Goal: Task Accomplishment & Management: Manage account settings

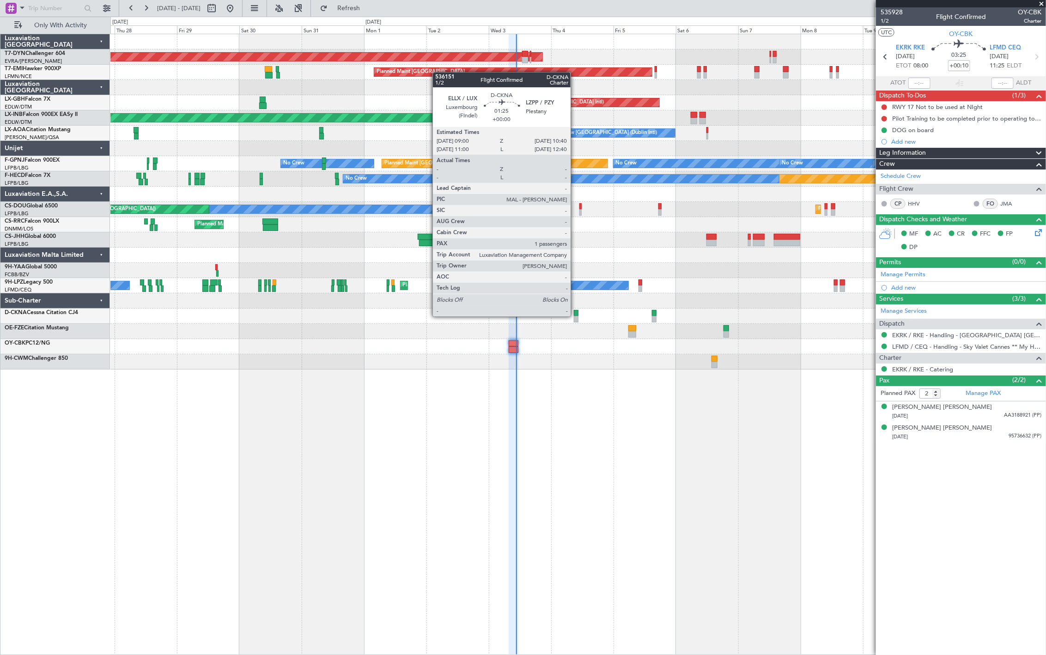
click at [575, 316] on div at bounding box center [576, 319] width 5 height 6
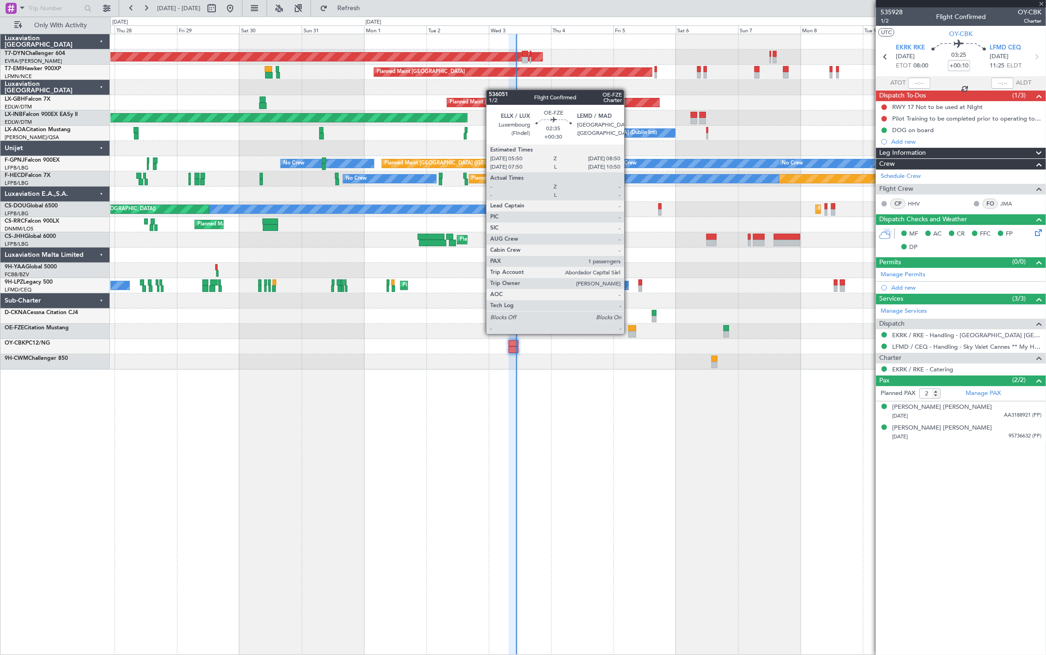
type input "1"
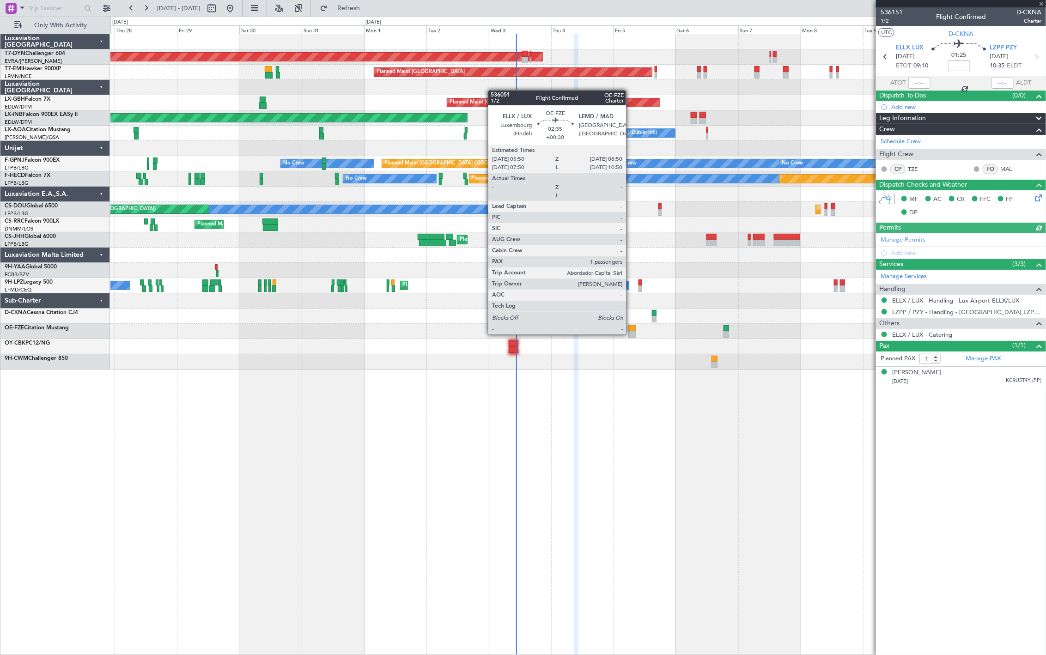
click at [630, 334] on div at bounding box center [632, 334] width 8 height 6
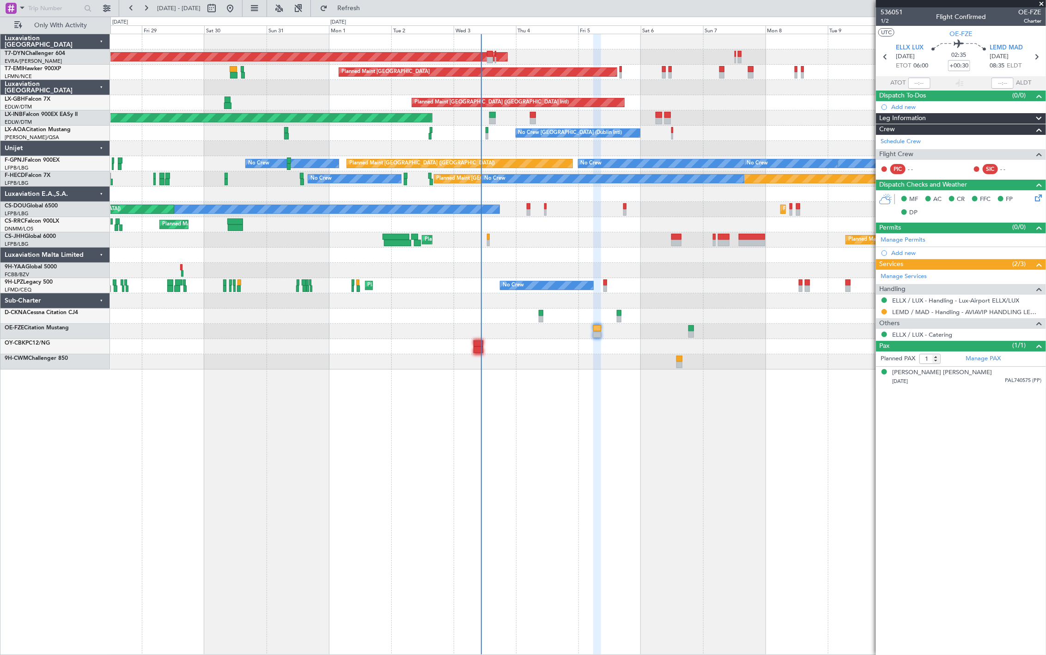
click at [603, 381] on div "AOG Maint Riga (Riga Intl) Planned Maint Zurich Planned Maint Dubai (Dubai Intl…" at bounding box center [577, 344] width 935 height 621
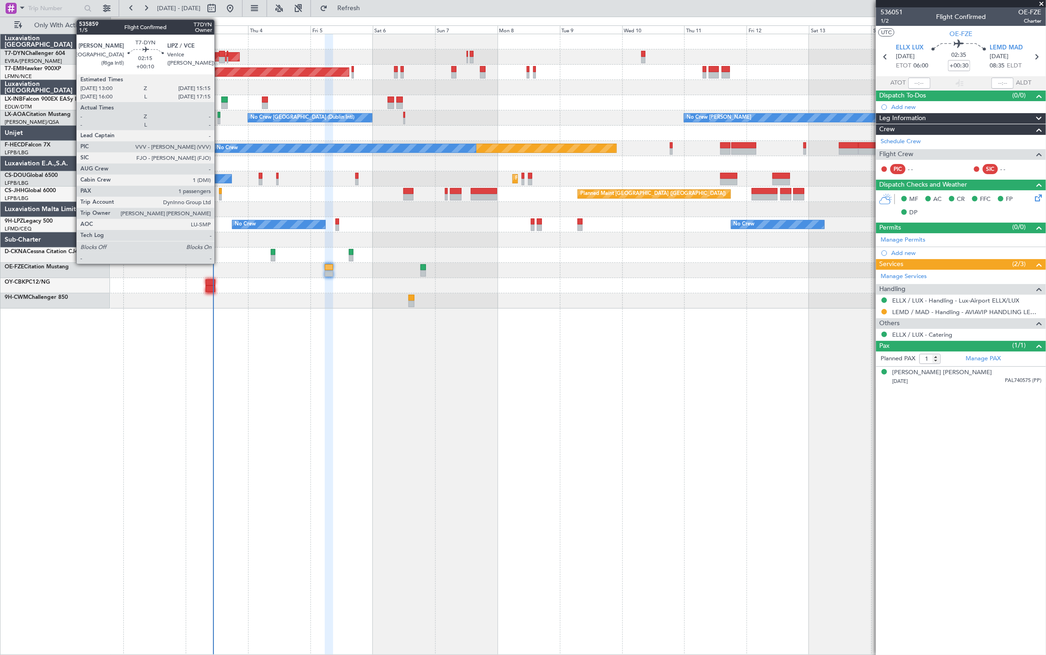
click at [219, 61] on div at bounding box center [222, 60] width 6 height 6
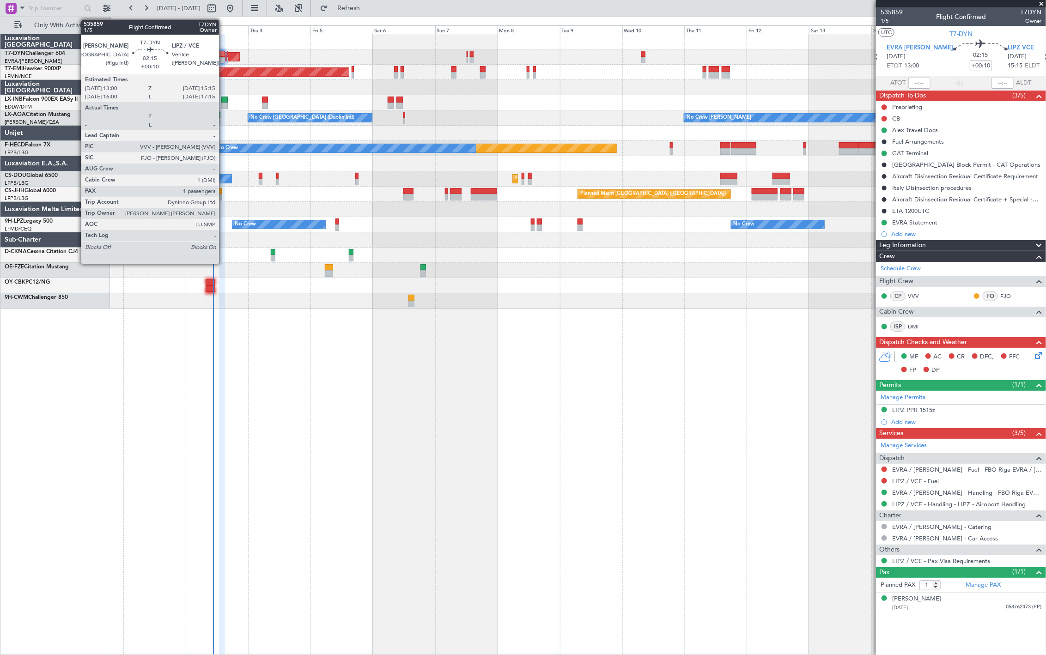
click at [223, 58] on div at bounding box center [222, 60] width 6 height 6
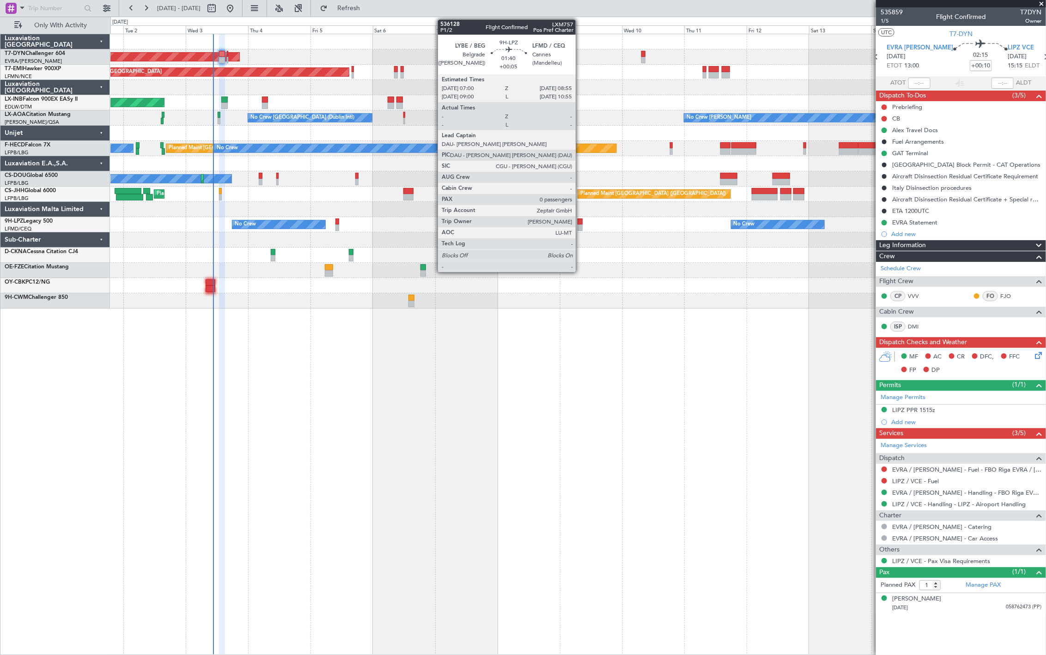
click at [580, 225] on div at bounding box center [579, 228] width 5 height 6
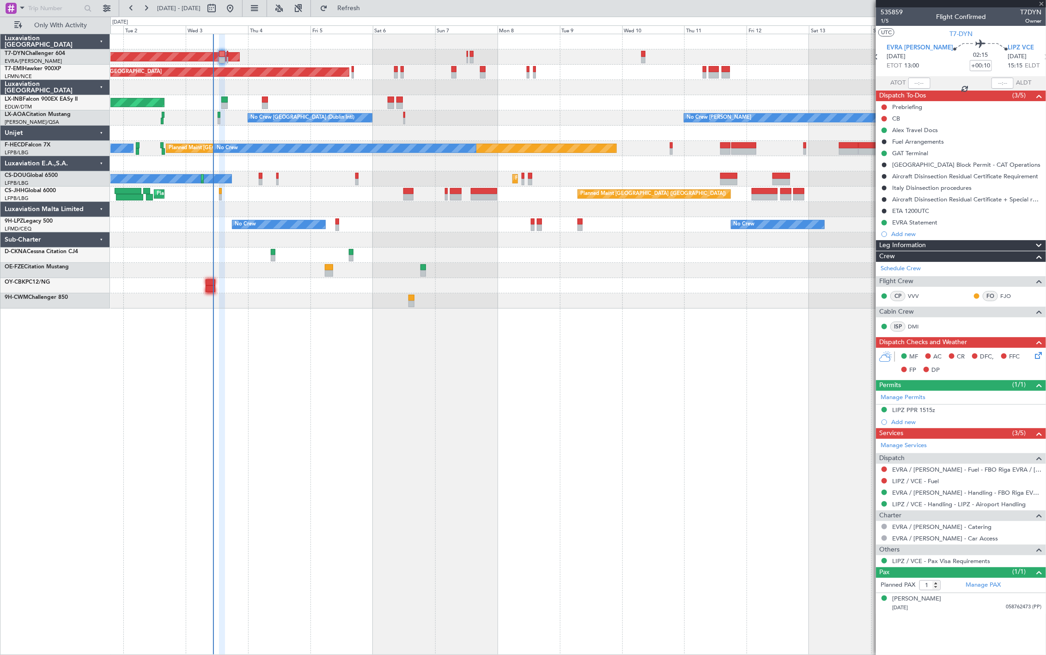
type input "+00:05"
type input "0"
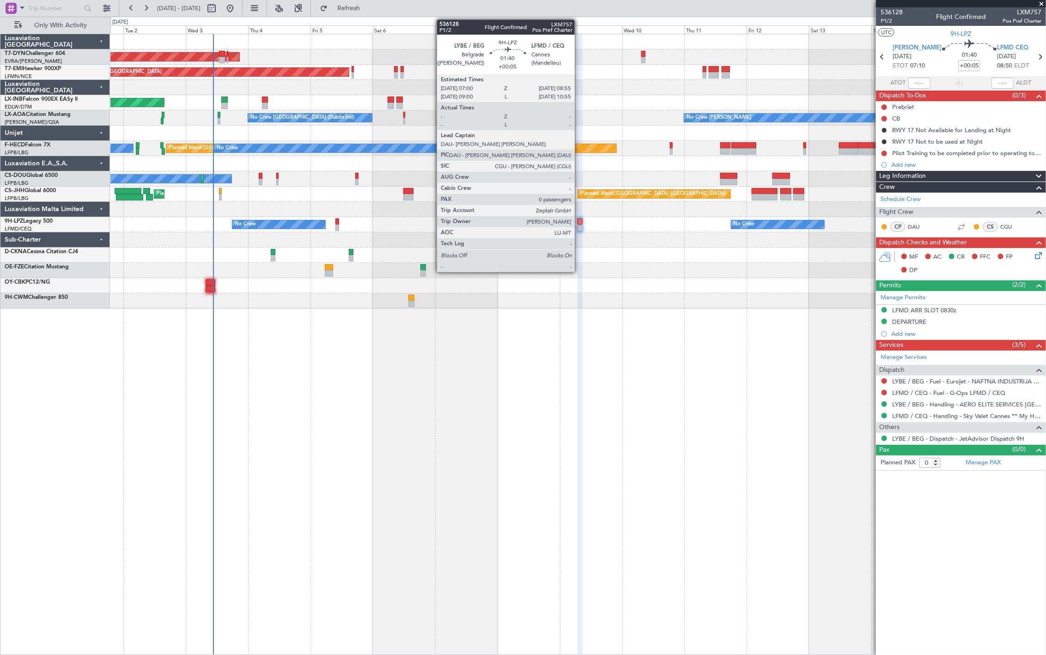
click at [581, 228] on div at bounding box center [579, 228] width 5 height 6
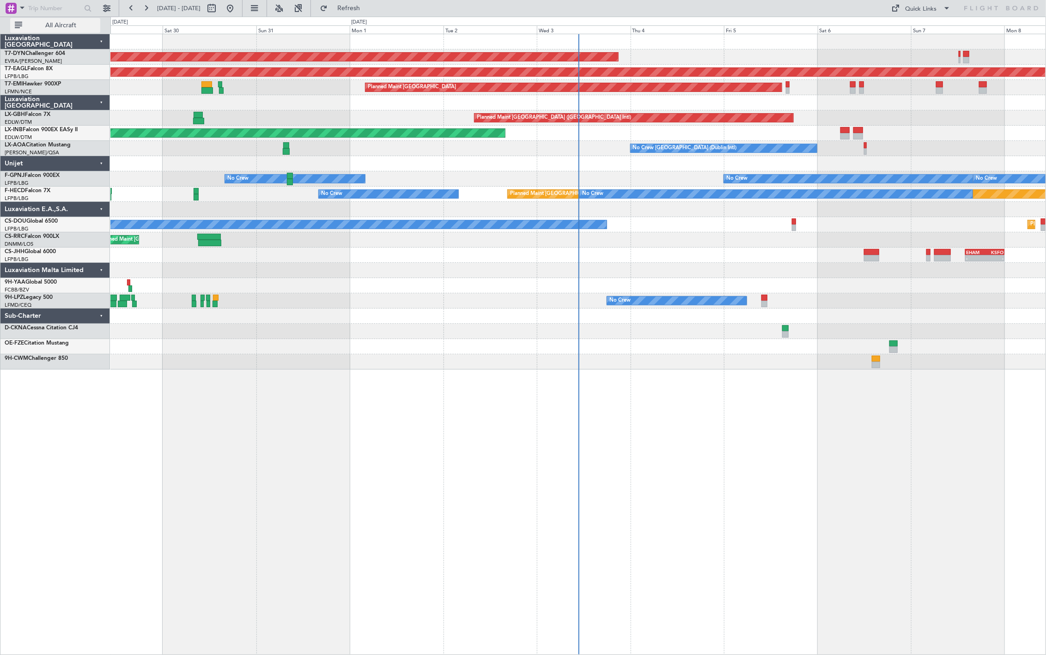
click at [73, 24] on span "All Aircraft" at bounding box center [60, 25] width 73 height 6
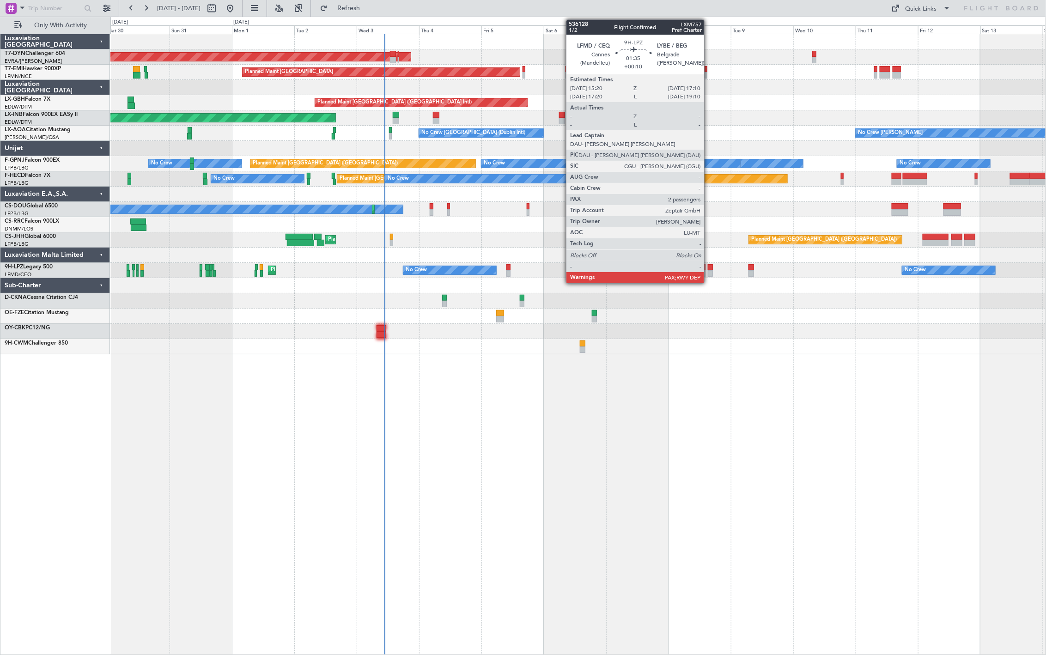
click at [709, 274] on div at bounding box center [710, 273] width 5 height 6
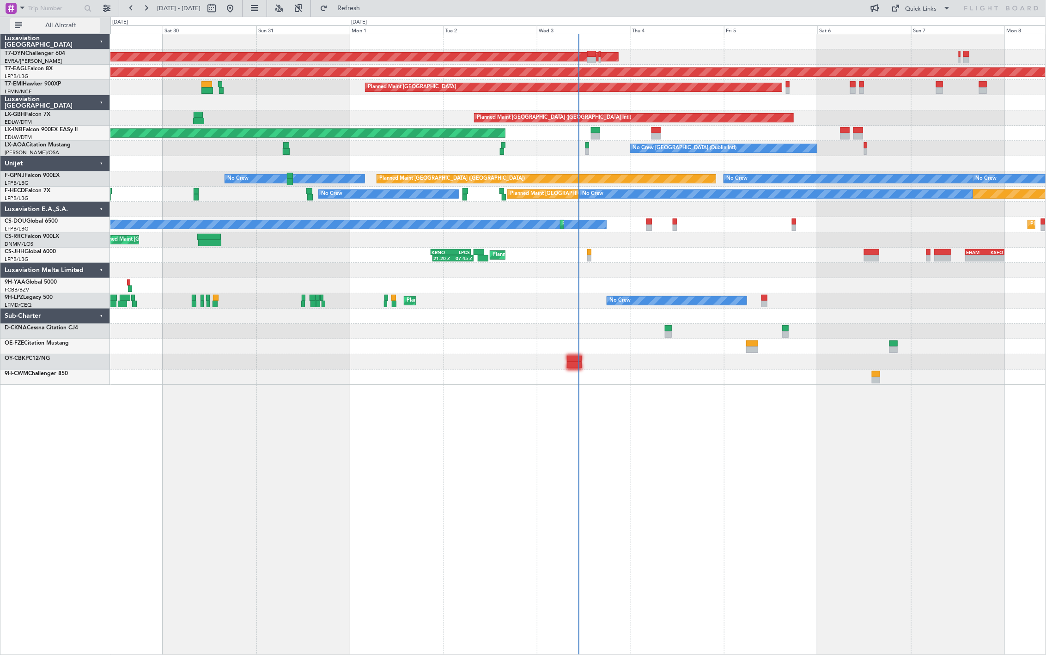
click at [72, 22] on span "All Aircraft" at bounding box center [60, 25] width 73 height 6
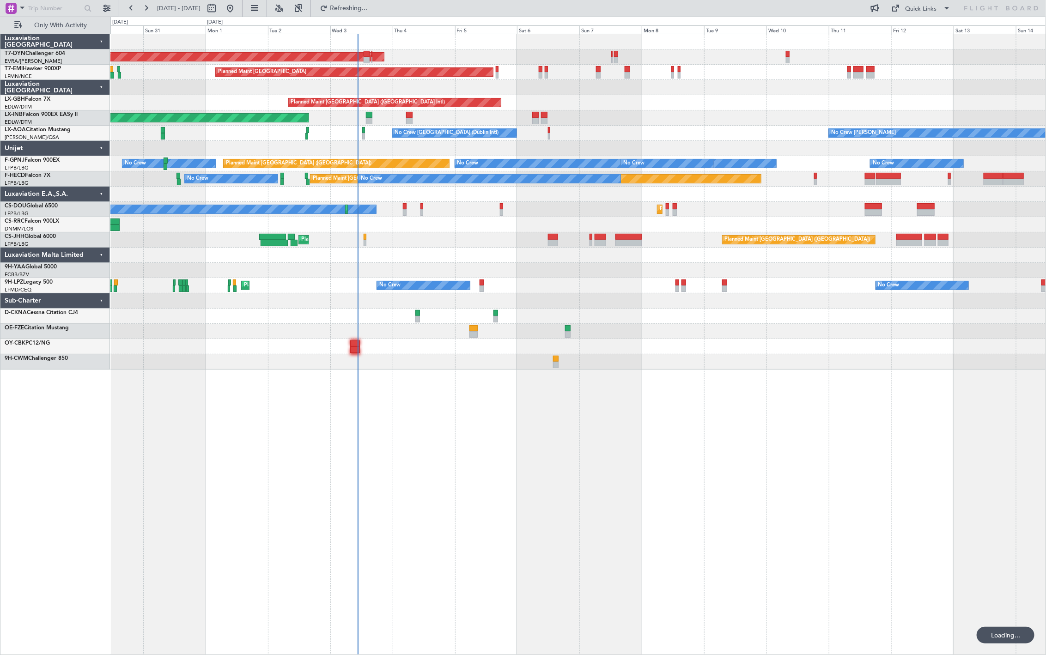
click at [359, 114] on div "AOG Maint Riga (Riga Intl) Planned Maint [GEOGRAPHIC_DATA] Planned Maint [GEOGR…" at bounding box center [577, 201] width 935 height 335
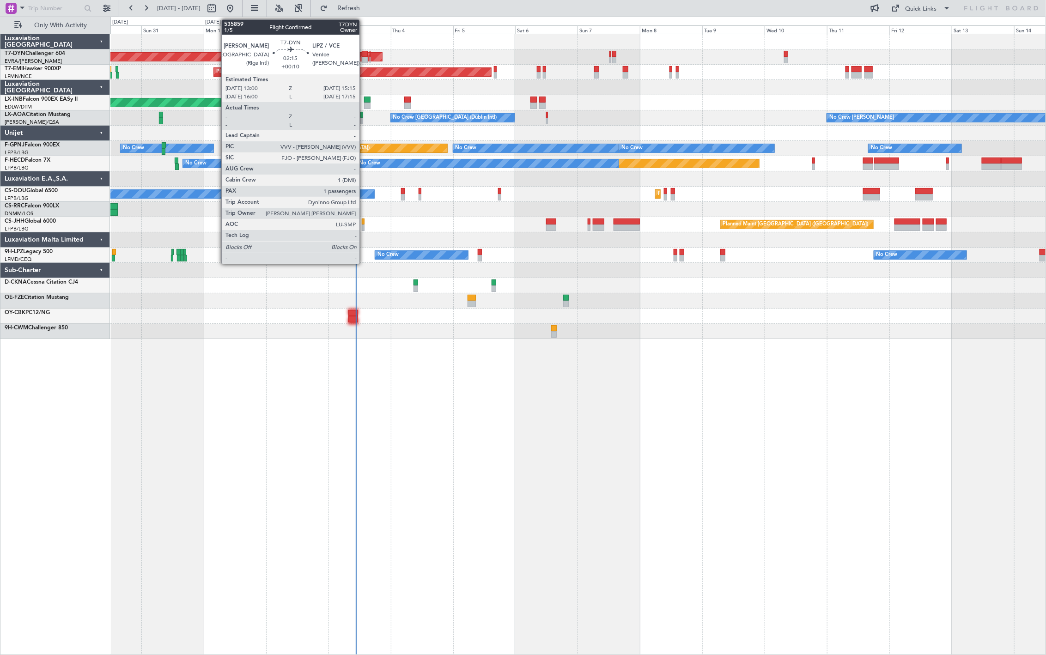
click at [364, 55] on div at bounding box center [365, 54] width 6 height 6
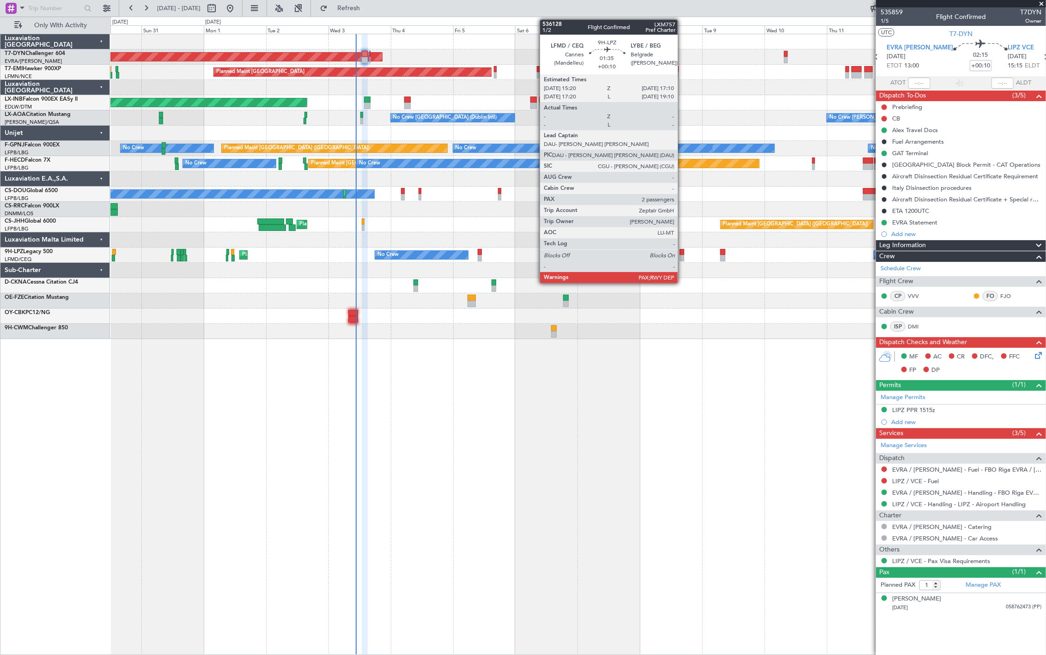
click at [682, 257] on div at bounding box center [682, 258] width 5 height 6
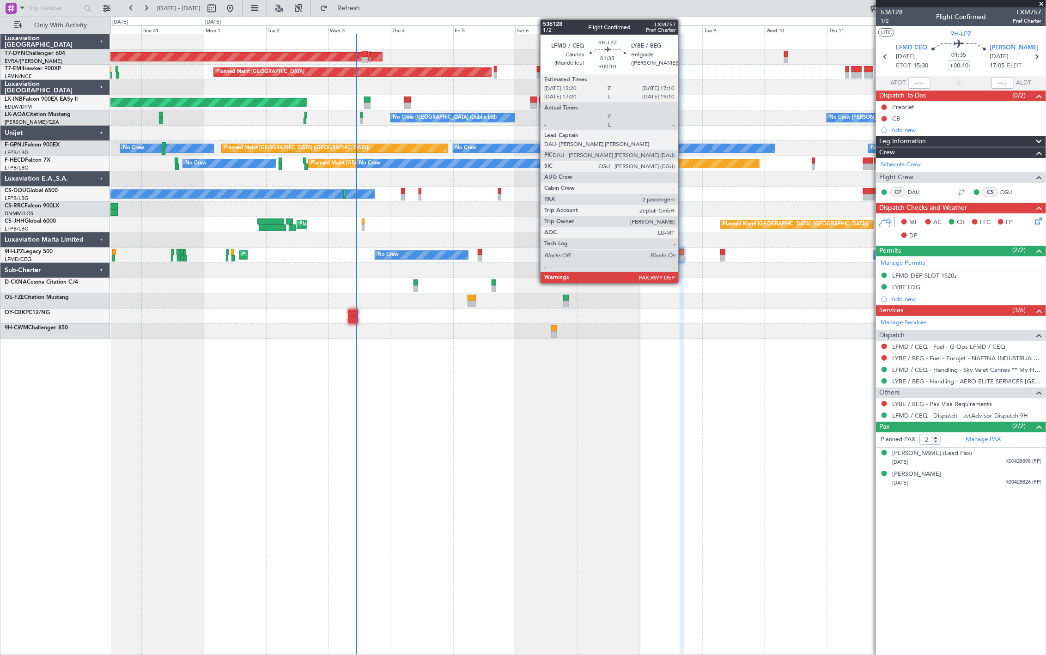
click at [683, 253] on div at bounding box center [682, 252] width 5 height 6
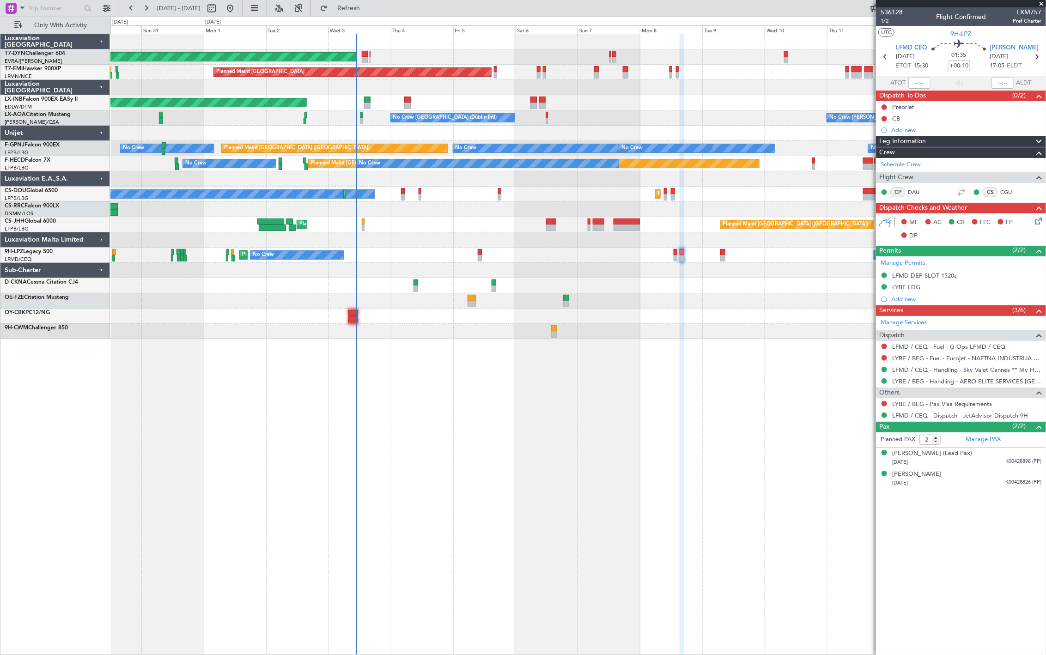
click at [366, 49] on div "AOG Maint Riga (Riga Intl)" at bounding box center [577, 56] width 935 height 15
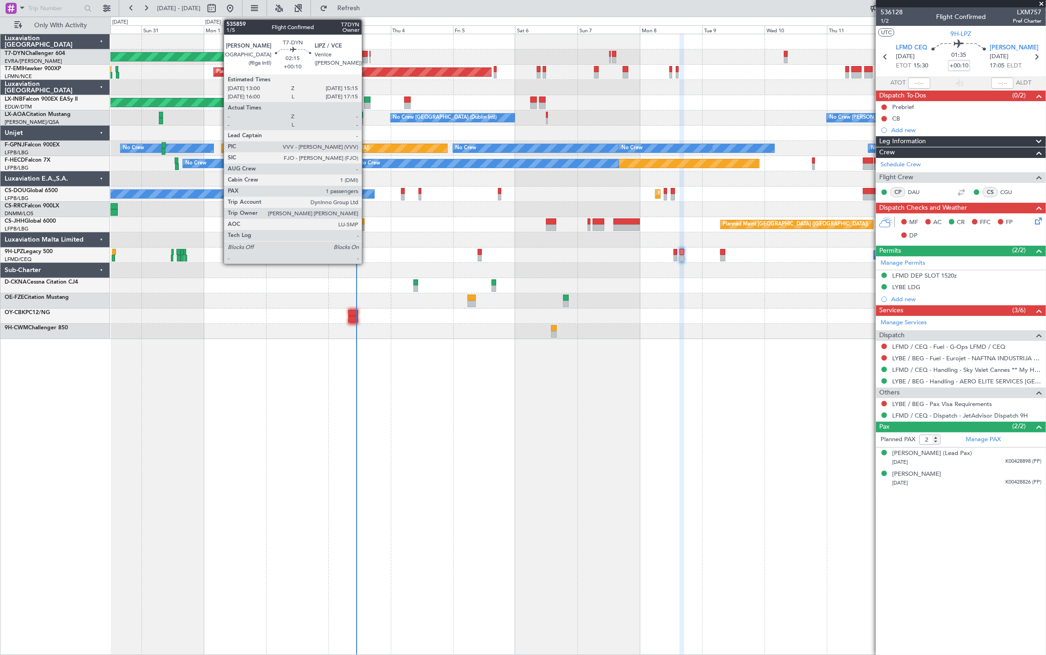
click at [366, 55] on div at bounding box center [365, 54] width 6 height 6
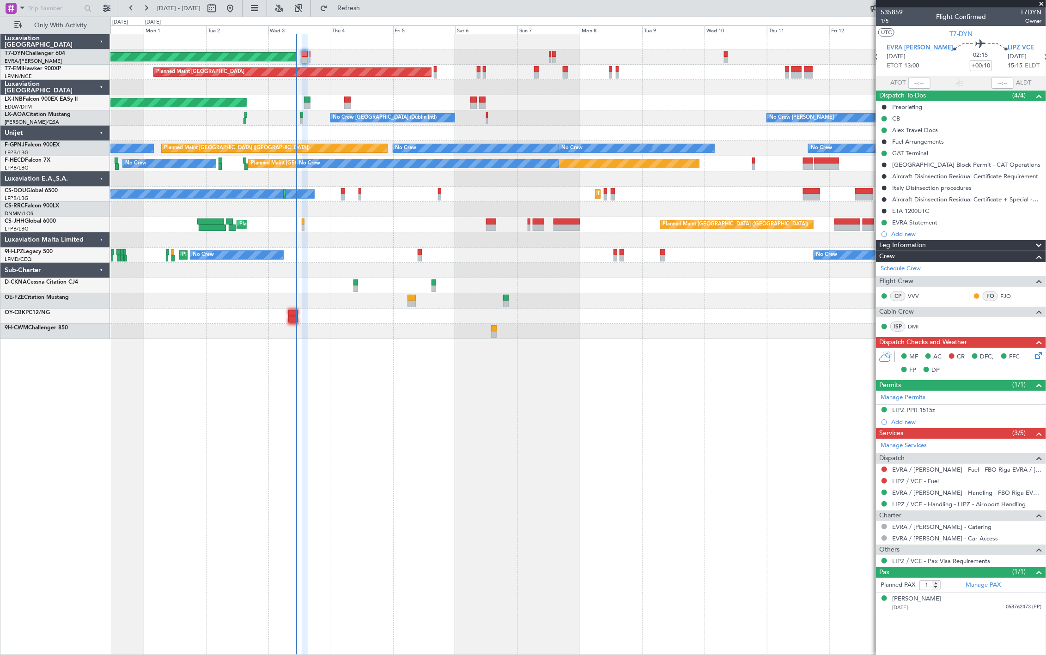
click at [386, 284] on div "AOG Maint Riga (Riga Intl) Planned Maint Zurich Unplanned Maint Dubai (Al Makto…" at bounding box center [577, 186] width 935 height 305
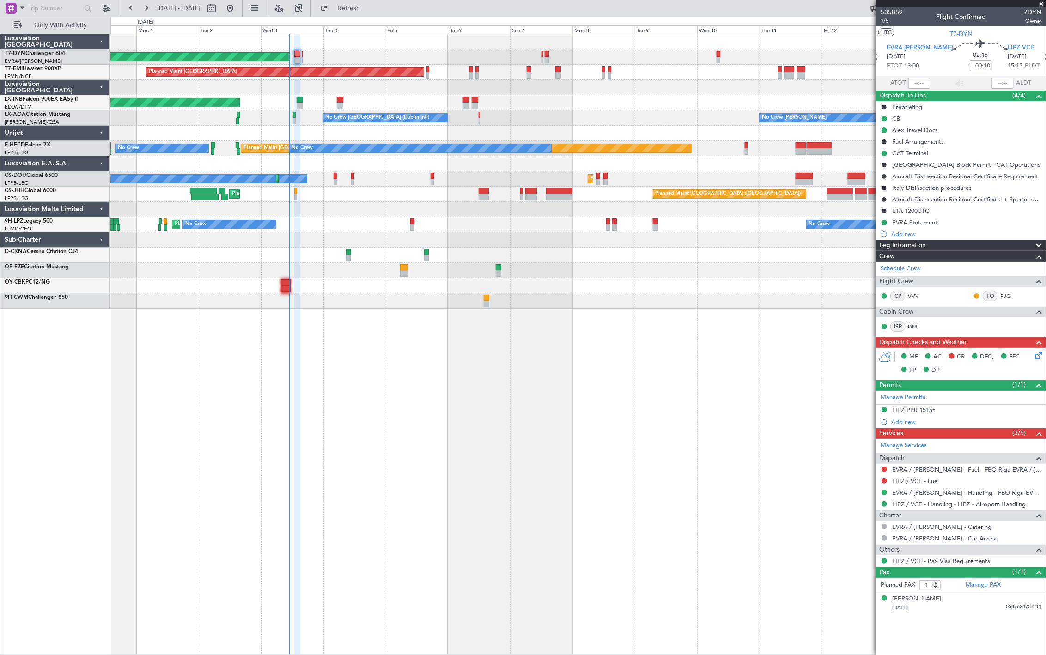
click at [612, 217] on div "No Crew Planned Maint Nice (Côte d'Azur Airport) No Crew No Crew" at bounding box center [577, 224] width 935 height 15
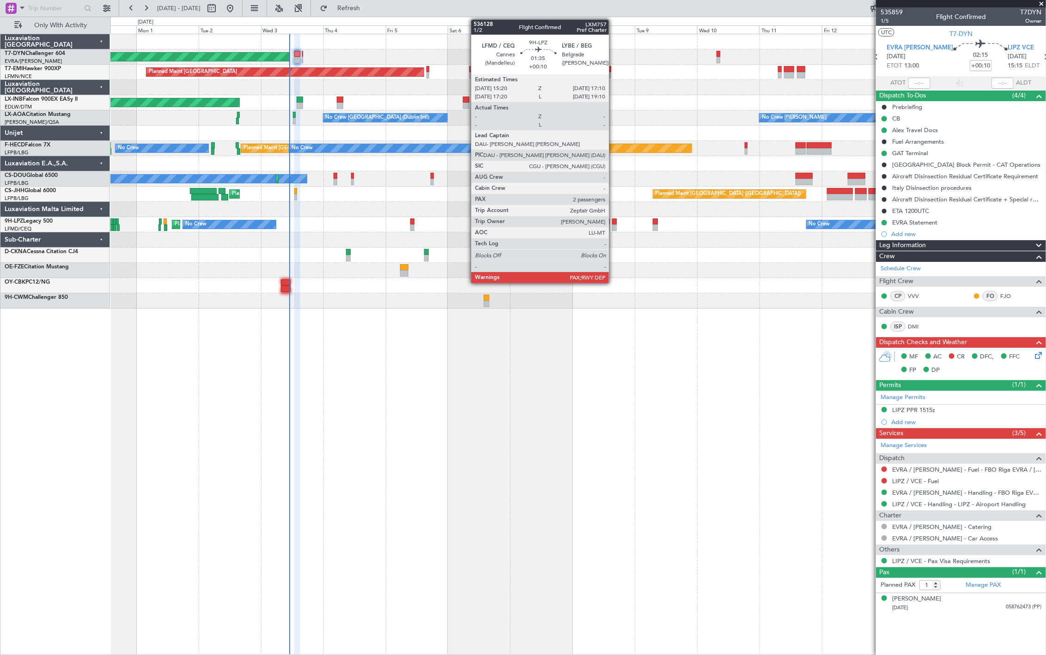
click at [613, 224] on div at bounding box center [614, 222] width 5 height 6
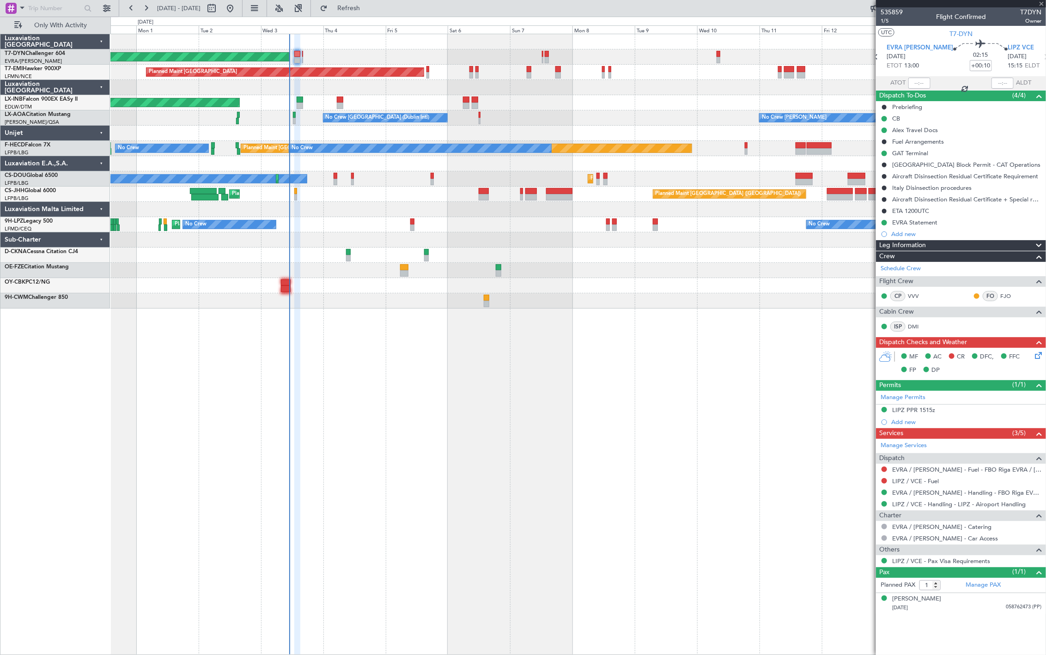
type input "2"
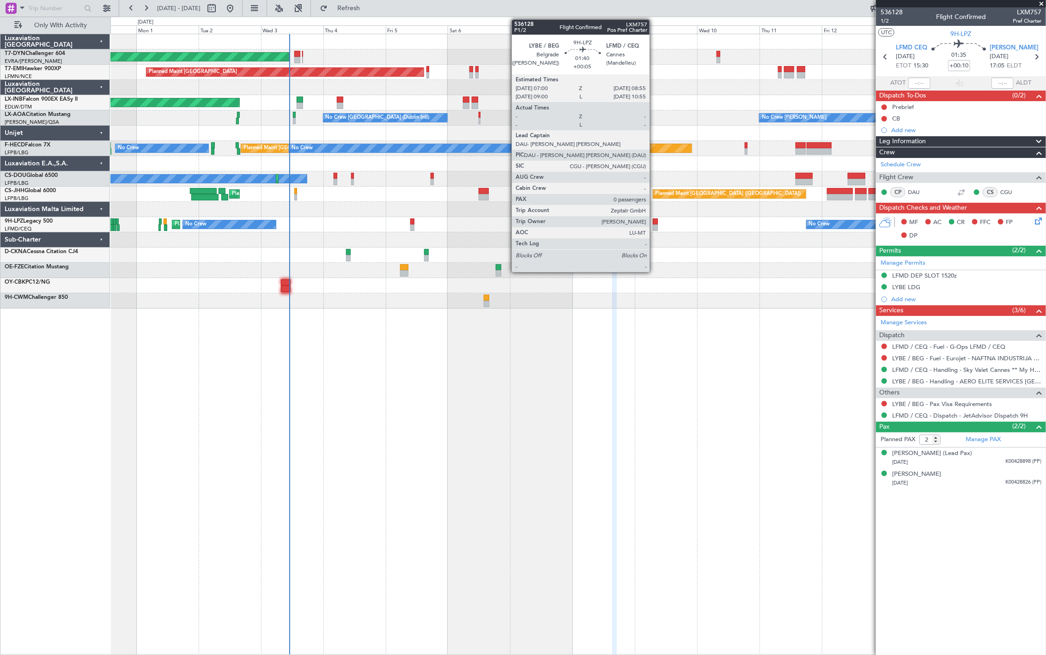
click at [654, 224] on div at bounding box center [655, 222] width 5 height 6
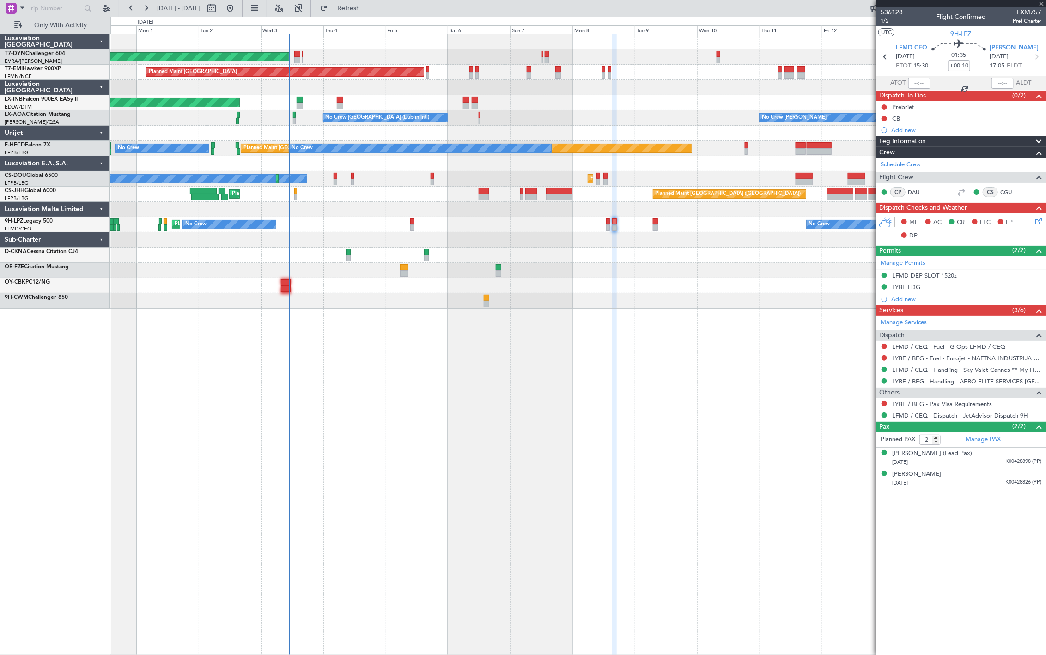
type input "+00:05"
type input "0"
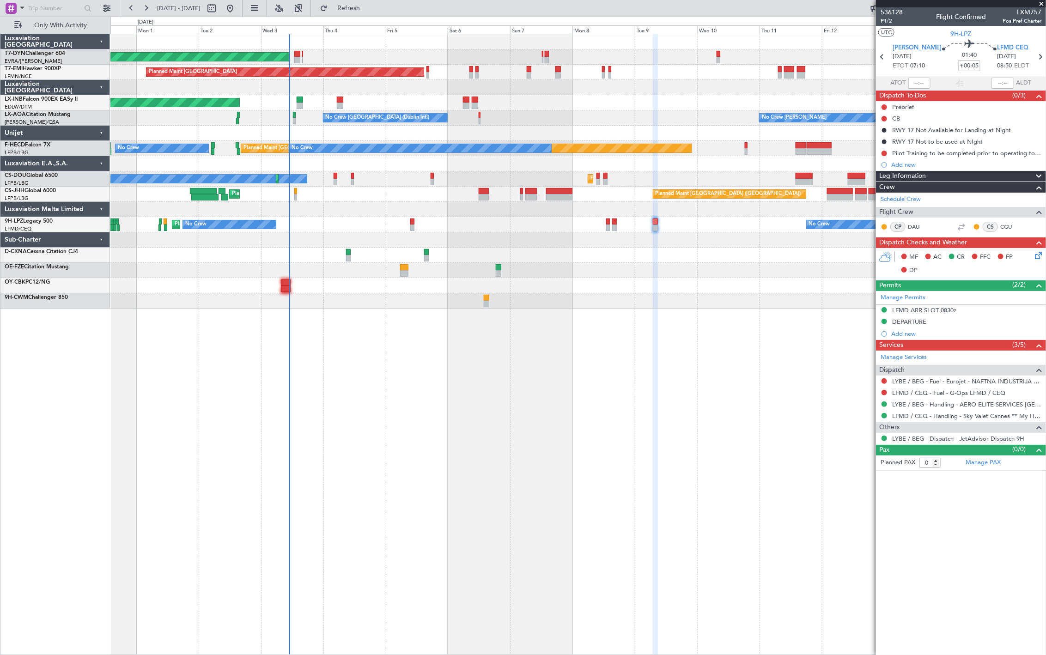
drag, startPoint x: 393, startPoint y: 10, endPoint x: 403, endPoint y: 11, distance: 10.3
click at [368, 10] on span "Refresh" at bounding box center [348, 8] width 39 height 6
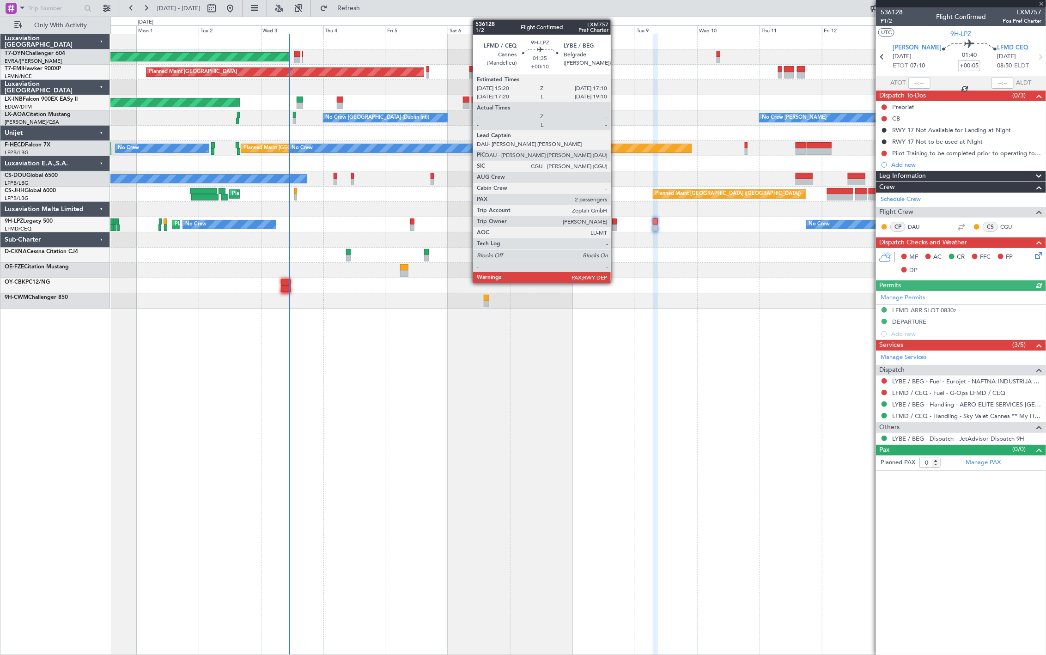
click at [616, 224] on div "Planned Maint Nice (Côte d'Azur Airport) No Crew No Crew No Crew" at bounding box center [577, 224] width 935 height 15
click at [616, 223] on div at bounding box center [614, 222] width 5 height 6
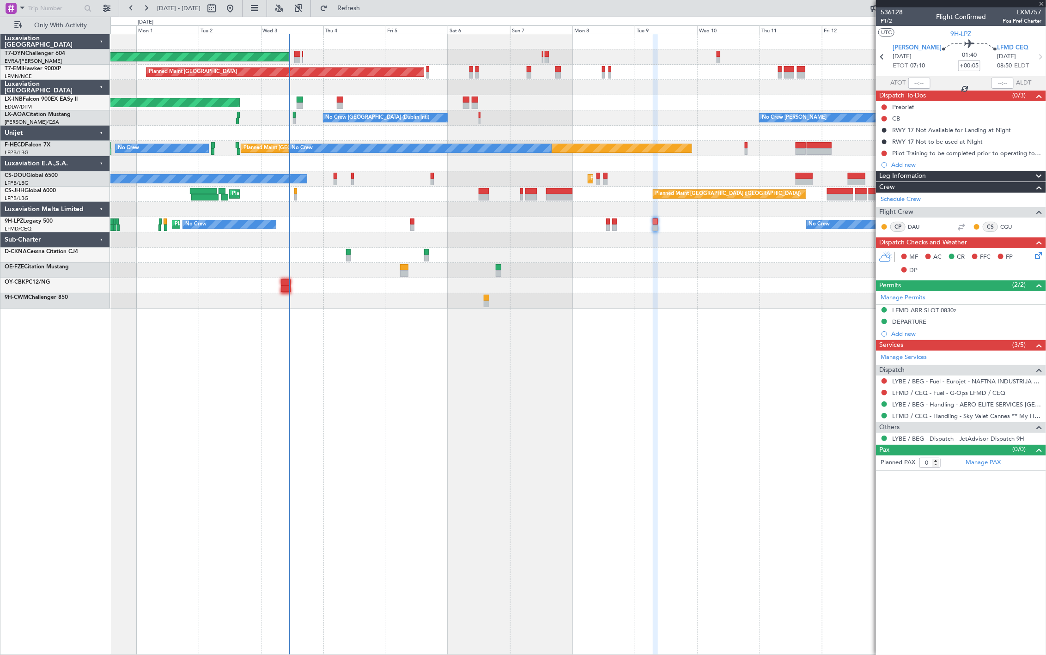
type input "+00:10"
type input "2"
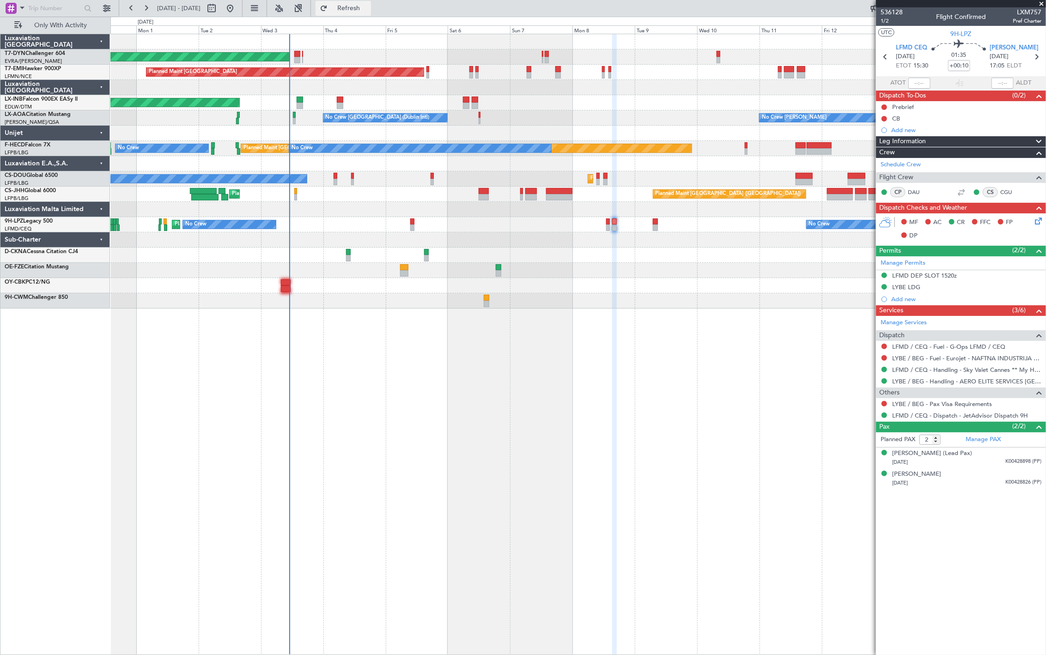
click at [371, 14] on button "Refresh" at bounding box center [343, 8] width 55 height 15
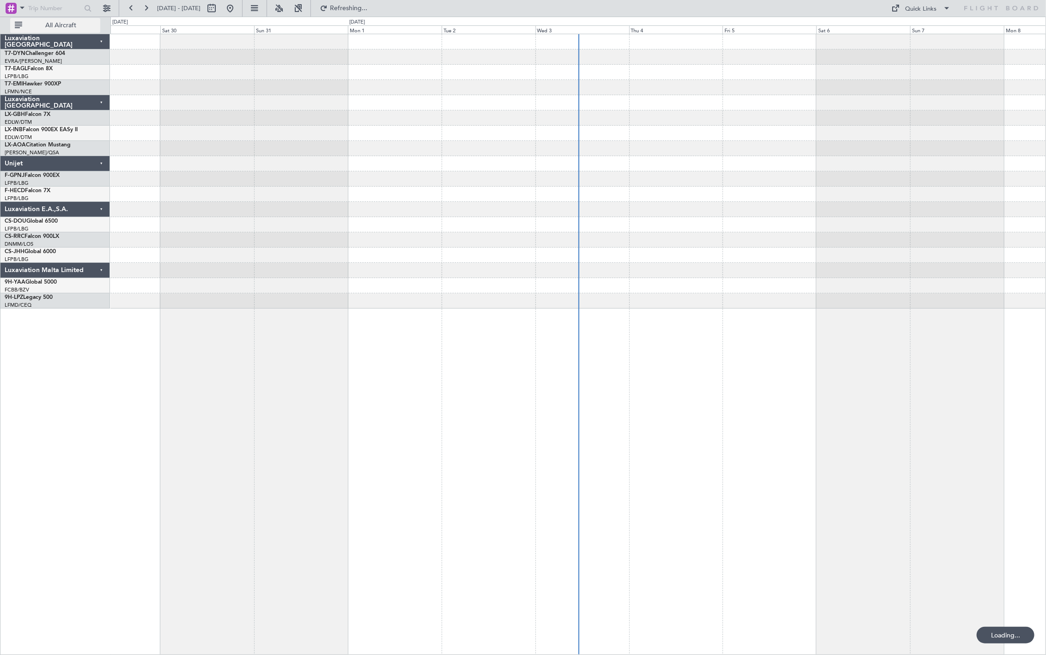
click at [62, 28] on span "All Aircraft" at bounding box center [60, 25] width 73 height 6
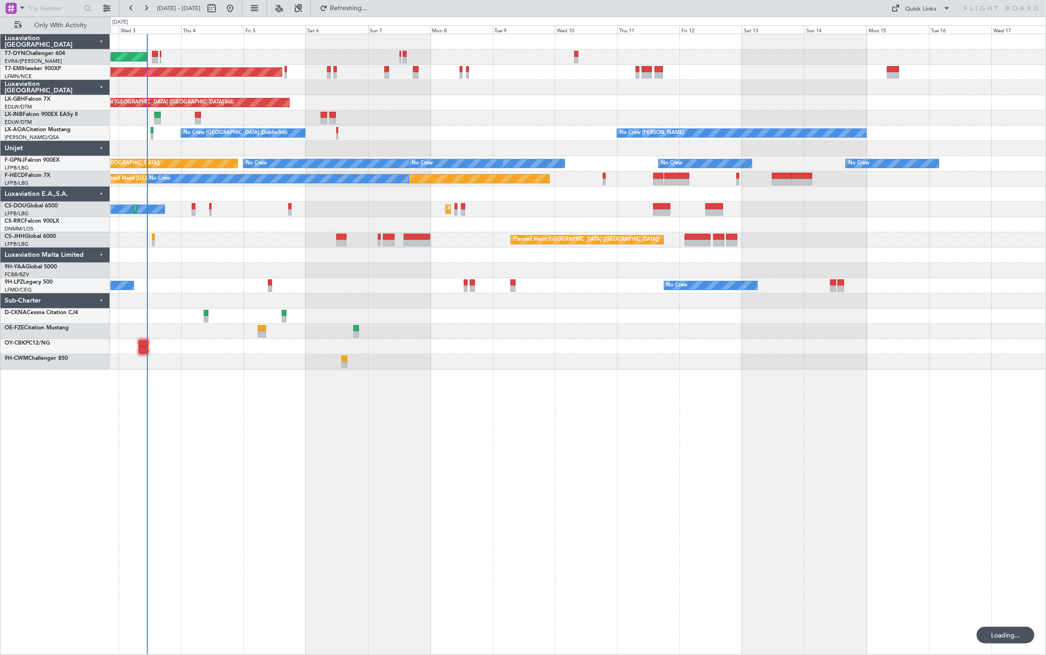
click at [440, 225] on div "AOG Maint Riga (Riga Intl) Planned Maint Zurich Planned Maint Dubai (Dubai Intl…" at bounding box center [577, 201] width 935 height 335
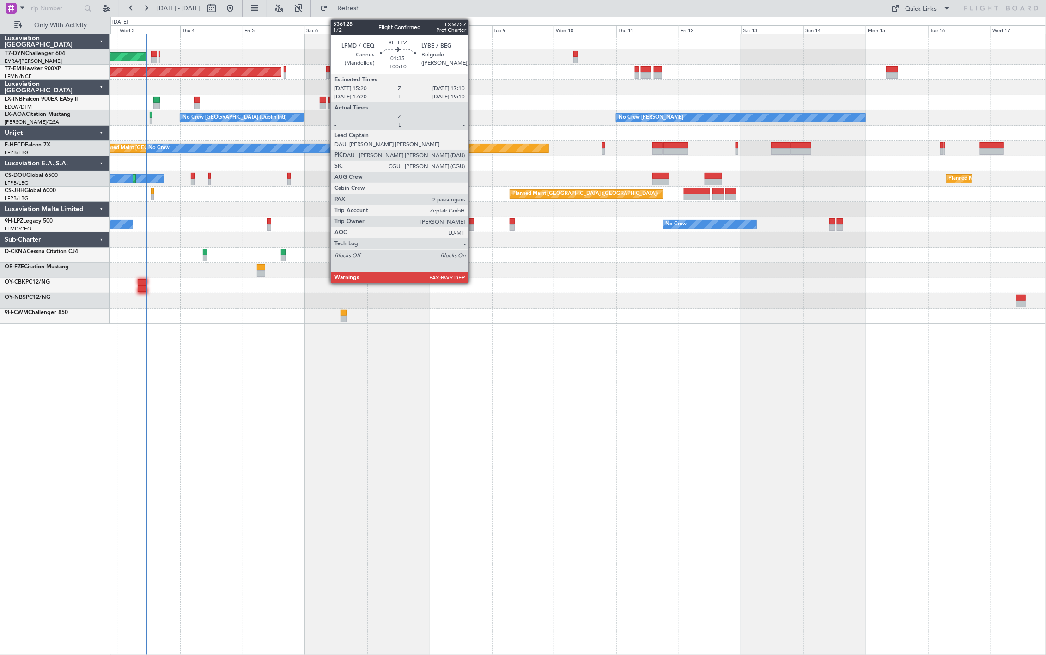
click at [473, 225] on div at bounding box center [471, 228] width 5 height 6
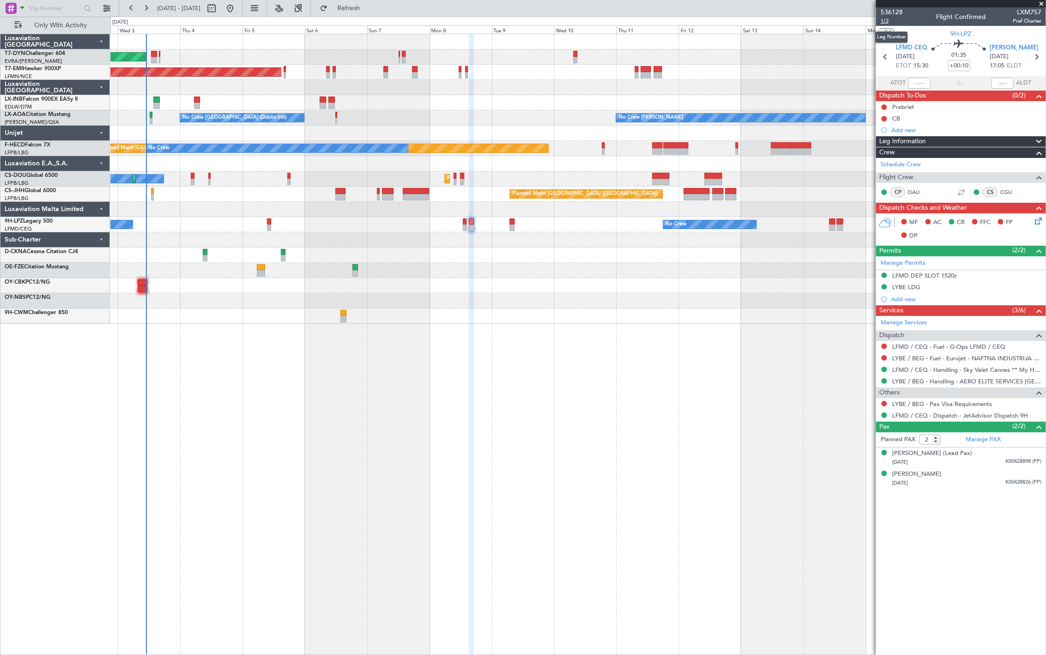
click at [884, 24] on span "1/2" at bounding box center [891, 21] width 22 height 8
click at [368, 10] on span "Refresh" at bounding box center [348, 8] width 39 height 6
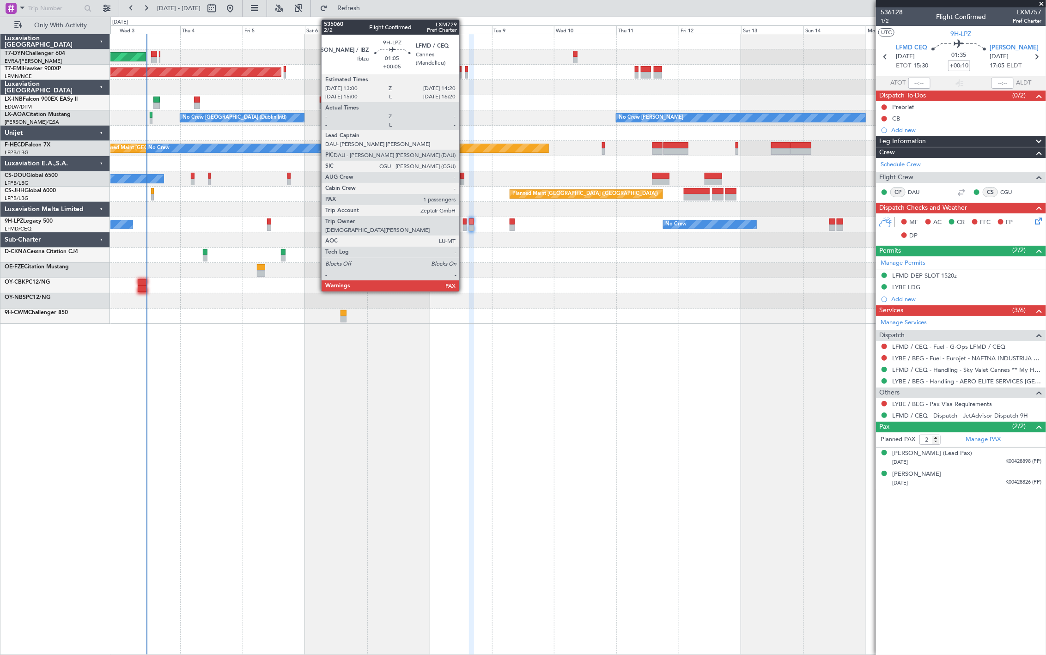
click at [464, 227] on div at bounding box center [465, 228] width 4 height 6
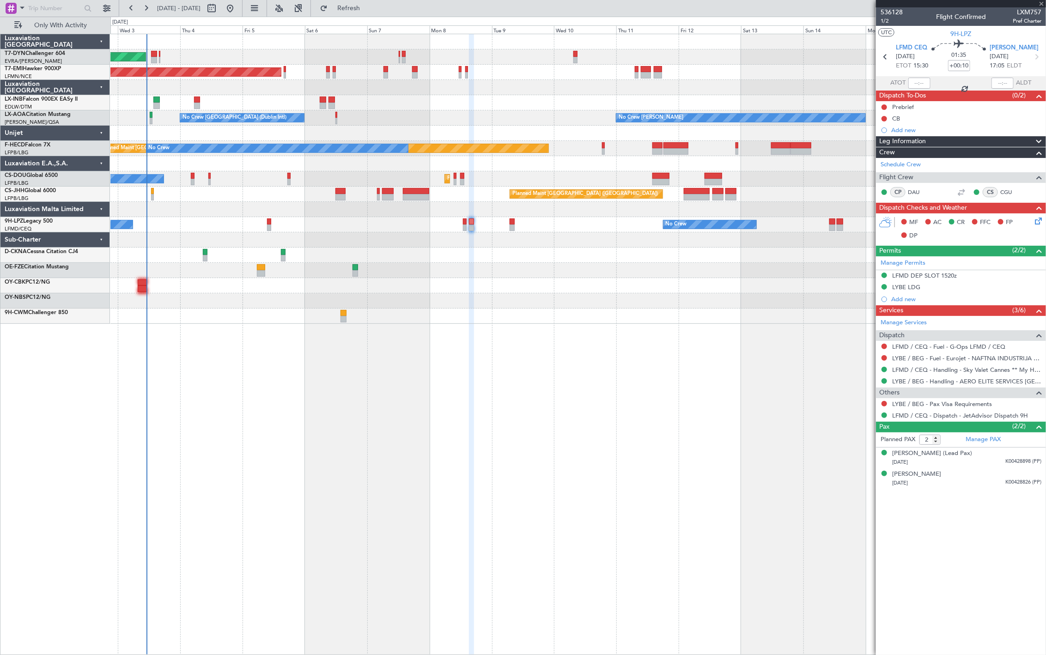
type input "+00:05"
type input "1"
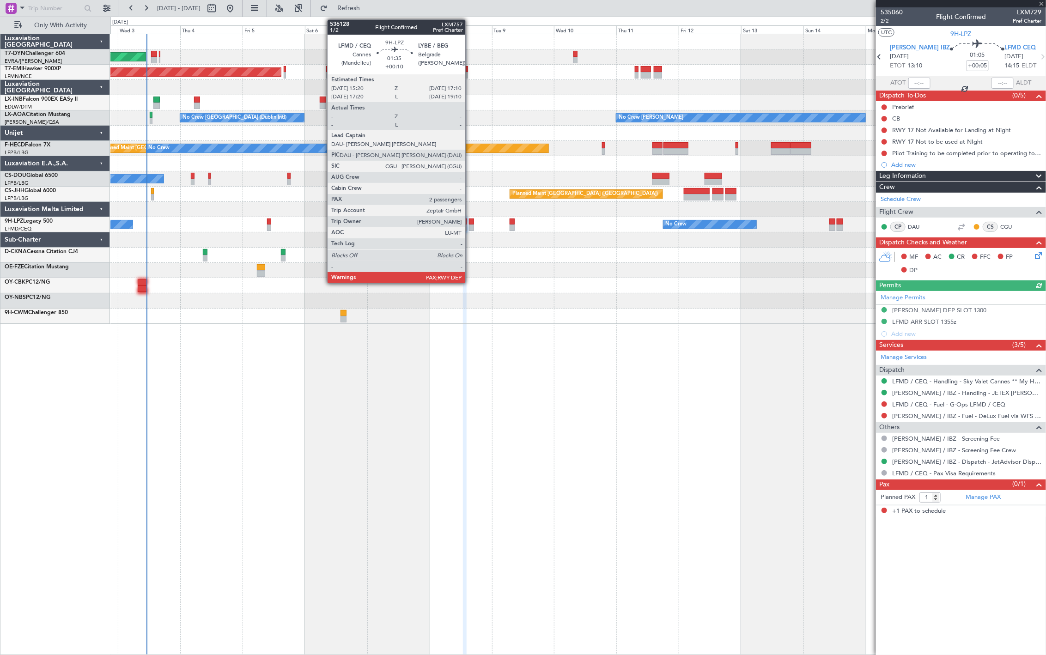
click at [470, 228] on div at bounding box center [471, 228] width 5 height 6
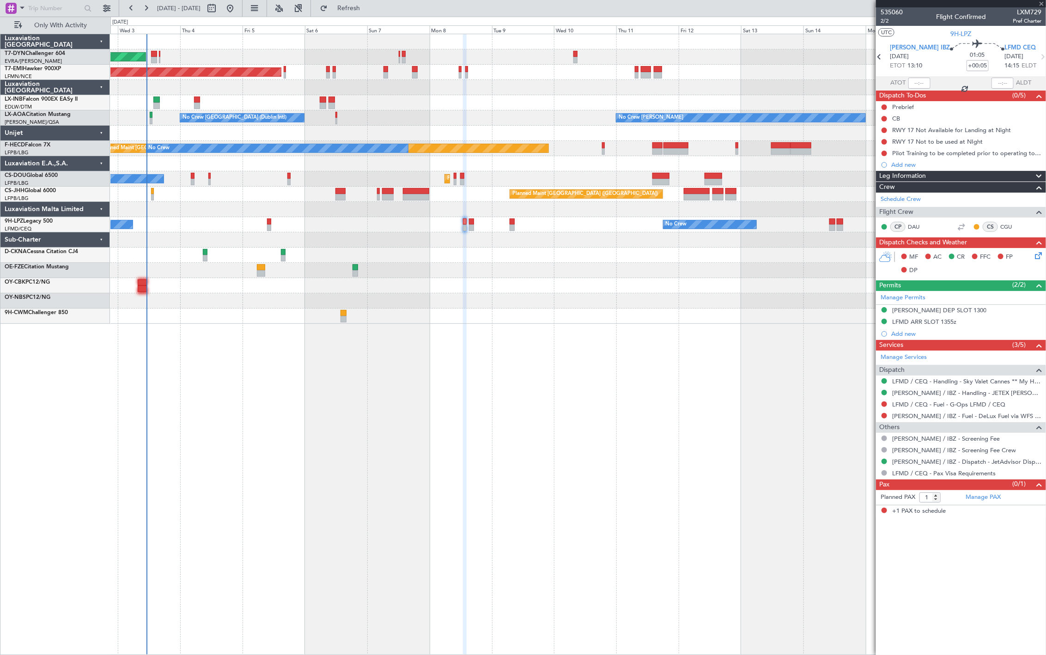
type input "+00:10"
type input "2"
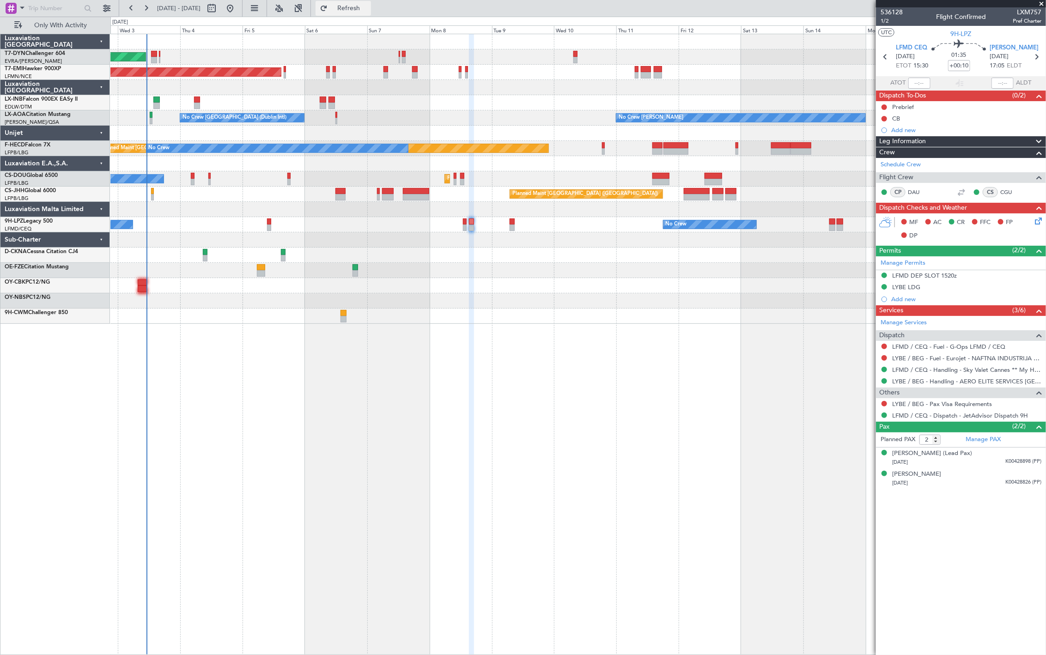
drag, startPoint x: 384, startPoint y: 1, endPoint x: 385, endPoint y: 14, distance: 13.0
click at [371, 4] on button "Refresh" at bounding box center [343, 8] width 55 height 15
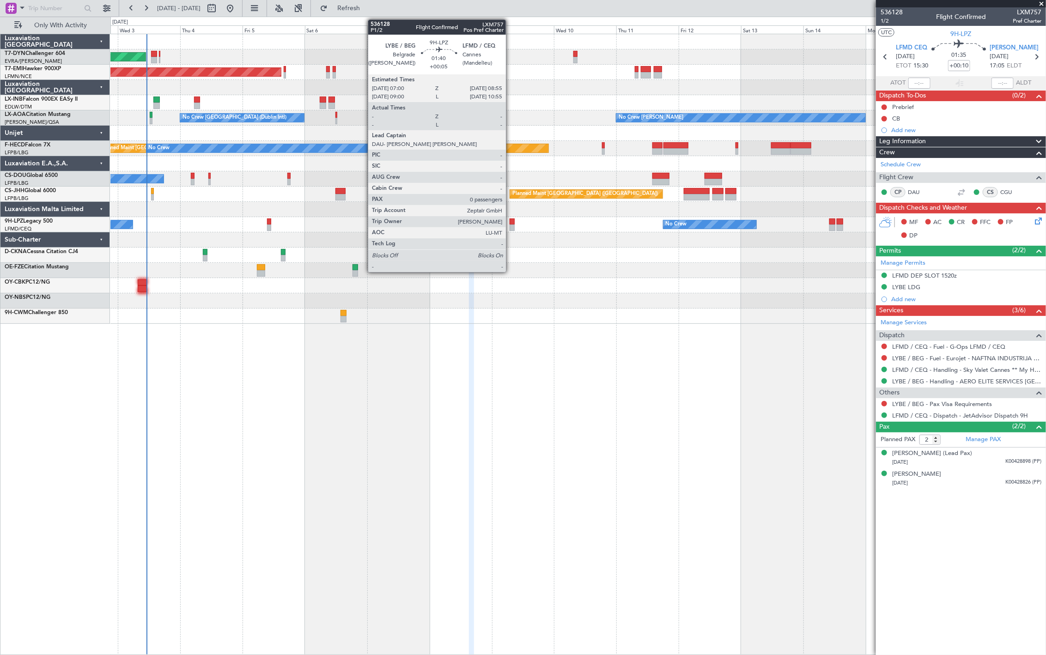
click at [510, 225] on div at bounding box center [512, 228] width 5 height 6
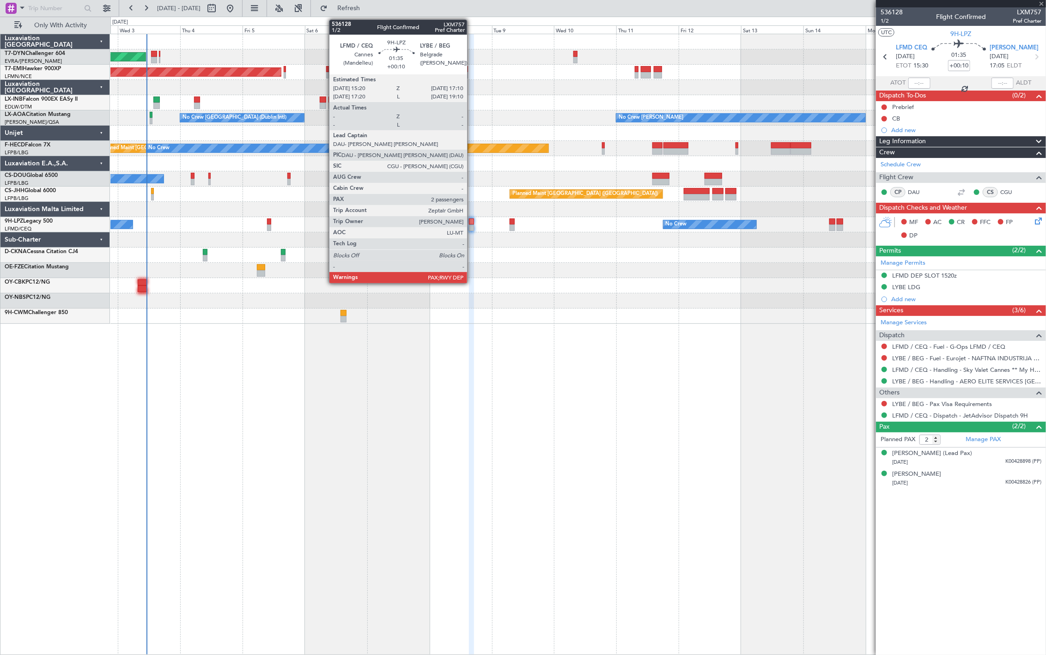
type input "+00:05"
type input "0"
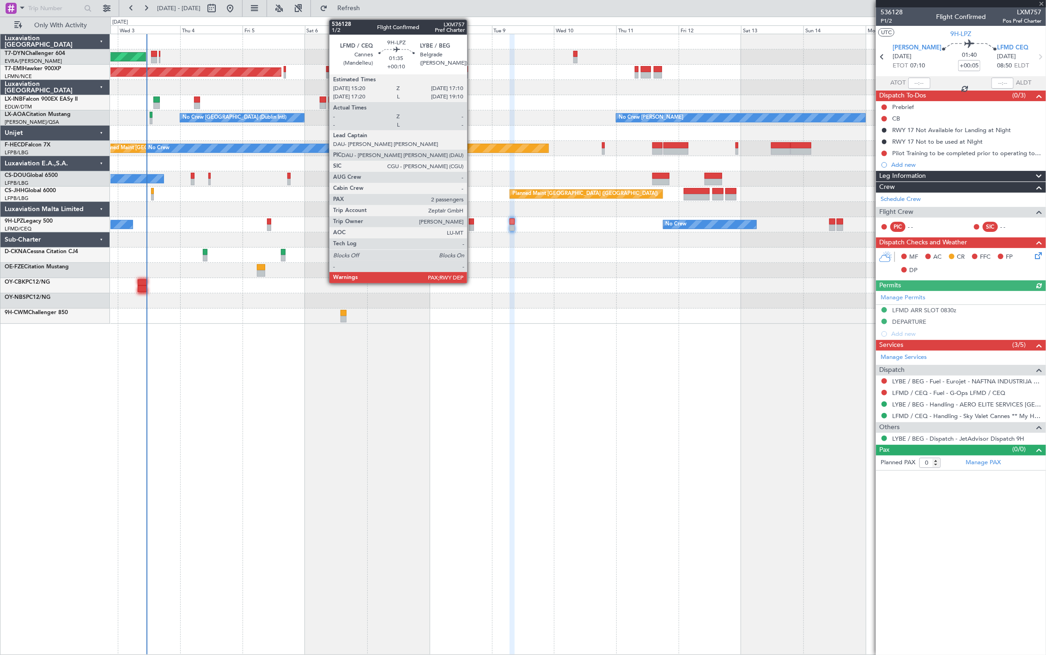
click at [472, 228] on div at bounding box center [471, 228] width 5 height 6
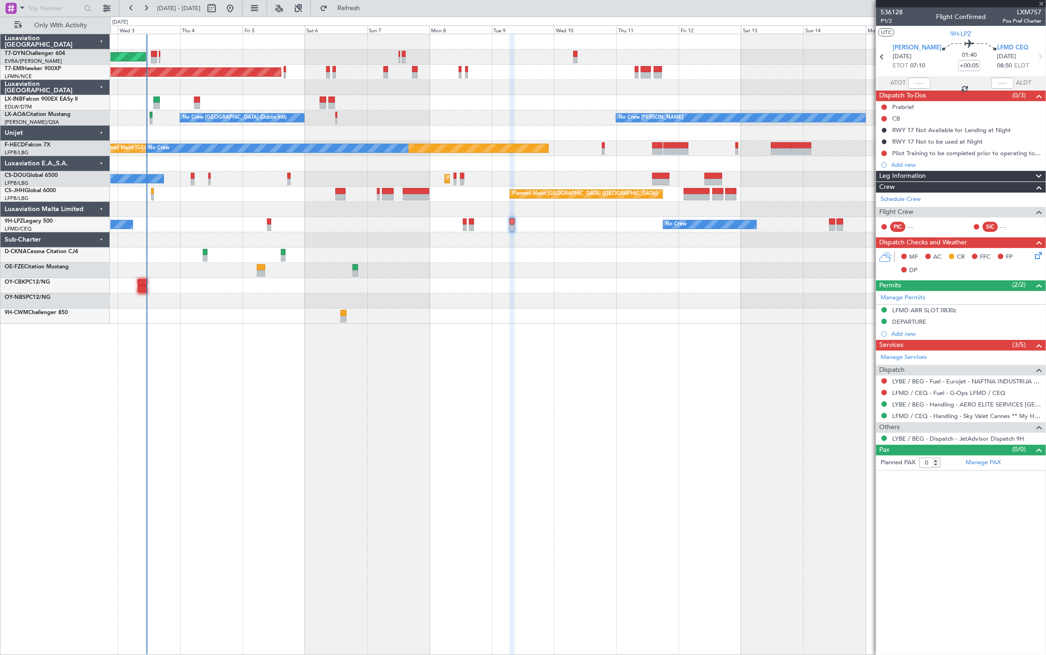
type input "+00:10"
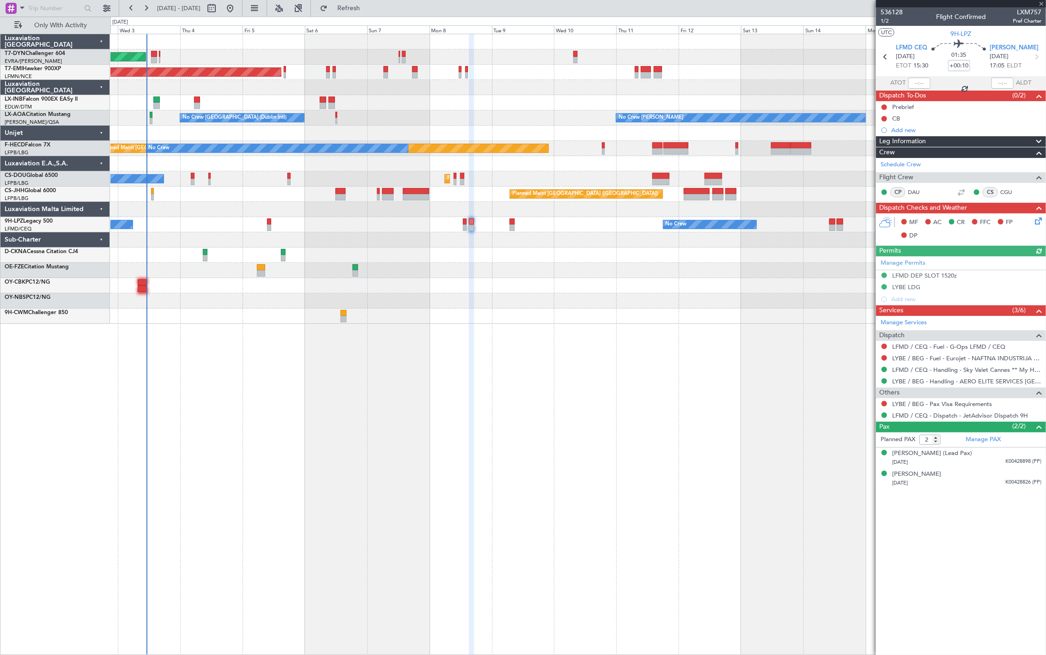
click at [470, 238] on div at bounding box center [577, 239] width 935 height 15
click at [368, 9] on span "Refresh" at bounding box center [348, 8] width 39 height 6
drag, startPoint x: 884, startPoint y: 30, endPoint x: 887, endPoint y: 25, distance: 5.4
click at [886, 26] on section "LOCAL 9H-LPZ" at bounding box center [961, 33] width 170 height 14
click at [887, 23] on span "1/2" at bounding box center [891, 21] width 22 height 8
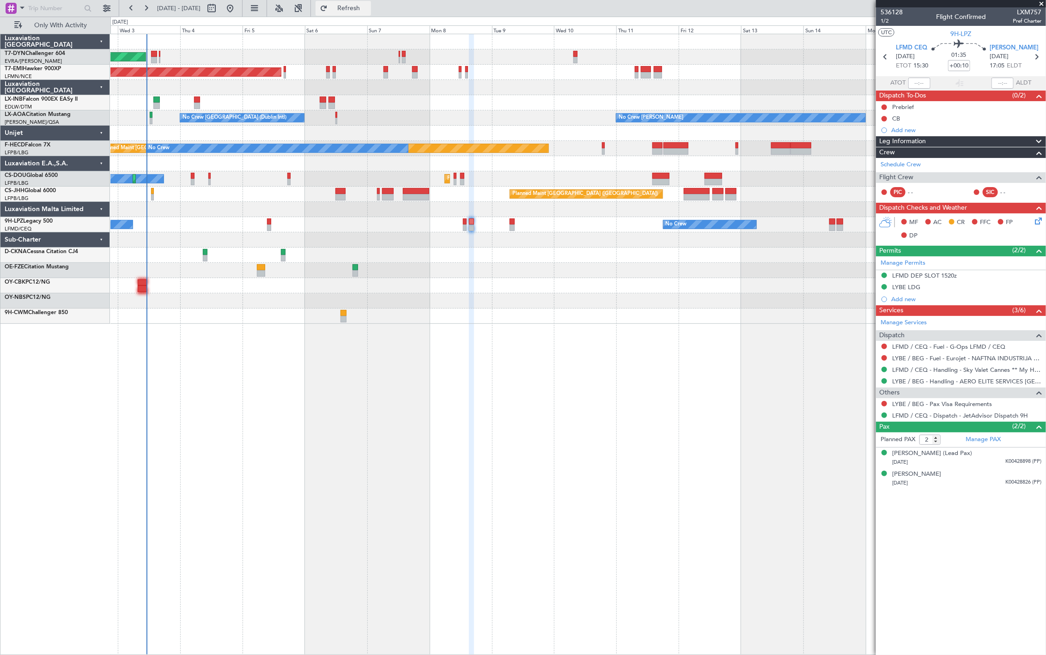
click at [368, 10] on span "Refresh" at bounding box center [348, 8] width 39 height 6
click at [360, 6] on span "Refresh" at bounding box center [348, 8] width 39 height 6
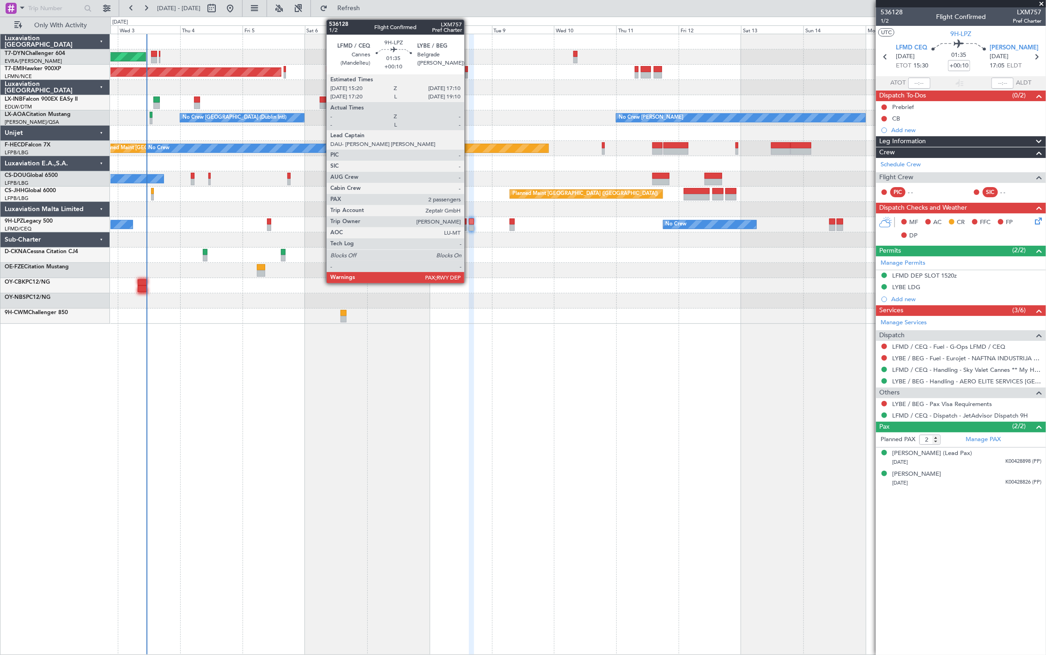
click at [469, 225] on div at bounding box center [471, 228] width 5 height 6
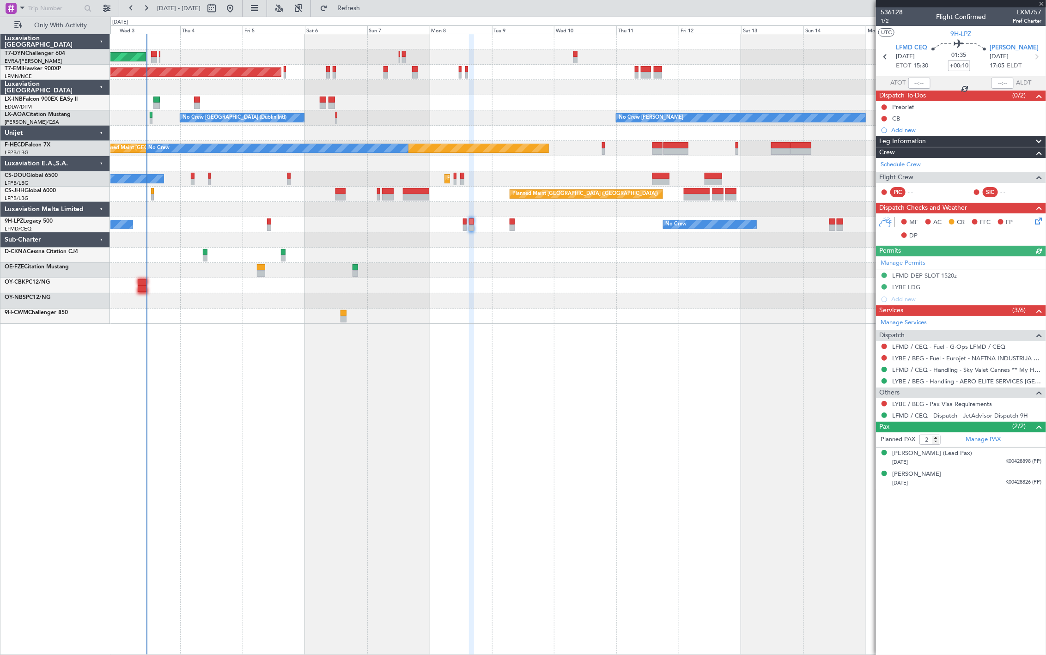
click at [468, 225] on div "No Crew No Crew [GEOGRAPHIC_DATA] ([GEOGRAPHIC_DATA])" at bounding box center [577, 224] width 935 height 15
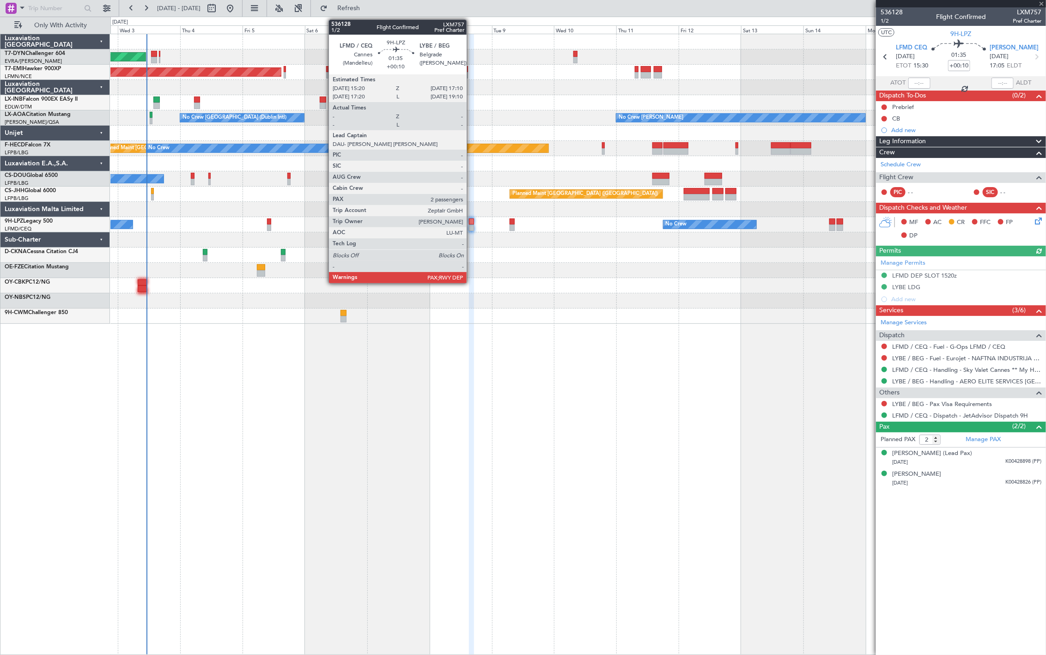
click at [472, 226] on div at bounding box center [471, 228] width 5 height 6
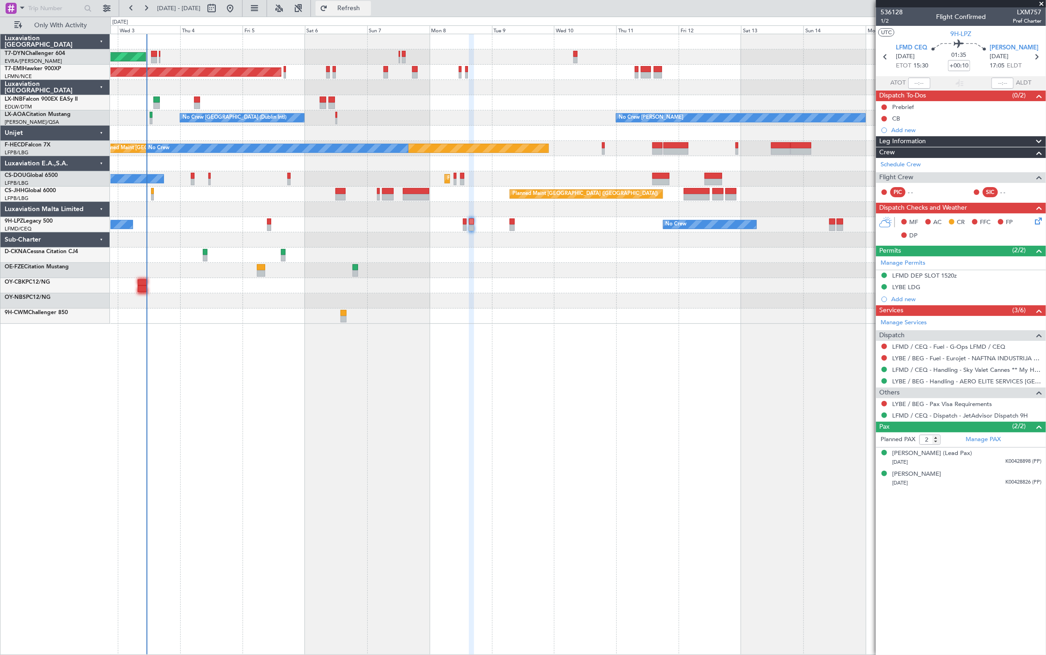
click at [368, 11] on span "Refresh" at bounding box center [348, 8] width 39 height 6
click at [1041, 3] on span at bounding box center [1041, 4] width 9 height 8
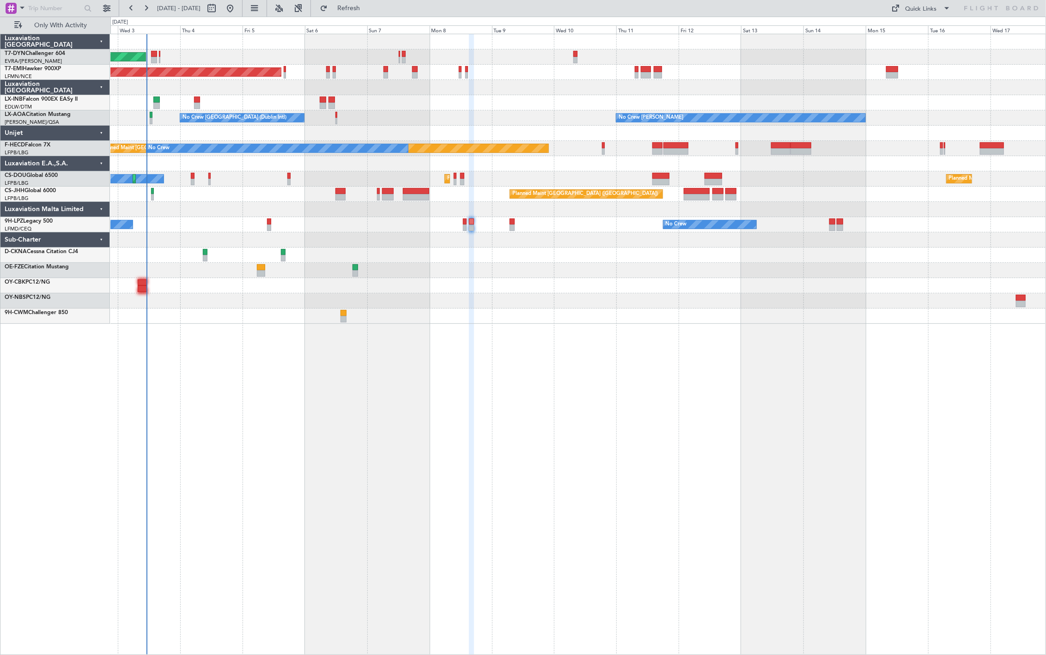
type input "0"
click at [931, 2] on button "Quick Links" at bounding box center [921, 8] width 68 height 15
click at [913, 30] on button "Trip Builder" at bounding box center [921, 30] width 69 height 22
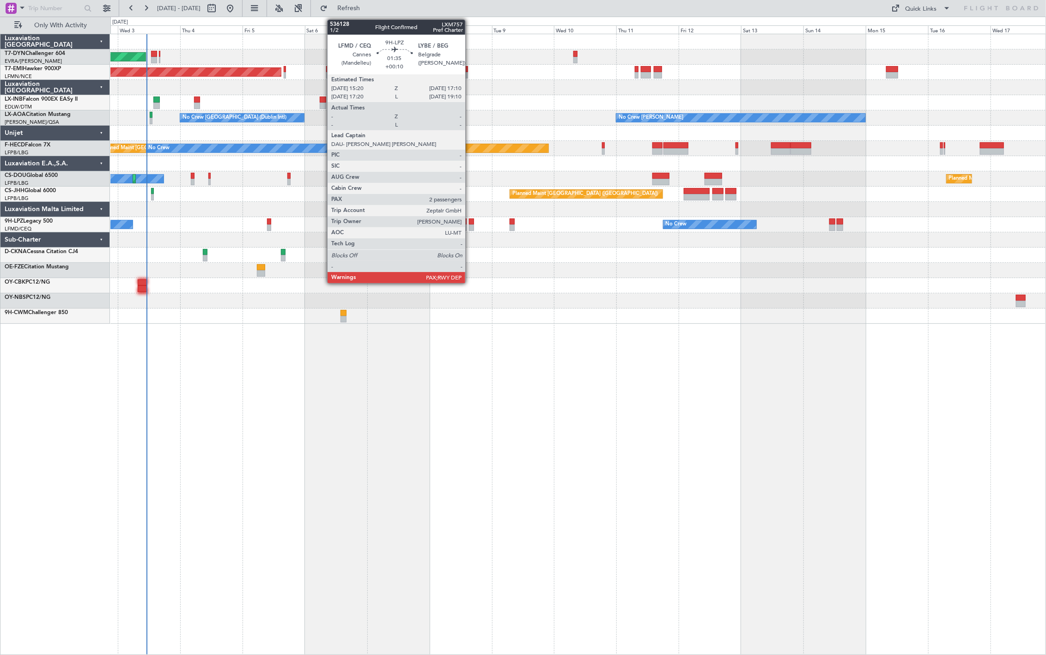
click at [470, 225] on div at bounding box center [471, 228] width 5 height 6
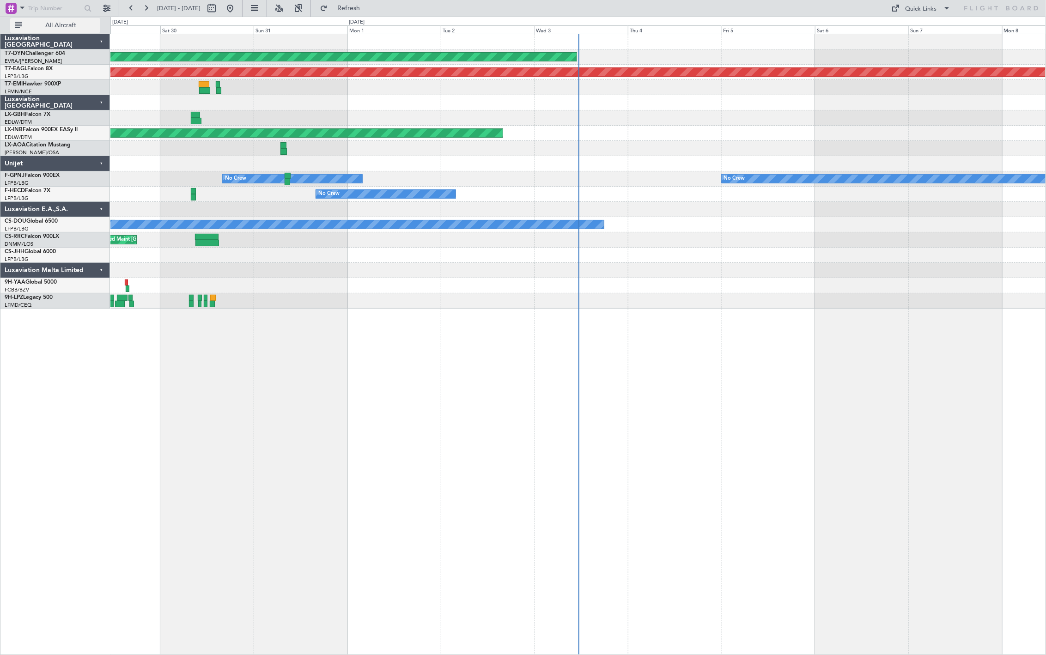
click at [56, 29] on span "All Aircraft" at bounding box center [60, 25] width 73 height 6
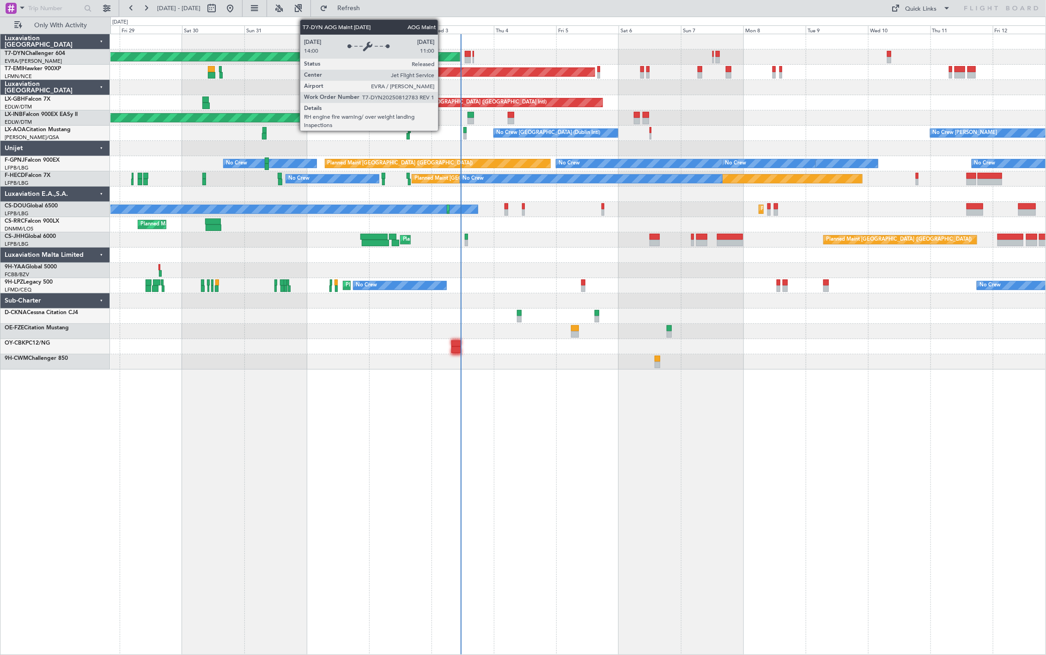
click at [443, 58] on div "AOG Maint Riga (Riga Intl)" at bounding box center [120, 57] width 677 height 8
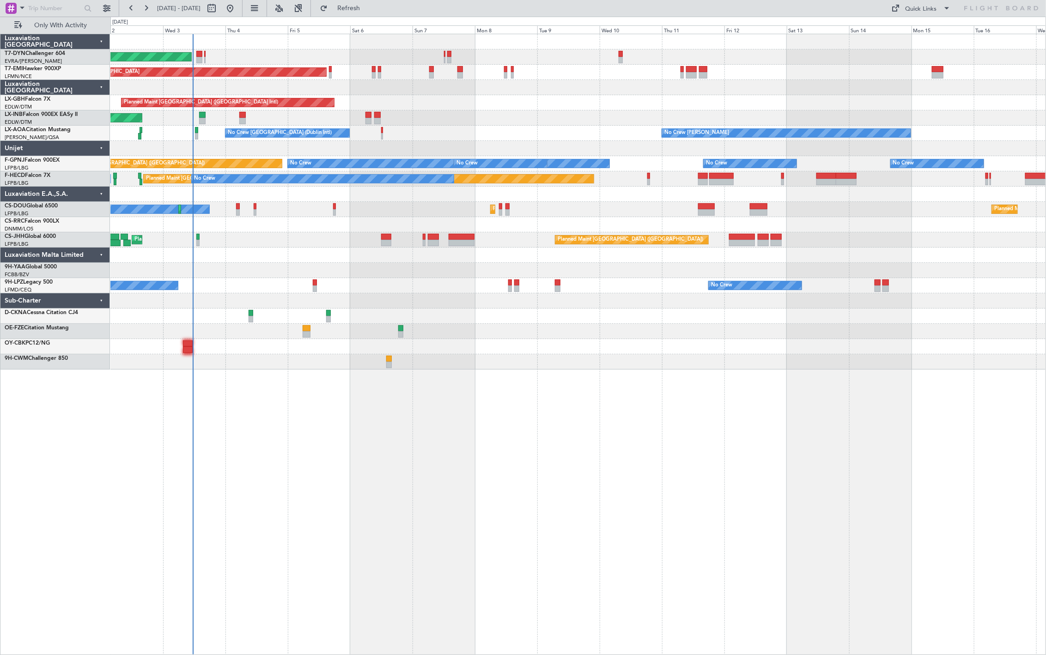
click at [328, 385] on div "AOG Maint Riga (Riga Intl) Planned Maint [GEOGRAPHIC_DATA] Planned Maint [GEOGR…" at bounding box center [577, 344] width 935 height 621
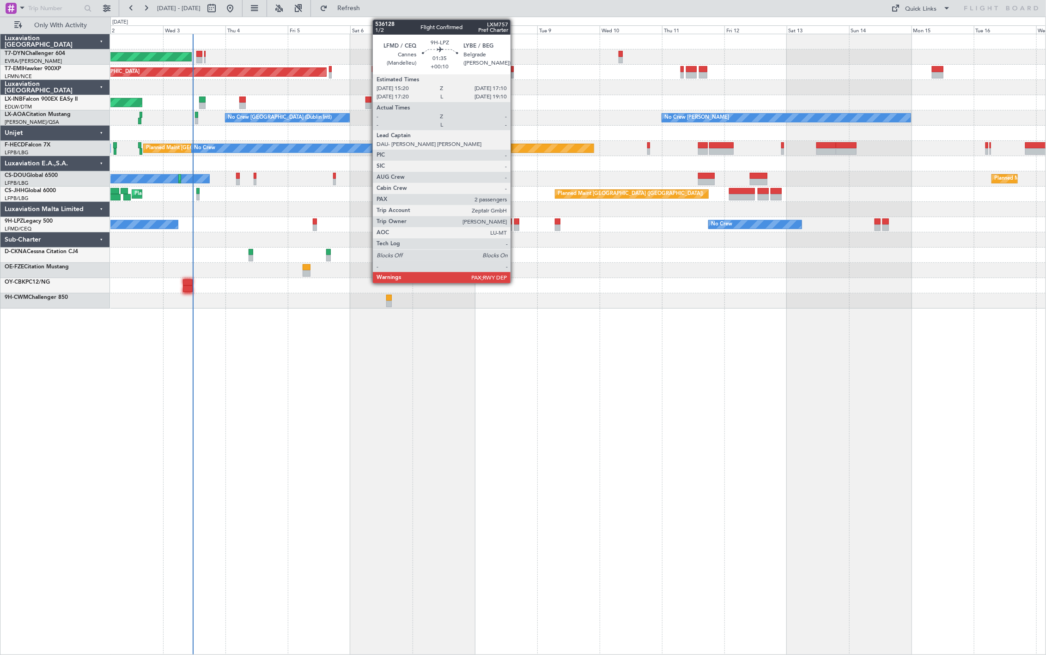
click at [515, 222] on div at bounding box center [516, 222] width 5 height 6
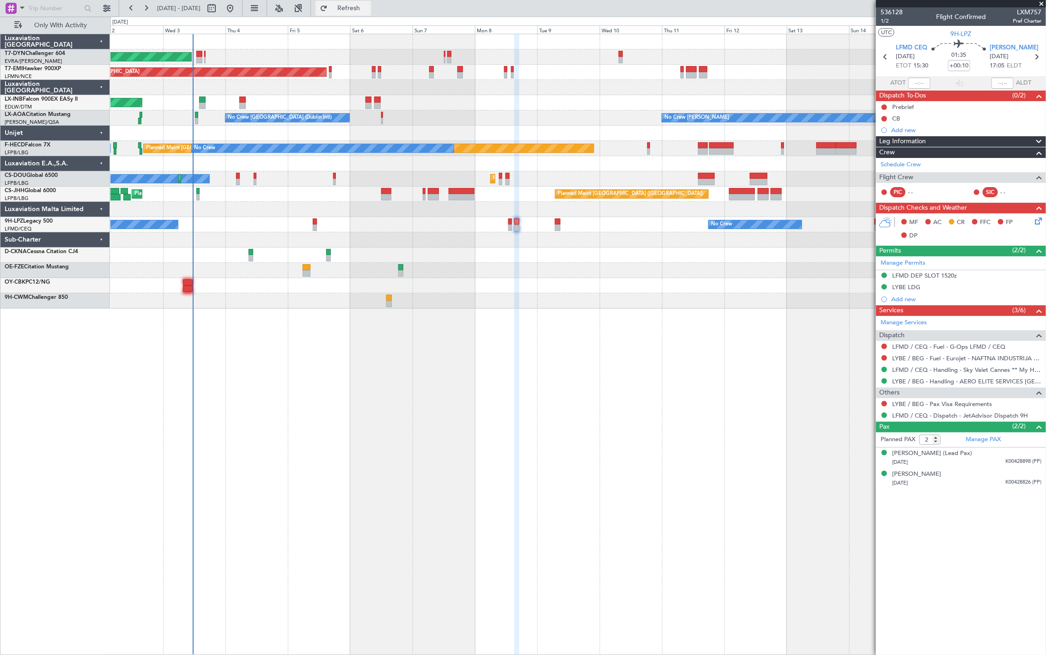
click at [368, 6] on span "Refresh" at bounding box center [348, 8] width 39 height 6
click at [187, 286] on div at bounding box center [188, 288] width 10 height 6
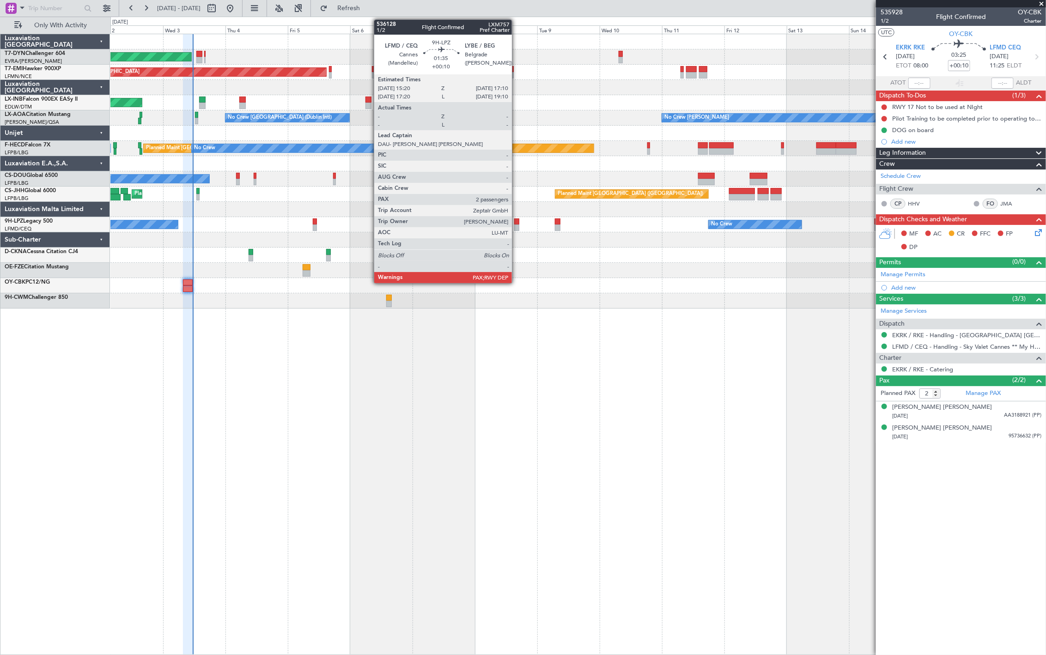
click at [518, 228] on div at bounding box center [516, 228] width 5 height 6
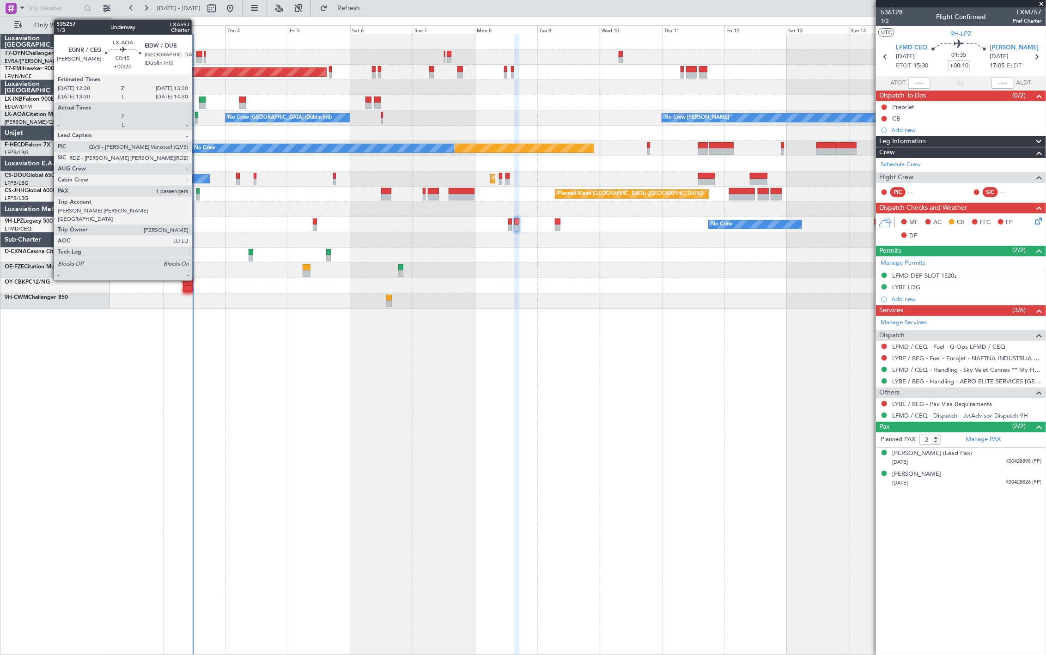
click at [196, 116] on div at bounding box center [196, 115] width 3 height 6
type input "+00:20"
type input "1"
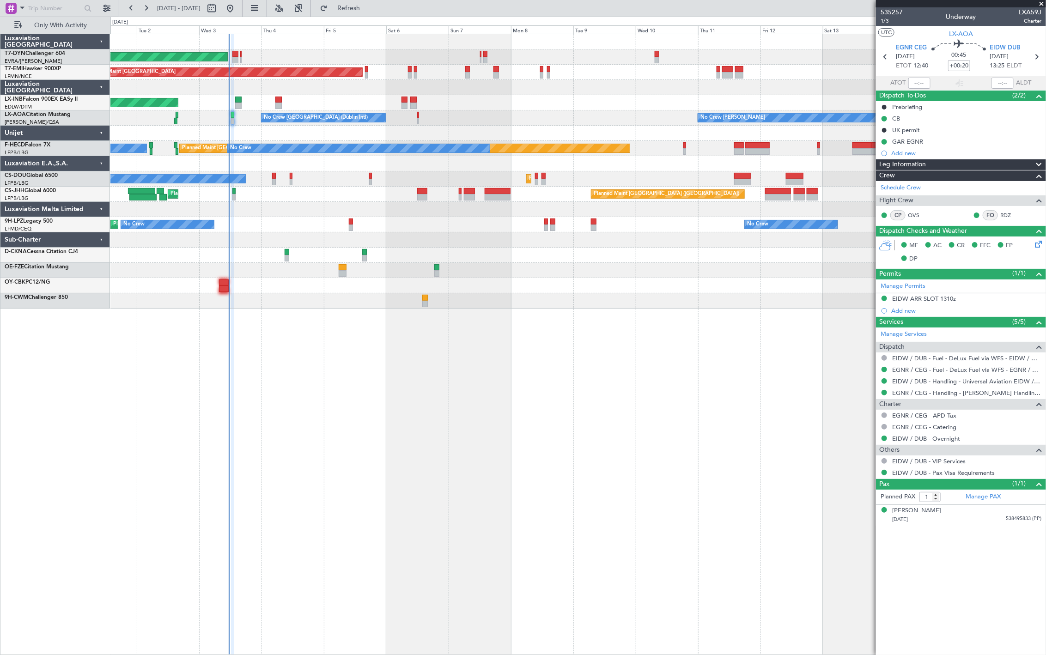
click at [353, 187] on div "AOG Maint Riga (Riga Intl) Planned Maint Zurich Unplanned Maint Dubai (Al Makto…" at bounding box center [577, 171] width 935 height 274
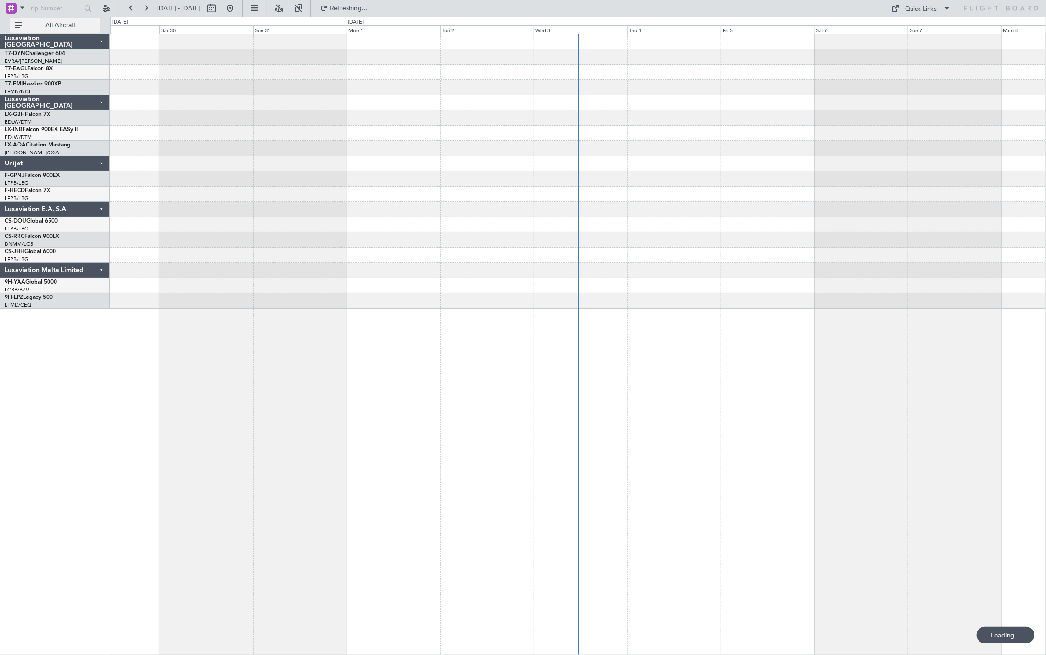
click at [70, 25] on span "All Aircraft" at bounding box center [60, 25] width 73 height 6
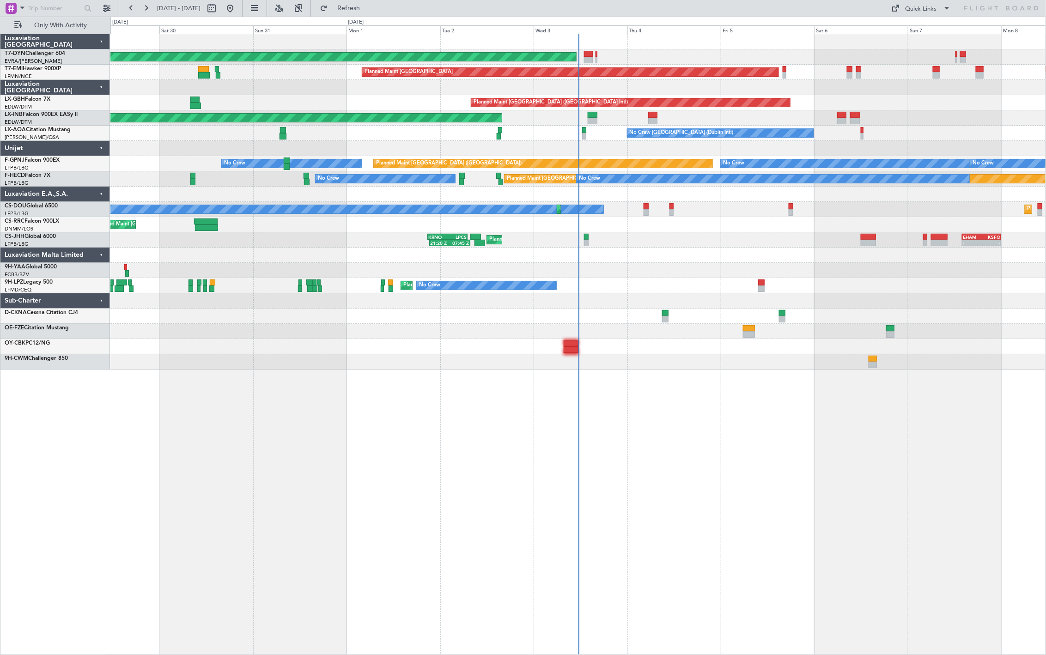
click at [379, 150] on div at bounding box center [577, 148] width 935 height 15
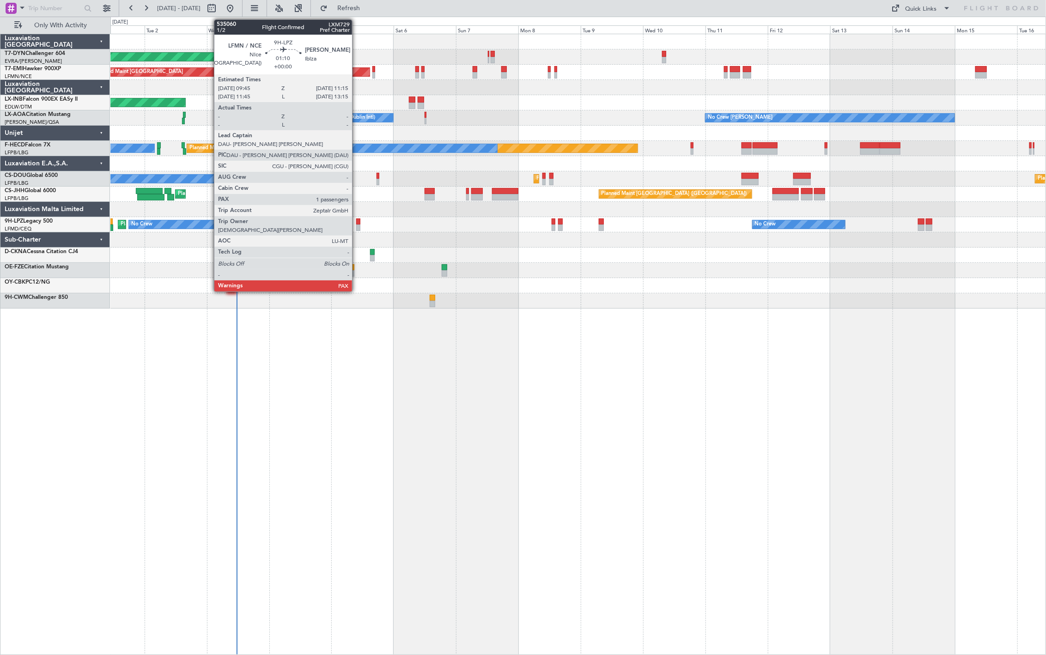
click at [357, 219] on div at bounding box center [358, 222] width 4 height 6
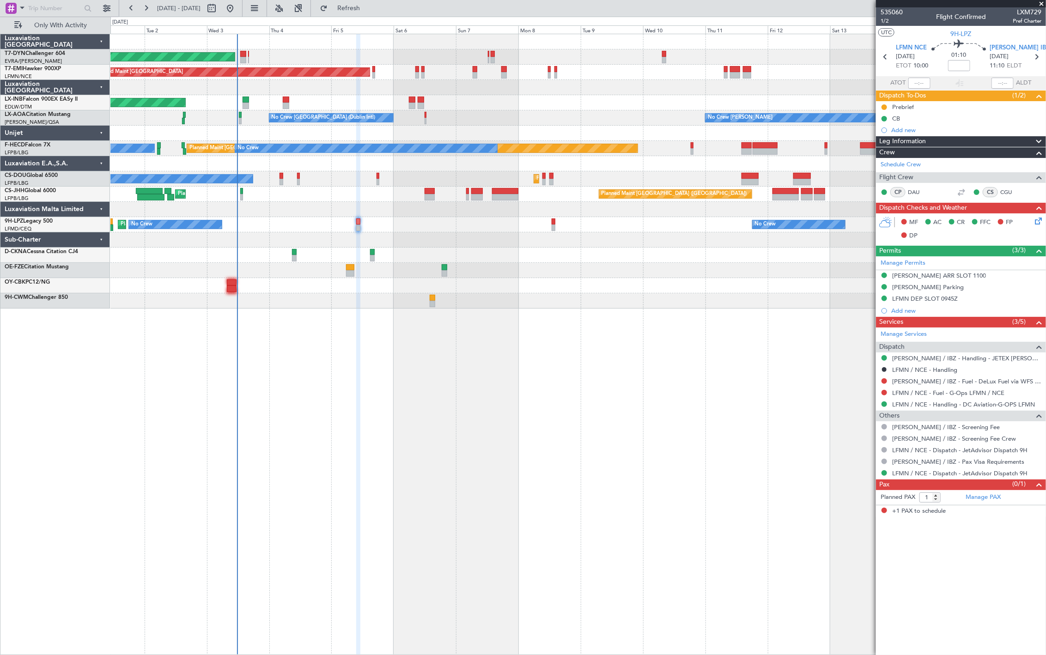
click at [553, 222] on div at bounding box center [554, 222] width 4 height 6
type input "+00:05"
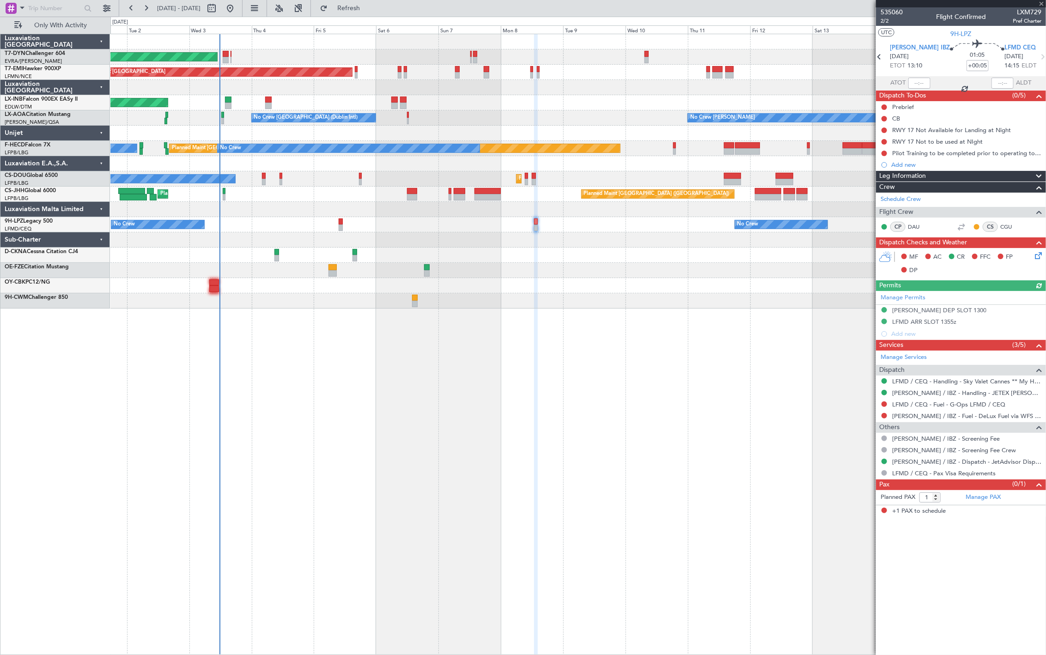
click at [555, 229] on div "No Crew No Crew [GEOGRAPHIC_DATA] ([GEOGRAPHIC_DATA])" at bounding box center [577, 224] width 935 height 15
click at [43, 1] on input "text" at bounding box center [54, 8] width 53 height 14
paste input "532133"
type input "532133"
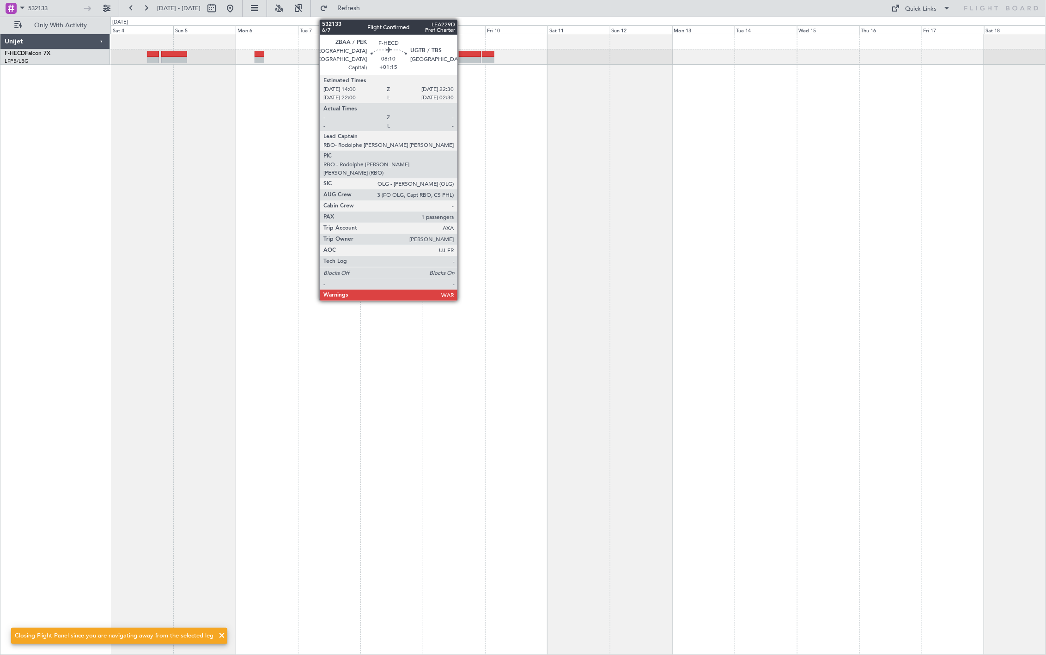
click at [462, 57] on div at bounding box center [470, 60] width 22 height 6
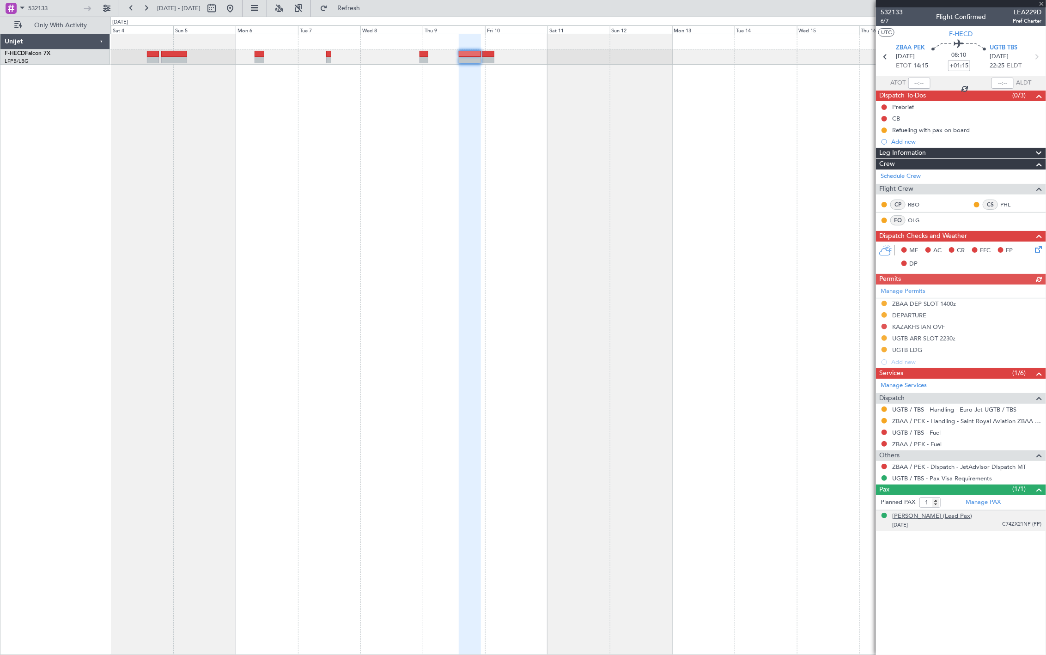
click at [942, 520] on div "Thomas BUBERL (Lead Pax)" at bounding box center [932, 516] width 80 height 9
click at [237, 11] on button at bounding box center [230, 8] width 15 height 15
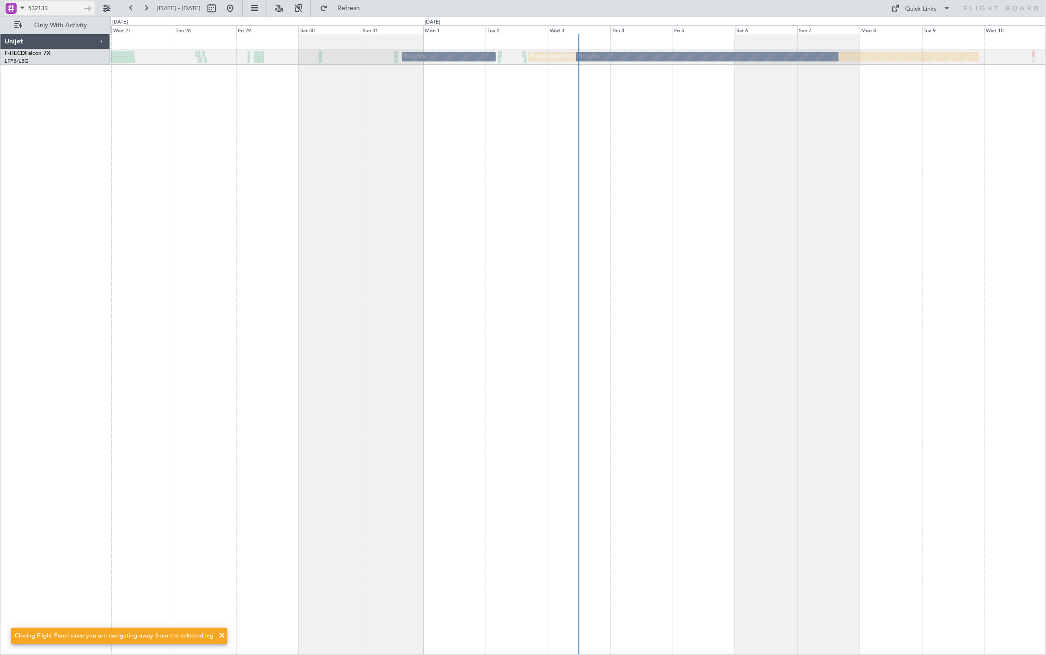
click at [62, 13] on input "532133" at bounding box center [54, 8] width 53 height 14
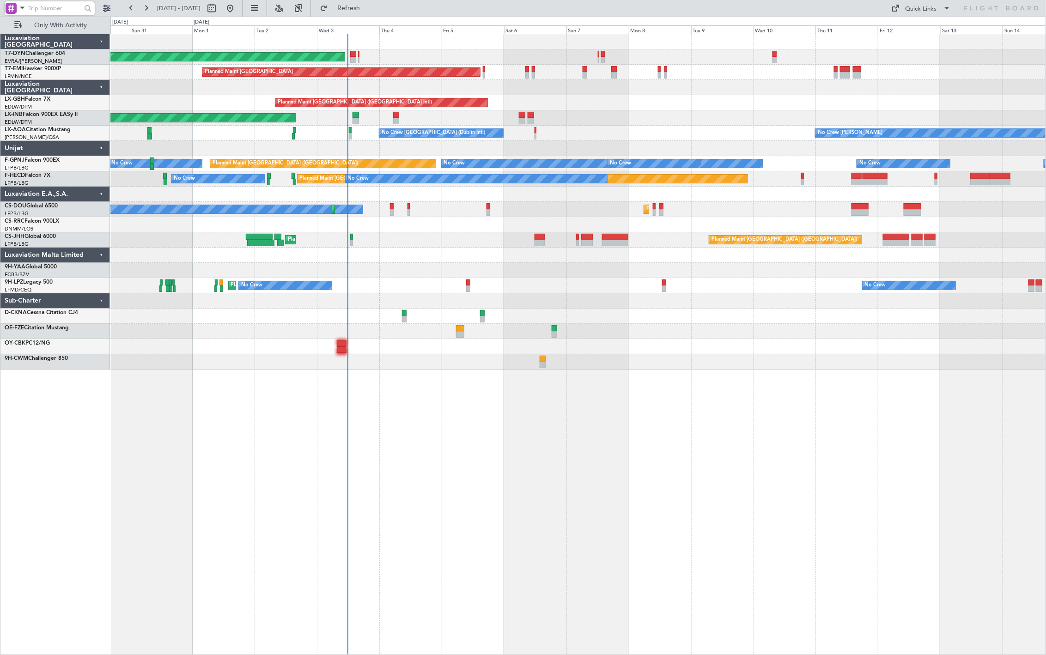
click at [387, 361] on div "AOG Maint Riga (Riga Intl) Planned Maint Zurich Planned Maint Dubai (Dubai Intl…" at bounding box center [577, 201] width 935 height 335
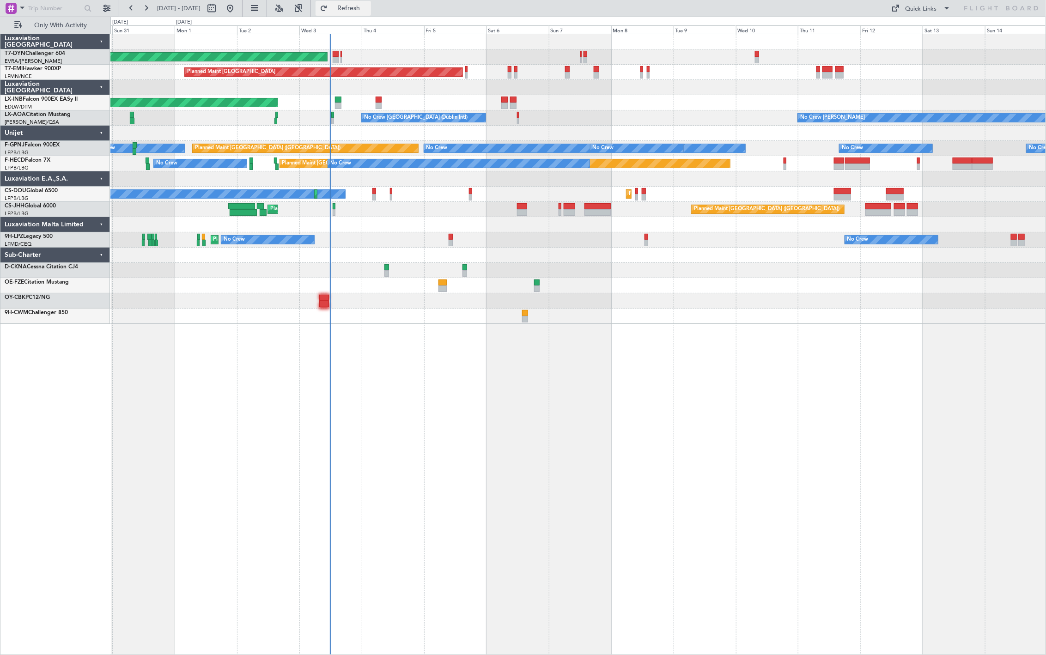
click at [368, 8] on span "Refresh" at bounding box center [348, 8] width 39 height 6
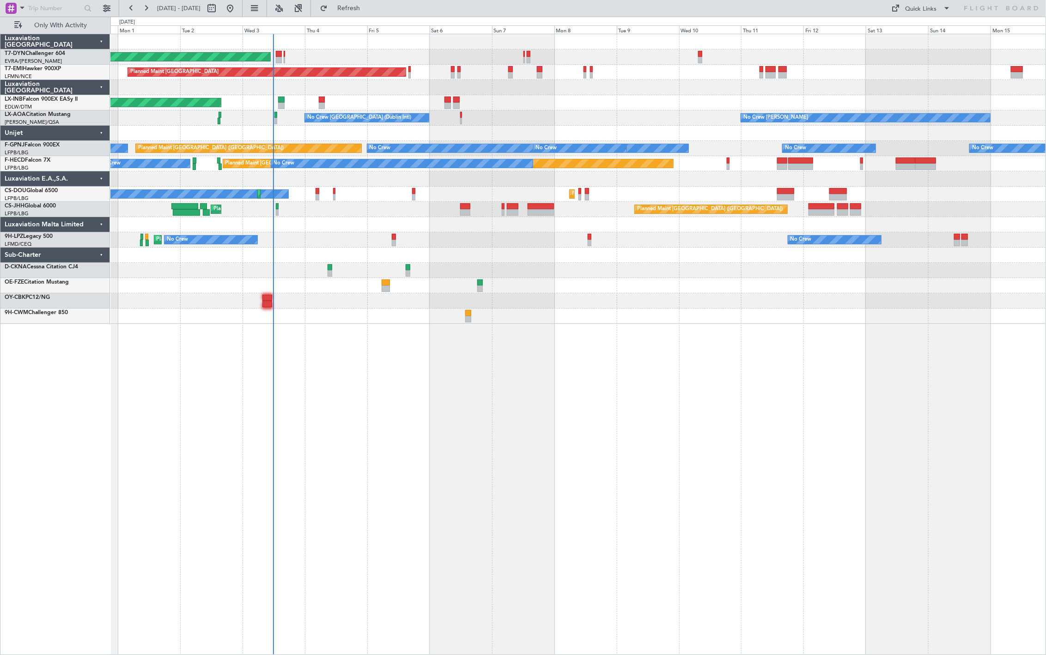
click at [375, 261] on div "AOG Maint Riga (Riga Intl) Planned Maint Zurich Unplanned Maint Dubai (Al Makto…" at bounding box center [577, 179] width 935 height 290
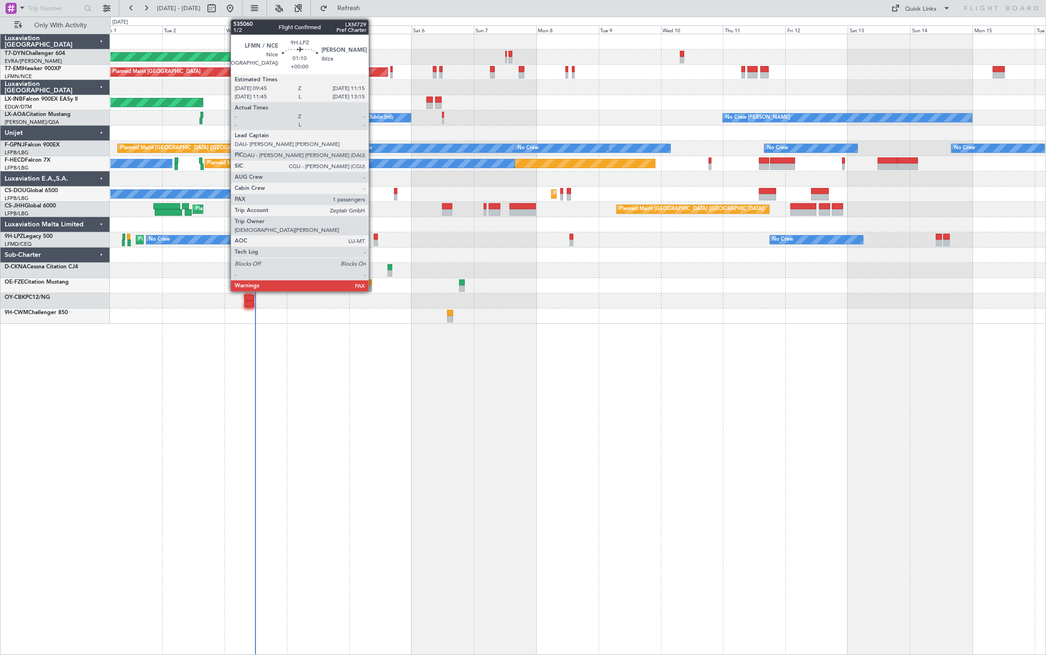
click at [374, 239] on div at bounding box center [376, 237] width 4 height 6
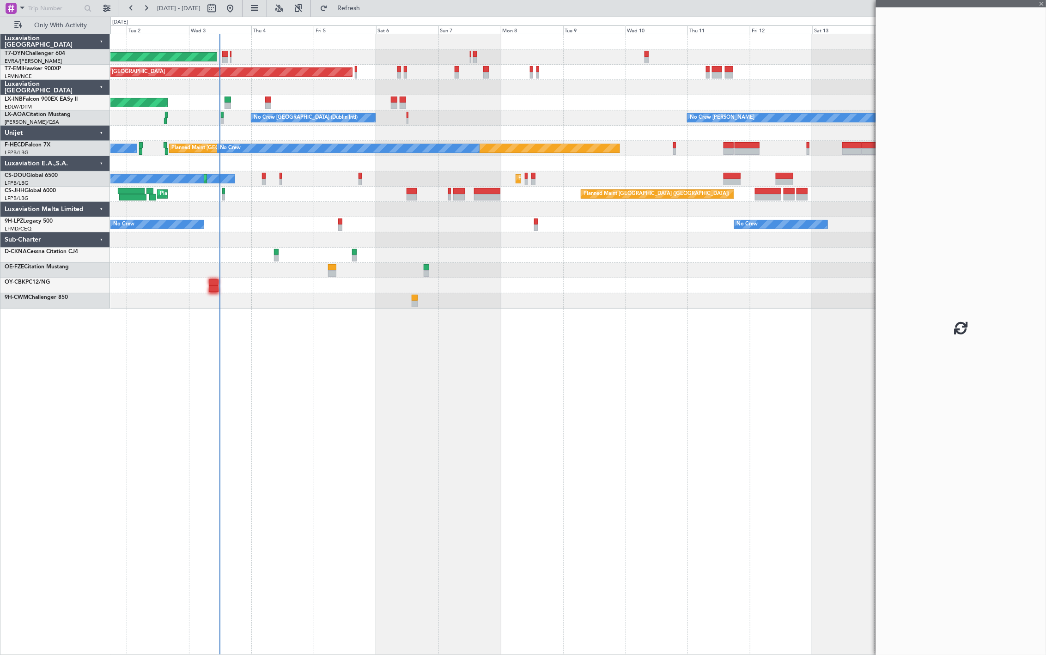
click at [380, 252] on div at bounding box center [577, 255] width 935 height 15
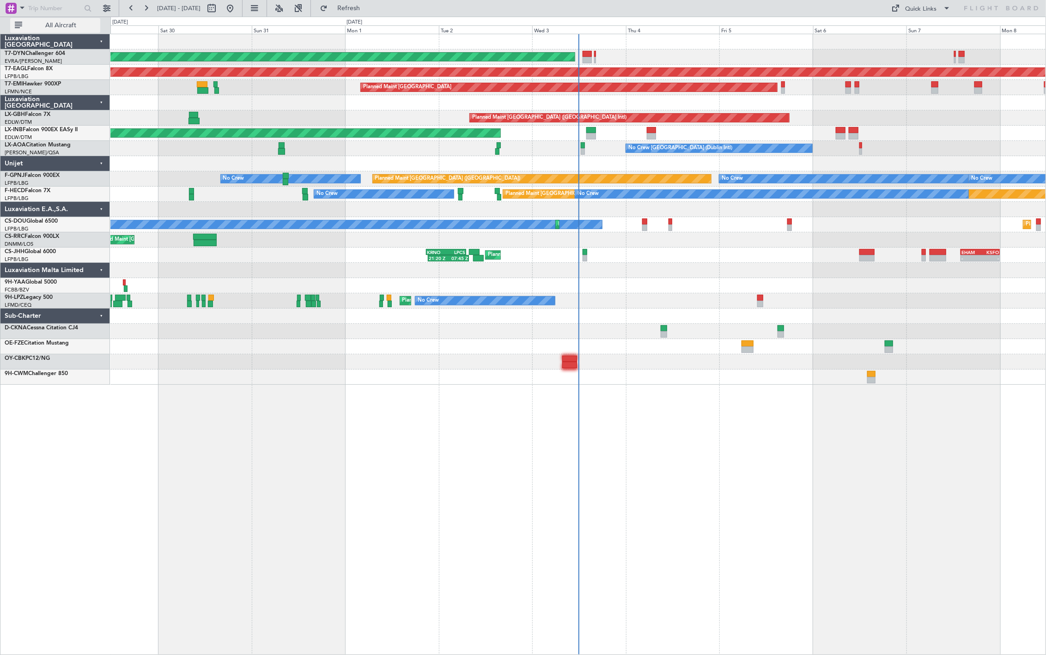
click at [74, 25] on span "All Aircraft" at bounding box center [60, 25] width 73 height 6
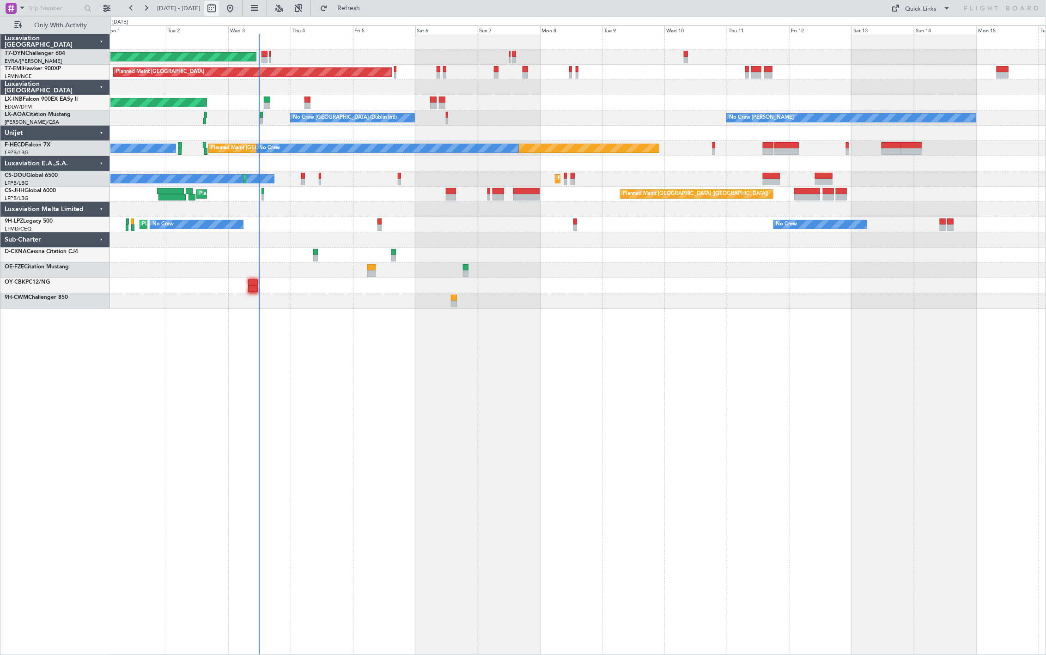
click at [219, 10] on button at bounding box center [211, 8] width 15 height 15
select select "9"
select select "2025"
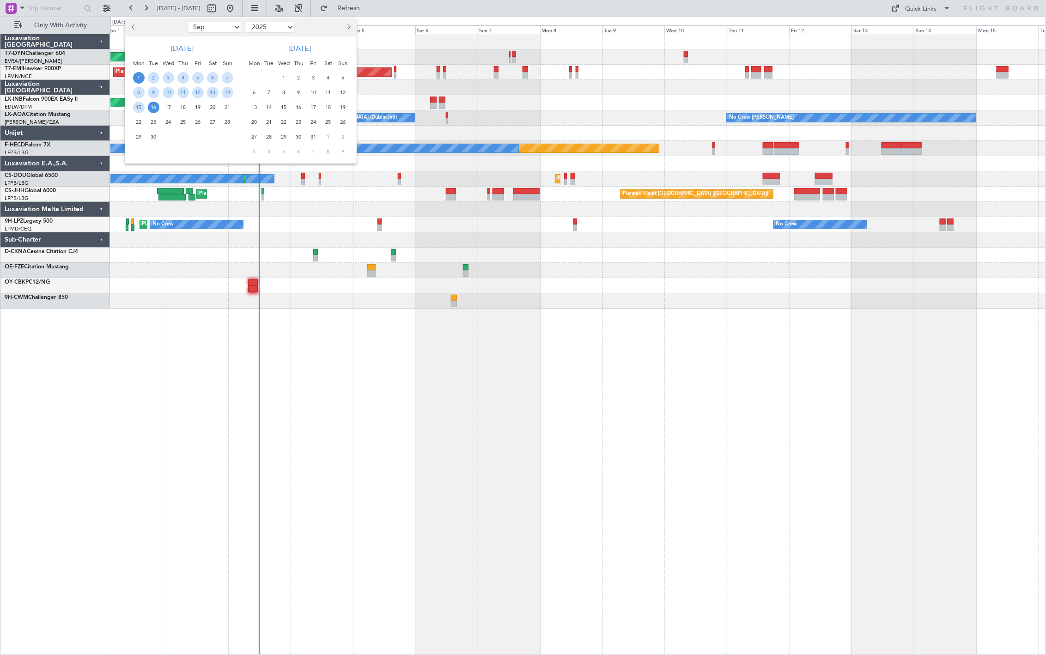
click at [225, 26] on select "Jan Feb Mar Apr May Jun Jul Aug Sep Oct Nov Dec" at bounding box center [214, 27] width 54 height 11
select select "10"
click at [187, 22] on select "Jan Feb Mar Apr May Jun Jul Aug Sep Oct Nov Dec" at bounding box center [214, 27] width 54 height 11
click at [210, 77] on span "4" at bounding box center [213, 78] width 12 height 12
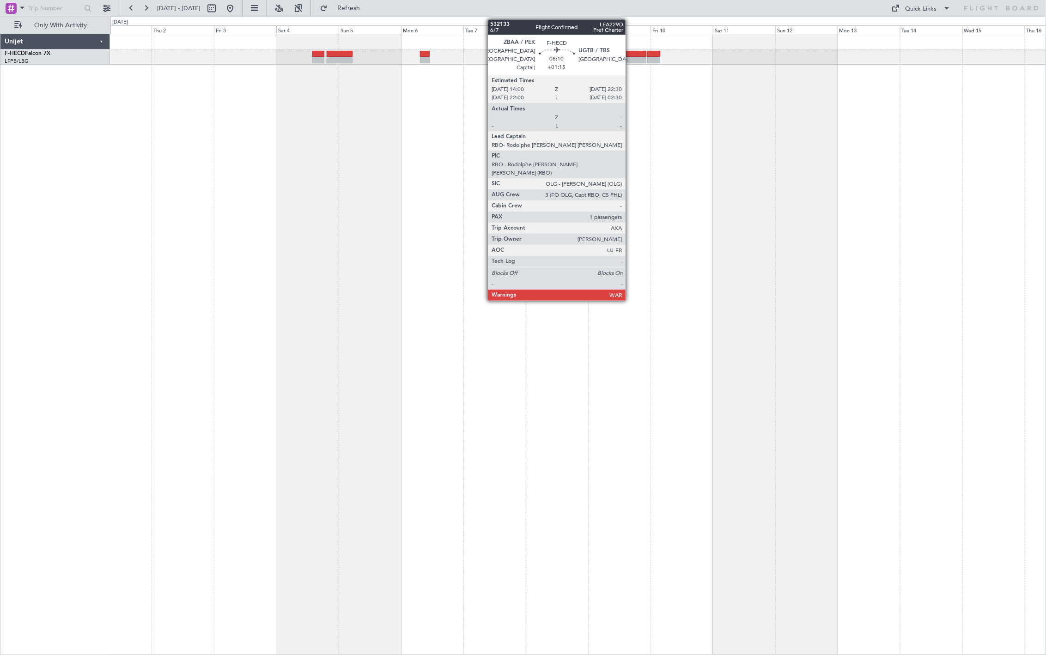
click at [630, 57] on div at bounding box center [635, 60] width 22 height 6
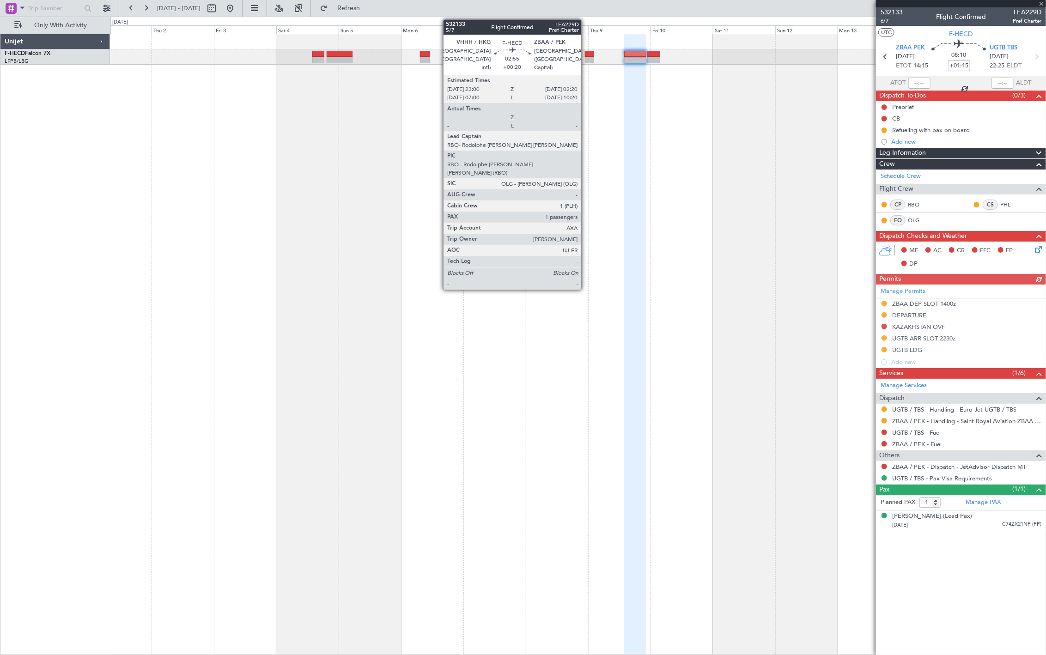
click at [586, 59] on div at bounding box center [589, 60] width 9 height 6
type input "+00:20"
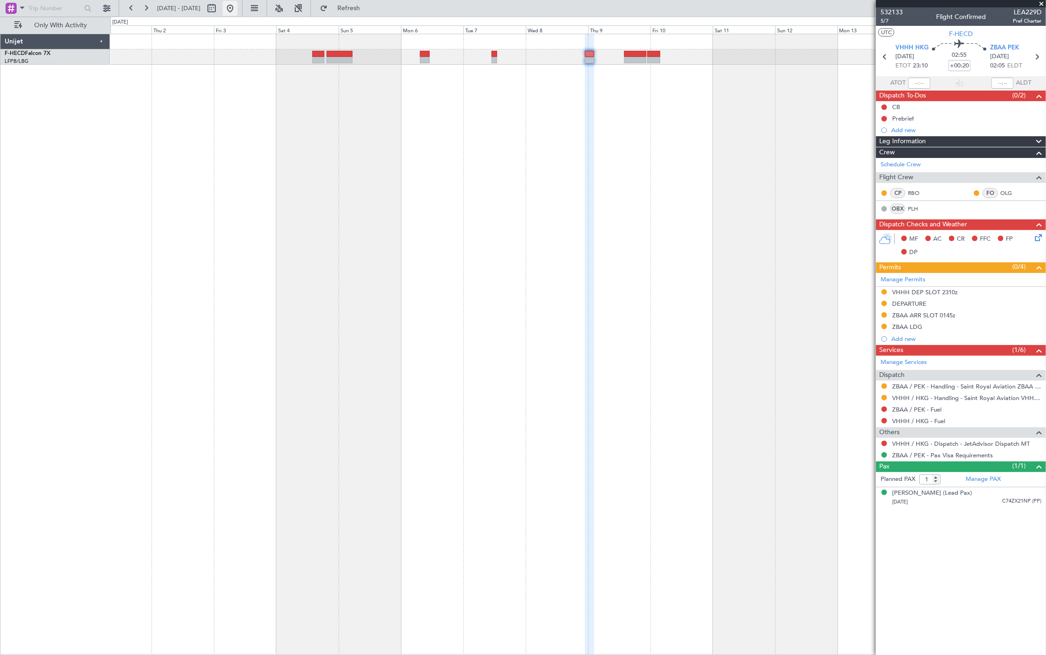
click at [237, 6] on button at bounding box center [230, 8] width 15 height 15
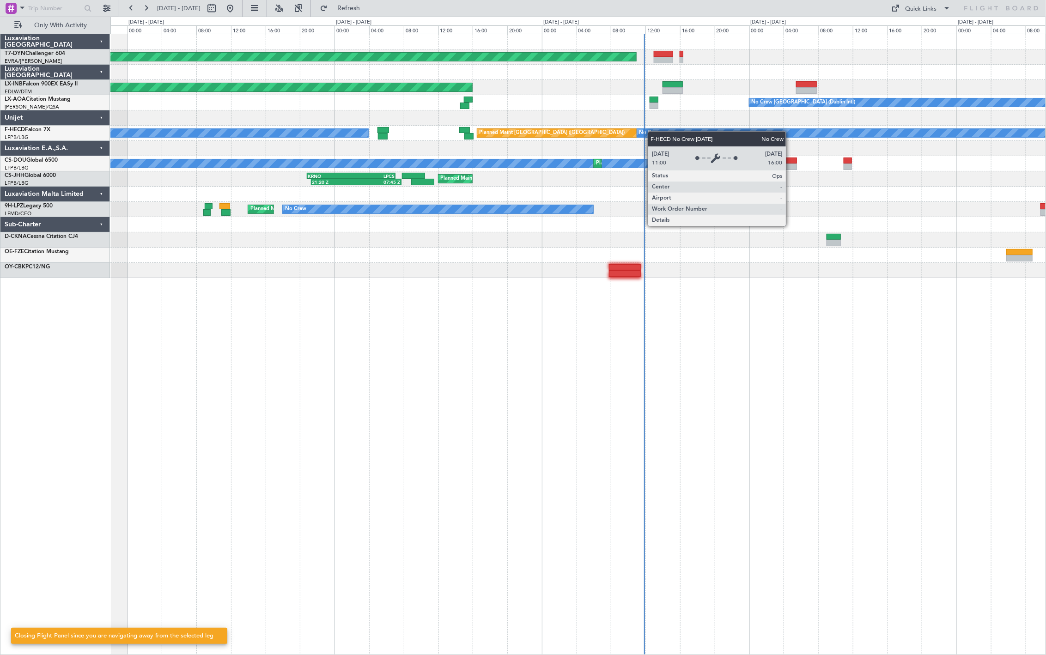
click at [653, 132] on div "No Crew" at bounding box center [649, 133] width 21 height 14
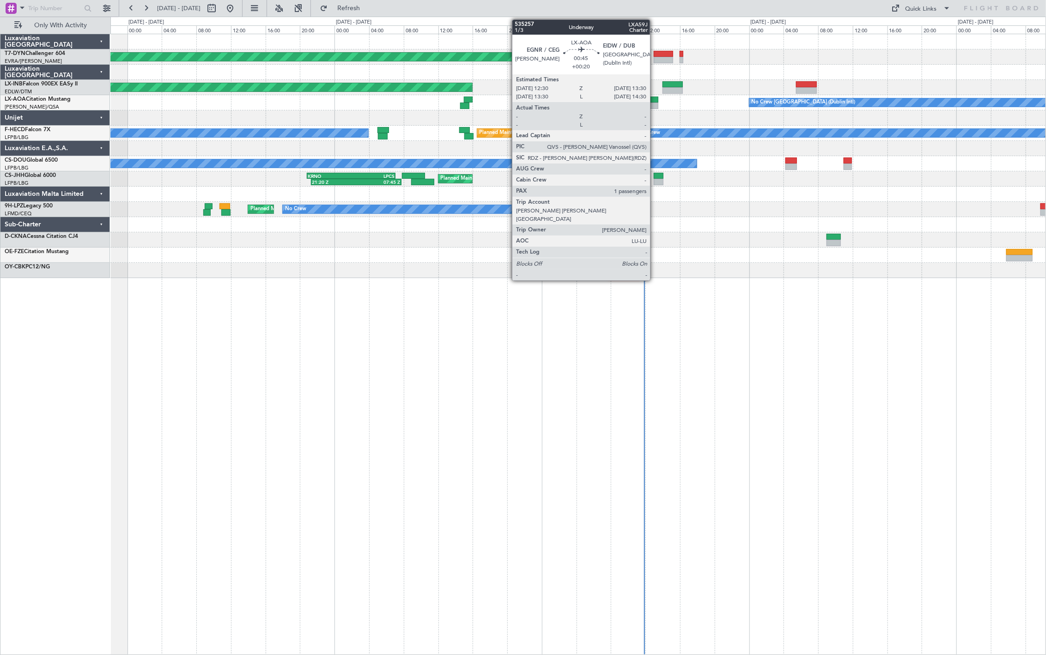
click at [655, 104] on div at bounding box center [654, 106] width 9 height 6
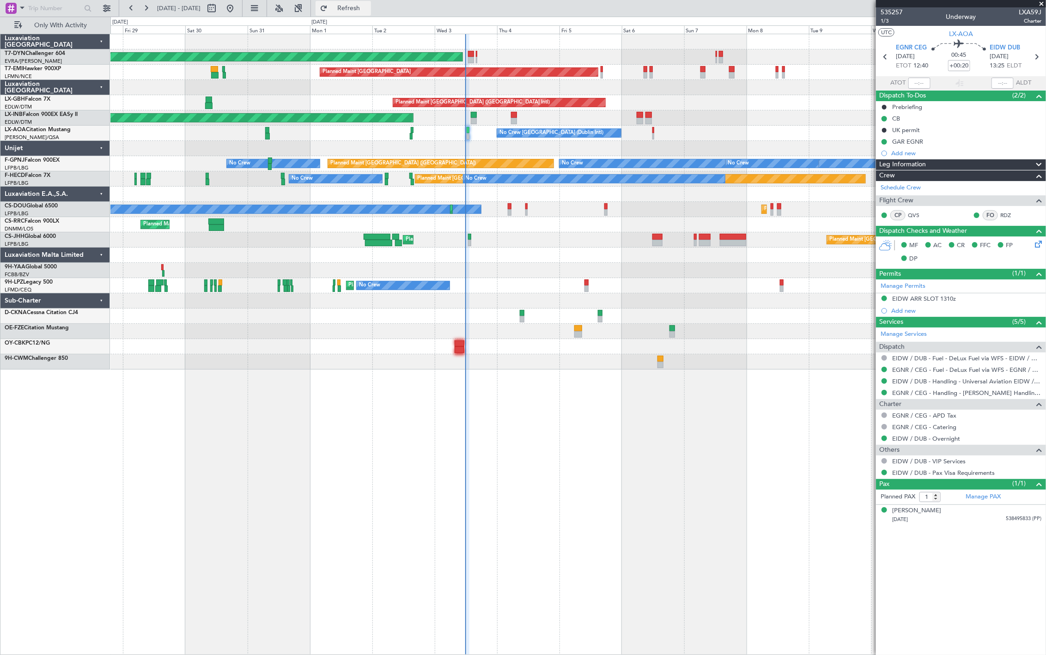
click at [368, 10] on span "Refresh" at bounding box center [348, 8] width 39 height 6
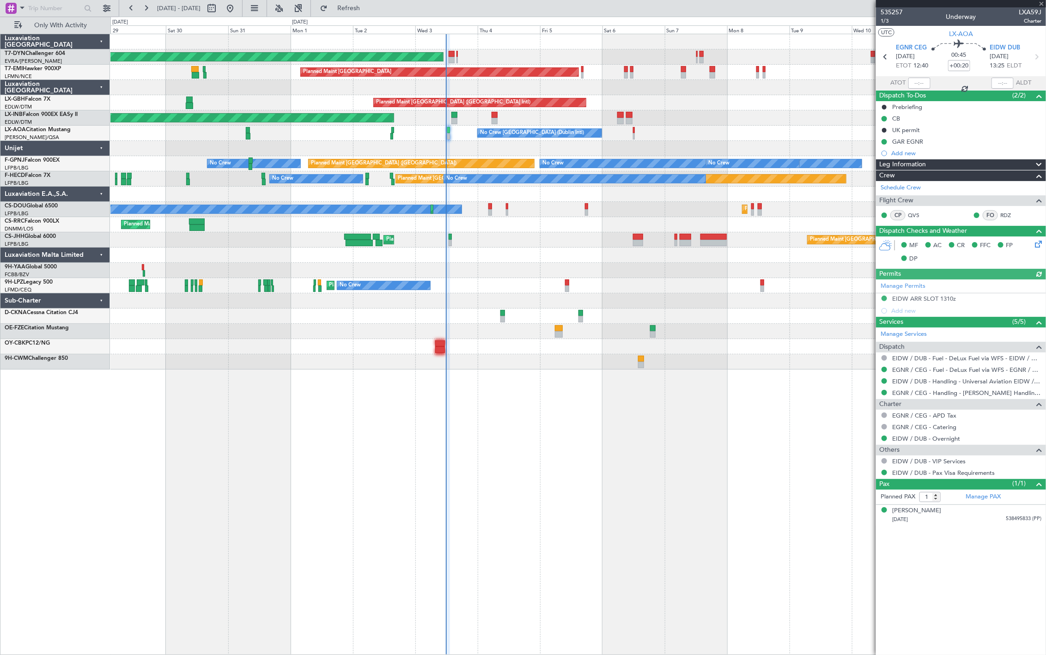
click at [561, 299] on div at bounding box center [577, 300] width 935 height 15
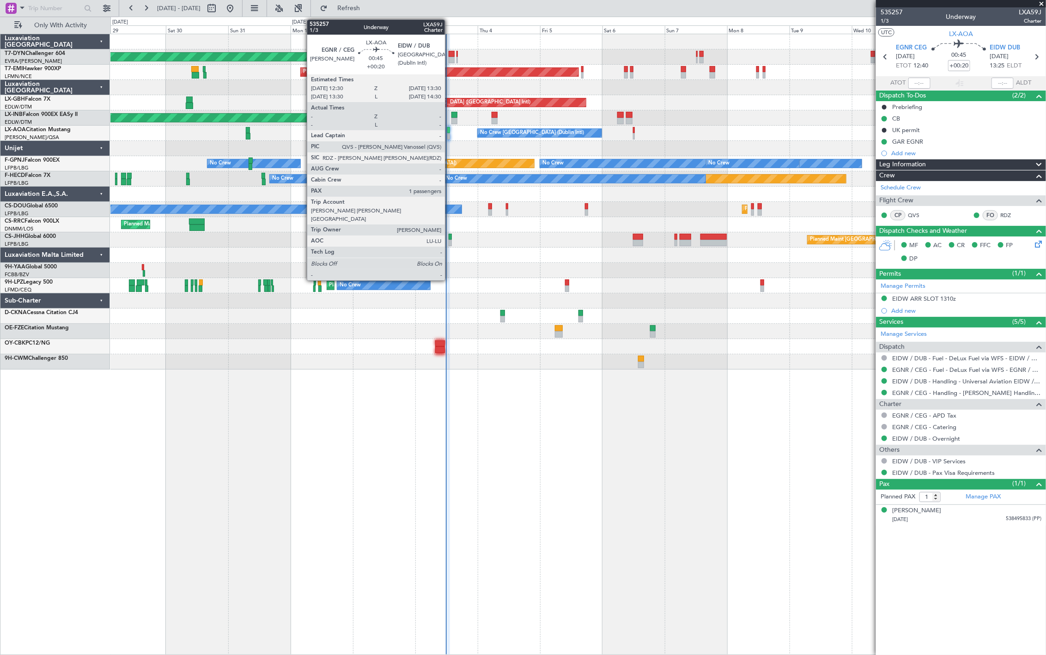
click at [449, 133] on div at bounding box center [448, 136] width 3 height 6
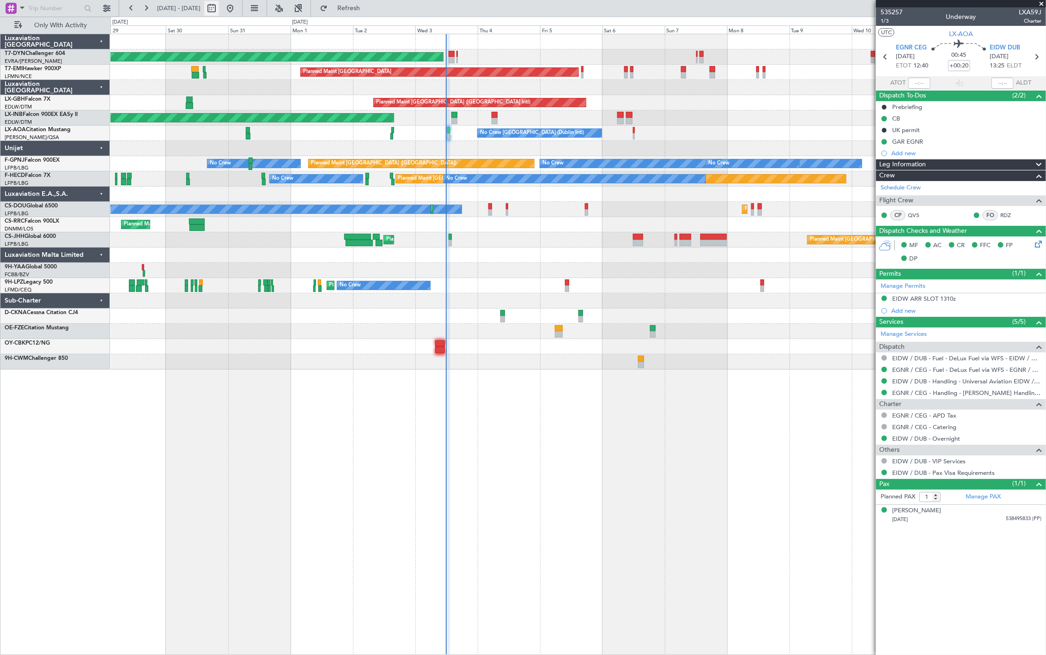
click at [219, 14] on button at bounding box center [211, 8] width 15 height 15
select select "8"
select select "2025"
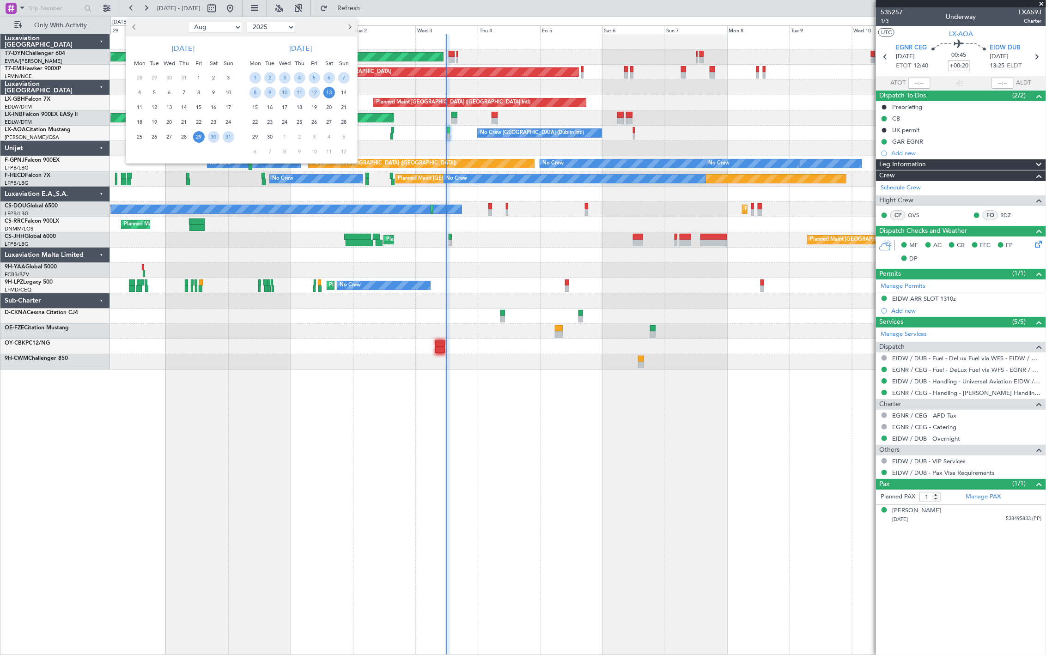
click at [239, 30] on ngb-datepicker-navigation-select "Jan Feb Mar Apr May Jun Jul Aug Sep Oct Nov Dec 2015 2016 2017 2018 2019 2020 2…" at bounding box center [242, 27] width 112 height 11
click at [237, 28] on select "Jan Feb Mar Apr May Jun Jul Aug Sep Oct Nov Dec" at bounding box center [215, 27] width 54 height 11
click at [188, 22] on select "Jan Feb Mar Apr May Jun Jul Aug Sep Oct Nov Dec" at bounding box center [215, 27] width 54 height 11
click at [326, 77] on span "4" at bounding box center [329, 78] width 12 height 12
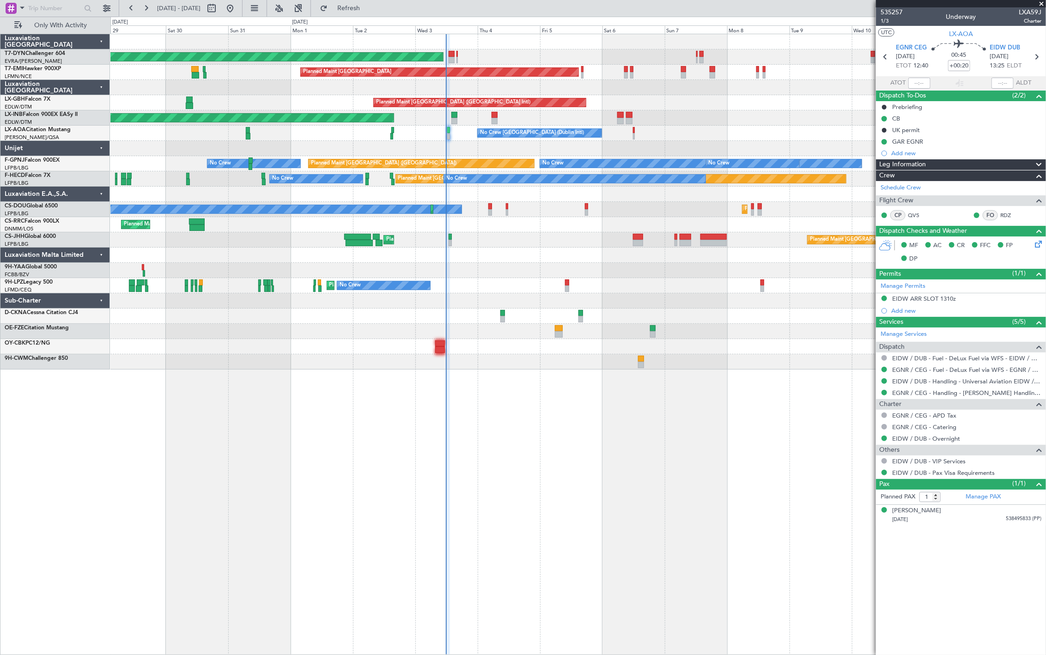
select select "10"
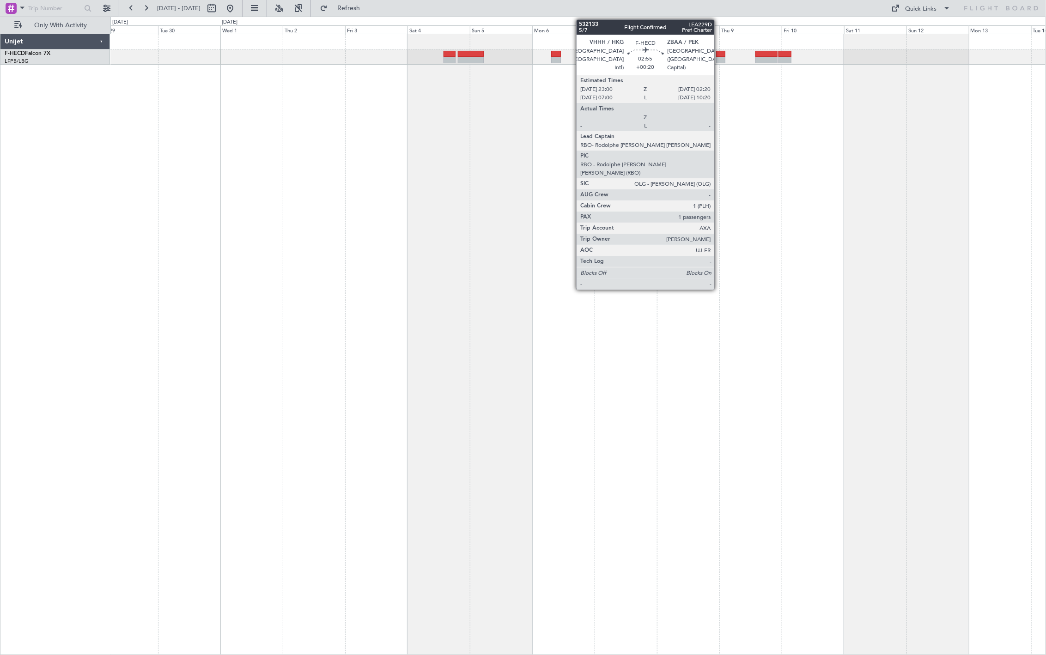
click at [719, 53] on div at bounding box center [720, 54] width 9 height 6
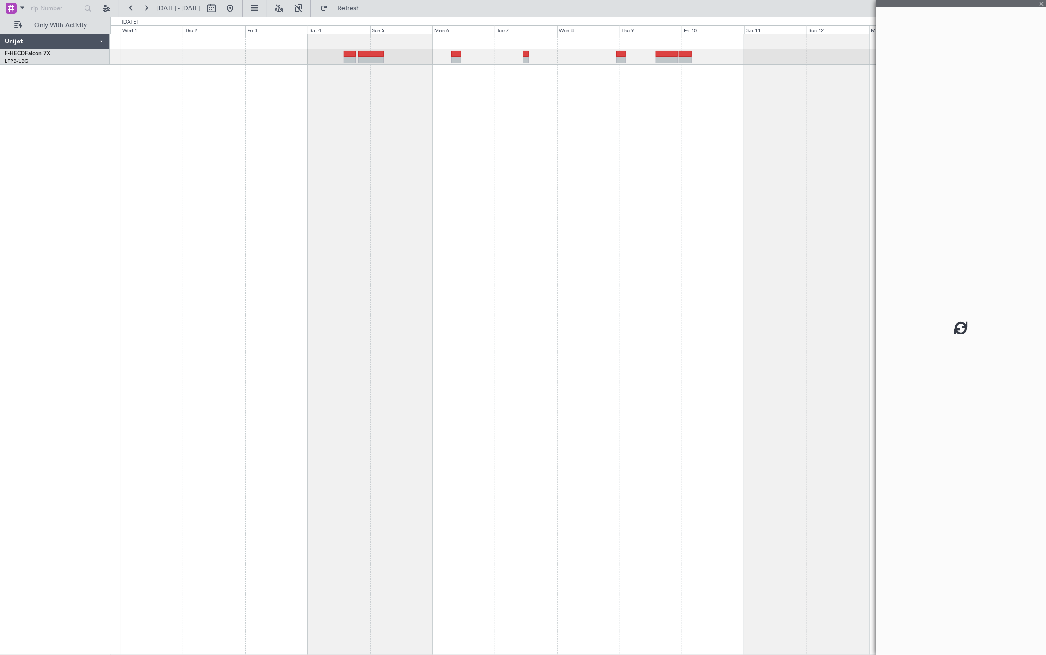
click at [597, 109] on div at bounding box center [577, 344] width 935 height 621
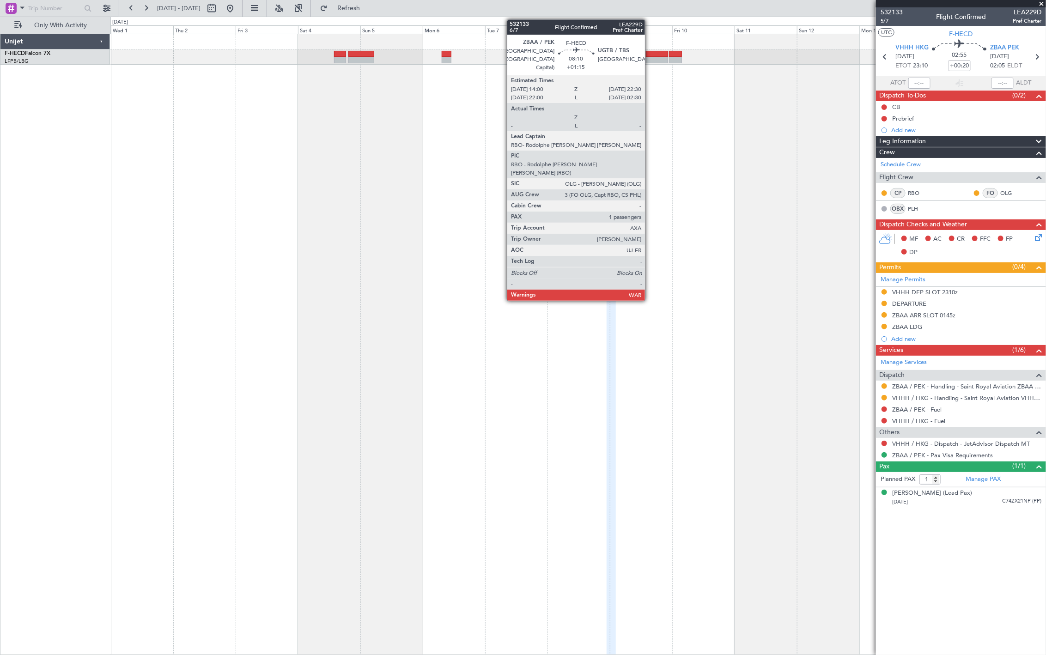
click at [650, 57] on div at bounding box center [657, 60] width 22 height 6
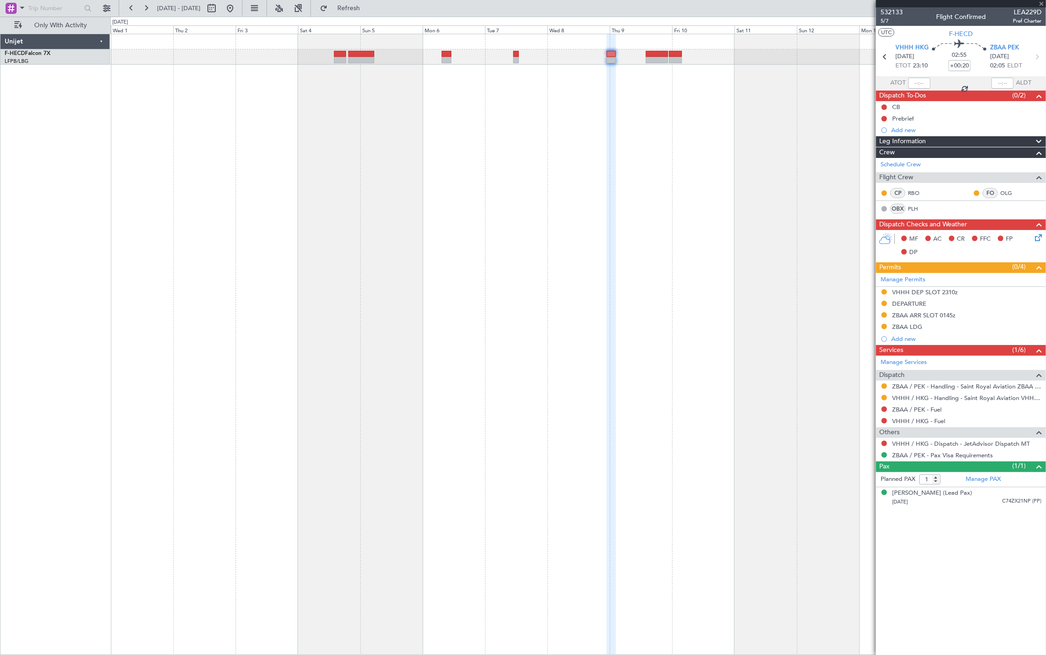
type input "+01:15"
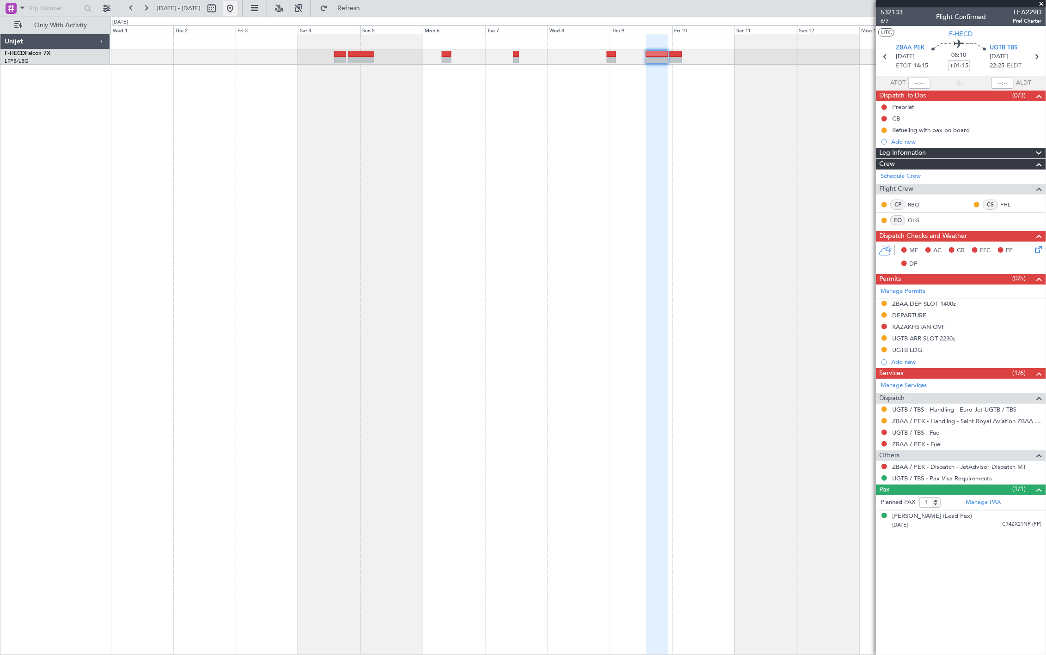
click at [237, 11] on button at bounding box center [230, 8] width 15 height 15
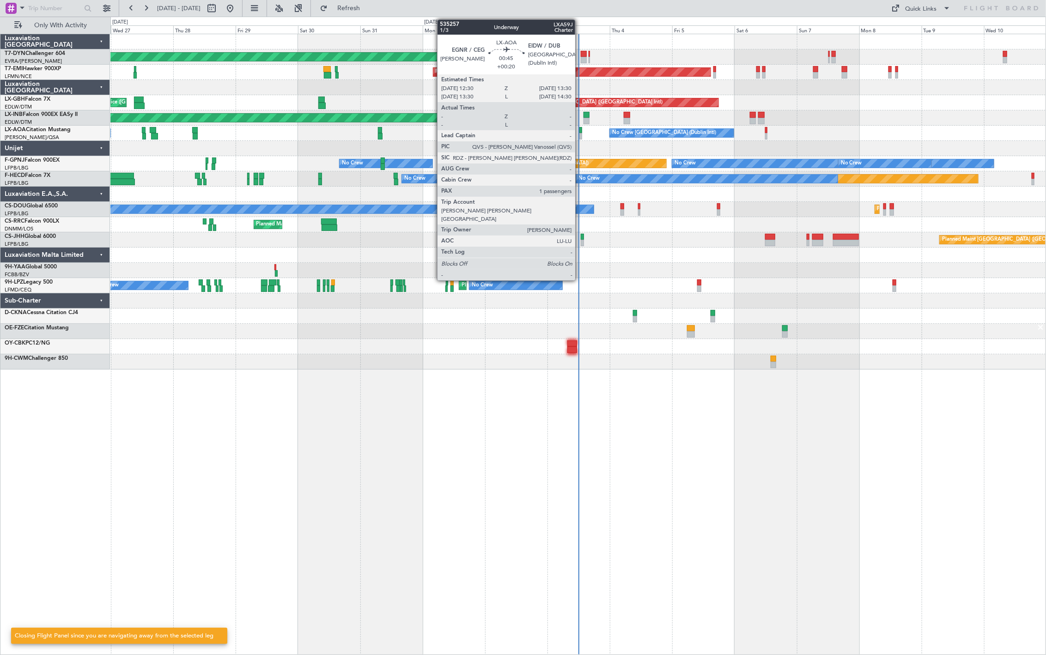
click at [580, 135] on div at bounding box center [580, 136] width 3 height 6
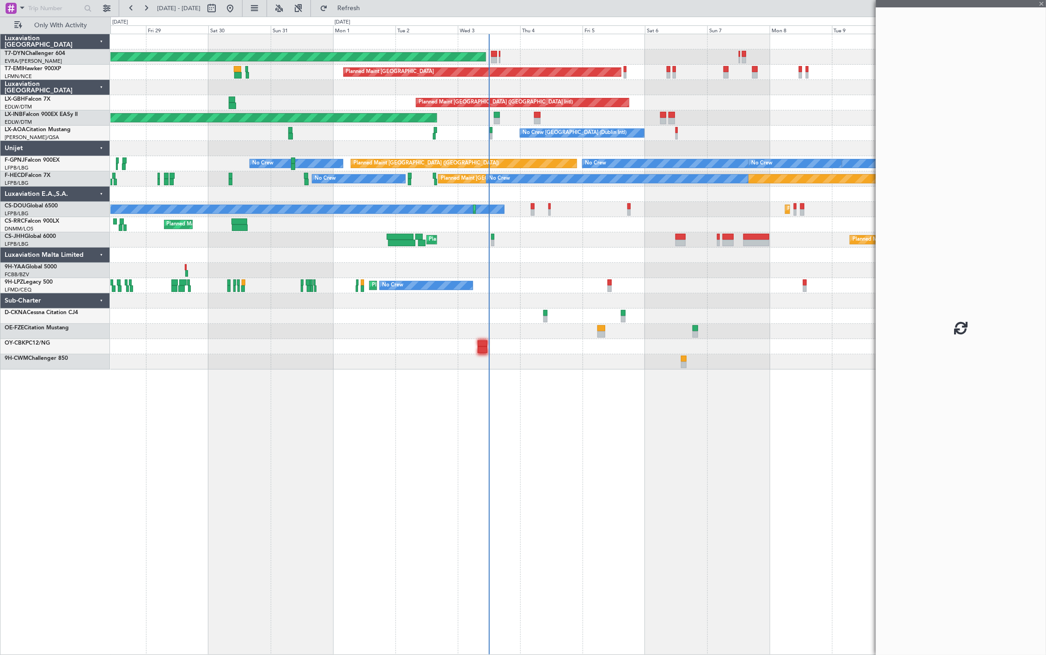
click at [419, 192] on div "AOG Maint Riga (Riga Intl) Planned Maint Zurich Planned Maint Dubai (Dubai Intl…" at bounding box center [577, 201] width 935 height 335
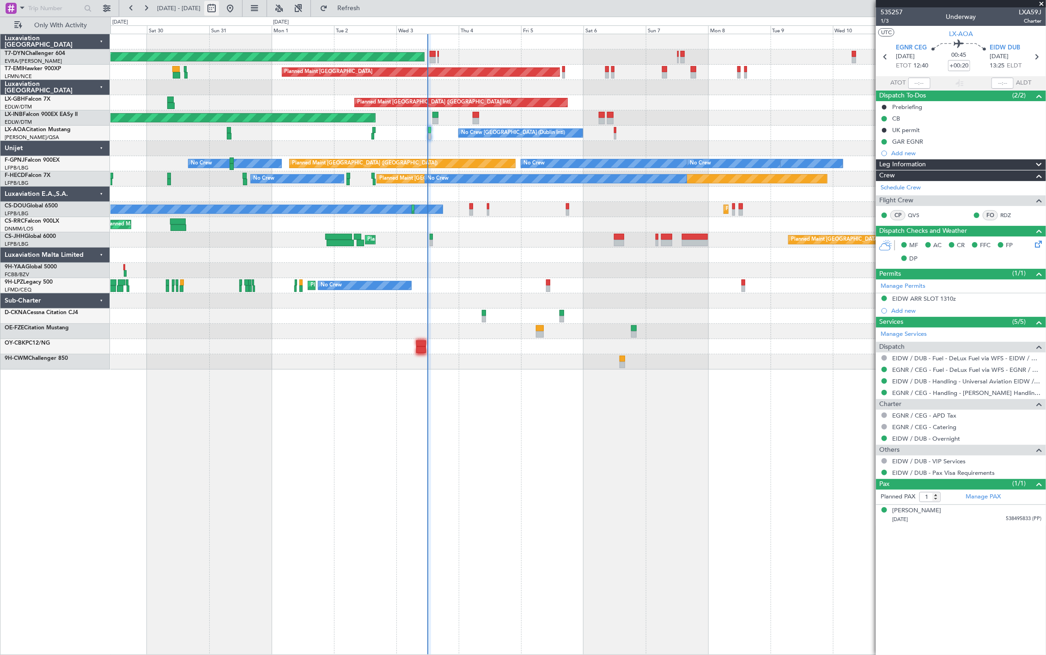
click at [219, 14] on button at bounding box center [211, 8] width 15 height 15
select select "8"
select select "2025"
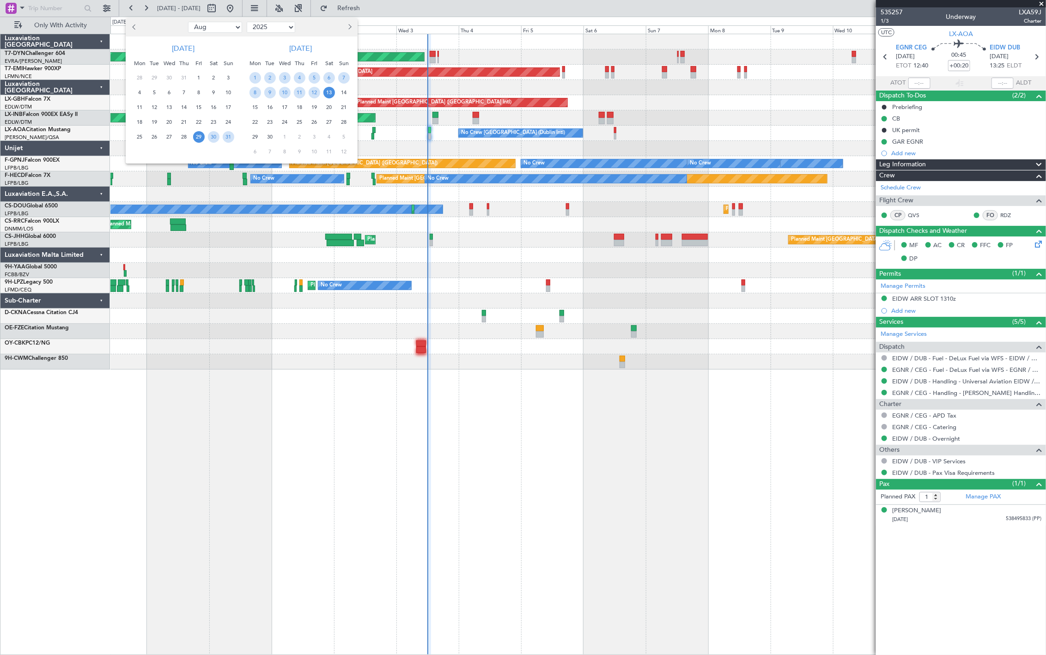
click at [350, 28] on button "Next month" at bounding box center [349, 27] width 10 height 15
click at [330, 79] on span "4" at bounding box center [329, 78] width 12 height 12
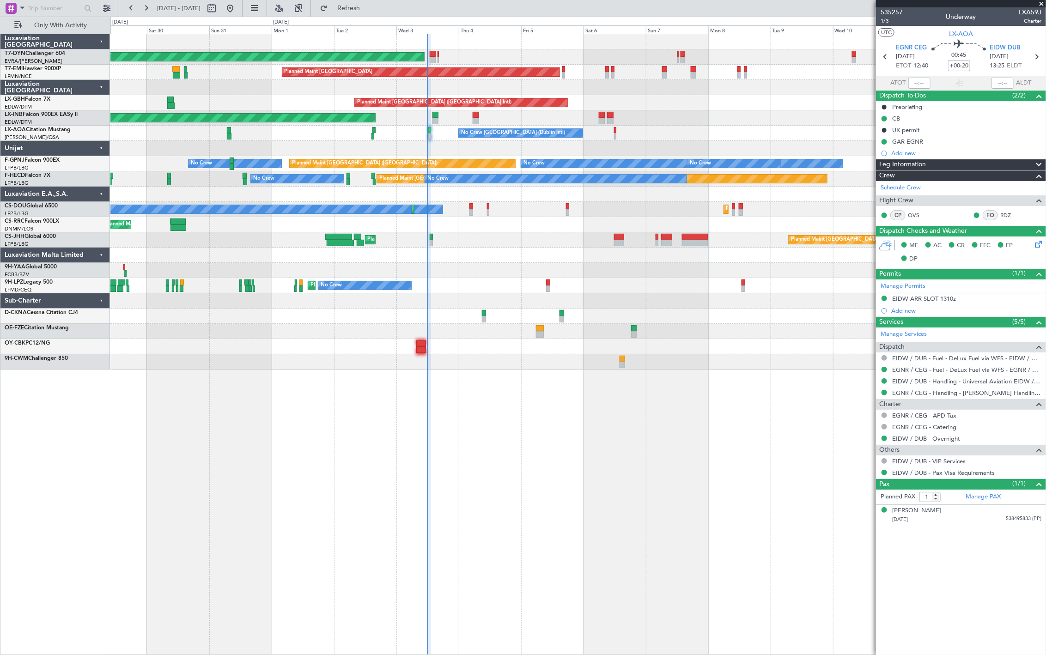
select select "10"
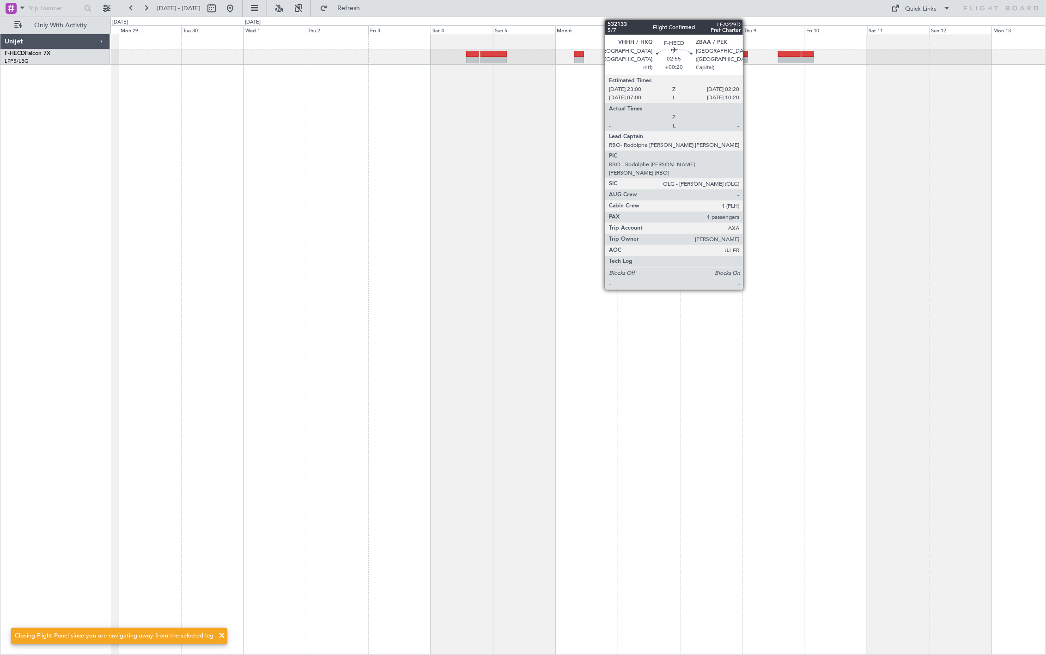
click at [747, 57] on div at bounding box center [743, 60] width 9 height 6
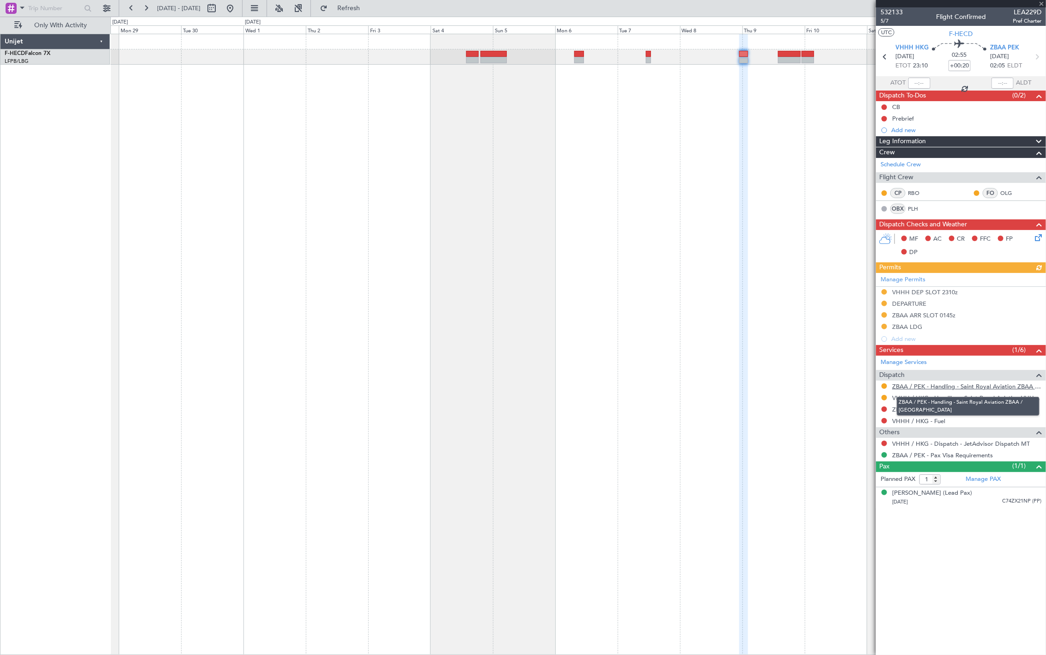
click at [950, 386] on link "ZBAA / PEK - Handling - Saint Royal Aviation ZBAA / PEK" at bounding box center [966, 387] width 149 height 8
drag, startPoint x: 274, startPoint y: 10, endPoint x: 270, endPoint y: 10, distance: 4.6
click at [271, 10] on div "28 Sep 2025 - 13 Oct 2025 Refresh Quick Links Only With Activity" at bounding box center [523, 8] width 1046 height 17
click at [237, 6] on button at bounding box center [230, 8] width 15 height 15
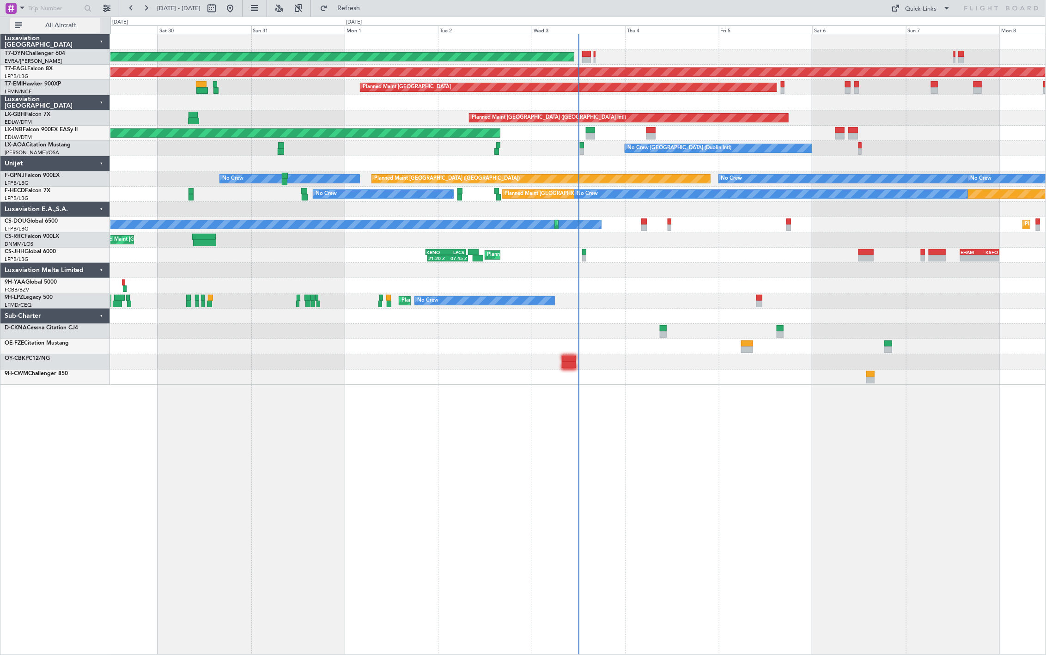
drag, startPoint x: 82, startPoint y: 21, endPoint x: 91, endPoint y: 29, distance: 12.2
click at [82, 21] on button "All Aircraft" at bounding box center [55, 25] width 90 height 15
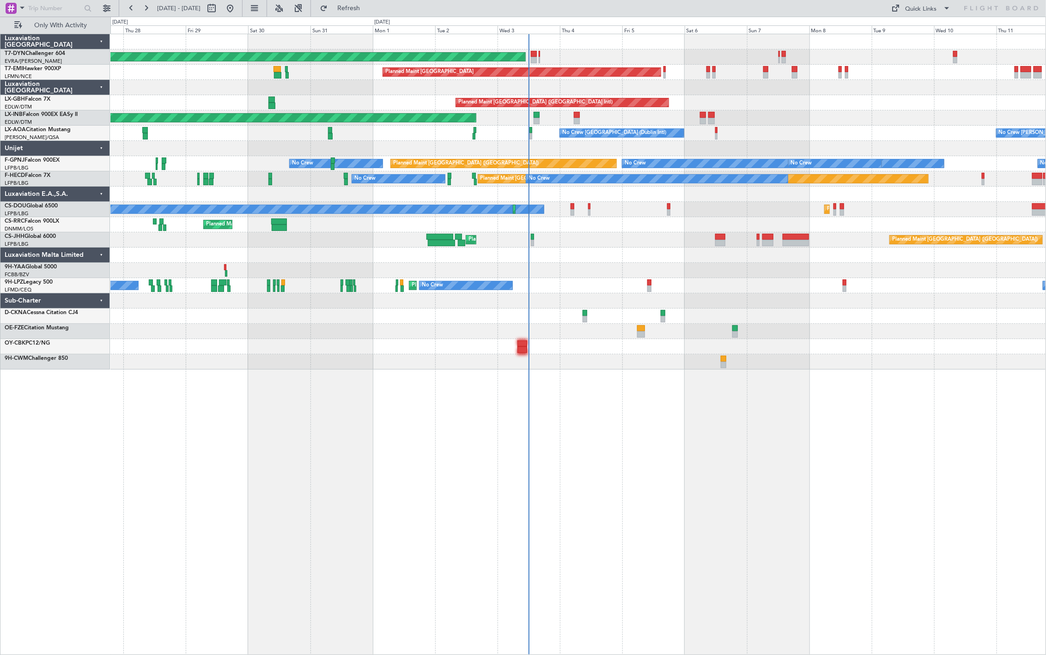
click at [612, 347] on div "AOG Maint Riga (Riga Intl) Planned Maint [GEOGRAPHIC_DATA] Planned Maint [GEOGR…" at bounding box center [577, 201] width 935 height 335
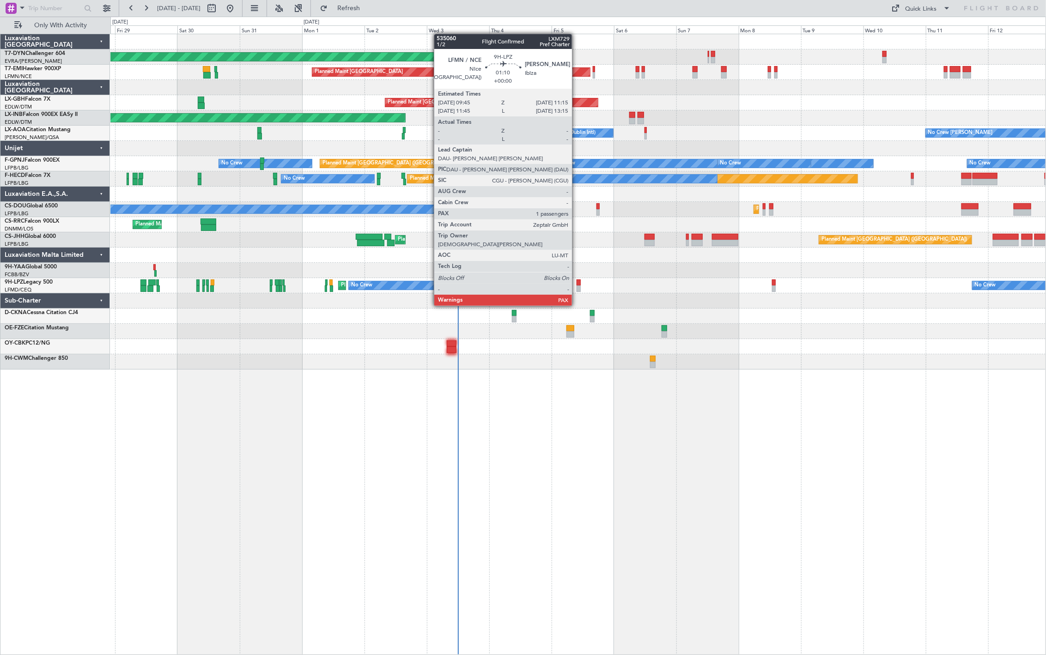
click at [577, 288] on div at bounding box center [579, 288] width 4 height 6
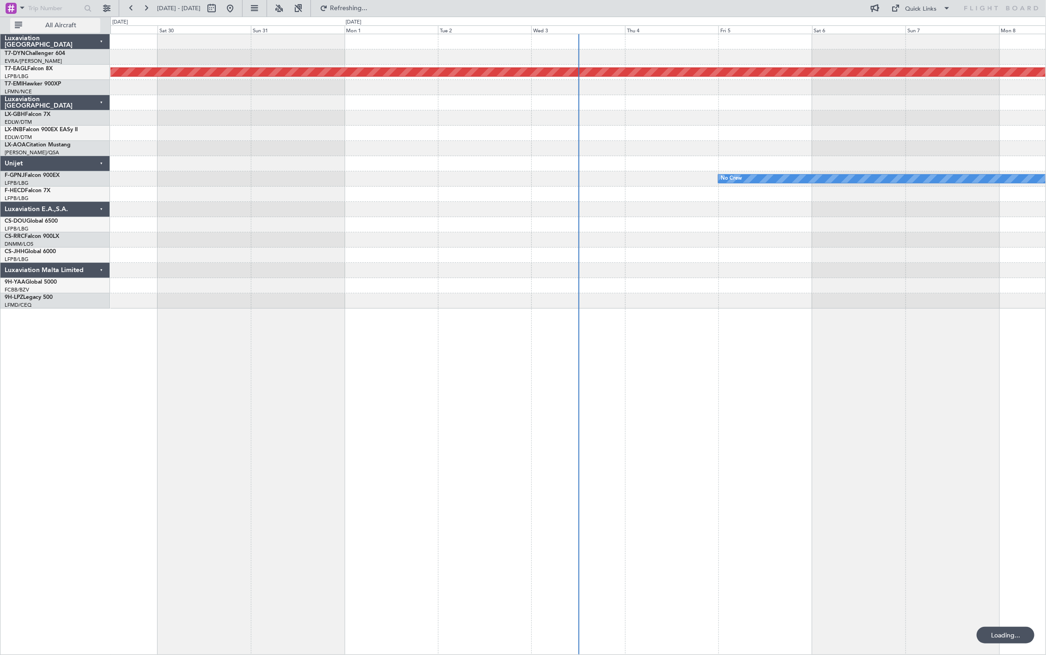
click at [63, 22] on span "All Aircraft" at bounding box center [60, 25] width 73 height 6
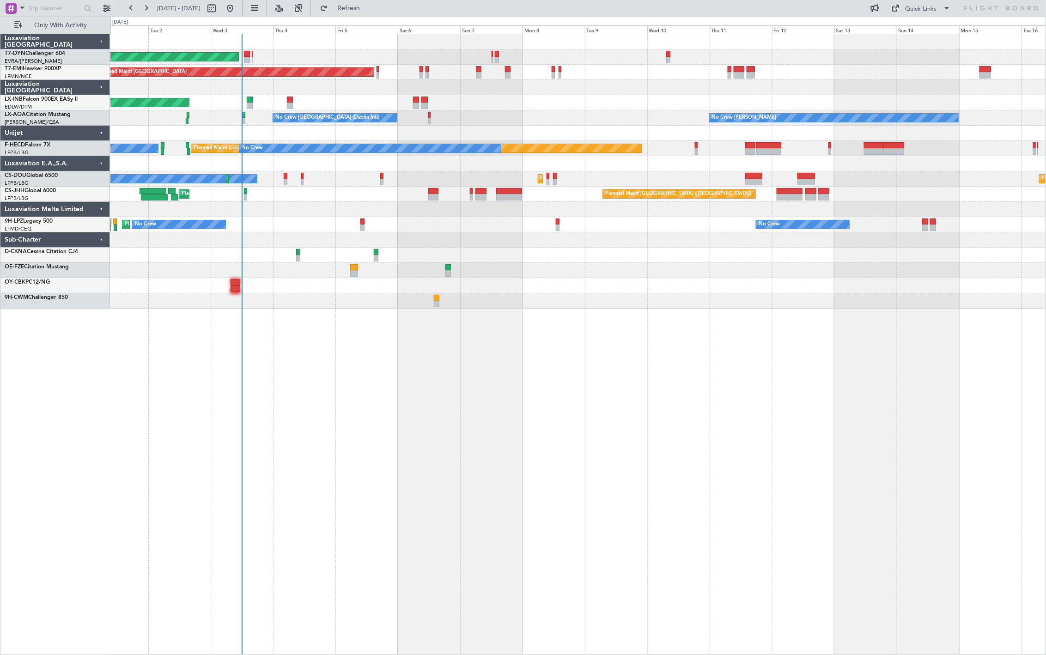
click at [287, 229] on div "No Crew [GEOGRAPHIC_DATA] ([GEOGRAPHIC_DATA]) No Crew" at bounding box center [577, 224] width 935 height 15
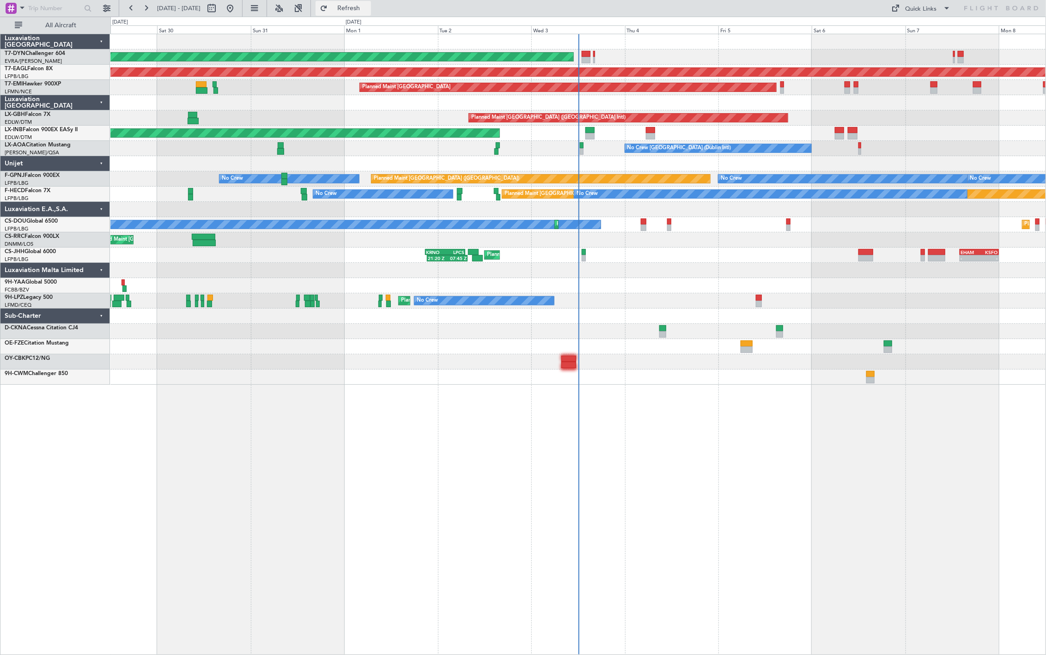
click at [368, 8] on span "Refresh" at bounding box center [348, 8] width 39 height 6
click at [39, 30] on button "All Aircraft" at bounding box center [55, 25] width 90 height 15
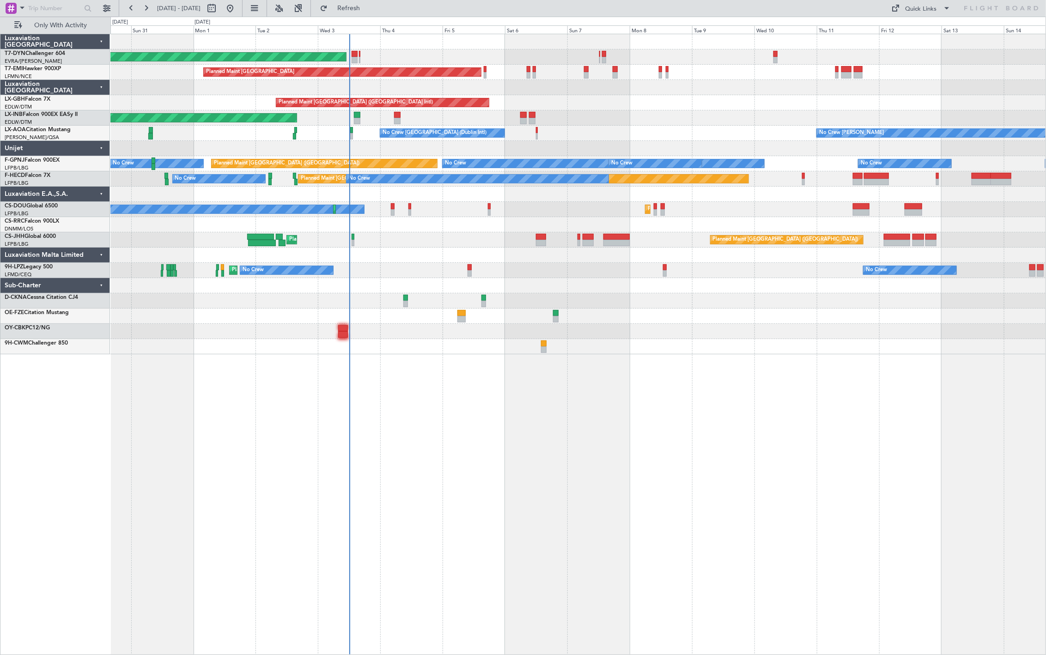
click at [402, 260] on div at bounding box center [577, 255] width 935 height 15
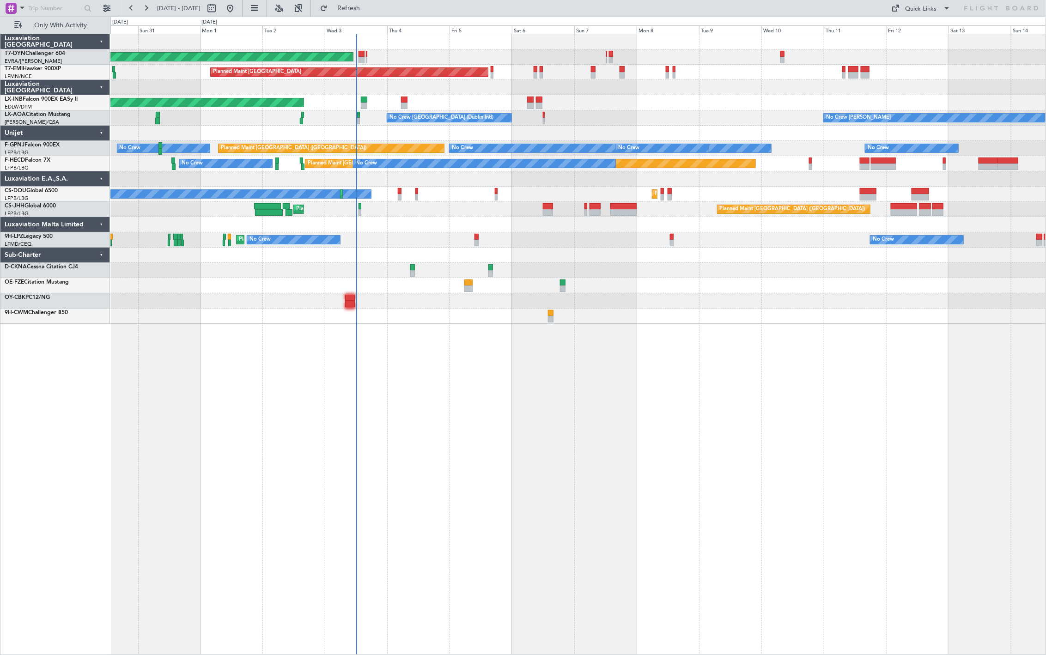
click at [400, 263] on div "AOG Maint Riga (Riga Intl) Planned Maint [GEOGRAPHIC_DATA] Unplanned Maint [GEO…" at bounding box center [577, 179] width 935 height 290
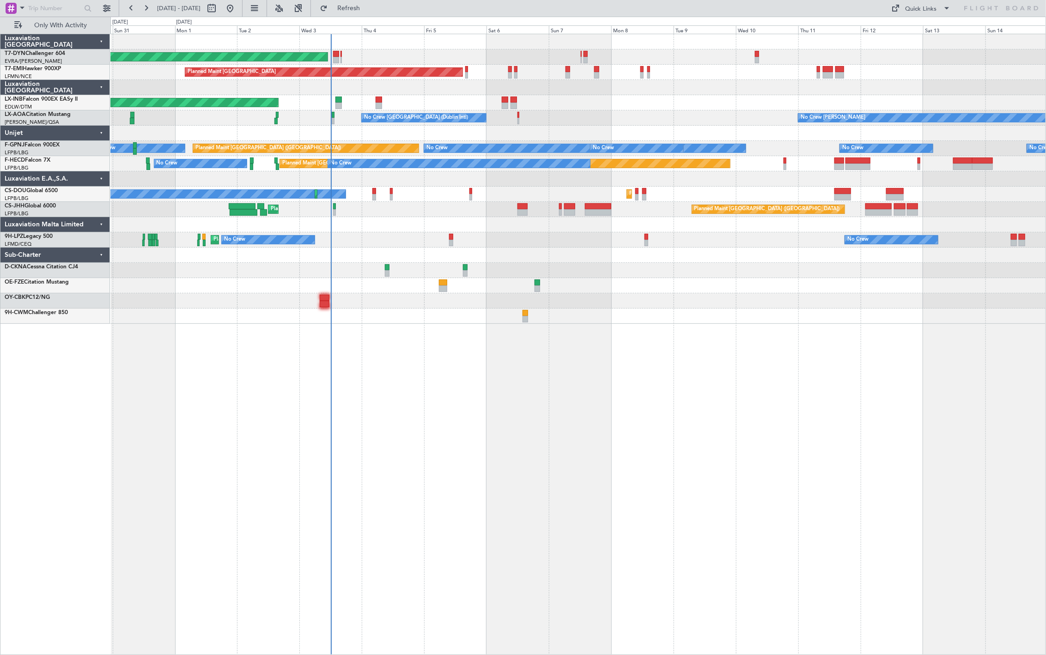
click at [370, 296] on div "AOG Maint Riga (Riga Intl) Planned Maint [GEOGRAPHIC_DATA] Unplanned Maint [GEO…" at bounding box center [577, 179] width 935 height 290
click at [401, 239] on div "Planned Maint Nice (Côte d'Azur Airport) No Crew No Crew No Crew" at bounding box center [577, 239] width 935 height 15
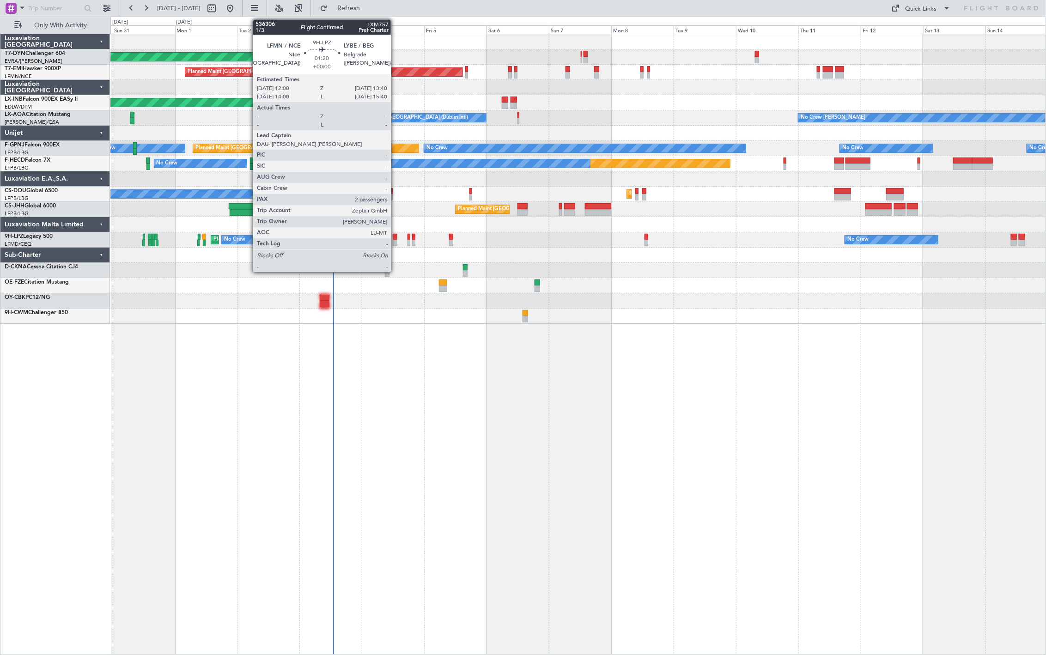
click at [395, 242] on div at bounding box center [395, 243] width 5 height 6
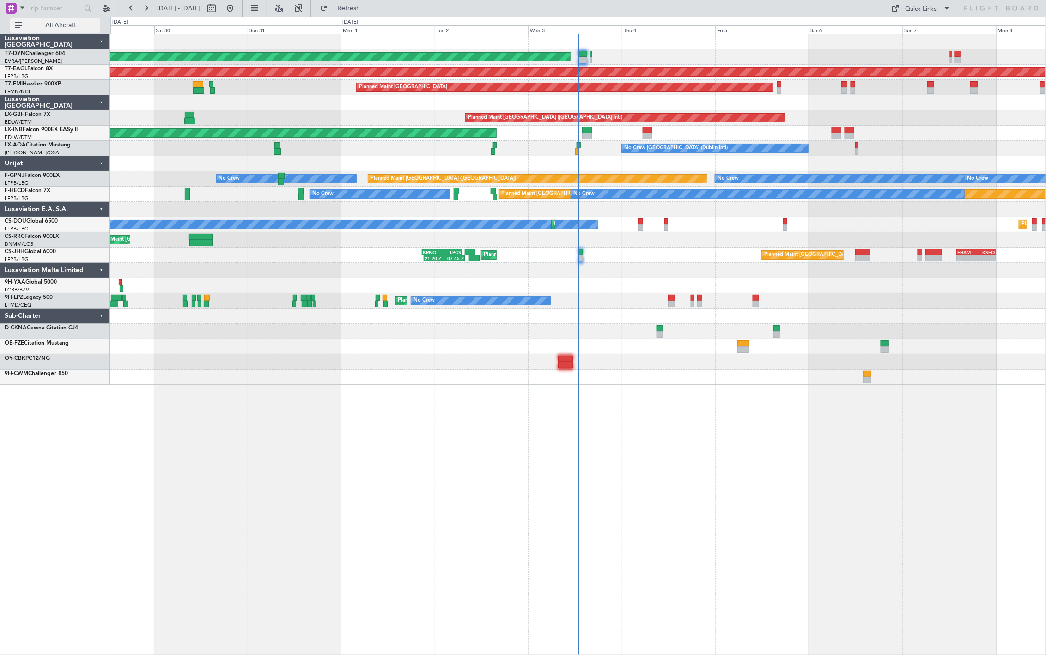
click at [50, 22] on span "All Aircraft" at bounding box center [60, 25] width 73 height 6
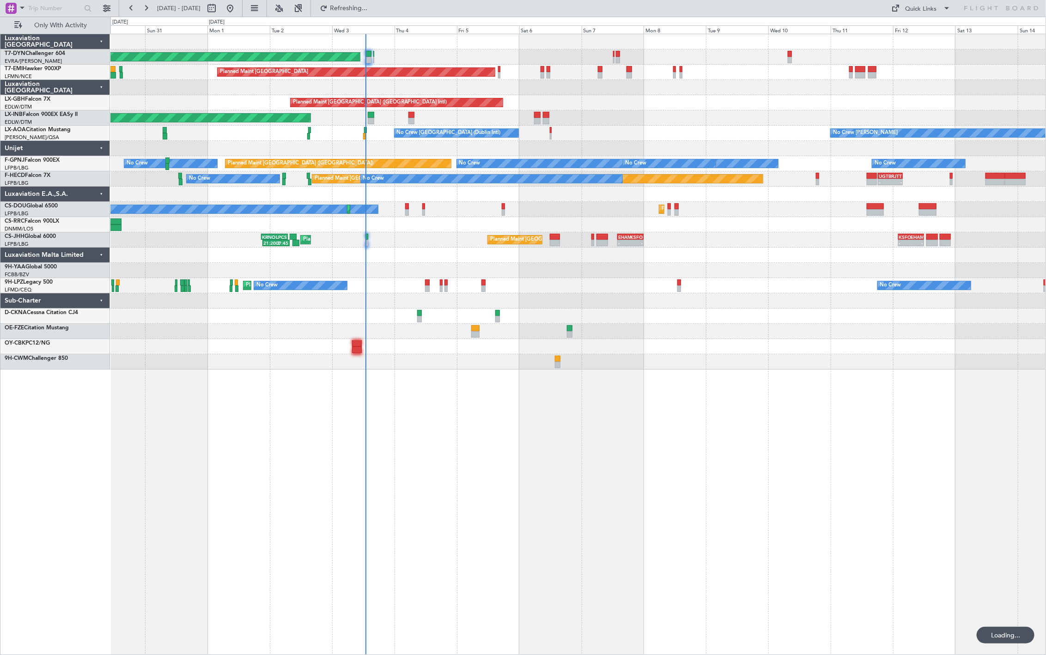
click at [384, 280] on div "AOG Maint Riga (Riga Intl) Planned Maint Zurich Planned Maint Dubai (Dubai Intl…" at bounding box center [577, 201] width 935 height 335
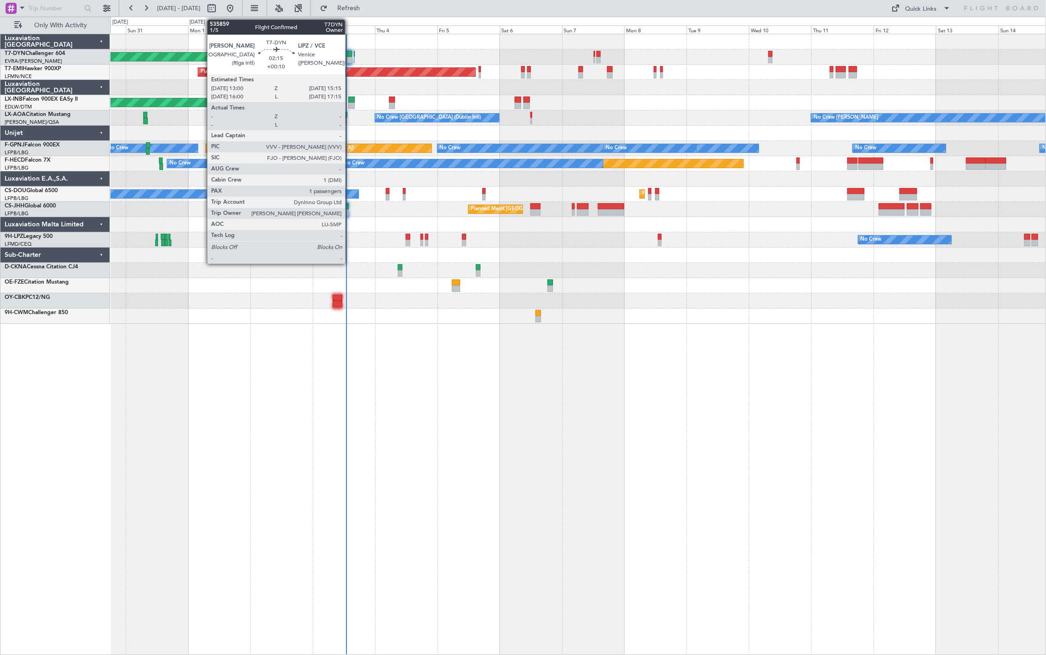
click at [350, 59] on div at bounding box center [349, 60] width 6 height 6
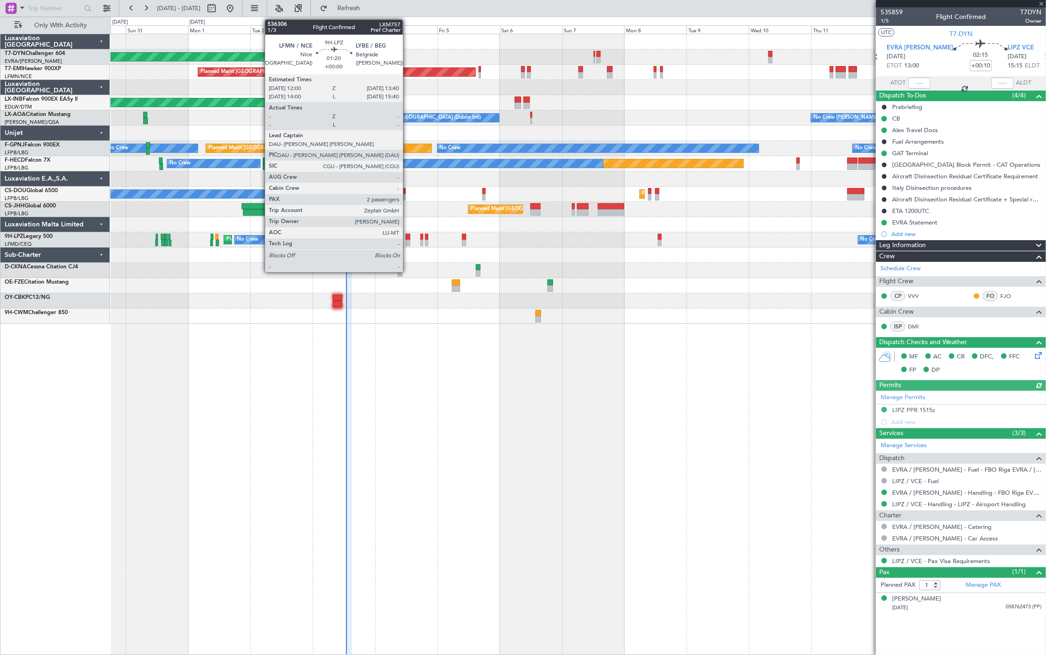
click at [407, 241] on div at bounding box center [408, 243] width 5 height 6
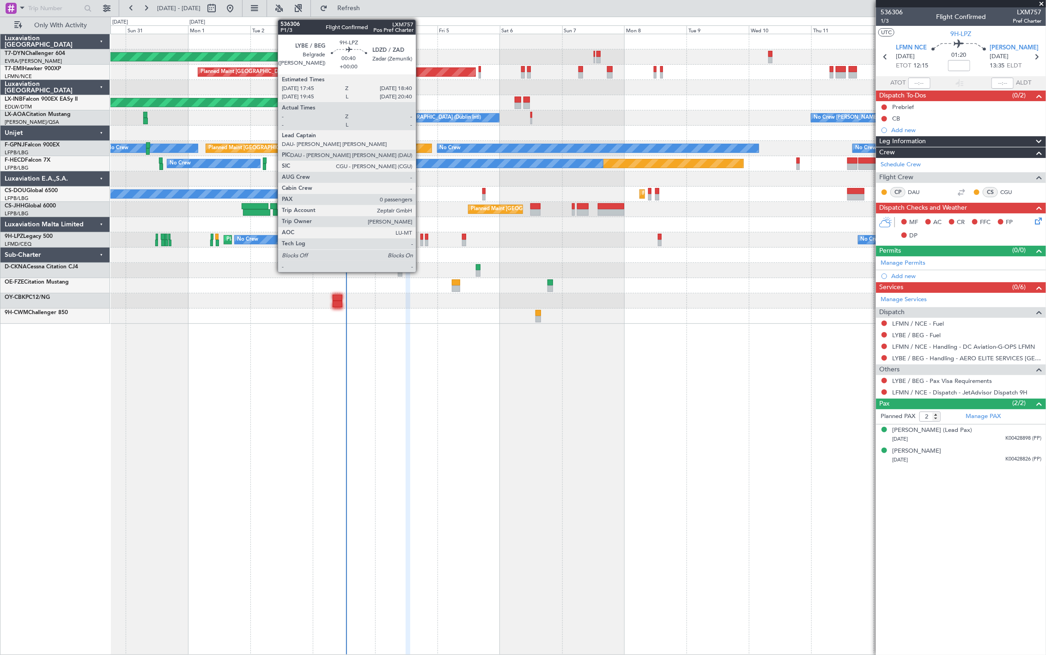
click at [420, 236] on div at bounding box center [421, 237] width 3 height 6
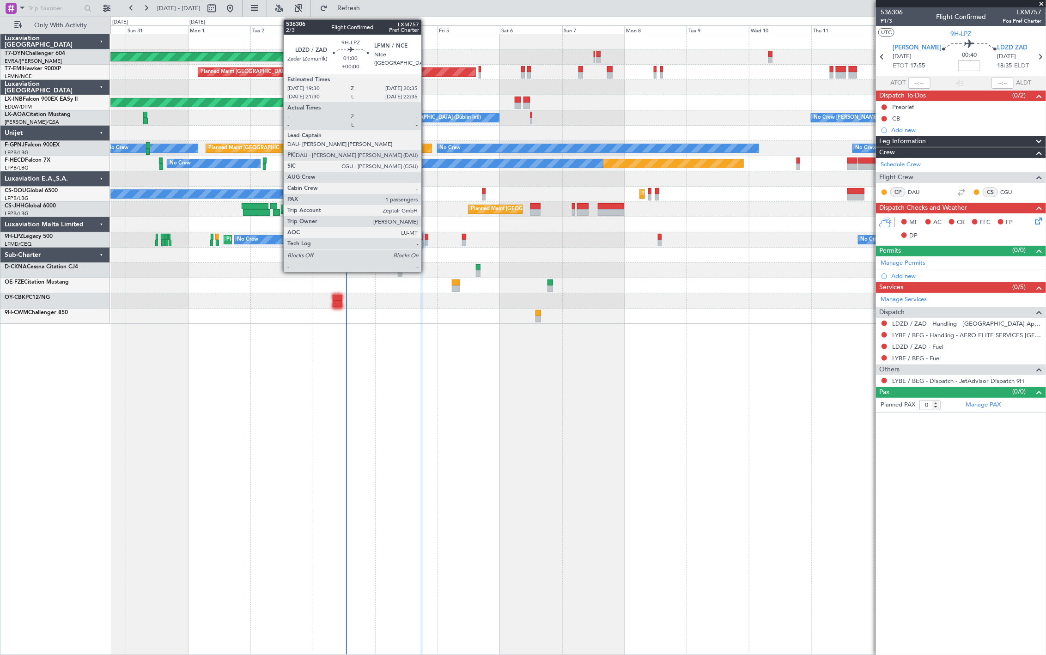
click at [426, 243] on div at bounding box center [426, 243] width 3 height 6
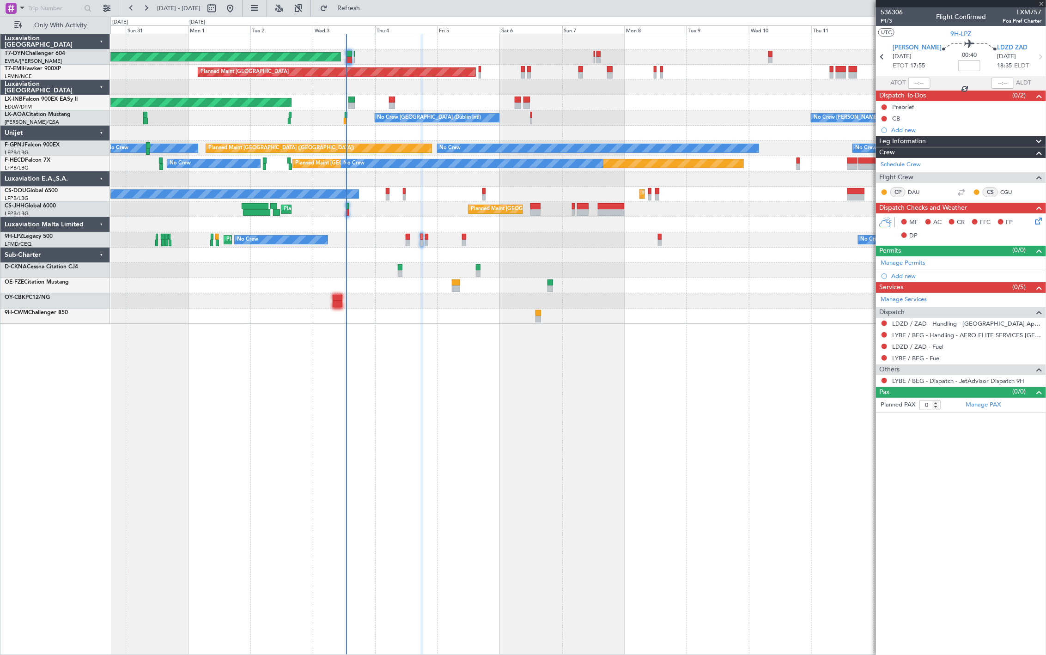
type input "1"
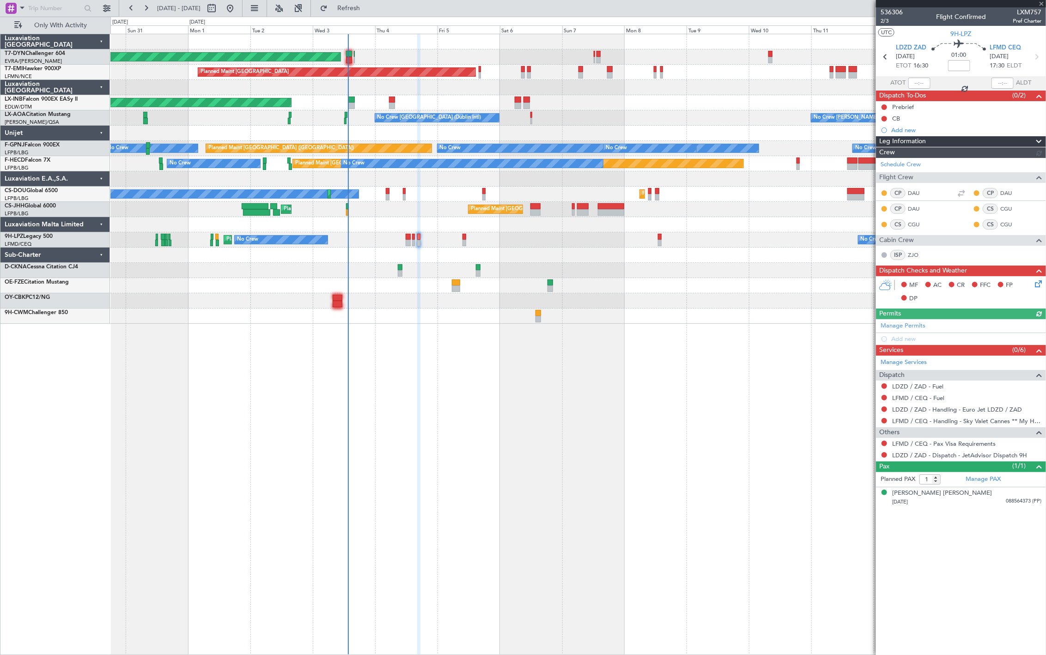
type input "-00:05"
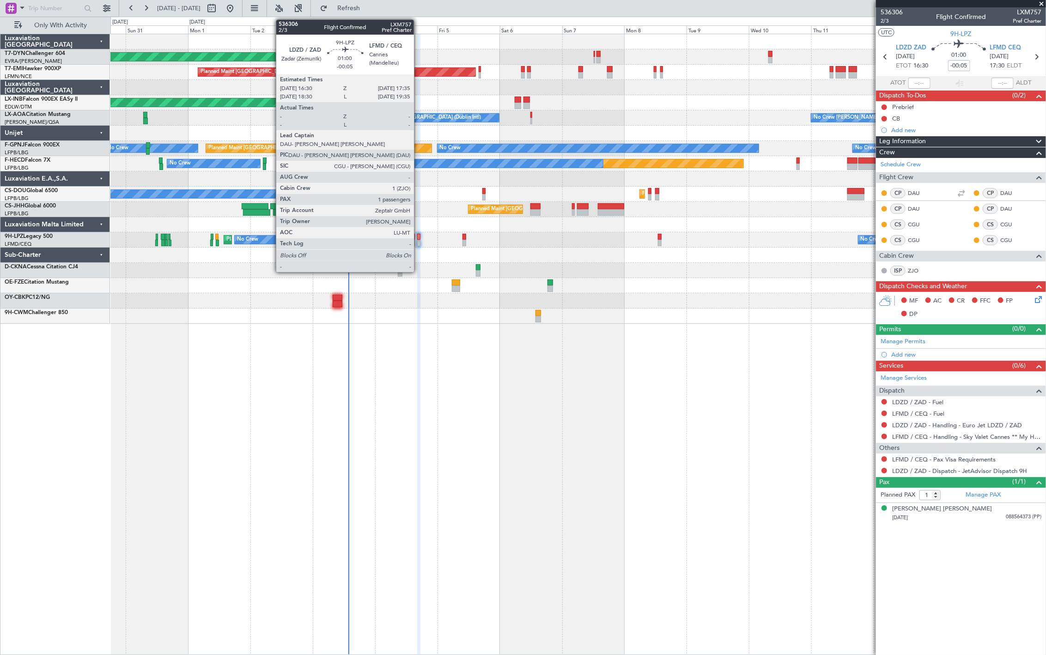
click at [419, 241] on div "Planned Maint Nice (Côte d'Azur Airport) No Crew No Crew No Crew" at bounding box center [577, 239] width 935 height 15
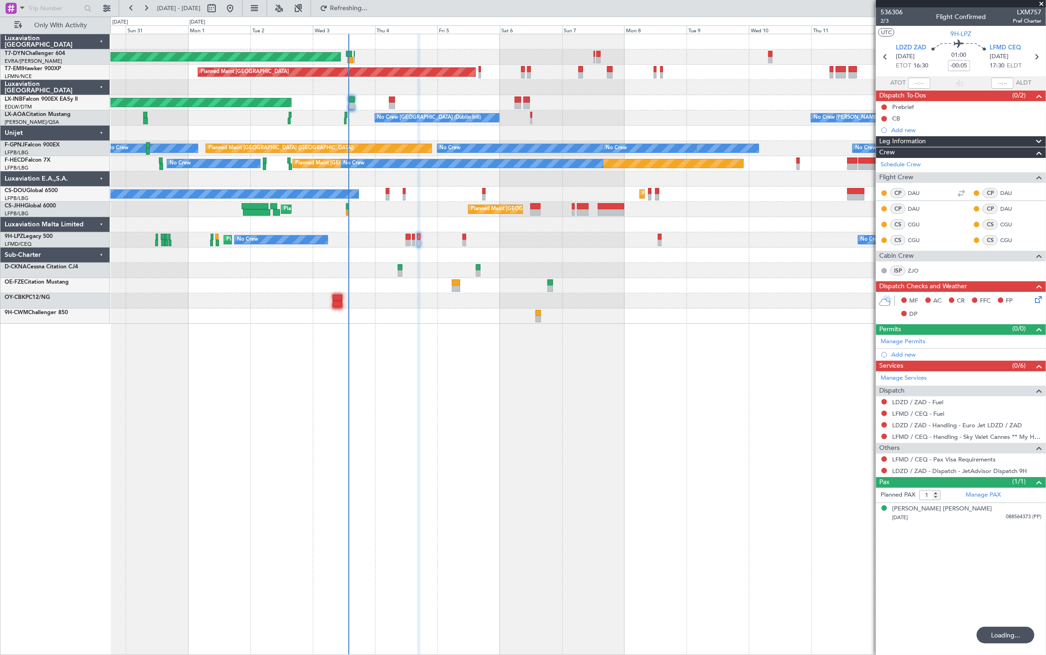
type input "3"
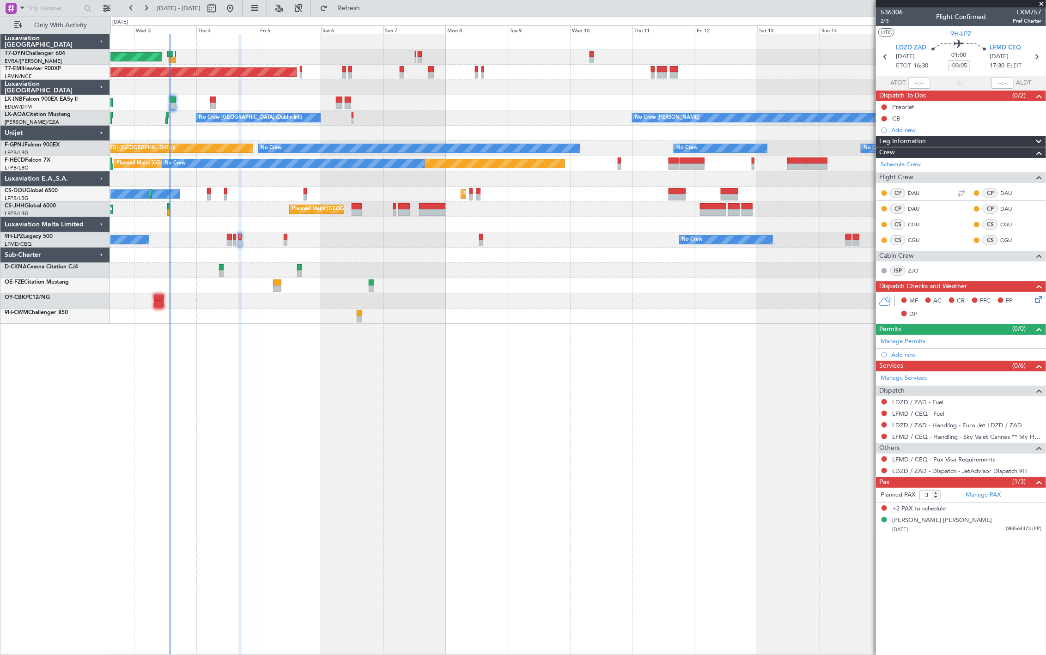
click at [356, 378] on div "AOG Maint Riga (Riga Intl) Planned Maint Zurich Unplanned Maint Dubai (Al Makto…" at bounding box center [577, 344] width 935 height 621
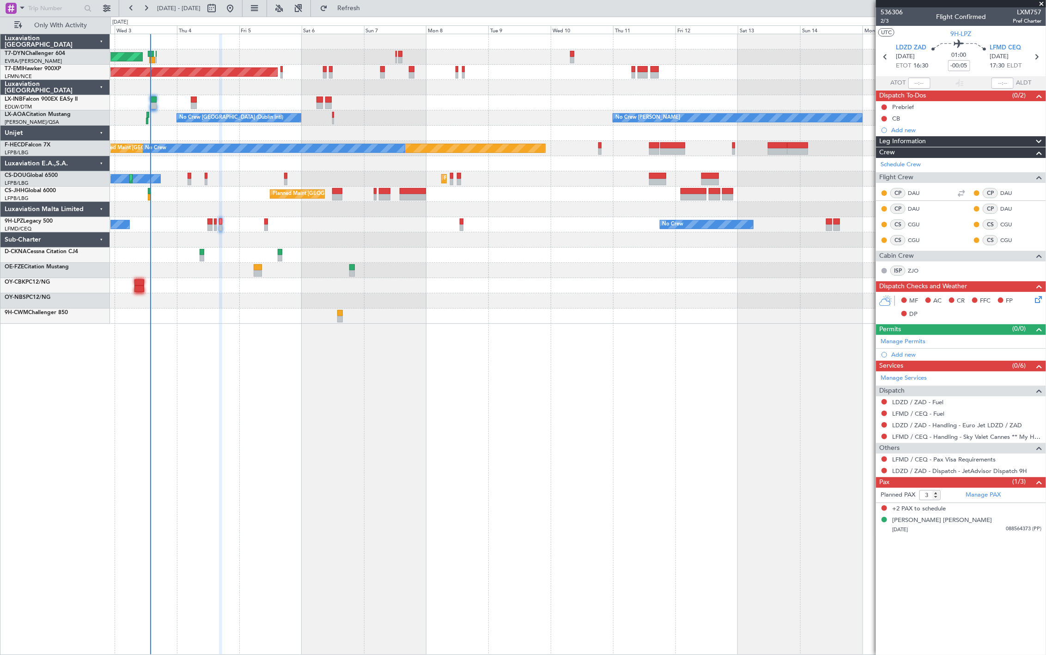
click at [206, 256] on div at bounding box center [577, 255] width 935 height 15
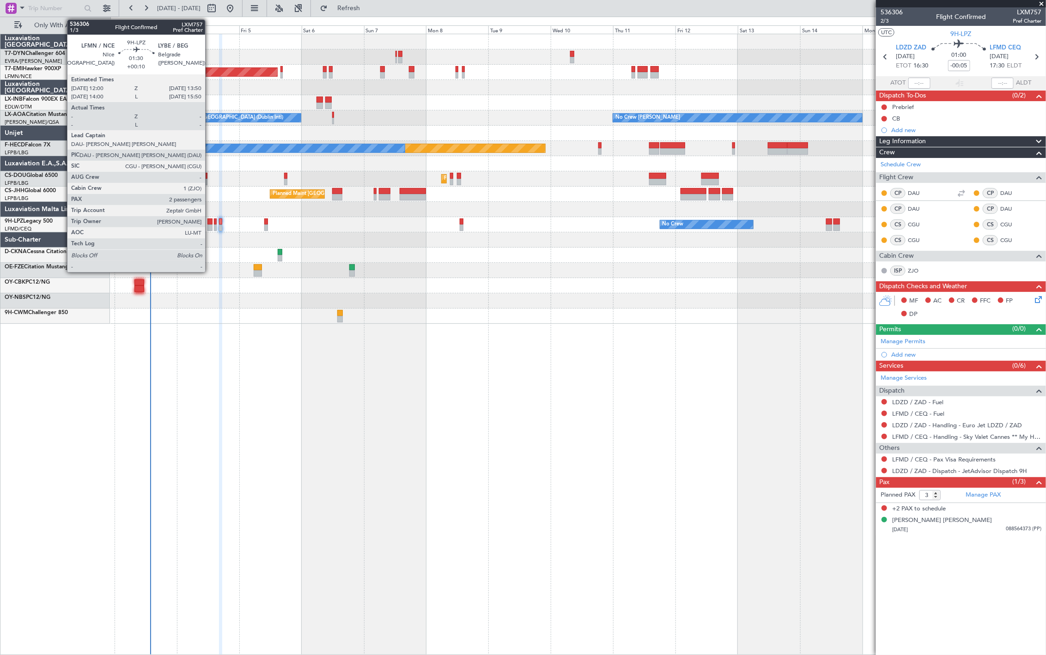
click at [210, 223] on div at bounding box center [209, 222] width 5 height 6
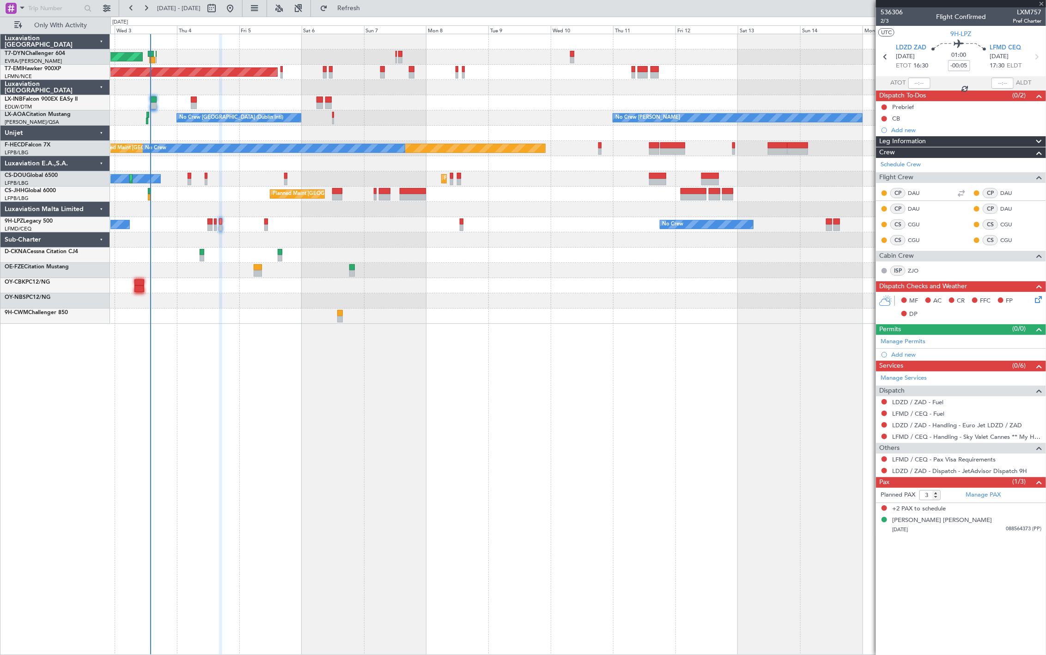
type input "+00:10"
type input "2"
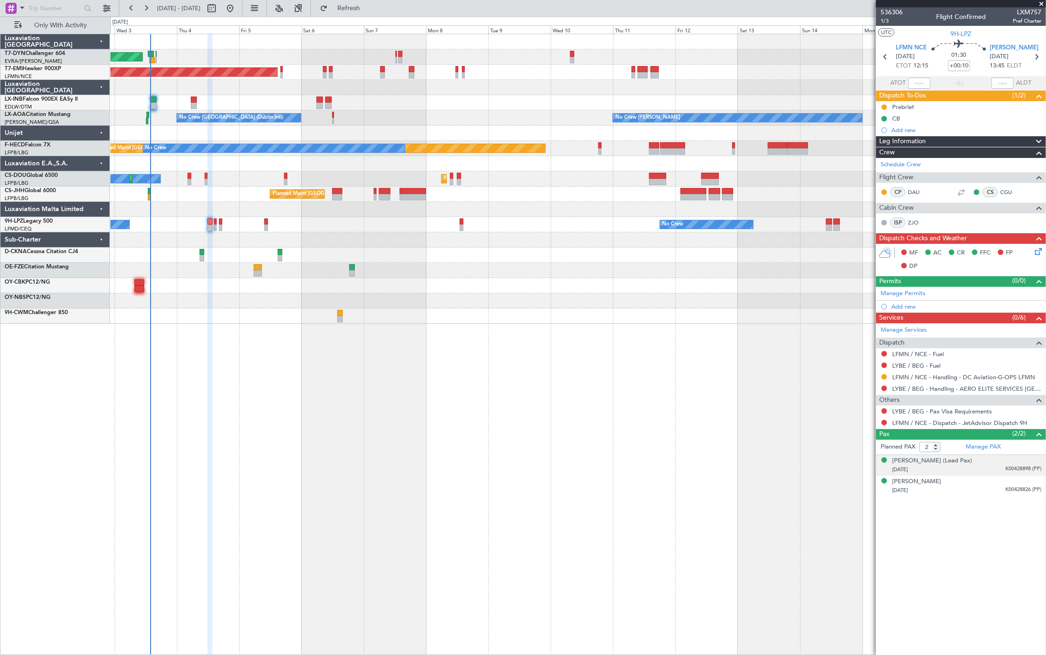
click at [1023, 470] on span "K00428898 (PP)" at bounding box center [1023, 469] width 36 height 8
click at [1016, 514] on span "K00428826 (PP)" at bounding box center [1023, 513] width 36 height 8
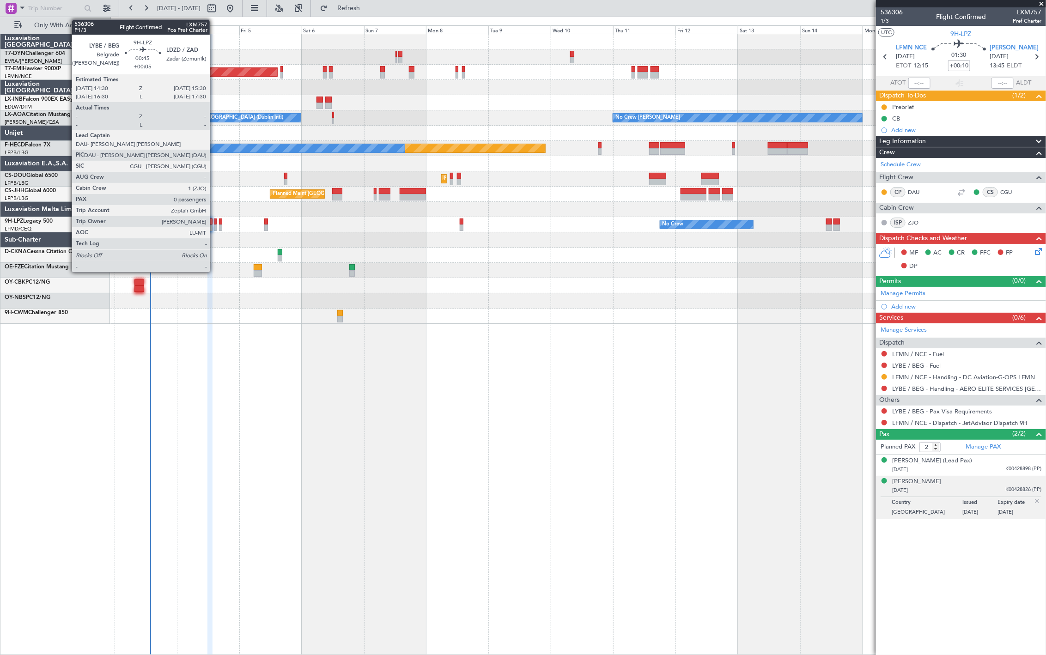
click at [214, 225] on div at bounding box center [215, 228] width 3 height 6
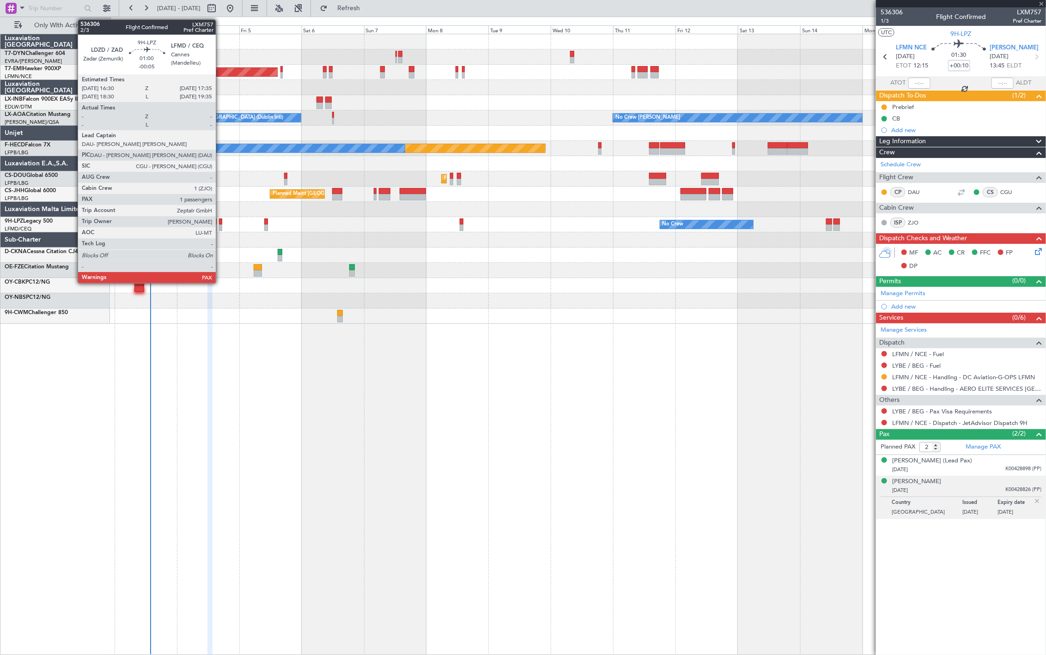
type input "+00:05"
type input "0"
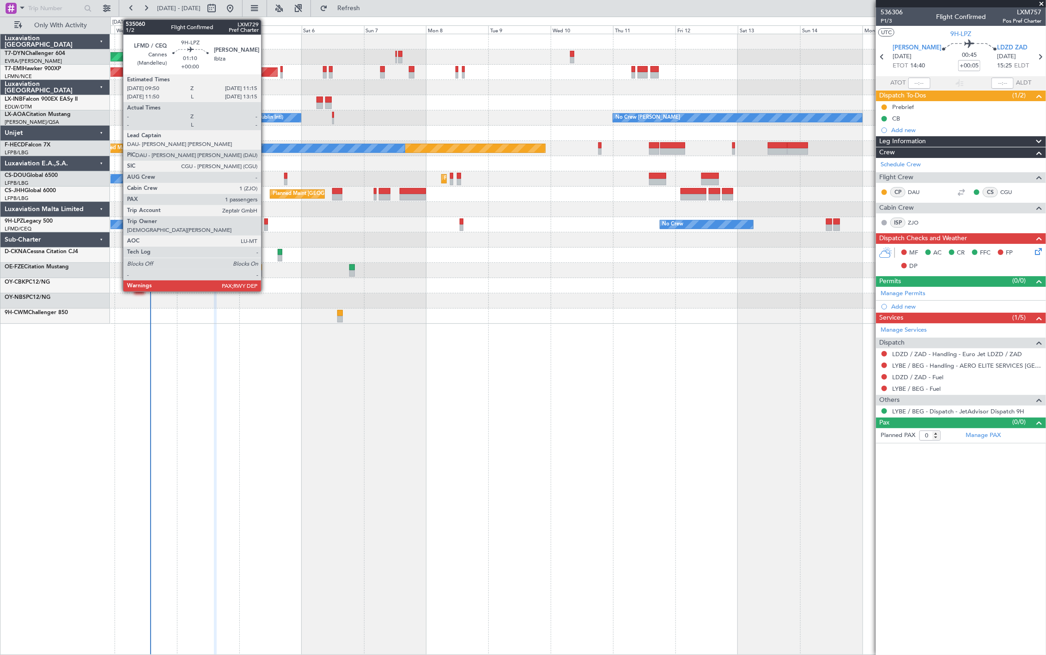
click at [265, 225] on div at bounding box center [266, 228] width 4 height 6
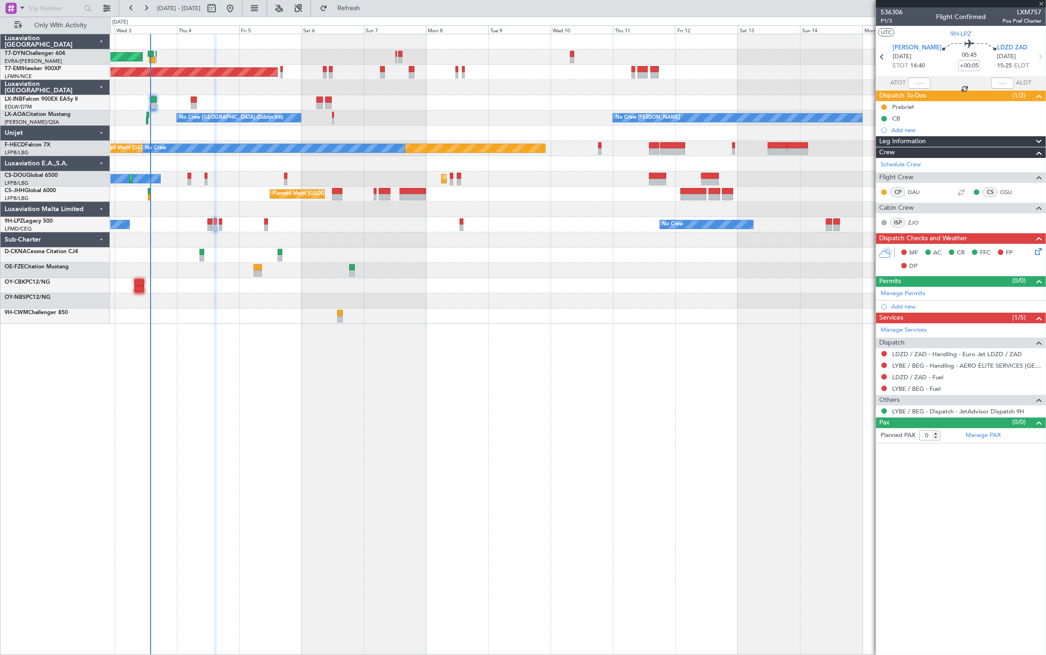
type input "1"
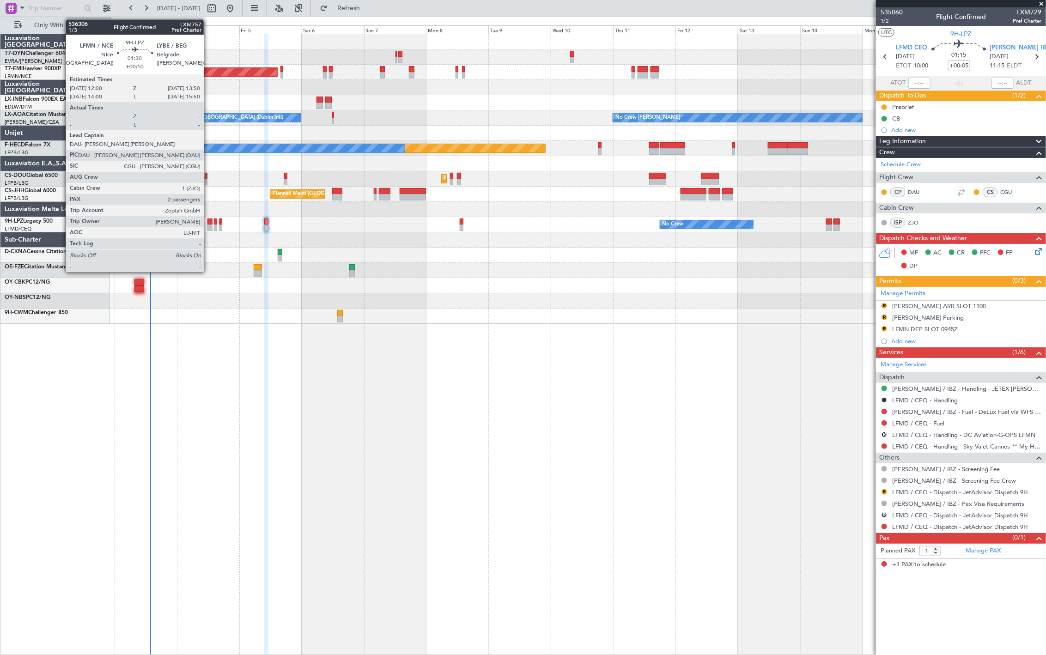
click at [208, 225] on div at bounding box center [209, 228] width 5 height 6
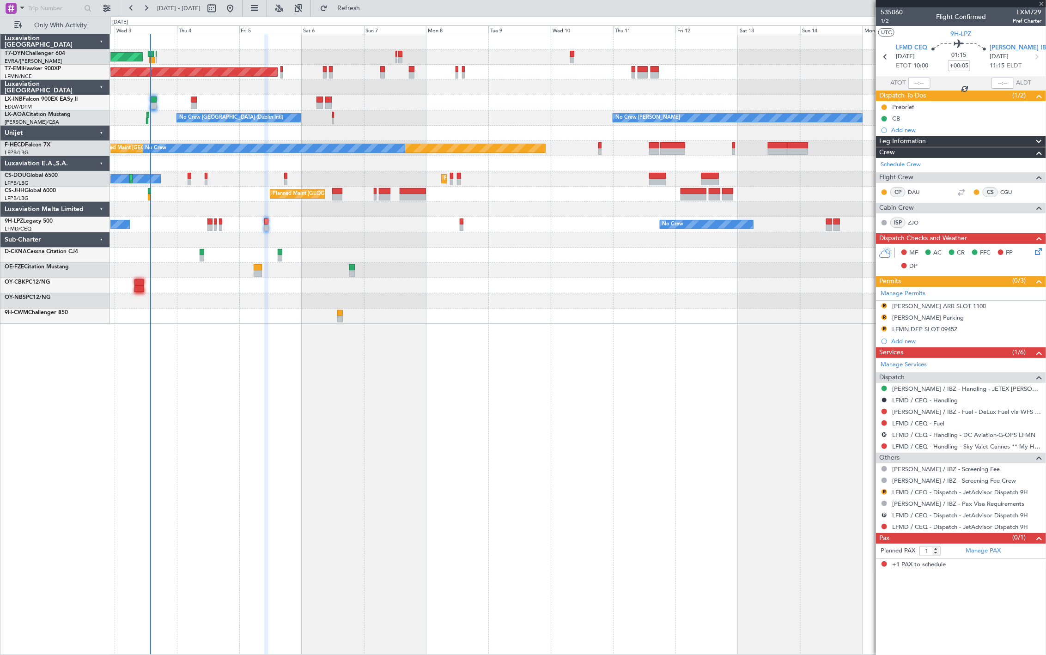
type input "+00:10"
type input "2"
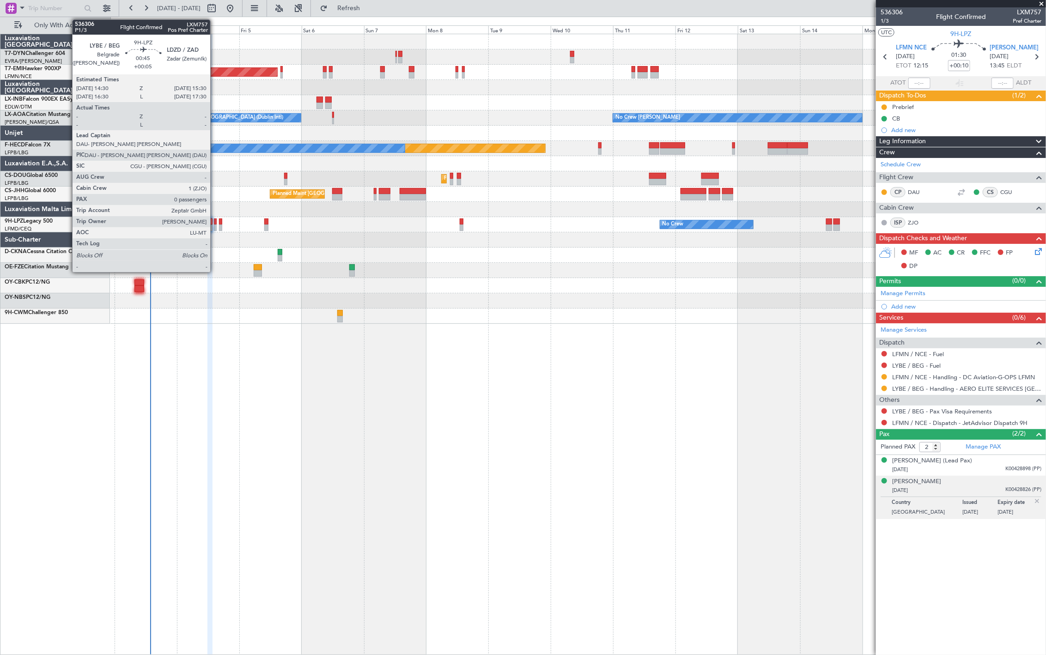
click at [215, 230] on div at bounding box center [215, 228] width 3 height 6
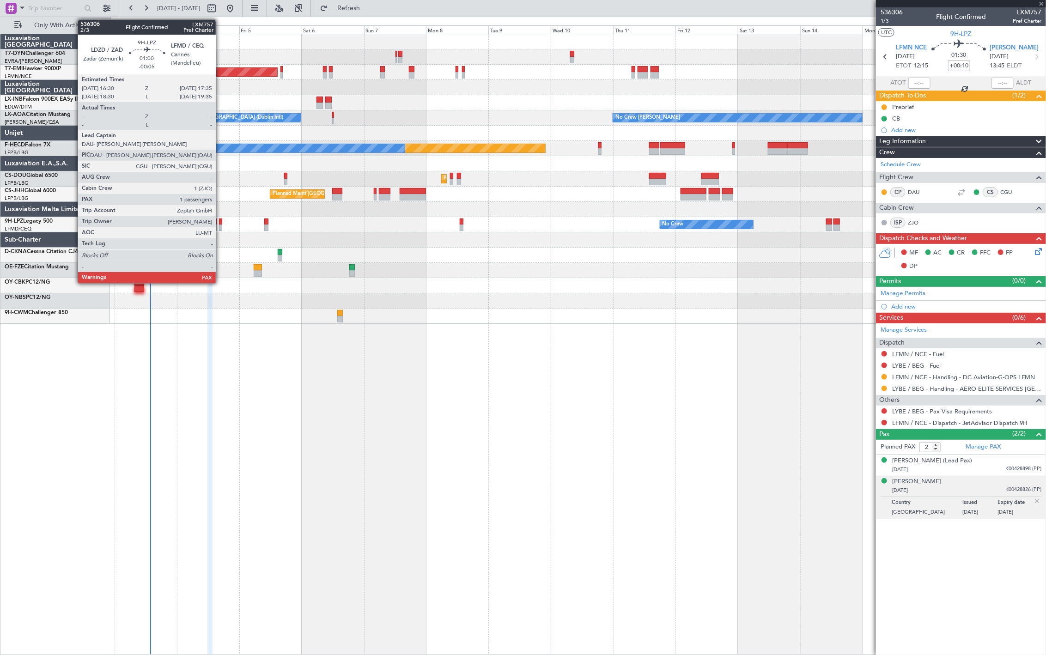
type input "+00:05"
type input "0"
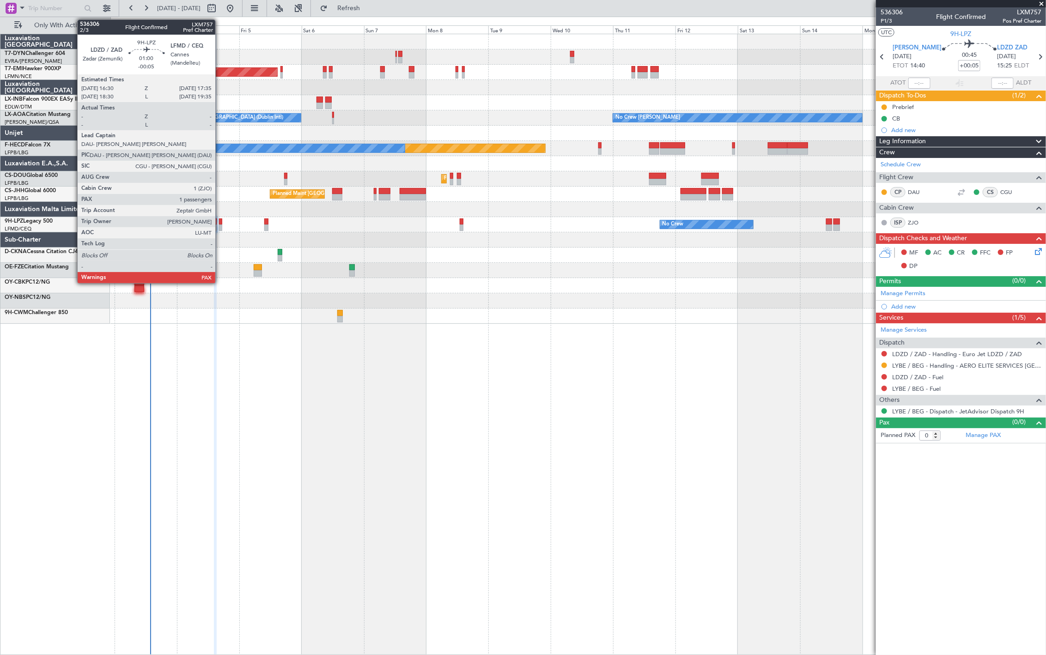
click at [220, 227] on div at bounding box center [220, 228] width 3 height 6
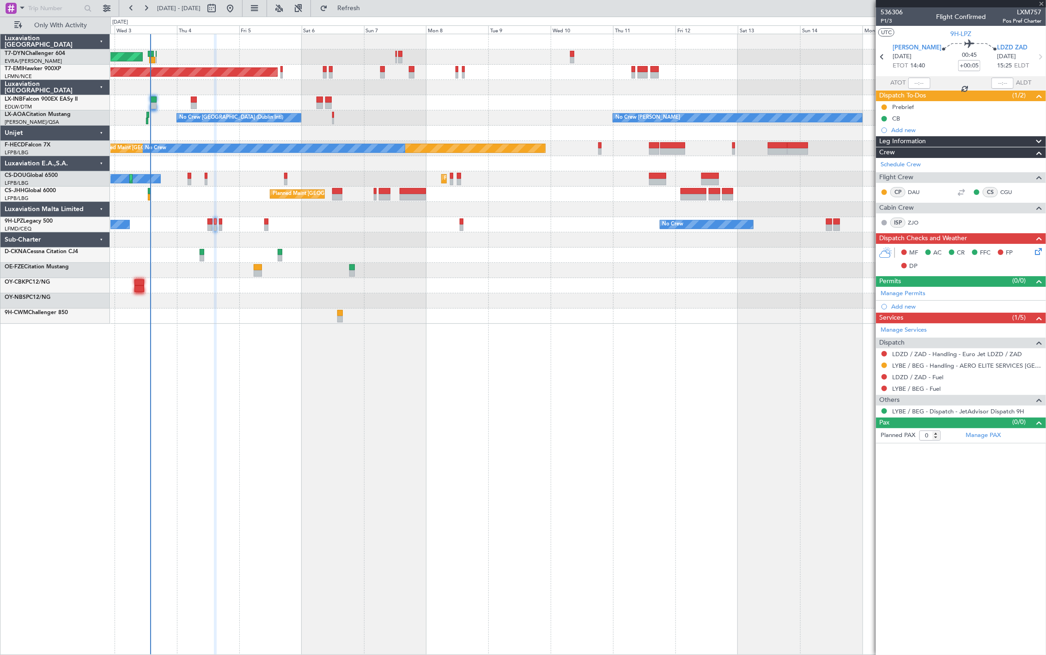
type input "-00:05"
type input "3"
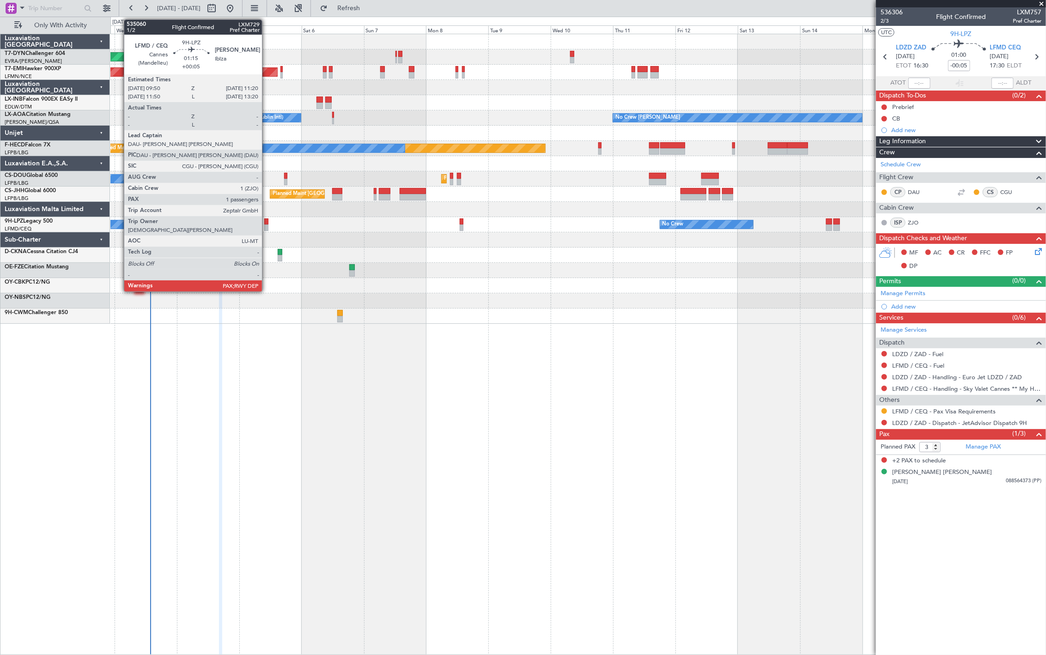
click at [267, 225] on div at bounding box center [266, 228] width 4 height 6
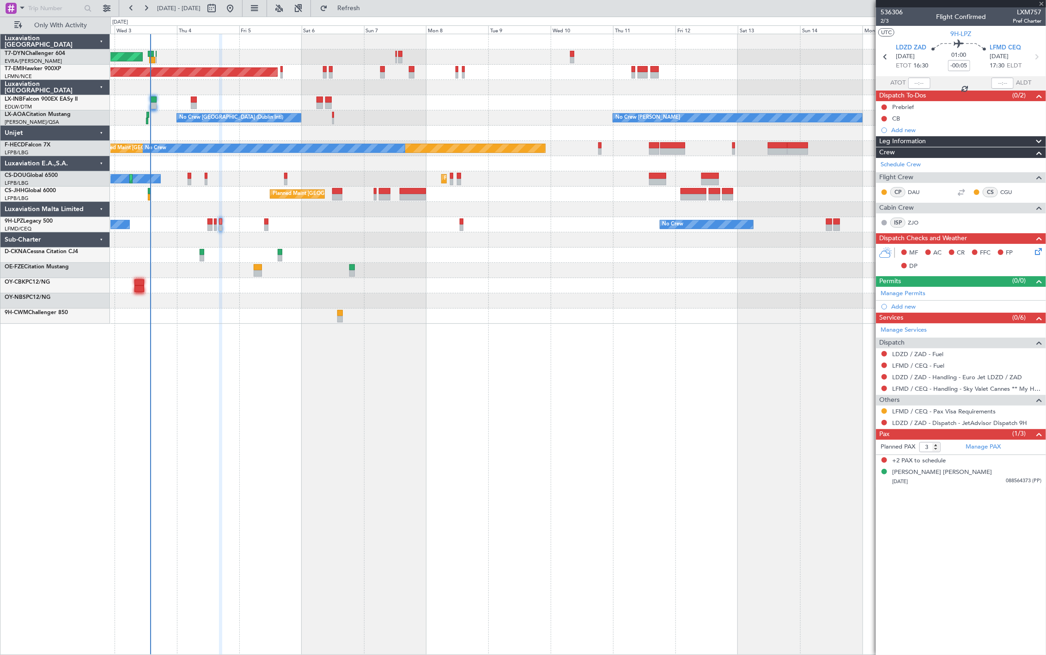
type input "+00:05"
type input "1"
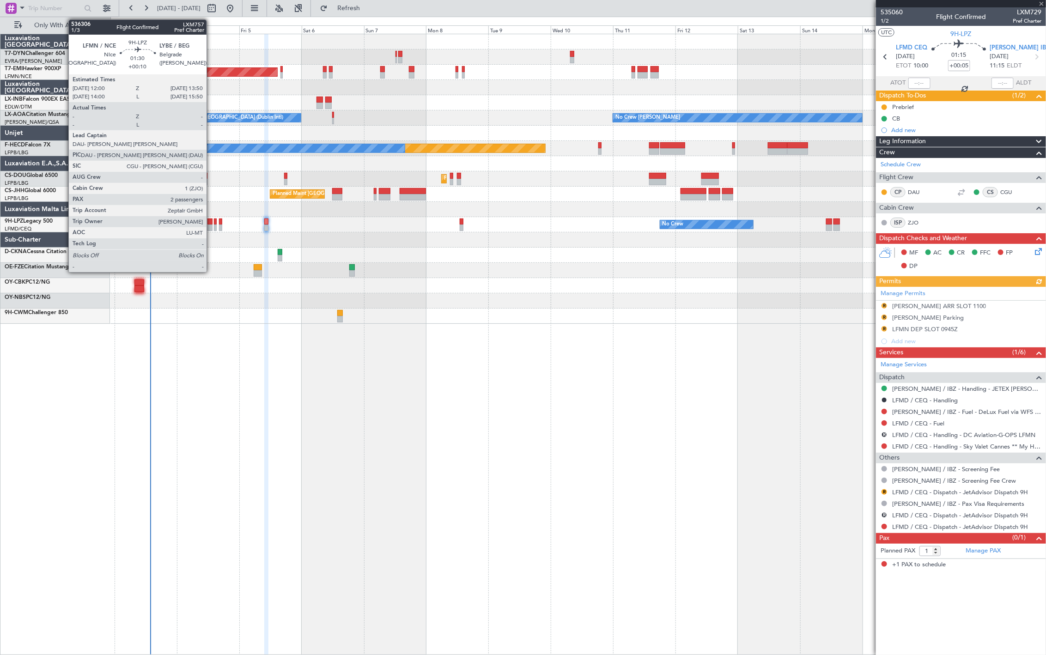
click at [211, 226] on div at bounding box center [209, 228] width 5 height 6
type input "+00:10"
type input "2"
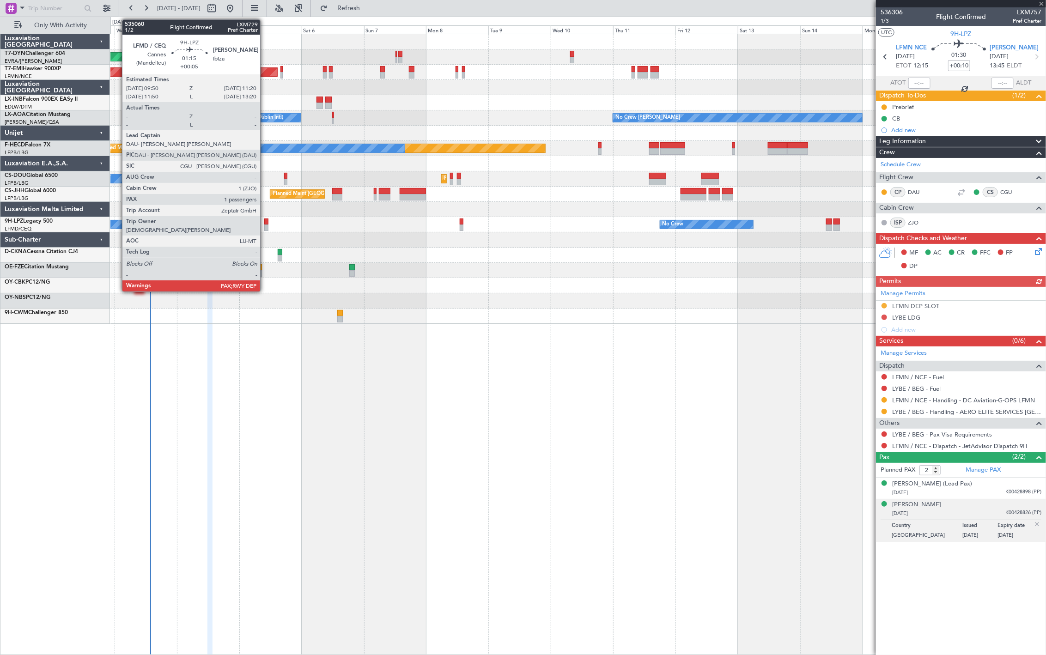
click at [265, 224] on div at bounding box center [266, 222] width 4 height 6
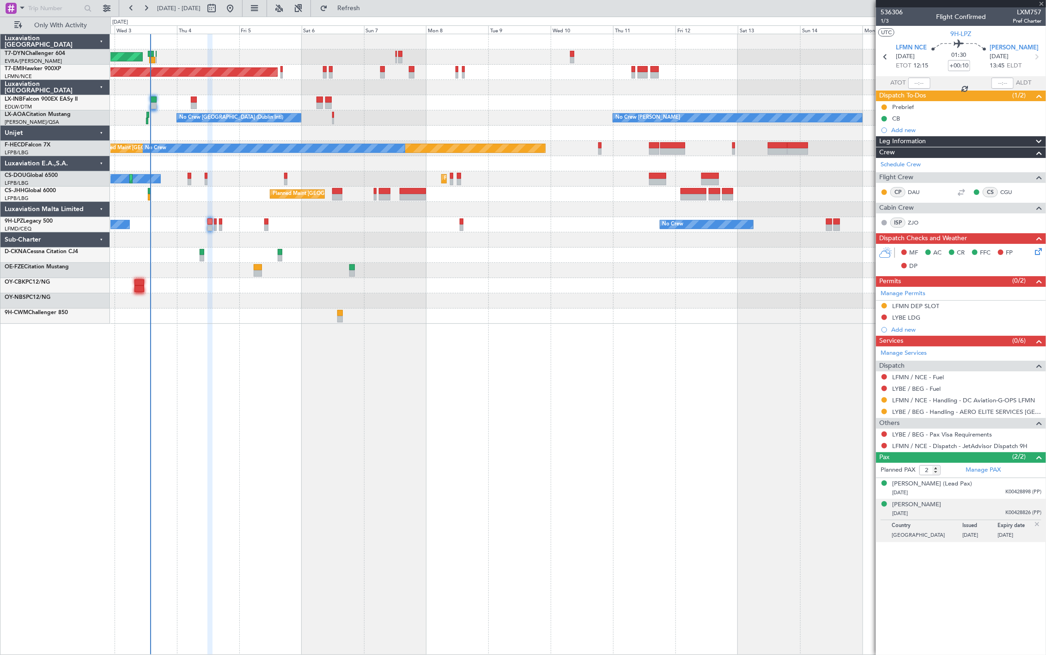
type input "+00:05"
type input "1"
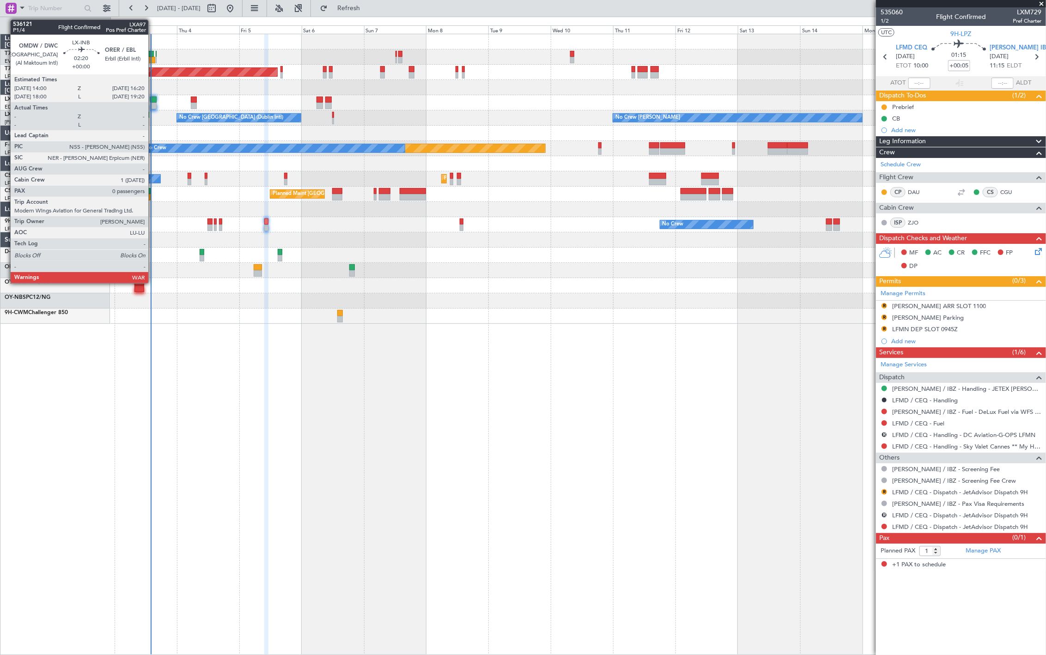
click at [153, 102] on div at bounding box center [153, 100] width 6 height 6
type input "0"
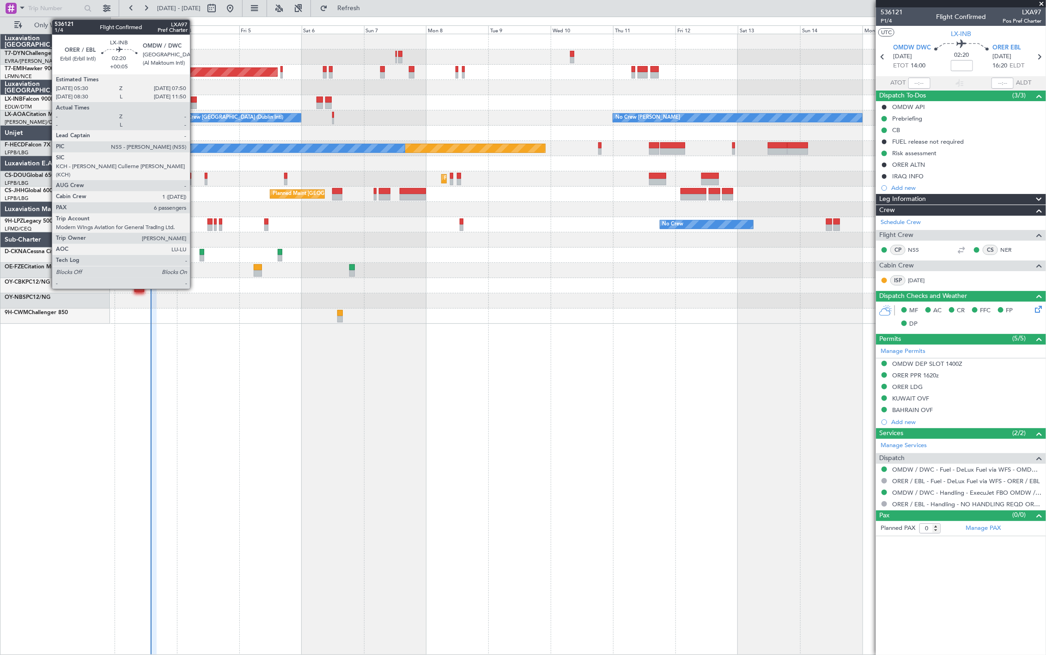
click at [194, 103] on div at bounding box center [194, 106] width 6 height 6
type input "+00:05"
type input "6"
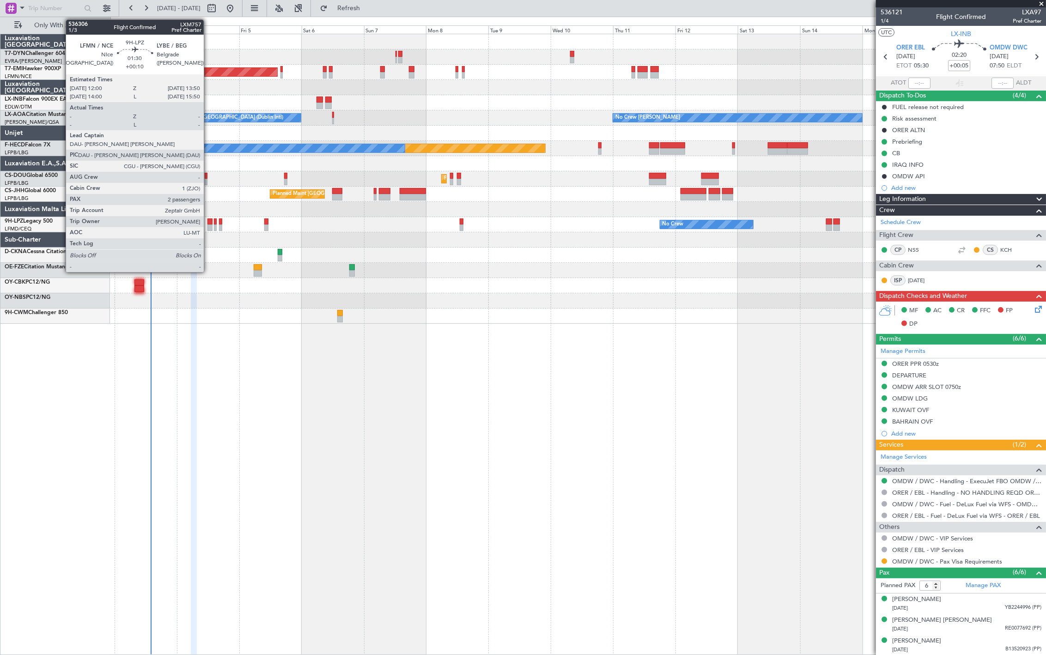
click at [208, 229] on div at bounding box center [209, 228] width 5 height 6
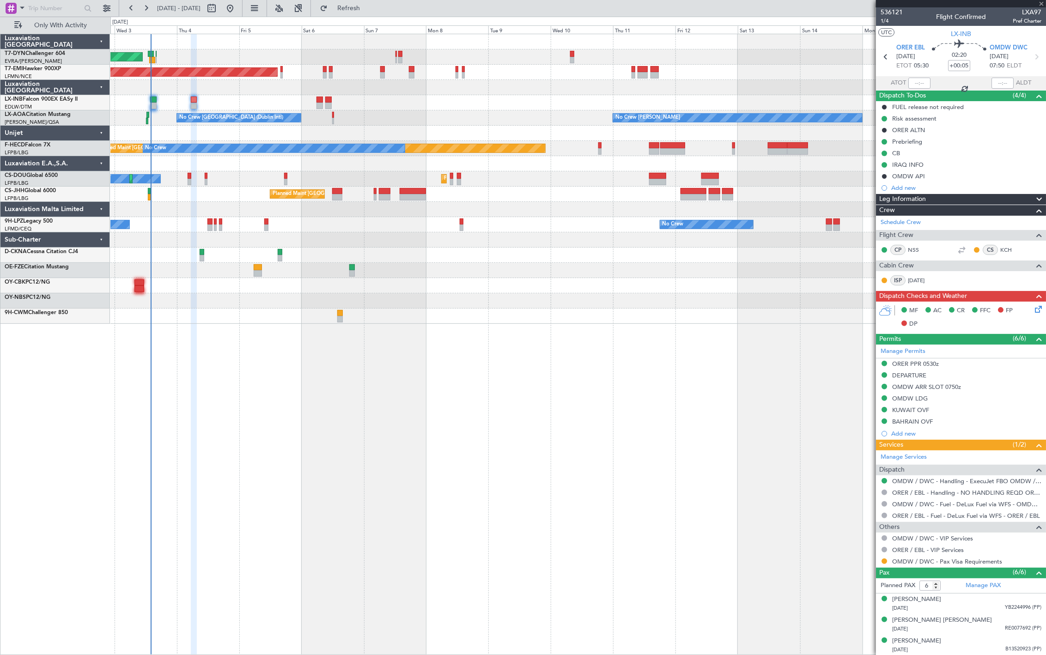
type input "+00:10"
type input "2"
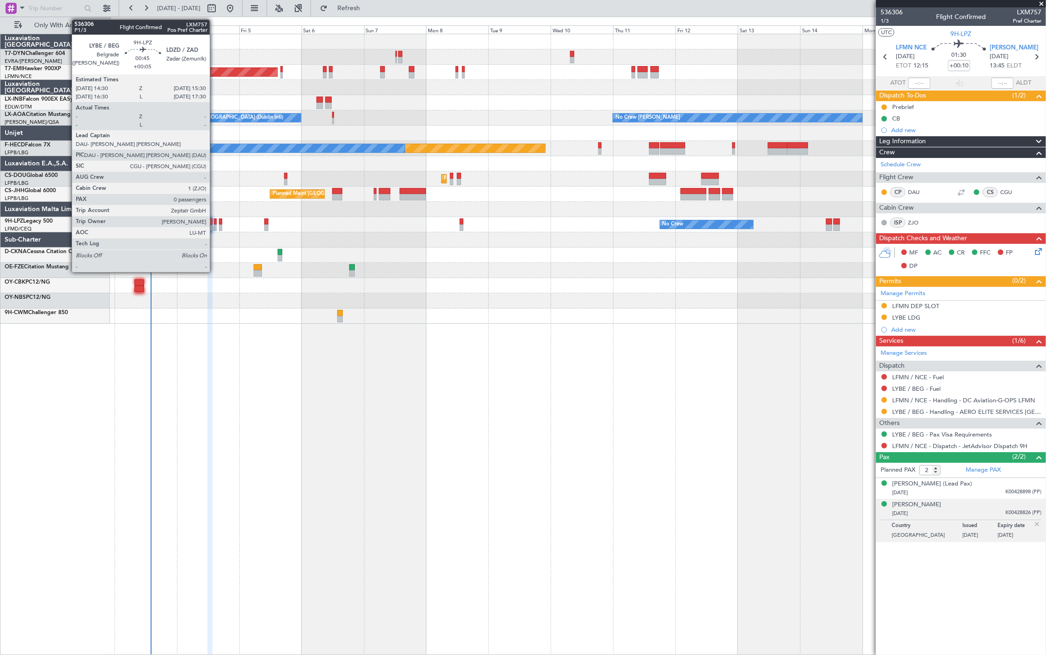
click at [214, 229] on div at bounding box center [215, 228] width 3 height 6
type input "+00:05"
type input "0"
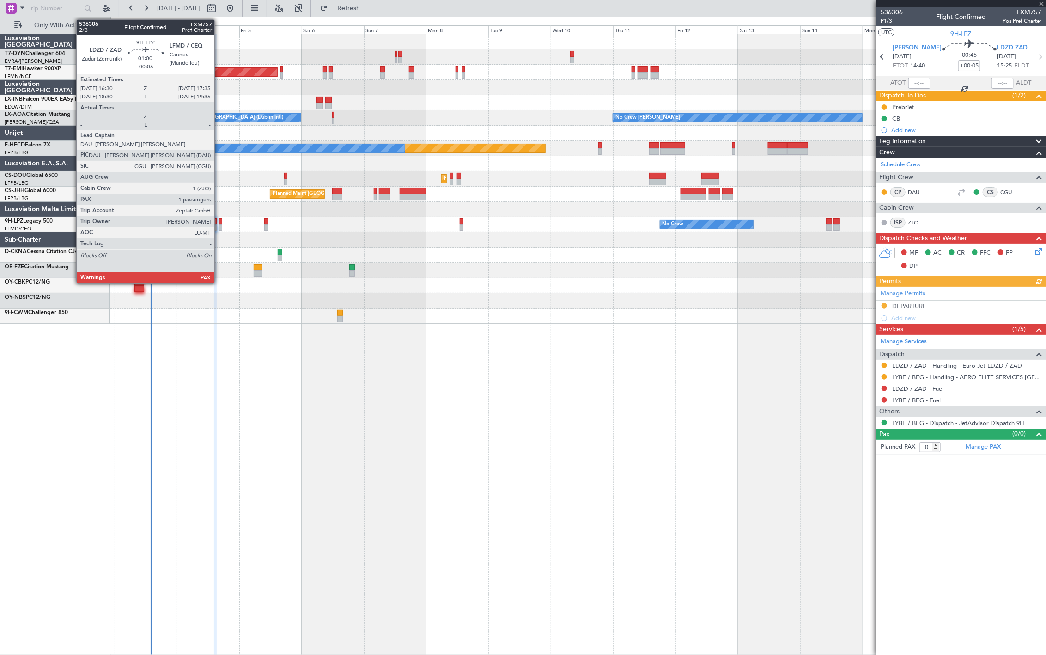
click at [219, 230] on div at bounding box center [220, 228] width 3 height 6
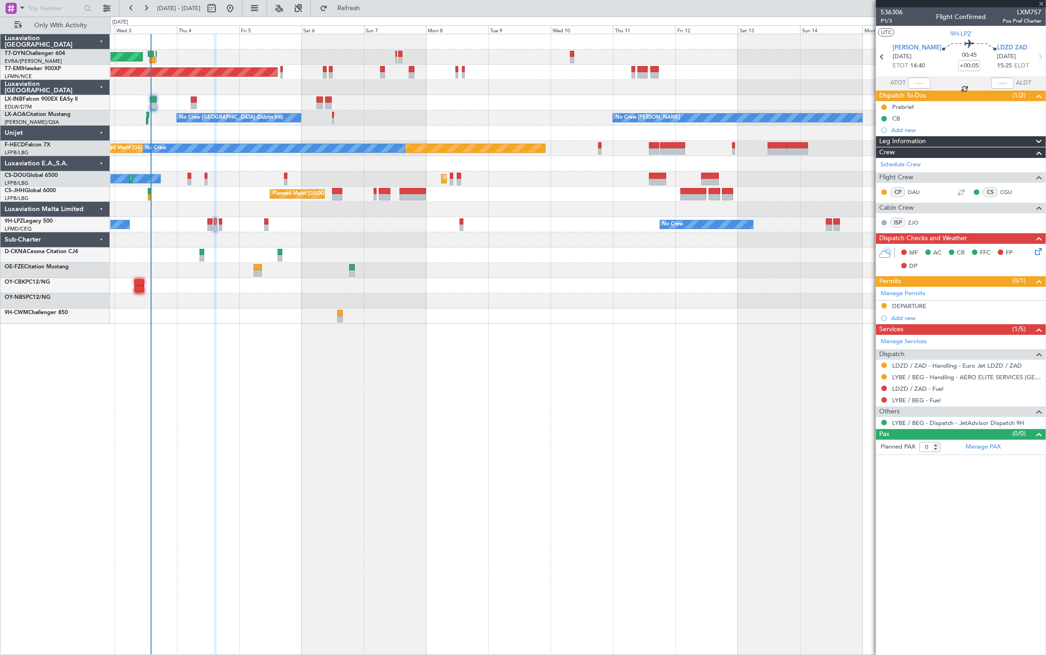
type input "-00:05"
type input "3"
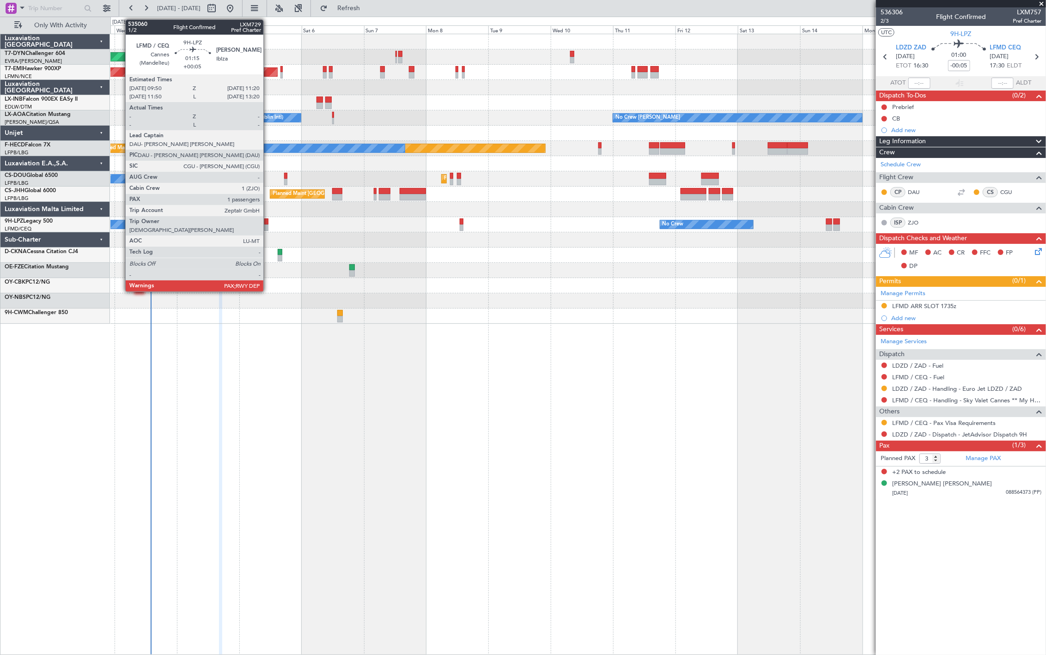
click at [266, 225] on div at bounding box center [266, 228] width 4 height 6
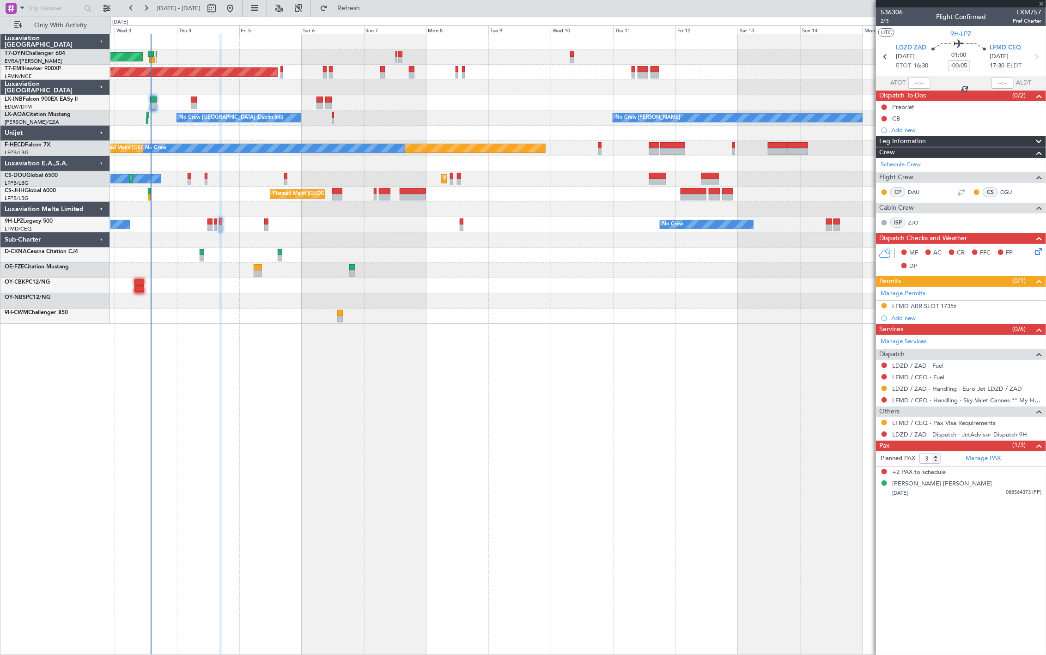
type input "+00:05"
type input "1"
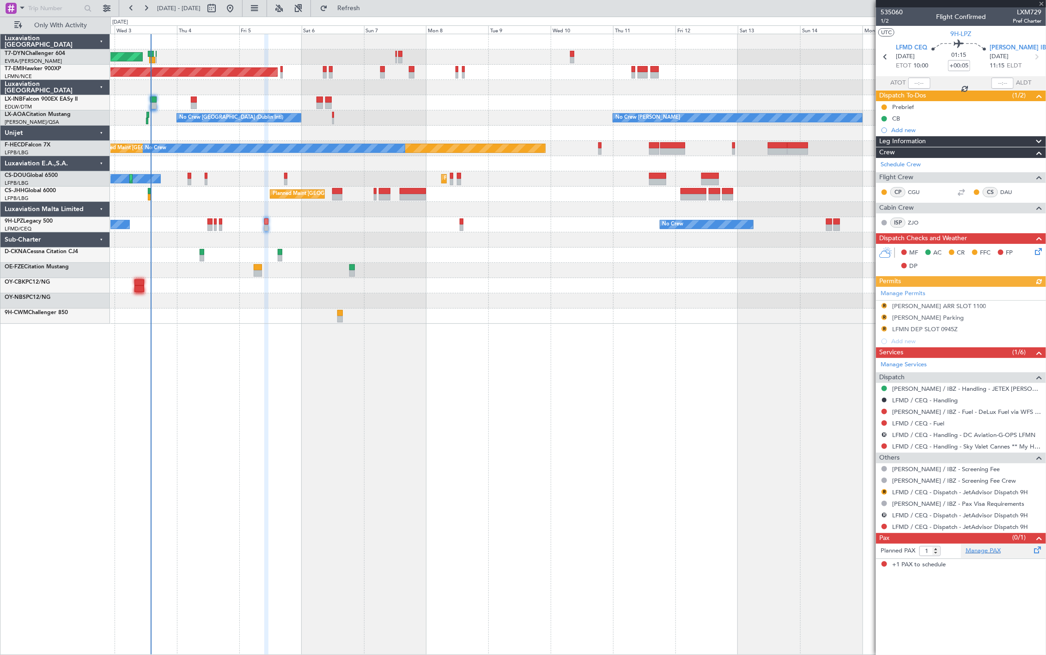
click at [996, 555] on link "Manage PAX" at bounding box center [982, 550] width 35 height 9
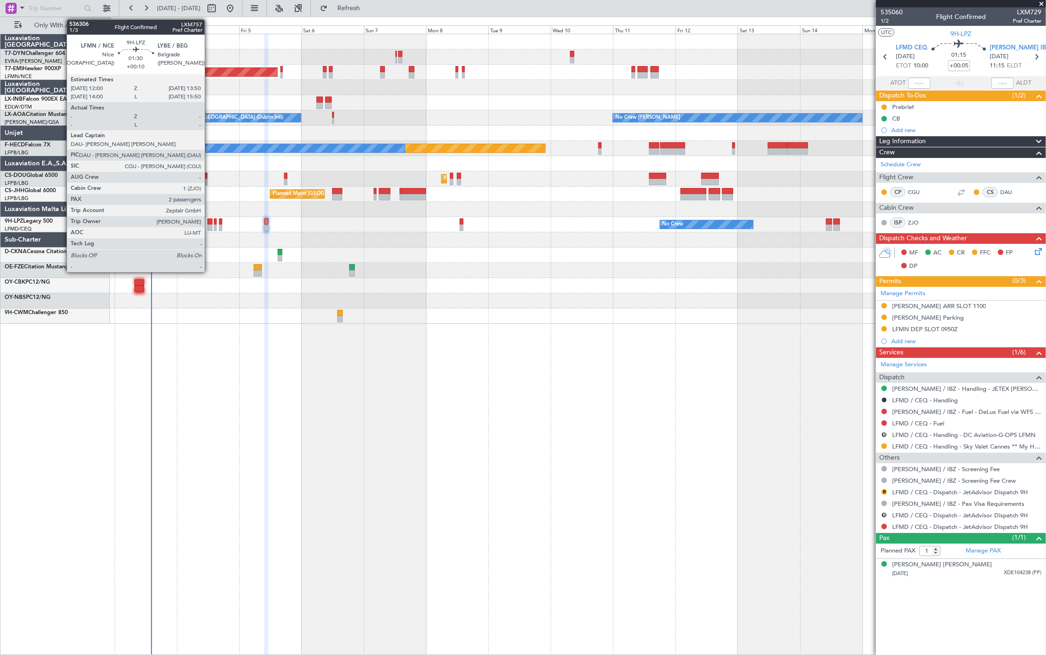
click at [209, 224] on div at bounding box center [209, 222] width 5 height 6
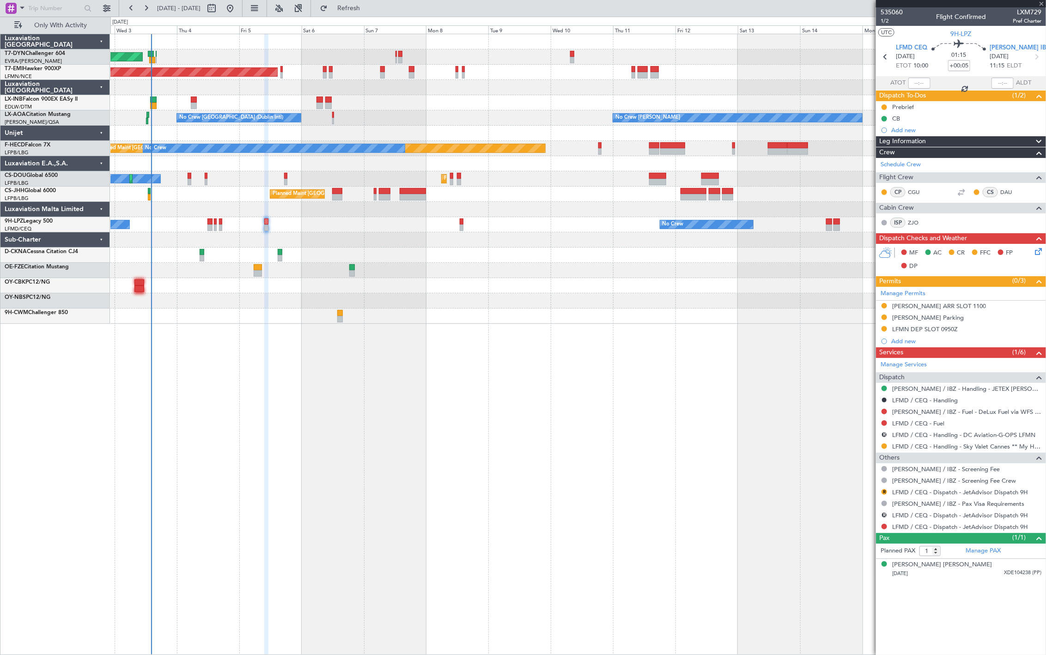
type input "+00:10"
type input "2"
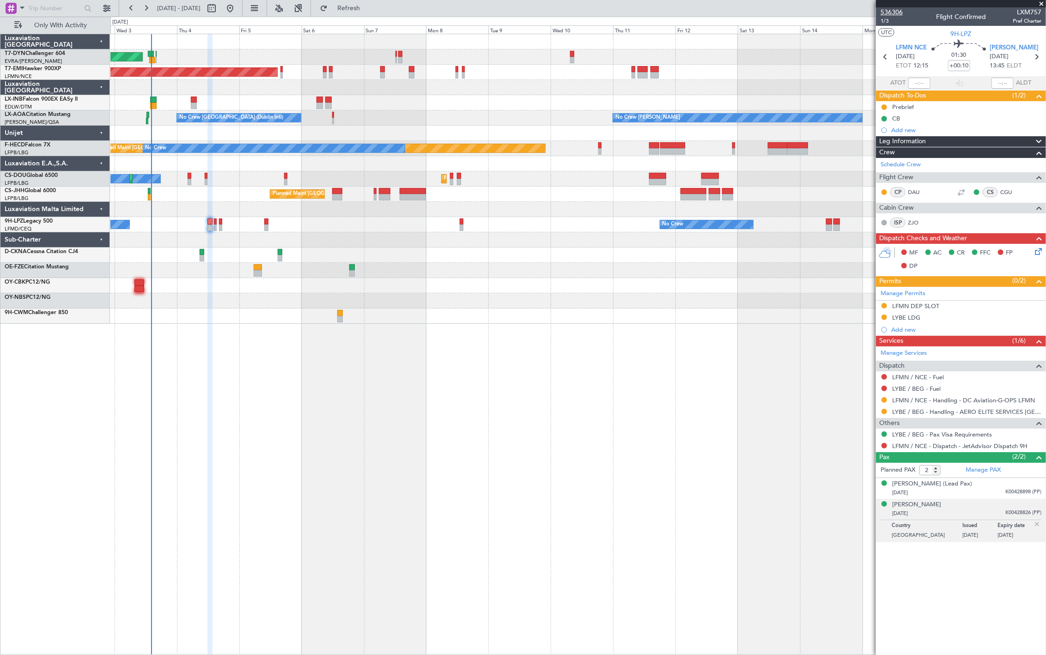
click at [890, 16] on span "536306" at bounding box center [891, 12] width 22 height 10
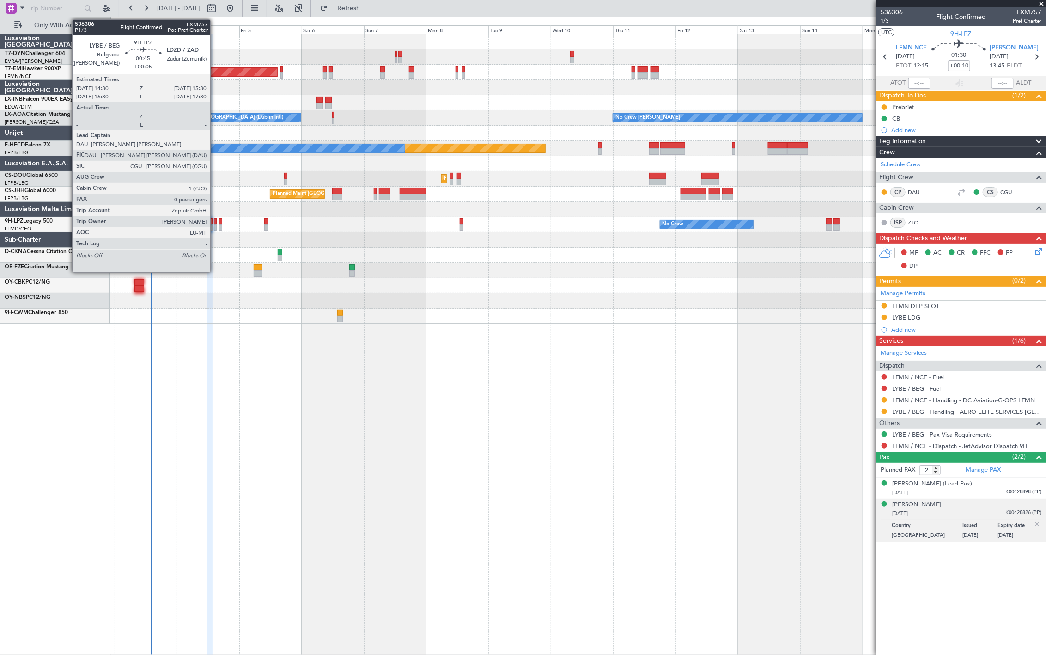
click at [215, 225] on div at bounding box center [215, 228] width 3 height 6
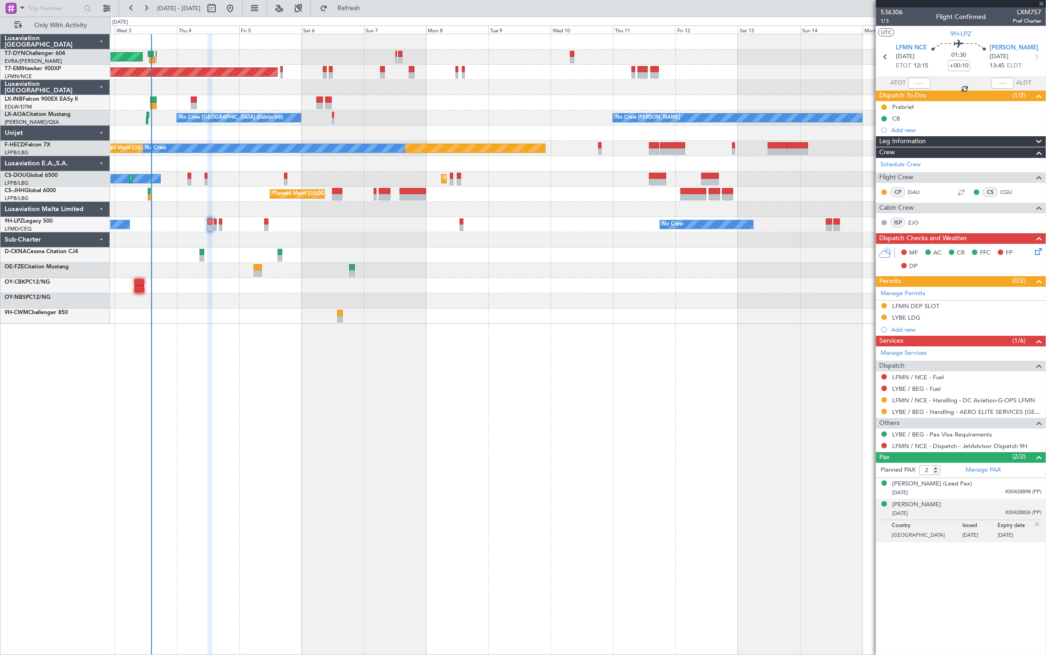
type input "+00:05"
type input "0"
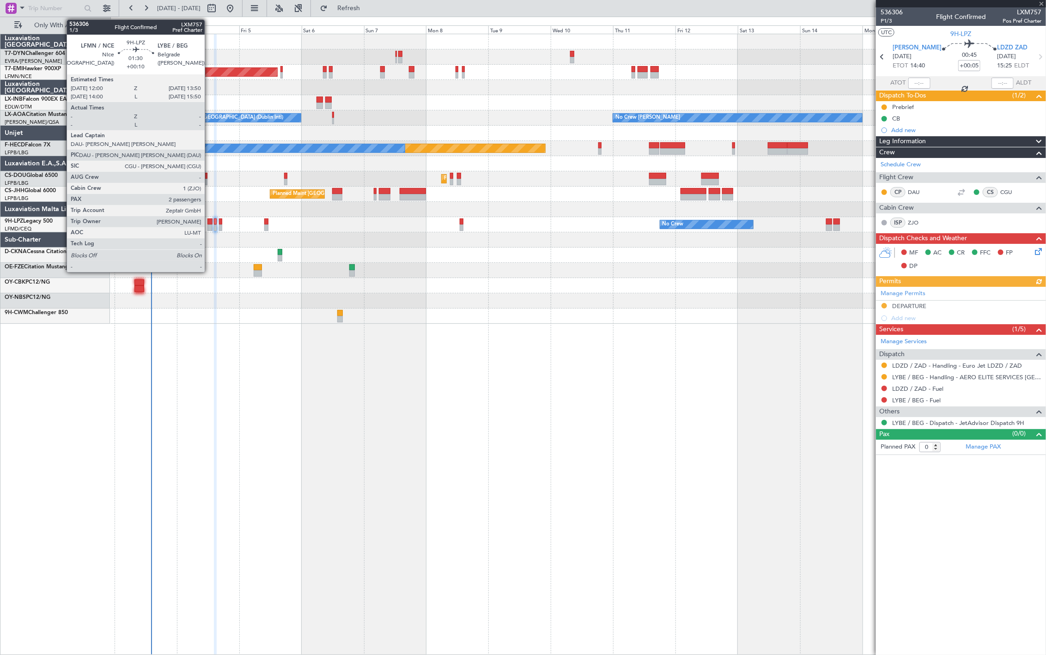
click at [209, 227] on div at bounding box center [209, 228] width 5 height 6
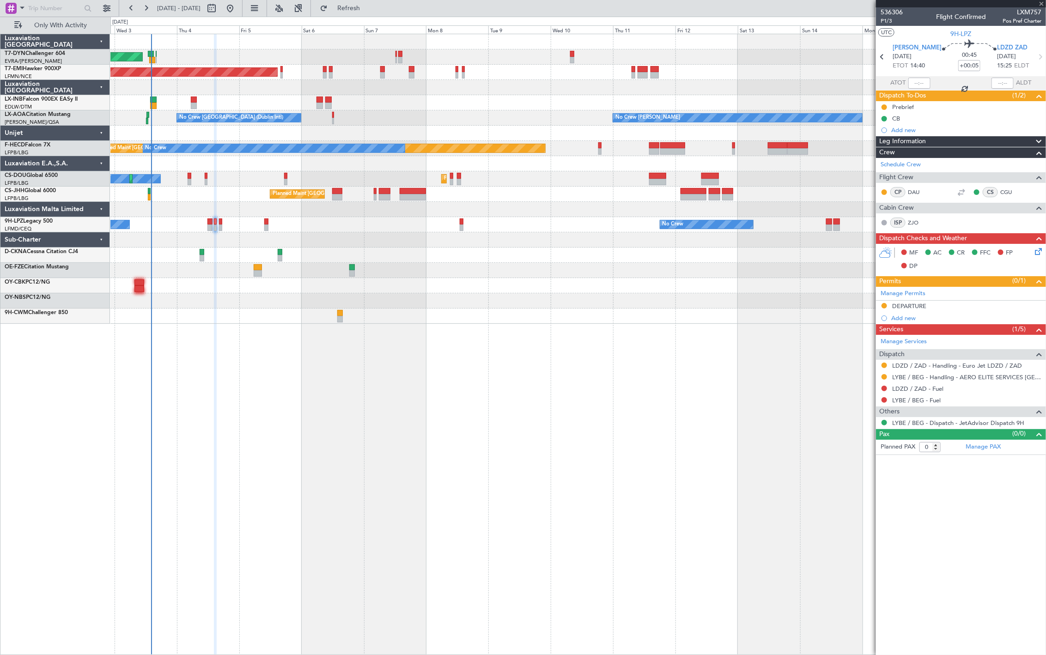
type input "+00:10"
type input "2"
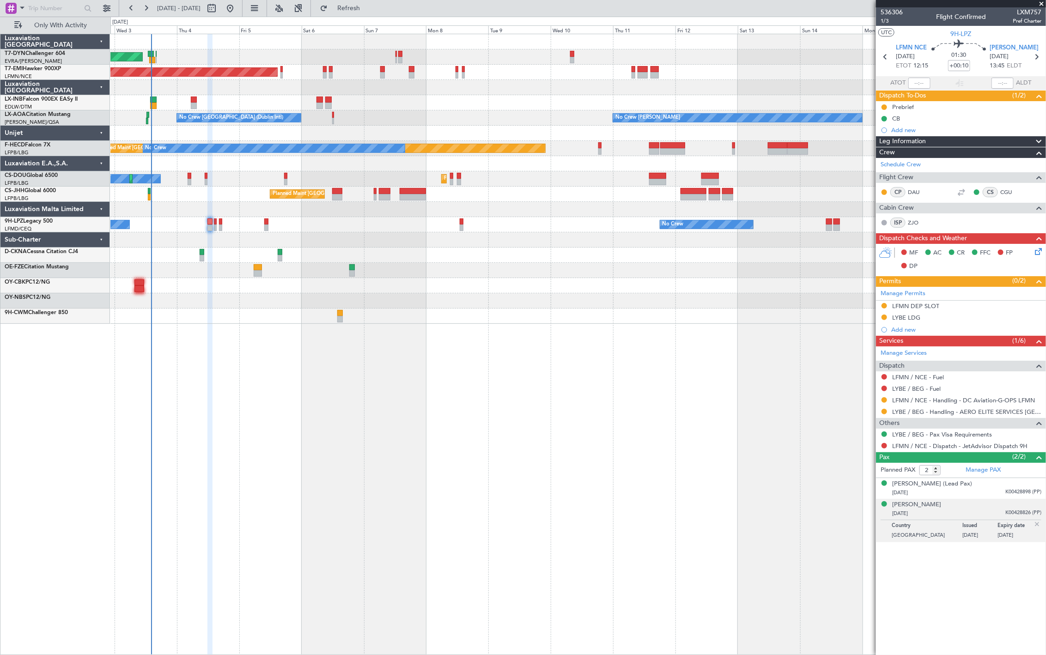
click at [266, 224] on div "No Crew No Crew [GEOGRAPHIC_DATA] ([GEOGRAPHIC_DATA])" at bounding box center [577, 224] width 935 height 15
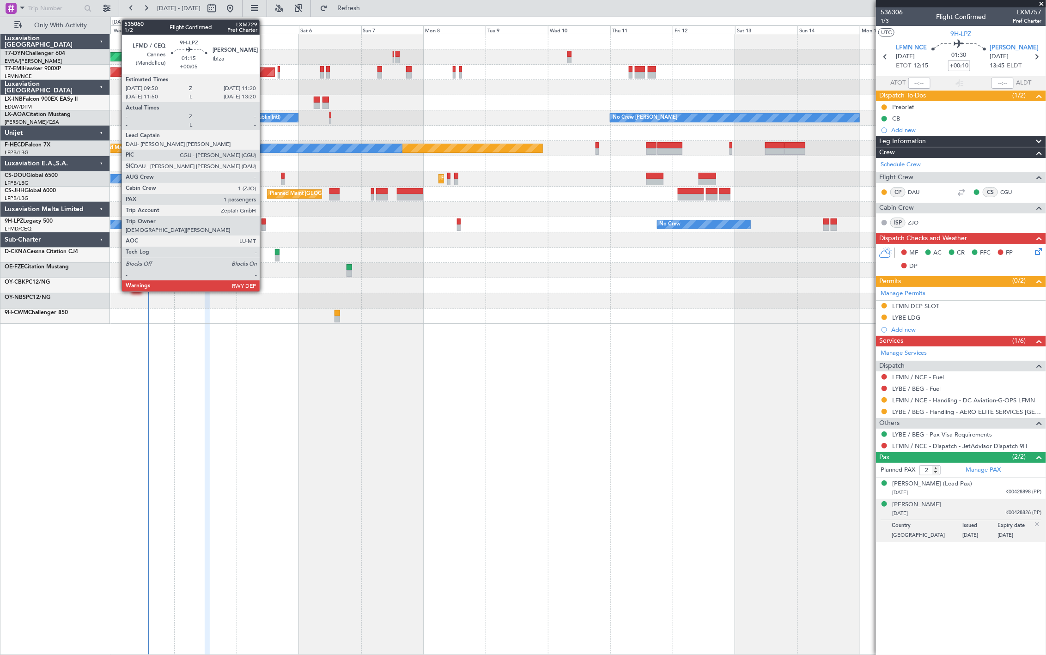
click at [264, 228] on div at bounding box center [263, 228] width 4 height 6
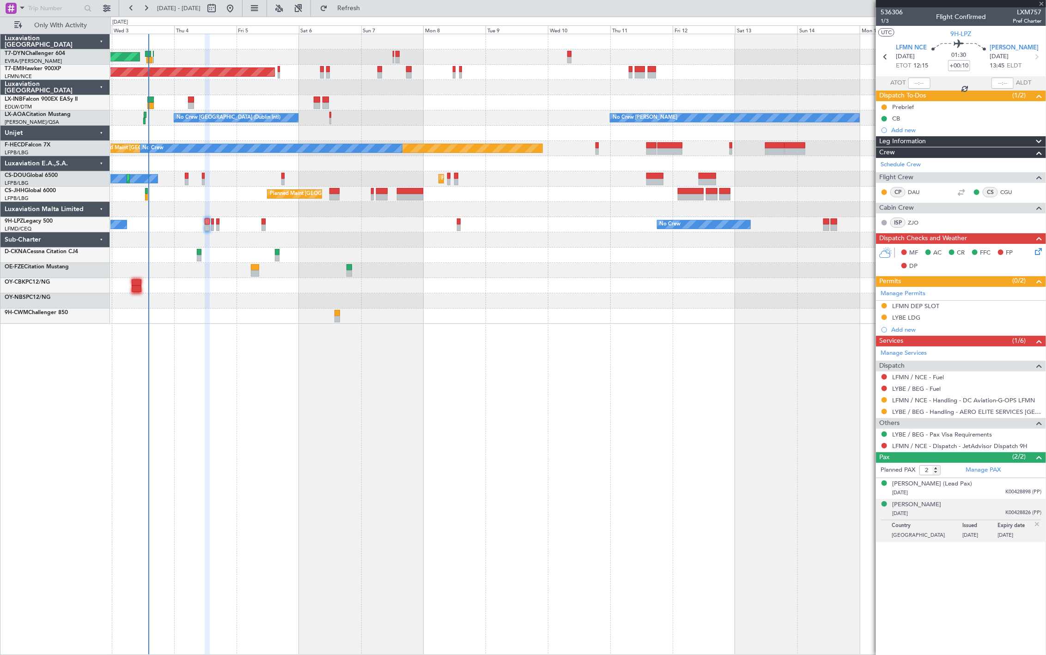
type input "+00:05"
type input "1"
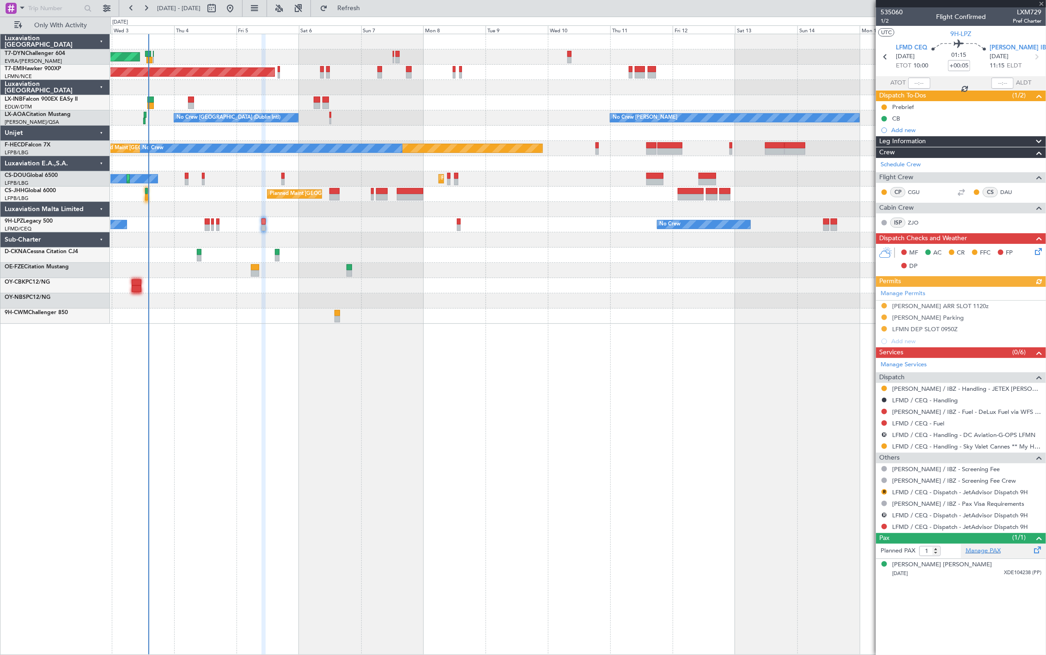
click at [992, 552] on link "Manage PAX" at bounding box center [982, 550] width 35 height 9
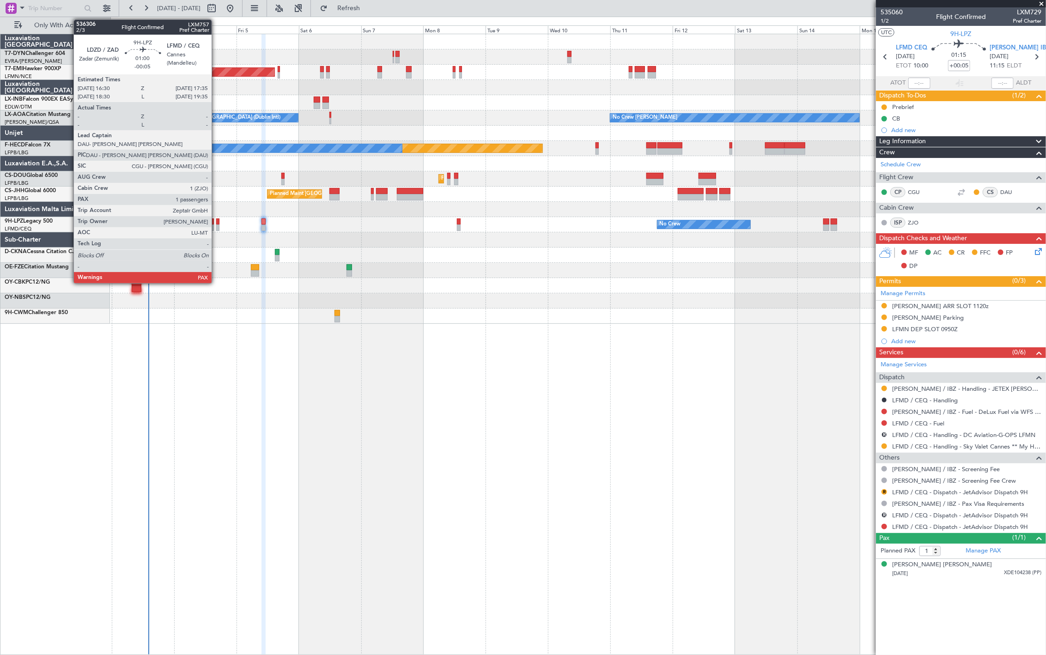
click at [216, 225] on div at bounding box center [217, 228] width 3 height 6
type input "-00:05"
type input "3"
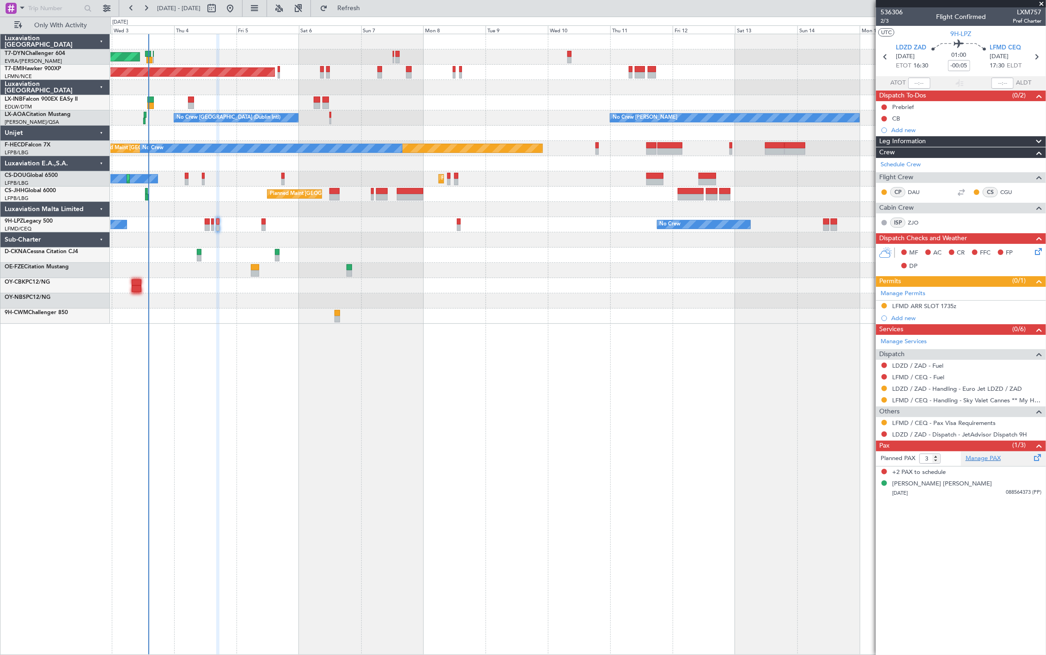
click at [991, 455] on link "Manage PAX" at bounding box center [982, 458] width 35 height 9
click at [389, 17] on div "AOG Maint Riga (Riga Intl) Planned Maint Zurich Unplanned Maint Dubai (Al Makto…" at bounding box center [523, 336] width 1046 height 638
click at [368, 10] on span "Refresh" at bounding box center [348, 8] width 39 height 6
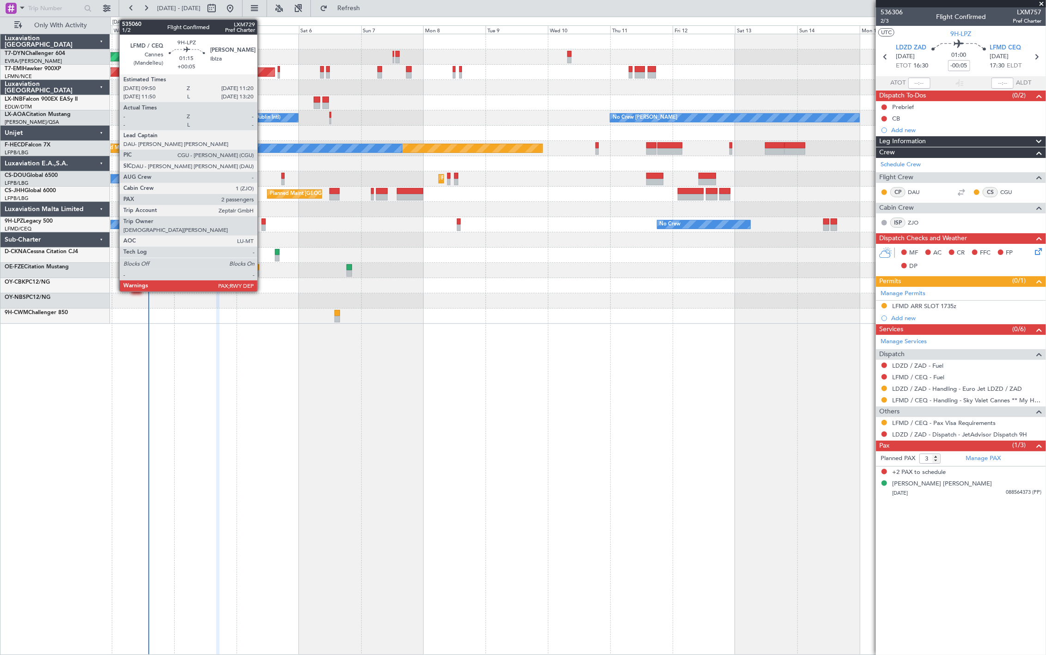
click at [262, 226] on div at bounding box center [263, 228] width 4 height 6
type input "+00:05"
type input "2"
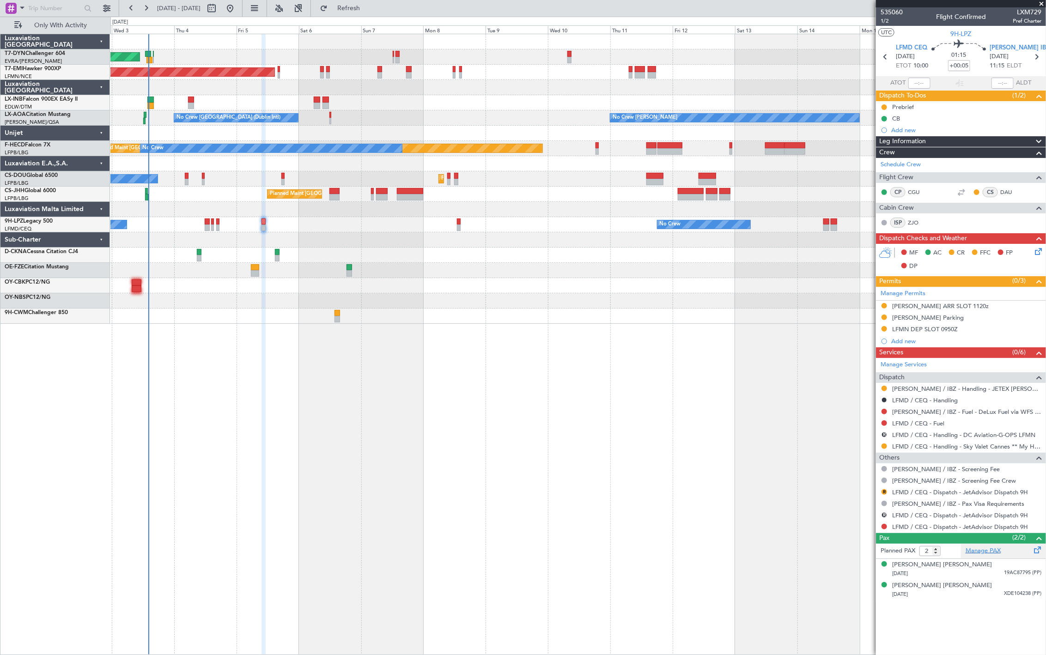
click at [981, 550] on link "Manage PAX" at bounding box center [982, 550] width 35 height 9
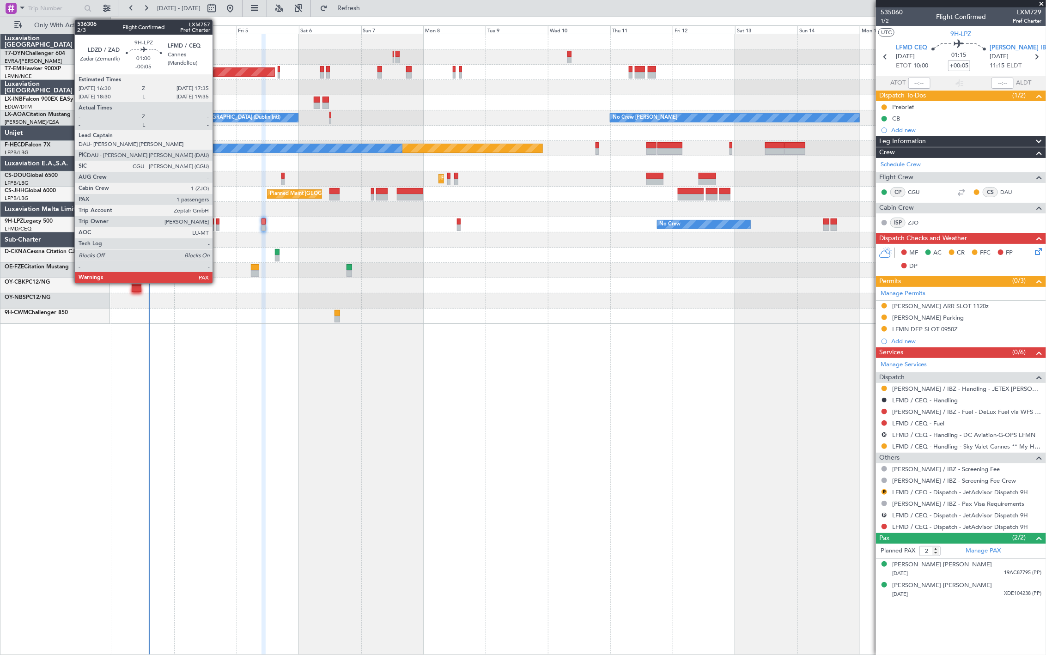
click at [217, 225] on div at bounding box center [217, 228] width 3 height 6
type input "-00:05"
type input "3"
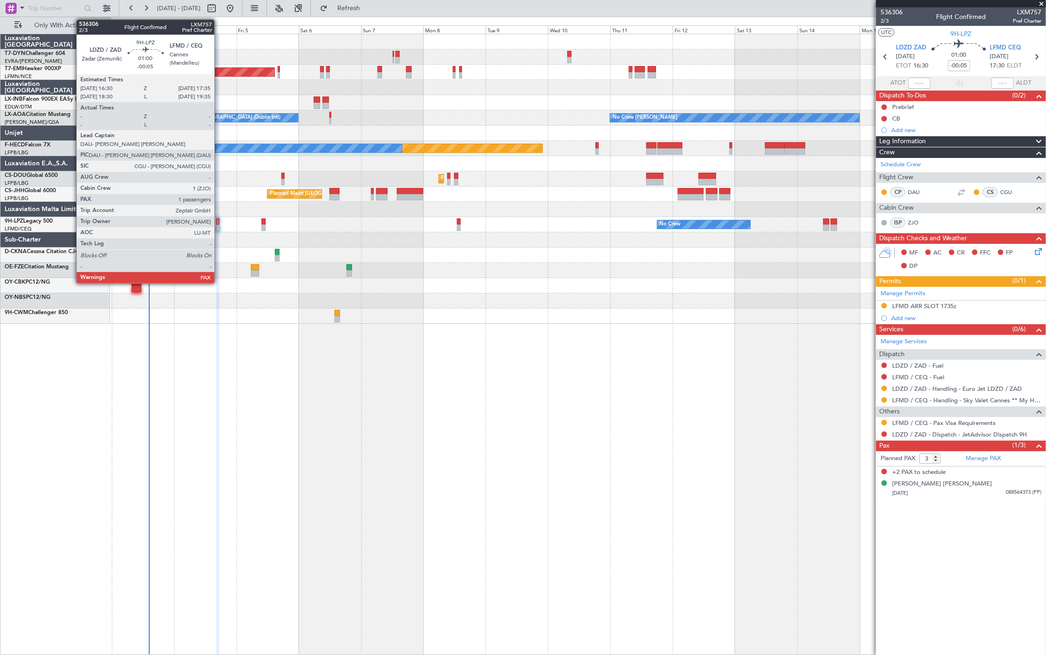
click at [219, 228] on div at bounding box center [217, 228] width 3 height 6
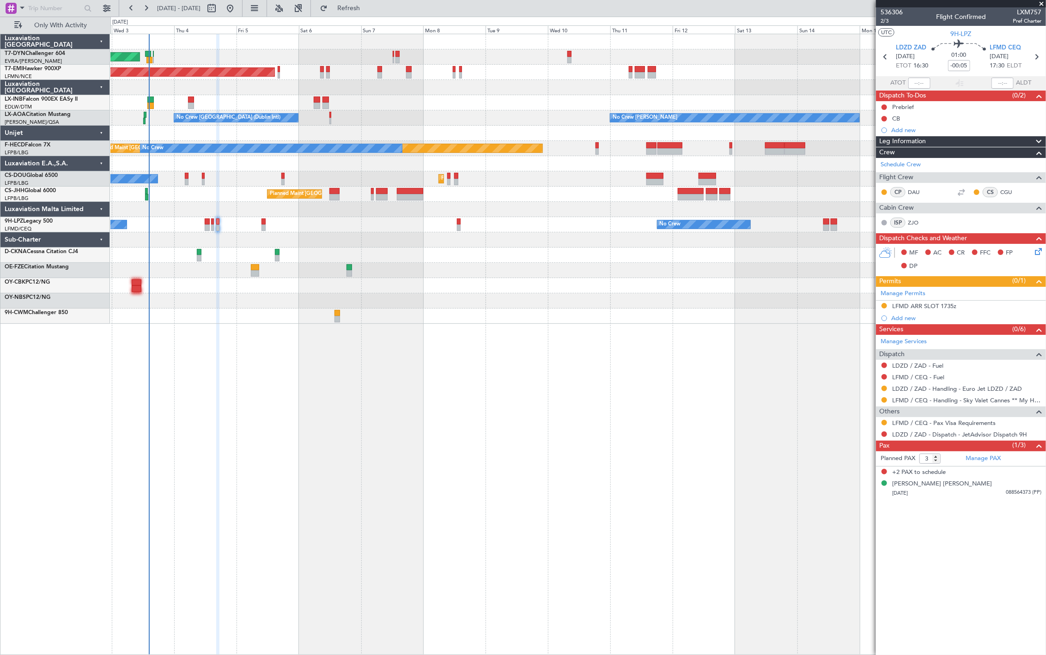
click at [979, 460] on mat-tooltip-component "LDZD / ZAD - Dispatch - JetAdvisor Dispatch 9H" at bounding box center [958, 450] width 129 height 24
click at [996, 458] on link "Manage PAX" at bounding box center [982, 458] width 35 height 9
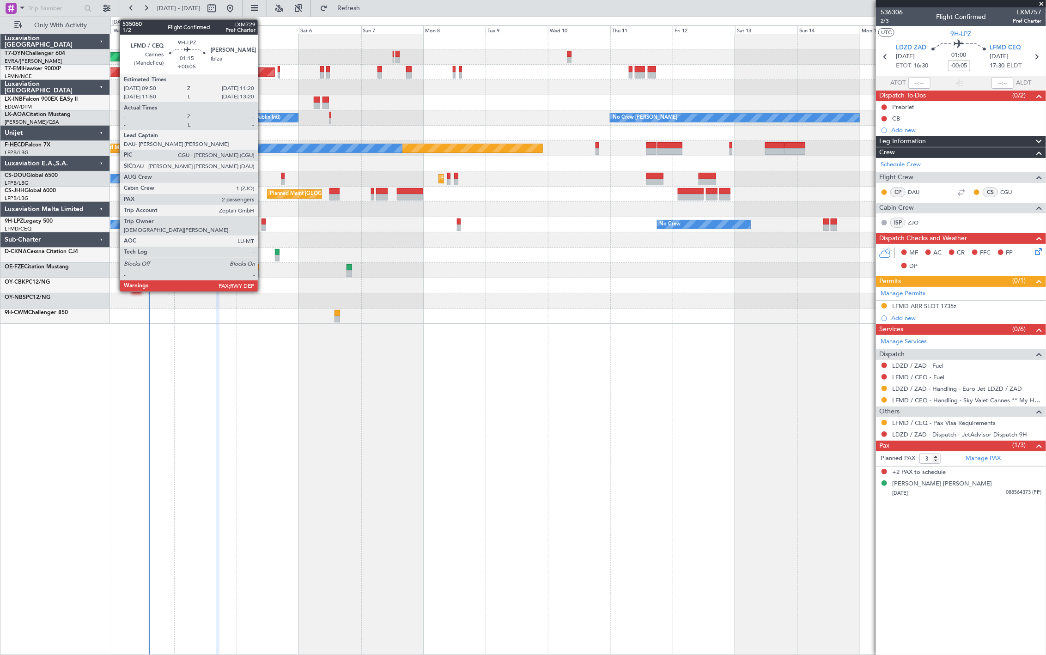
click at [262, 222] on div at bounding box center [263, 222] width 4 height 6
type input "+00:05"
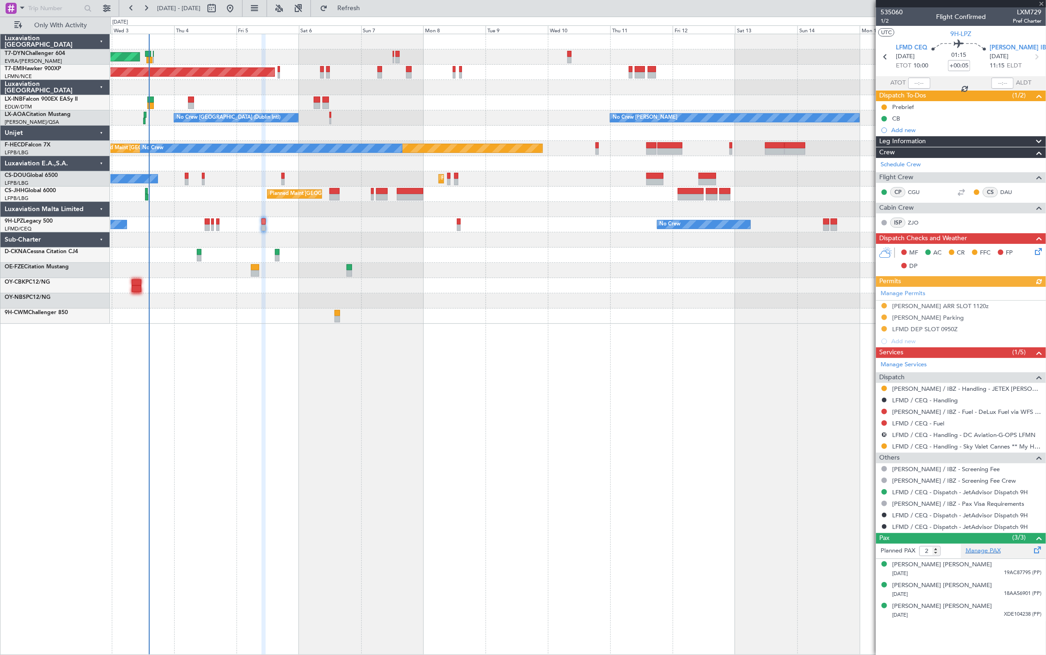
click at [987, 552] on link "Manage PAX" at bounding box center [982, 550] width 35 height 9
click at [363, 12] on button "Refresh" at bounding box center [343, 8] width 55 height 15
click at [994, 550] on link "Manage PAX" at bounding box center [982, 550] width 35 height 9
click at [368, 9] on span "Refresh" at bounding box center [348, 8] width 39 height 6
click at [368, 6] on span "Refresh" at bounding box center [348, 8] width 39 height 6
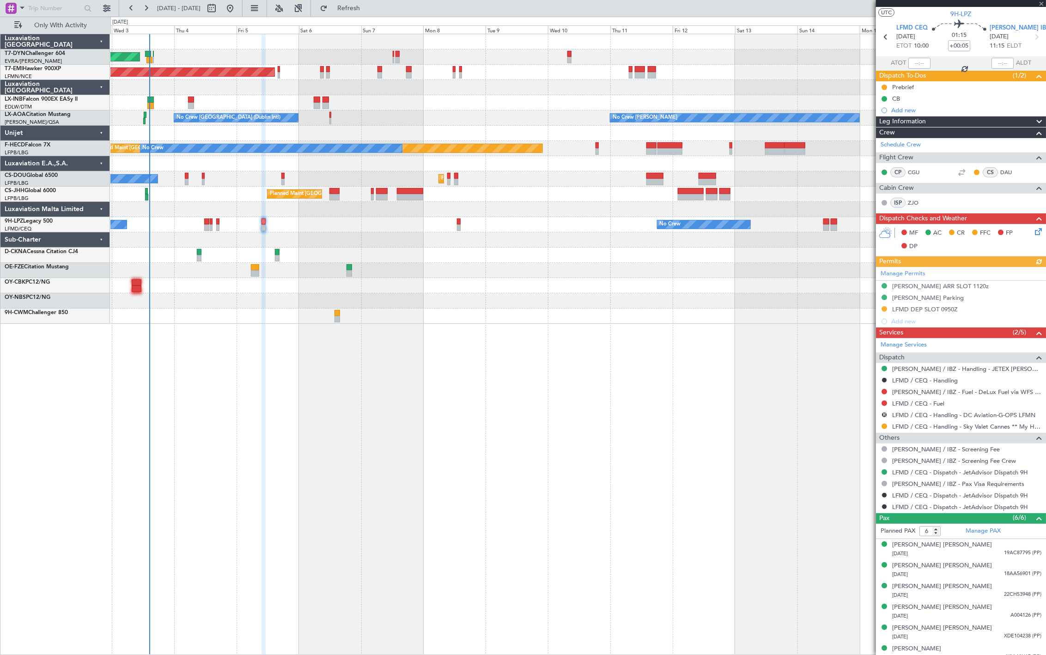
scroll to position [28, 0]
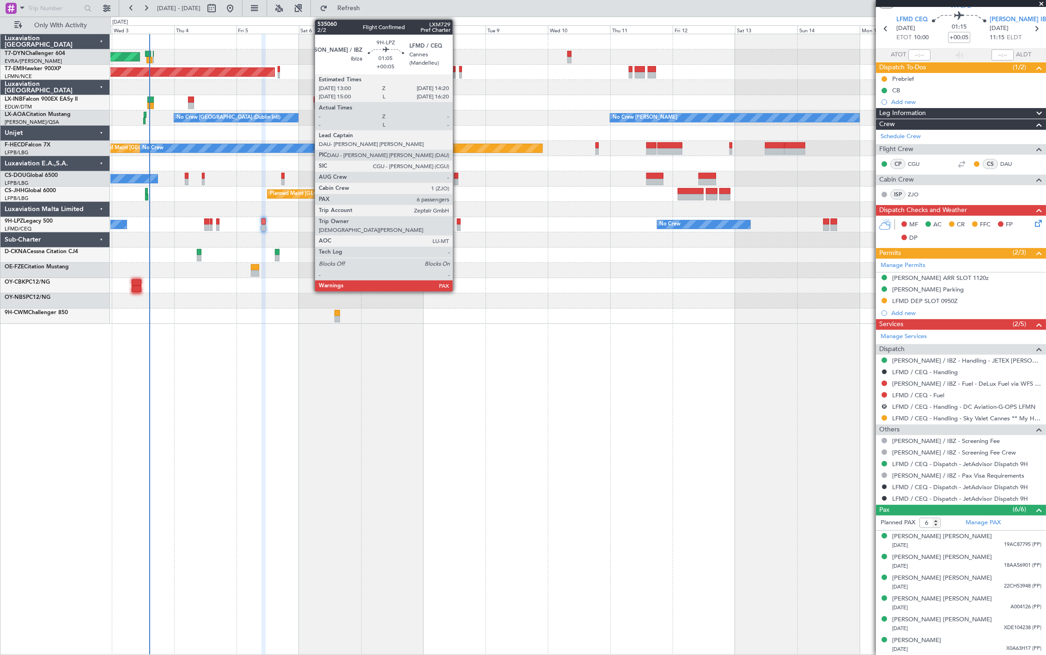
click at [457, 227] on div at bounding box center [459, 228] width 4 height 6
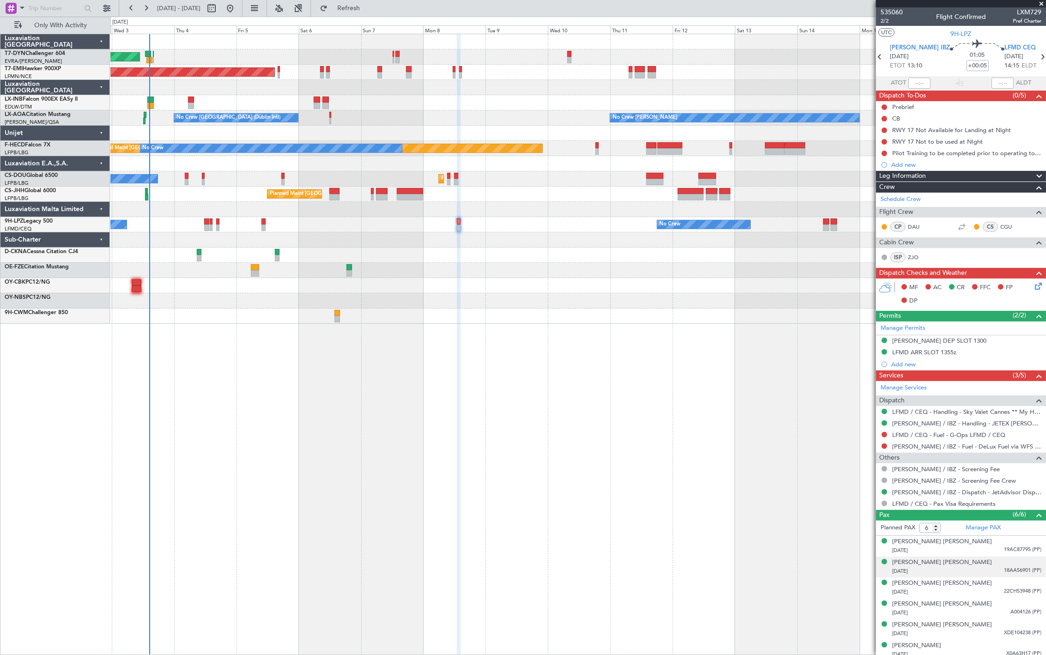
scroll to position [5, 0]
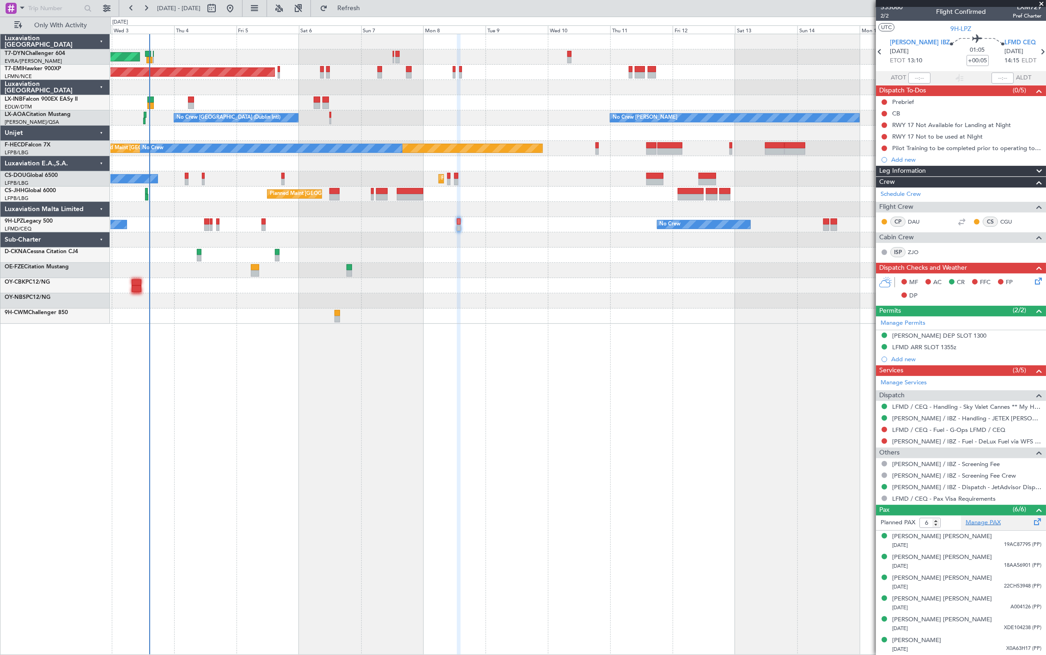
click at [977, 522] on link "Manage PAX" at bounding box center [982, 522] width 35 height 9
click at [371, 12] on button "Refresh" at bounding box center [343, 8] width 55 height 15
click at [379, 17] on div "0 0 Tue 2 Wed 3 Sep 2025 Thu 4 Fri 5 Sat 6 Sun 7 Mon 8 Tue 9 Wed 10 Thu 11 Fri …" at bounding box center [578, 25] width 935 height 17
click at [371, 12] on button "Refresh" at bounding box center [343, 8] width 55 height 15
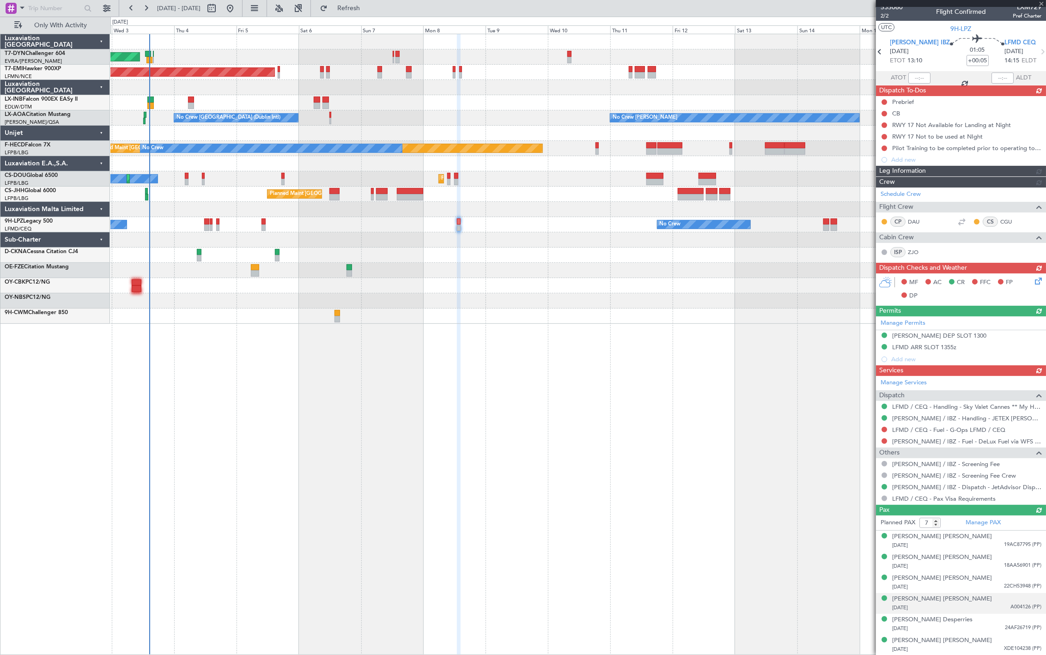
scroll to position [25, 0]
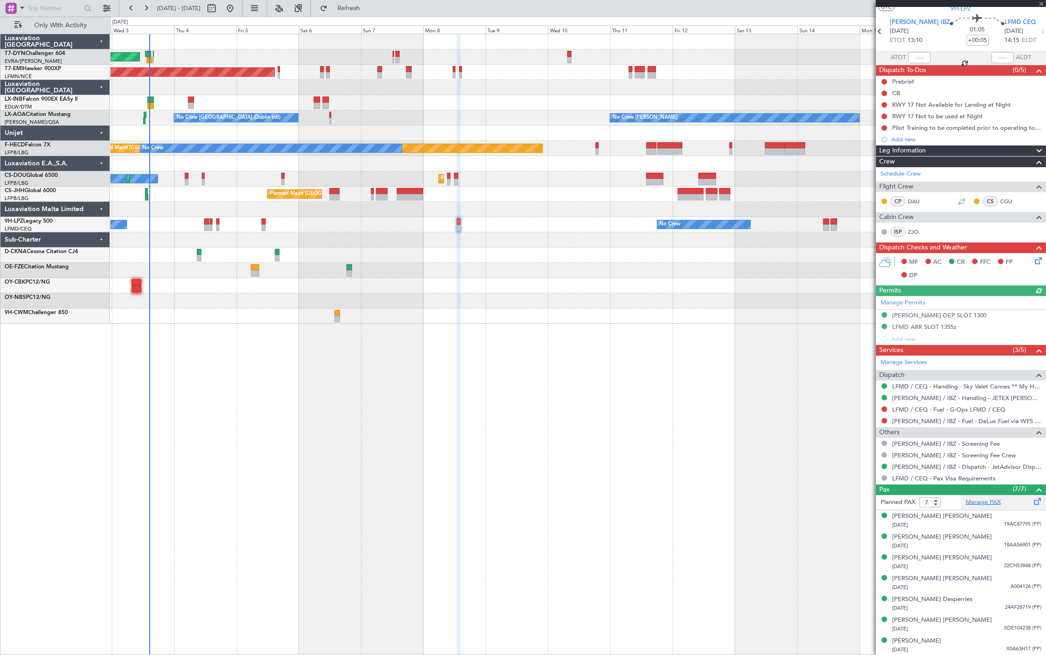
click at [977, 503] on link "Manage PAX" at bounding box center [982, 502] width 35 height 9
click at [369, 2] on button "Refresh" at bounding box center [343, 8] width 55 height 15
click at [371, 7] on button "Refresh" at bounding box center [343, 8] width 55 height 15
type input "8"
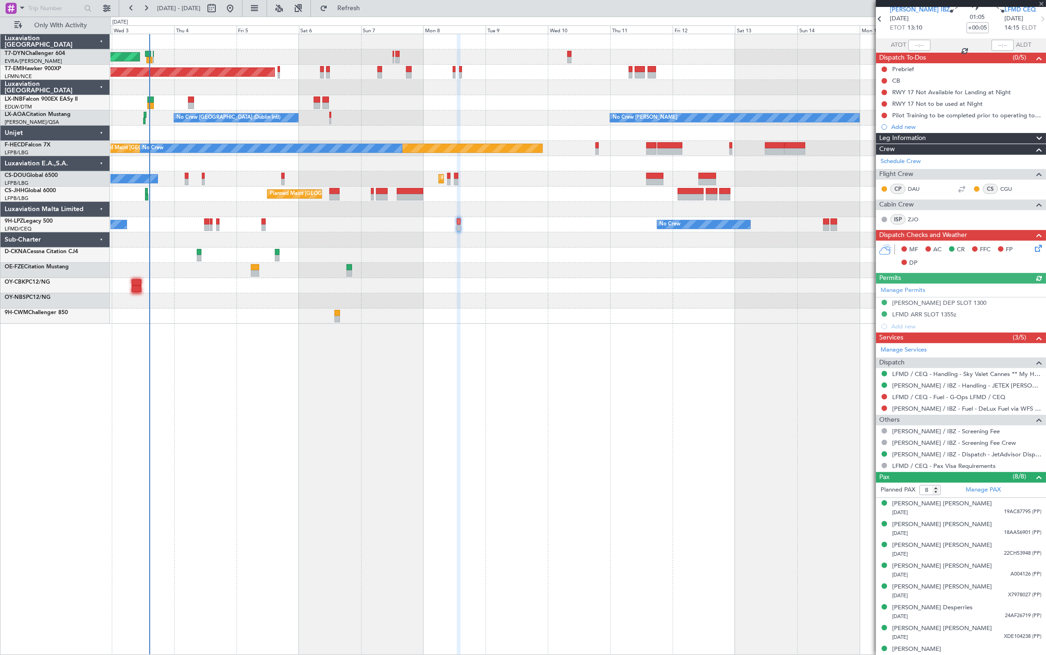
scroll to position [47, 0]
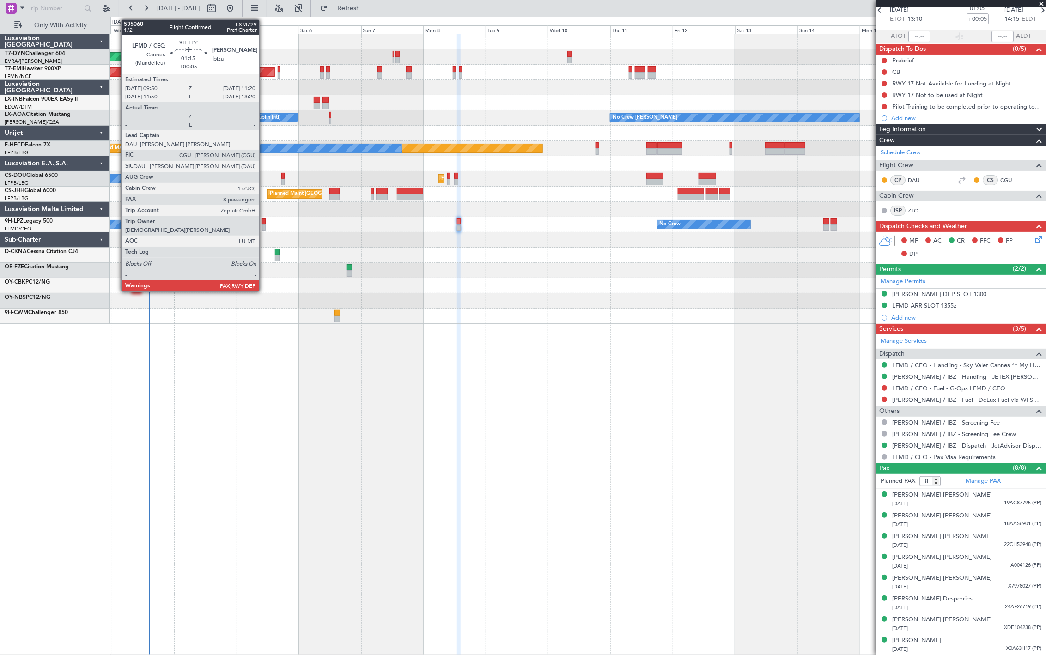
click at [263, 224] on div at bounding box center [263, 222] width 4 height 6
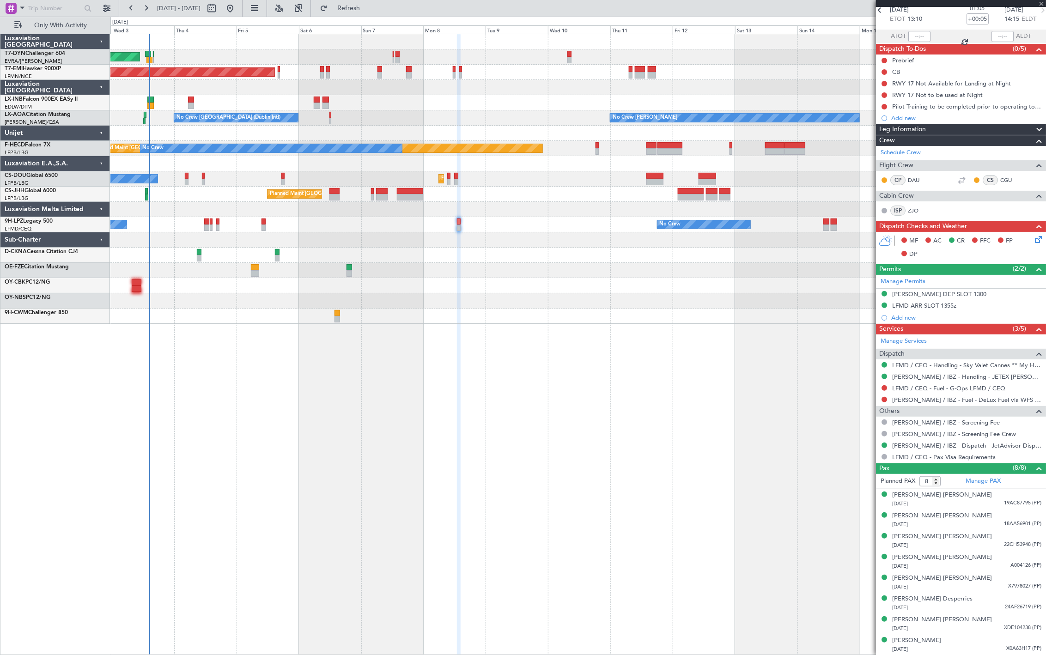
scroll to position [0, 0]
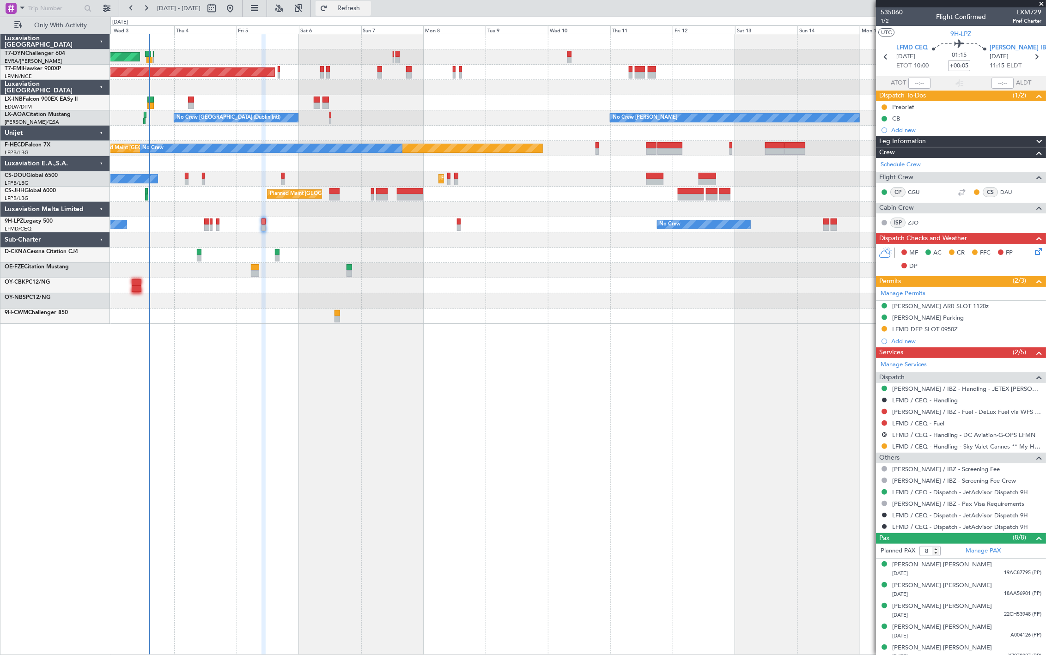
click at [364, 11] on span "Refresh" at bounding box center [348, 8] width 39 height 6
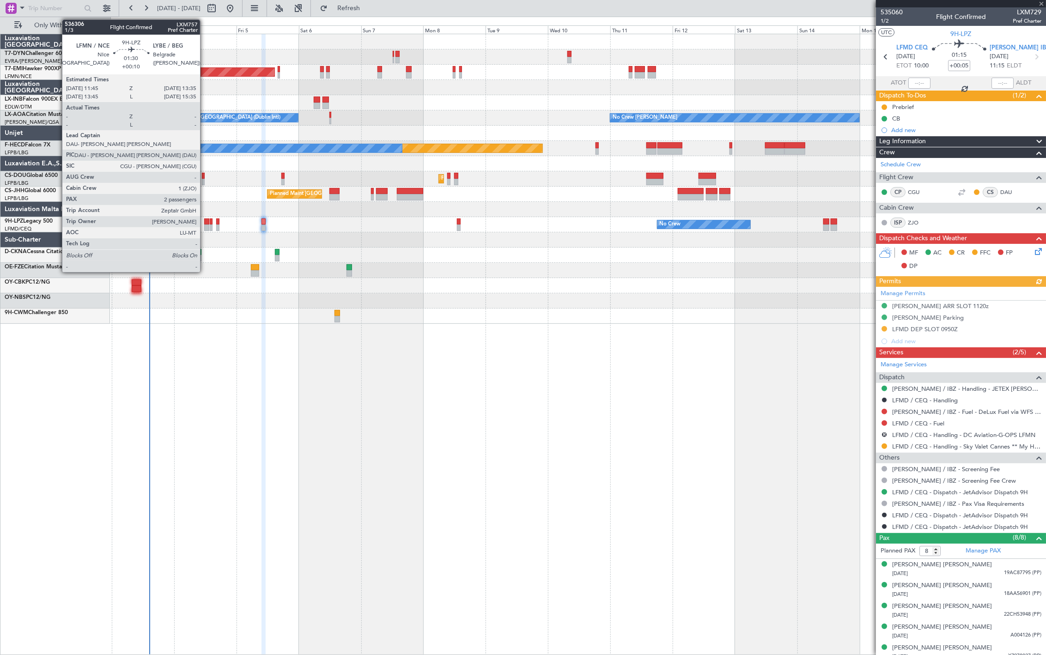
click at [205, 225] on div at bounding box center [206, 228] width 5 height 6
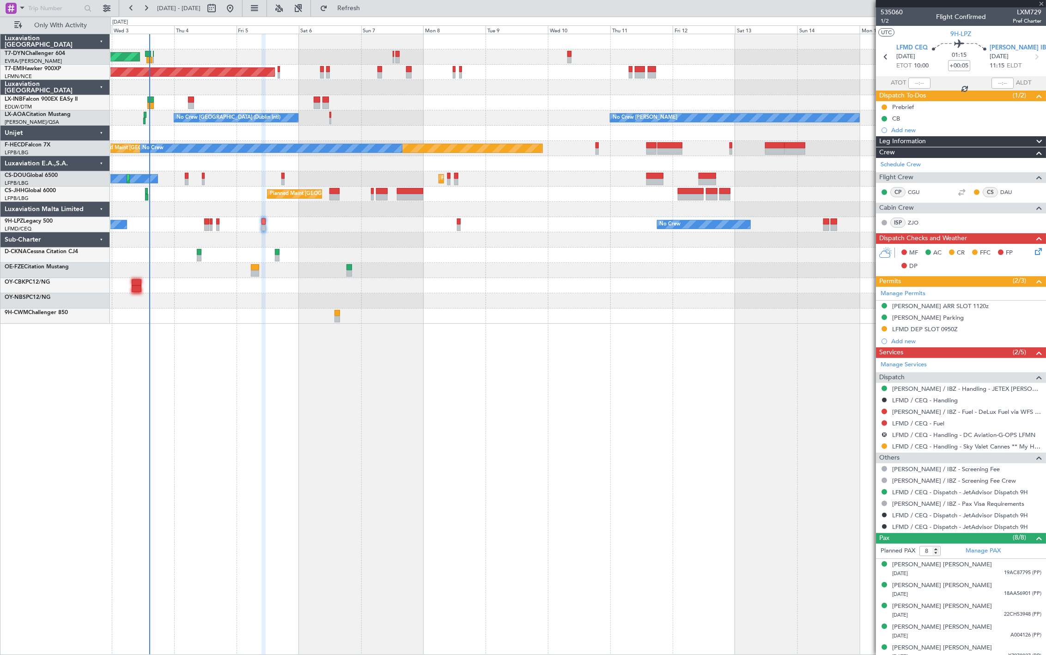
type input "+00:10"
type input "2"
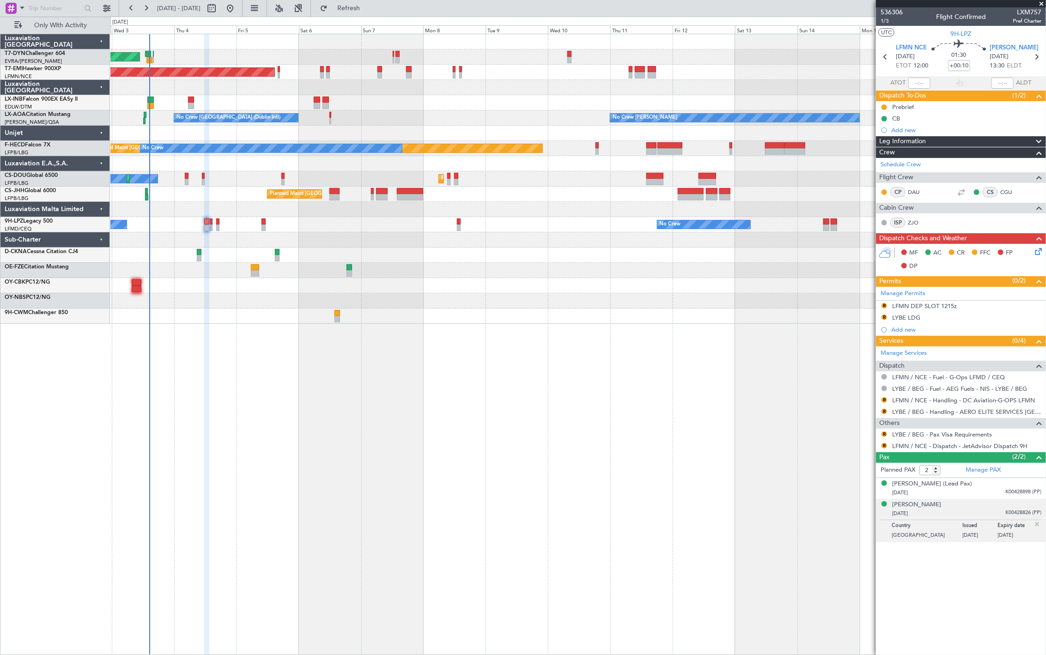
click at [213, 225] on div "No Crew No Crew [GEOGRAPHIC_DATA] ([GEOGRAPHIC_DATA])" at bounding box center [577, 224] width 935 height 15
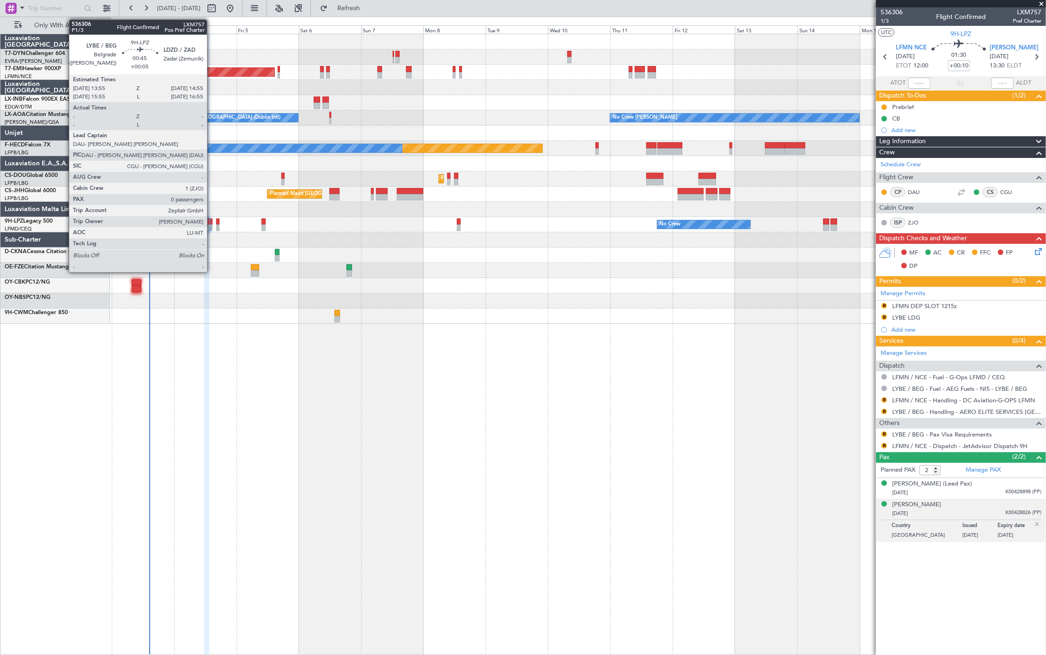
click at [212, 227] on div at bounding box center [211, 228] width 3 height 6
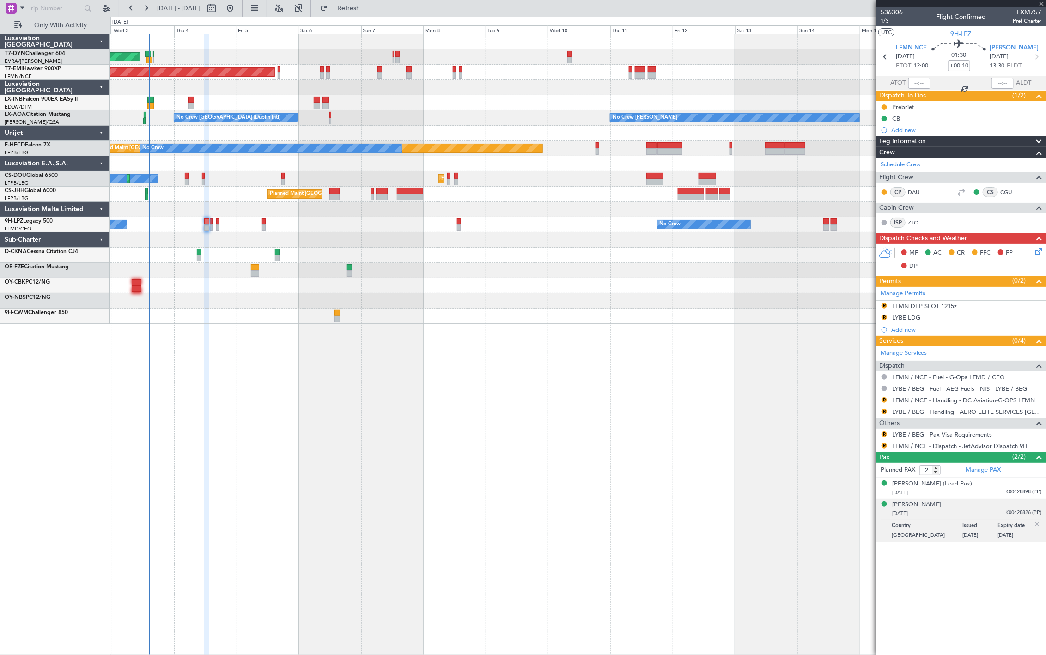
type input "+00:05"
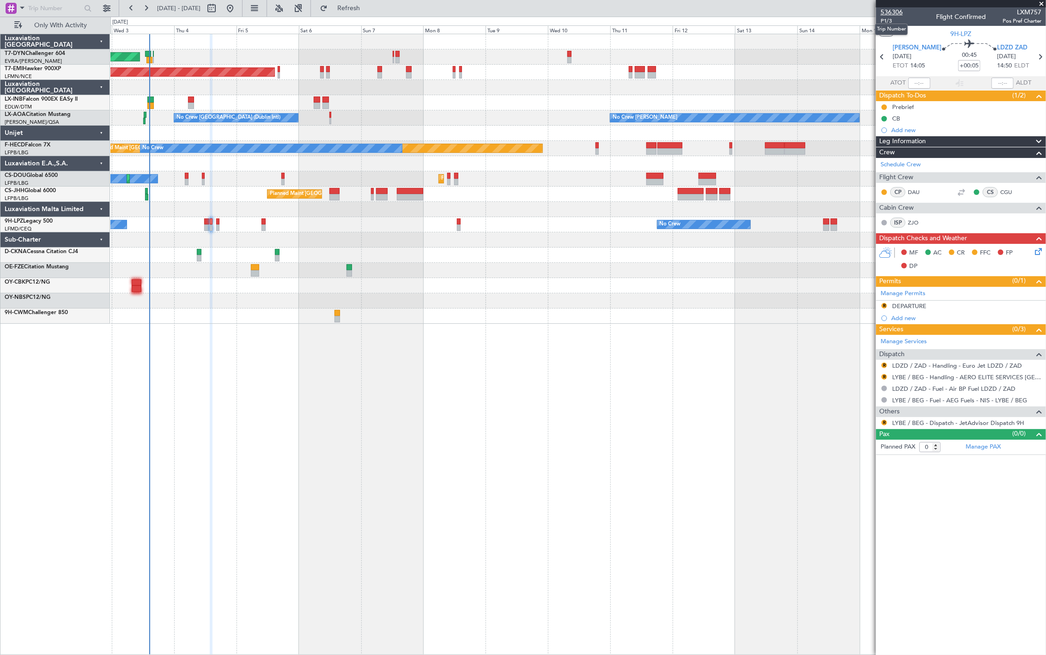
click at [893, 7] on span "536306" at bounding box center [891, 12] width 22 height 10
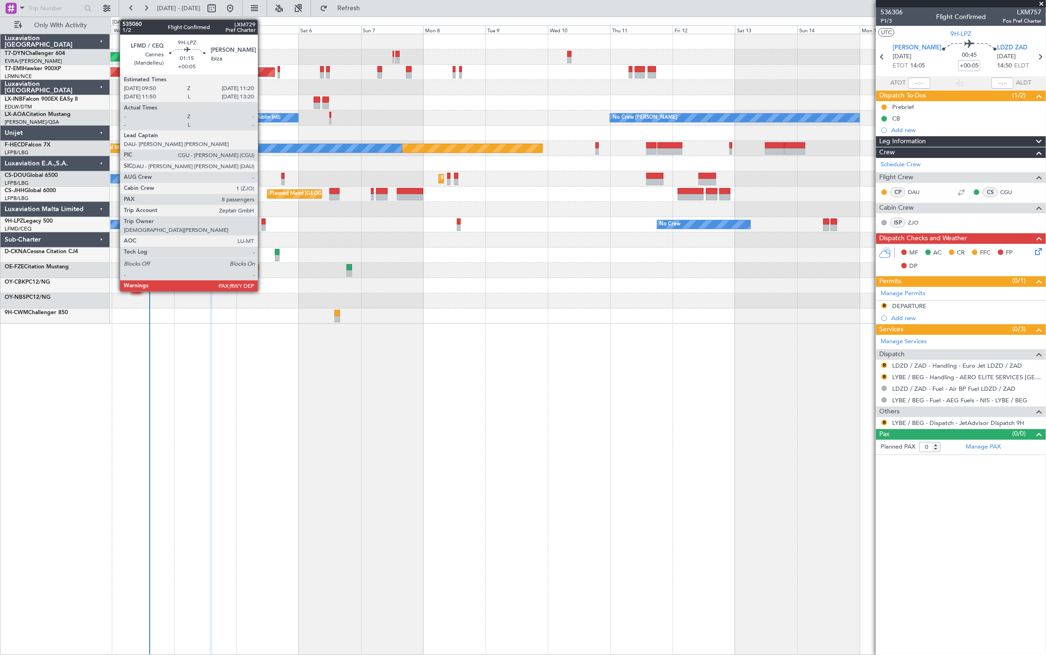
click at [262, 222] on div at bounding box center [263, 222] width 4 height 6
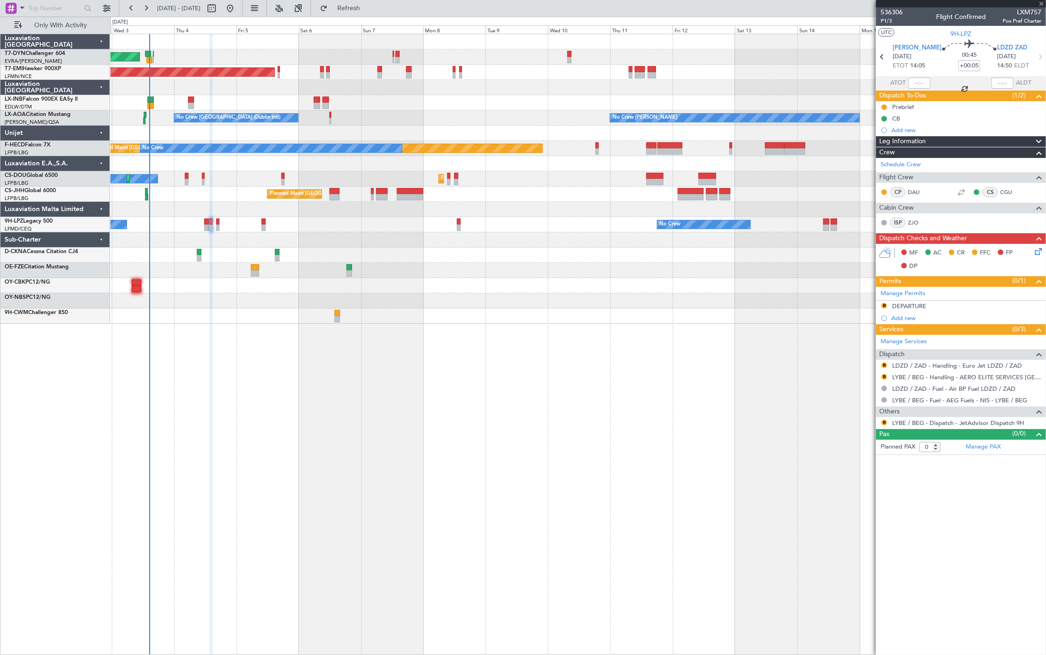
type input "8"
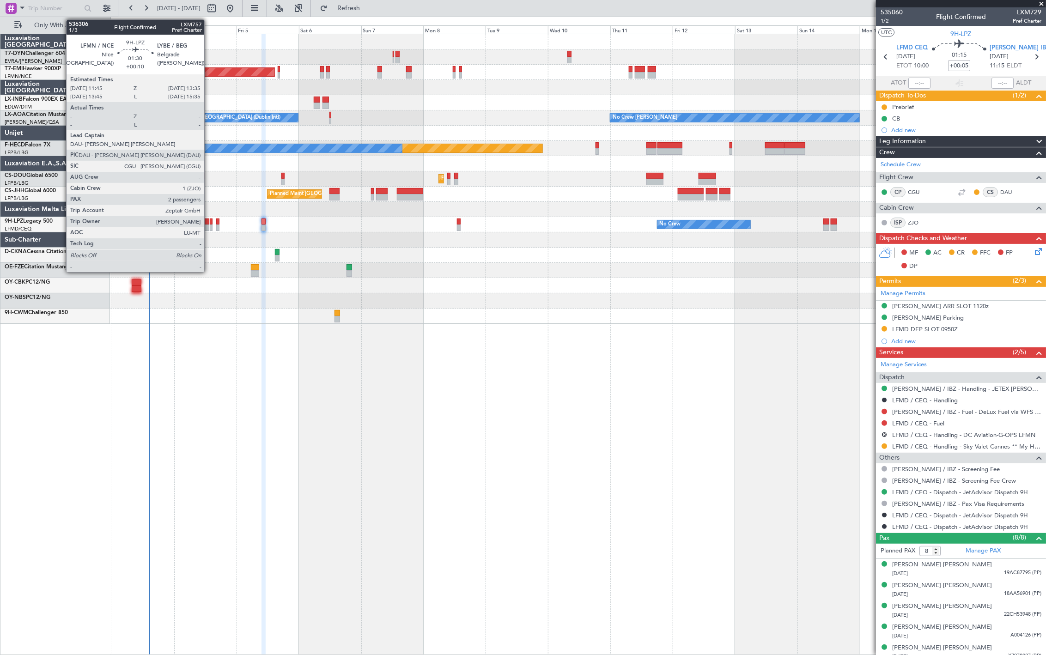
click at [209, 224] on div at bounding box center [206, 222] width 5 height 6
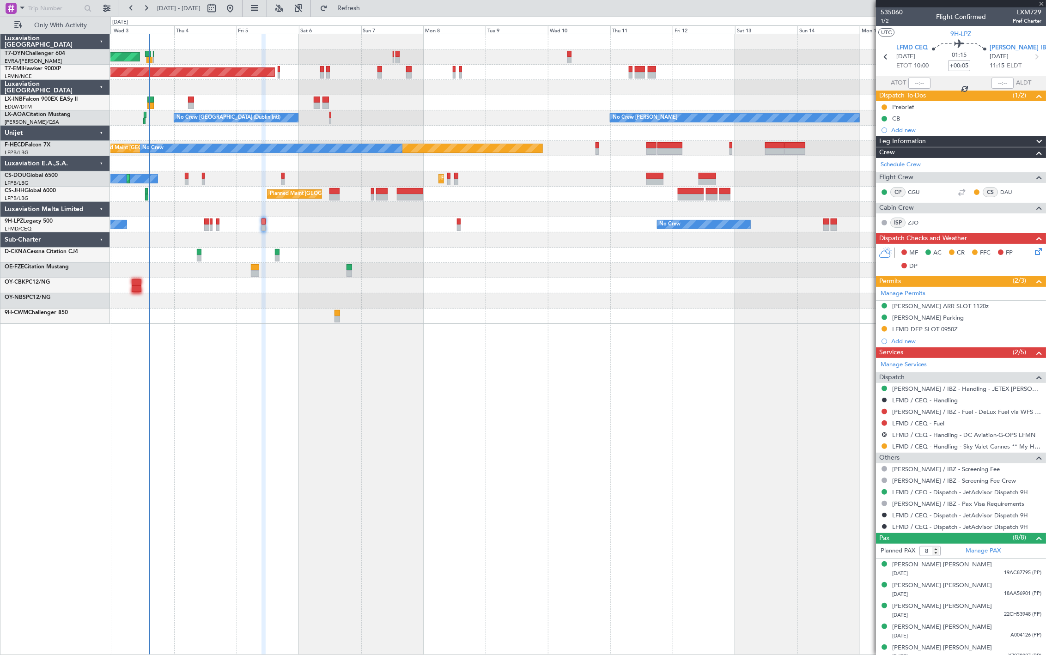
type input "+00:10"
type input "2"
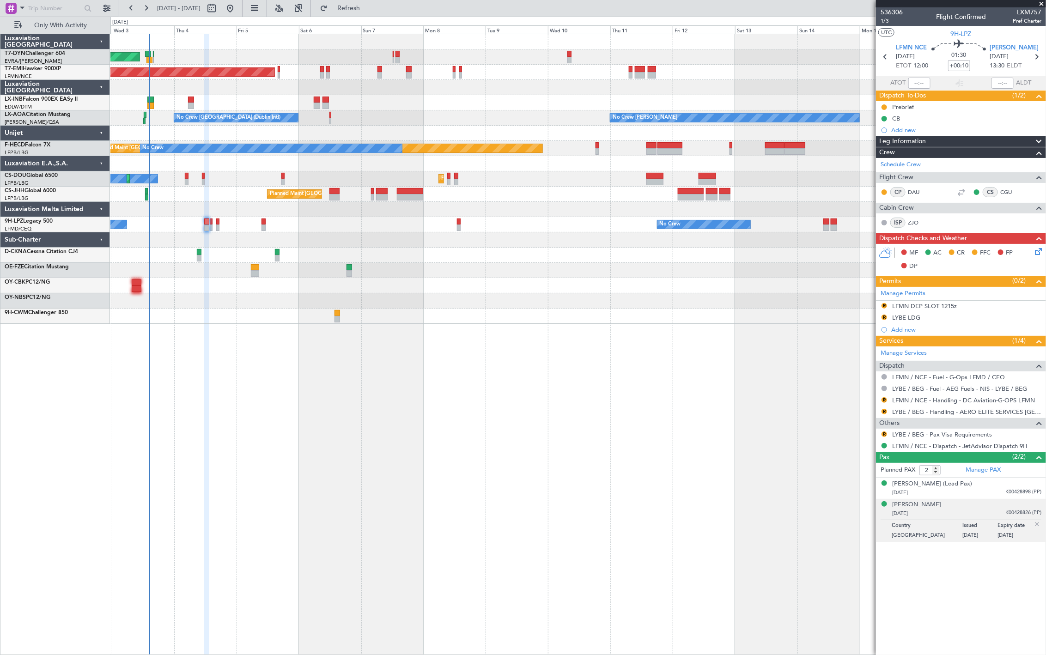
click at [258, 223] on div "No Crew No Crew [GEOGRAPHIC_DATA] ([GEOGRAPHIC_DATA])" at bounding box center [577, 224] width 935 height 15
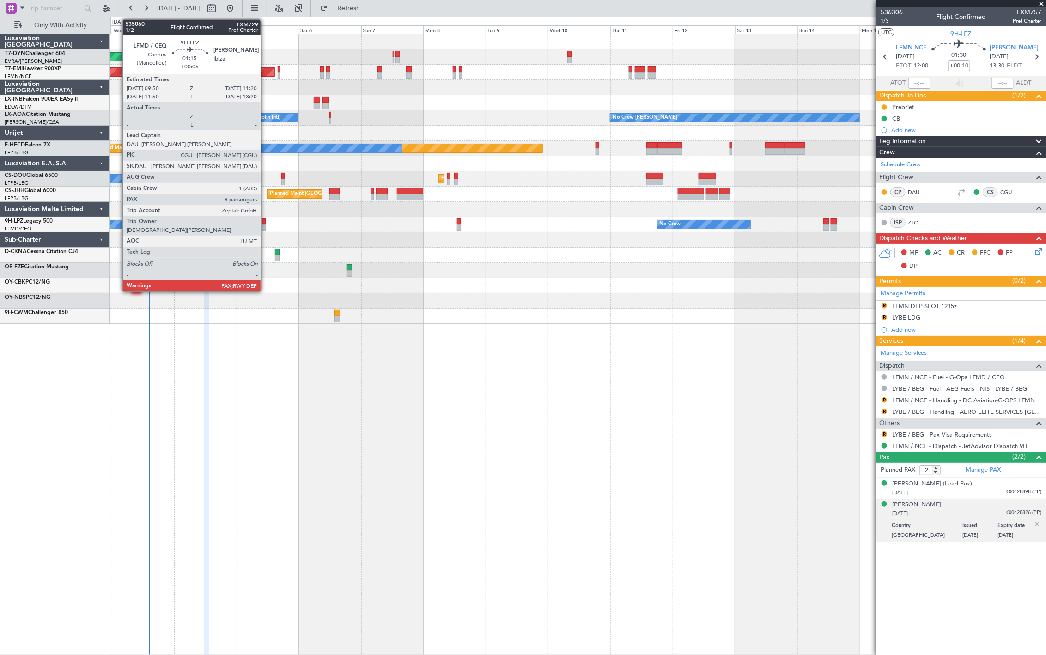
click at [265, 223] on div at bounding box center [263, 222] width 4 height 6
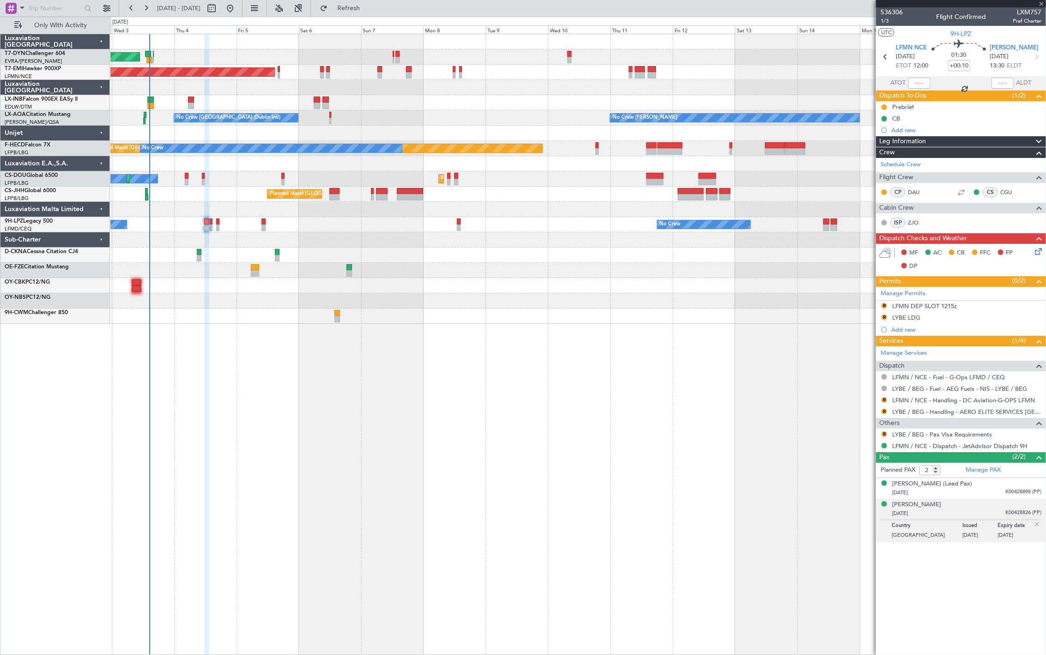
type input "+00:05"
type input "8"
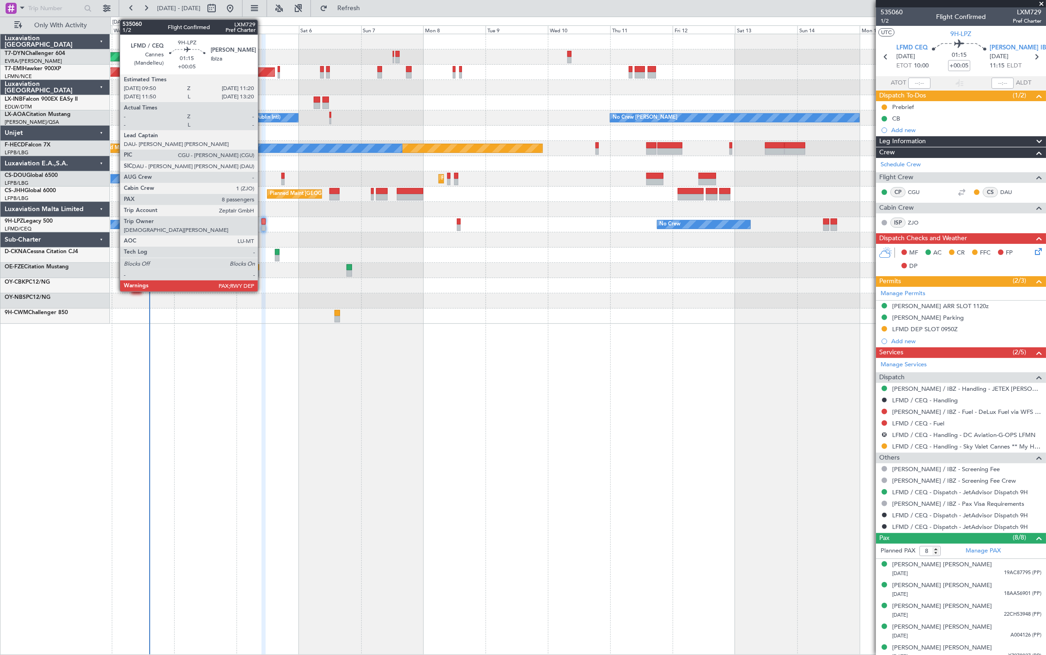
click at [262, 229] on div at bounding box center [263, 228] width 4 height 6
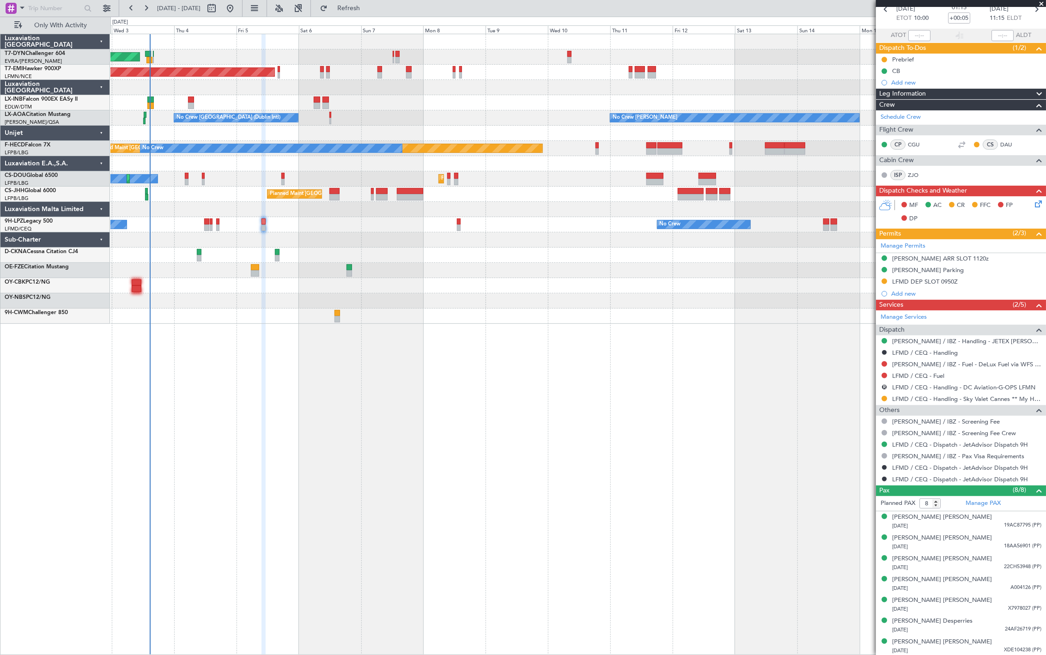
scroll to position [70, 0]
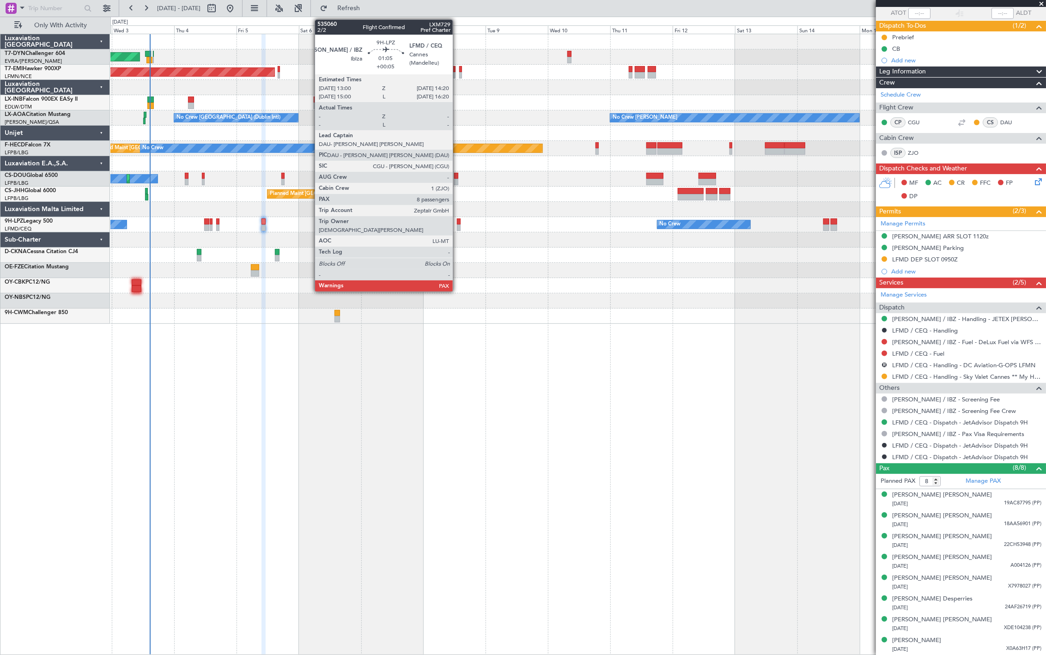
click at [457, 221] on div at bounding box center [459, 222] width 4 height 6
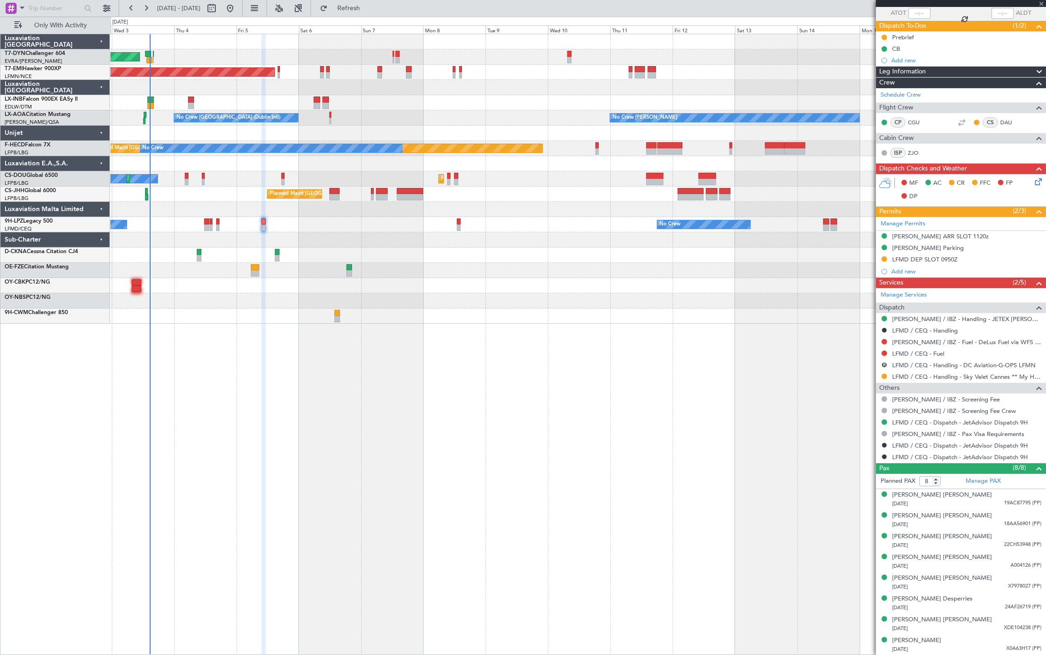
scroll to position [0, 0]
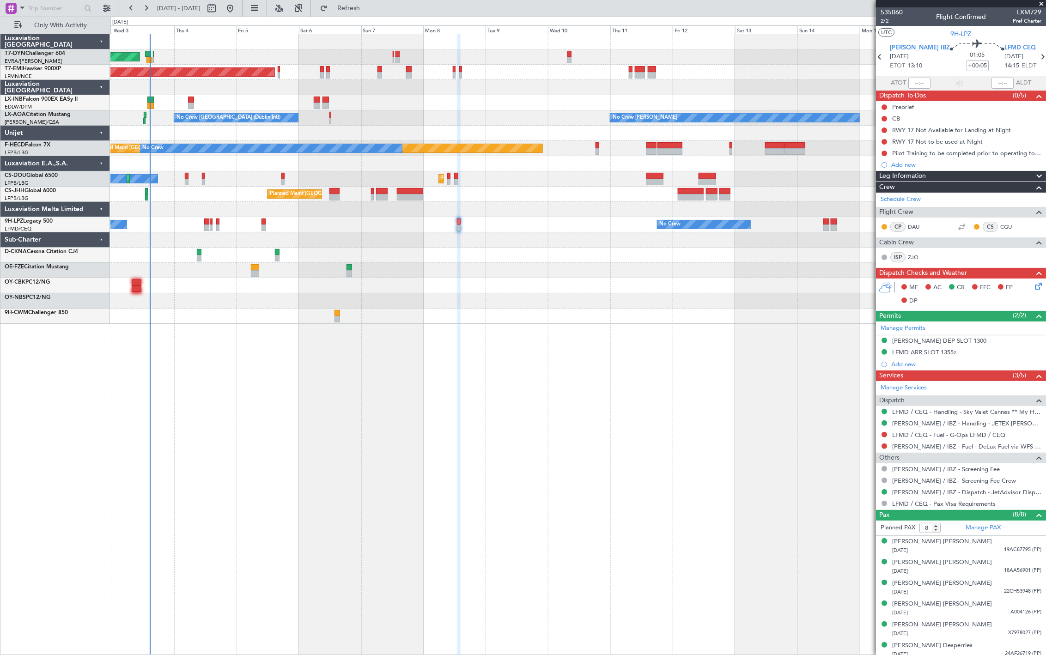
click at [890, 13] on span "535060" at bounding box center [891, 12] width 22 height 10
click at [362, 10] on span "Refresh" at bounding box center [348, 8] width 39 height 6
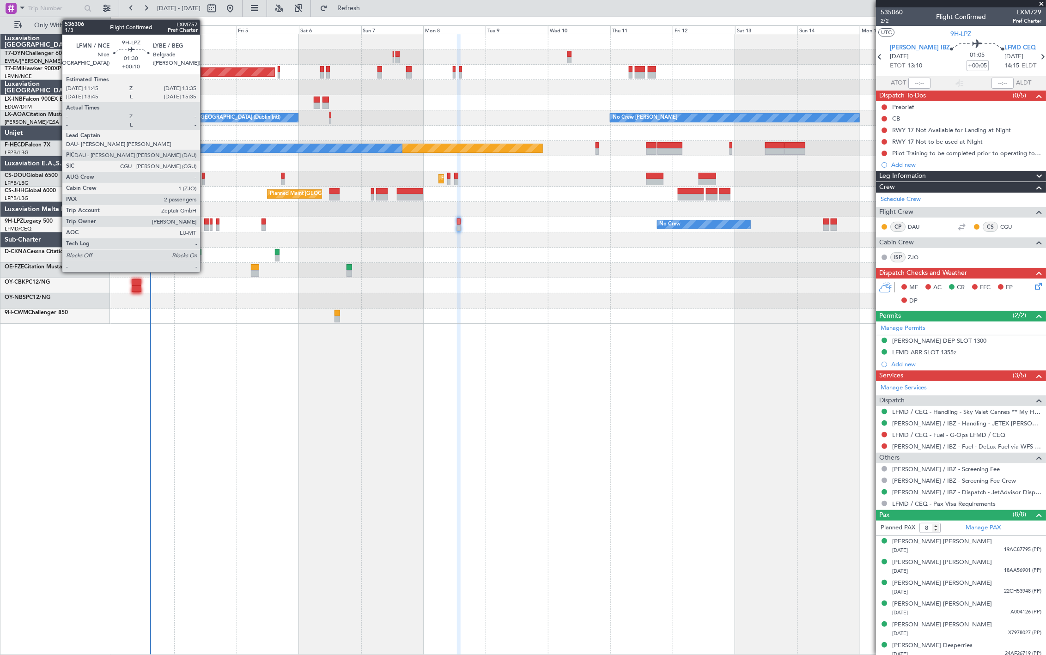
click at [205, 225] on div at bounding box center [206, 228] width 5 height 6
type input "+00:10"
type input "2"
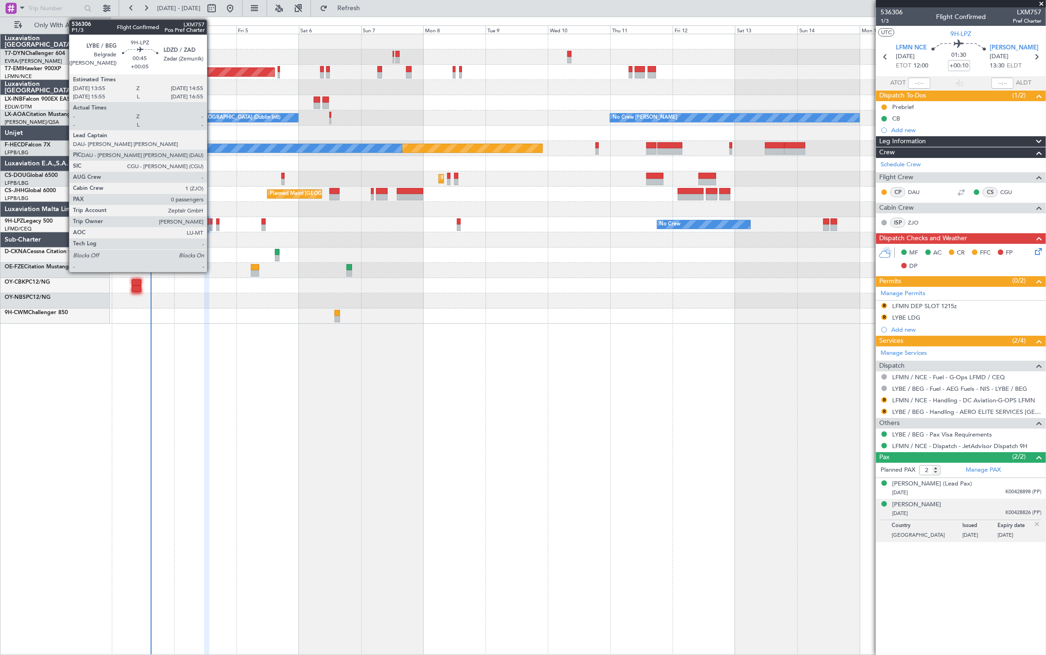
click at [212, 228] on div at bounding box center [211, 228] width 3 height 6
type input "+00:05"
type input "0"
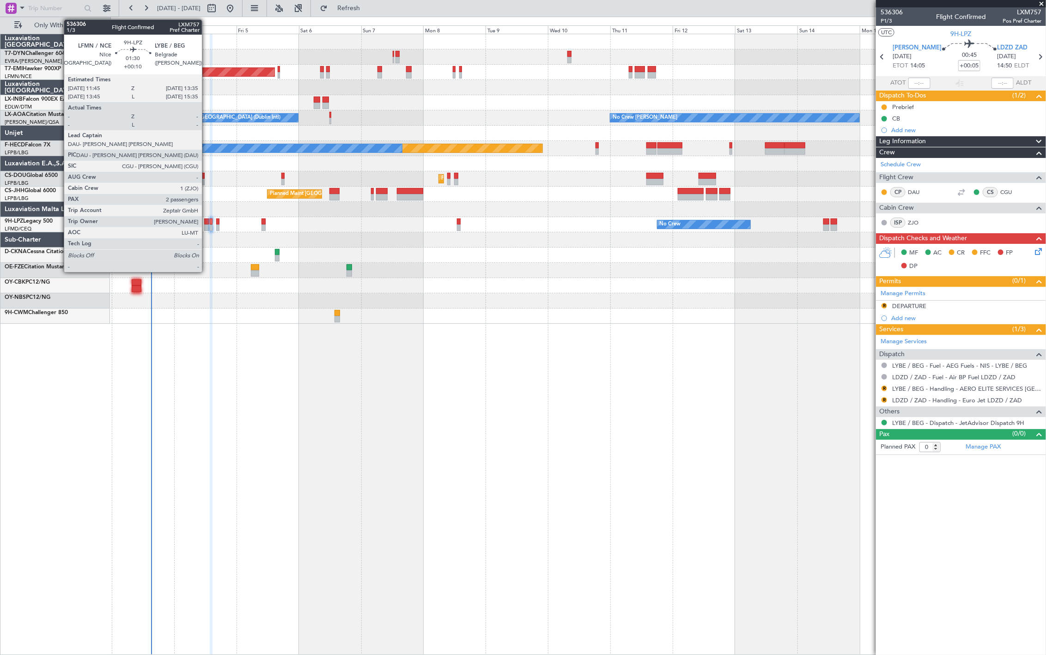
click at [206, 221] on div at bounding box center [206, 222] width 5 height 6
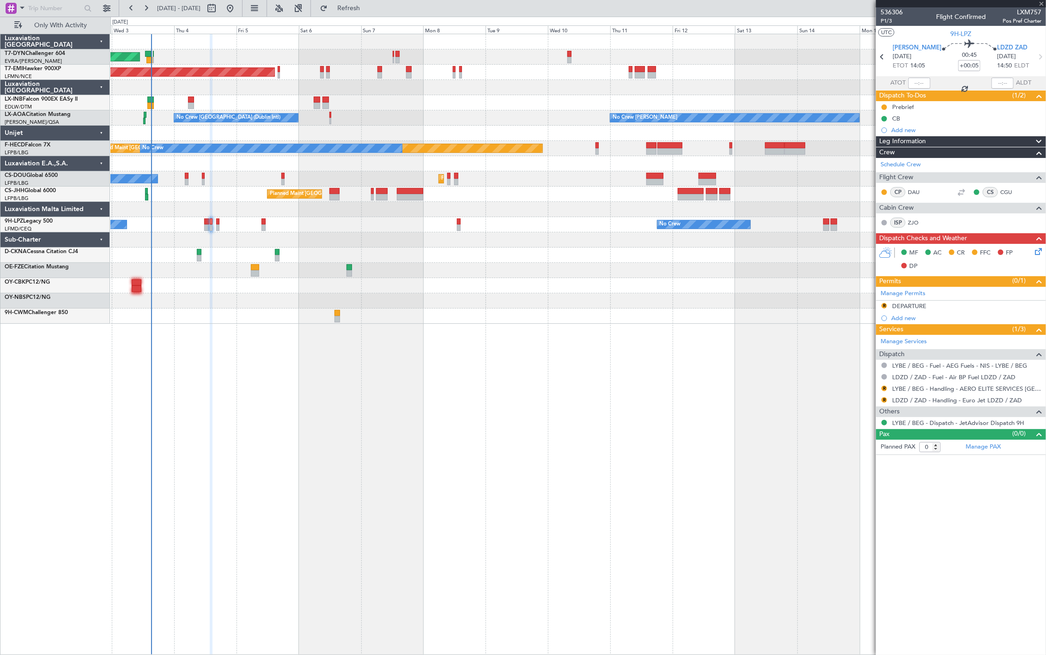
type input "+00:10"
type input "2"
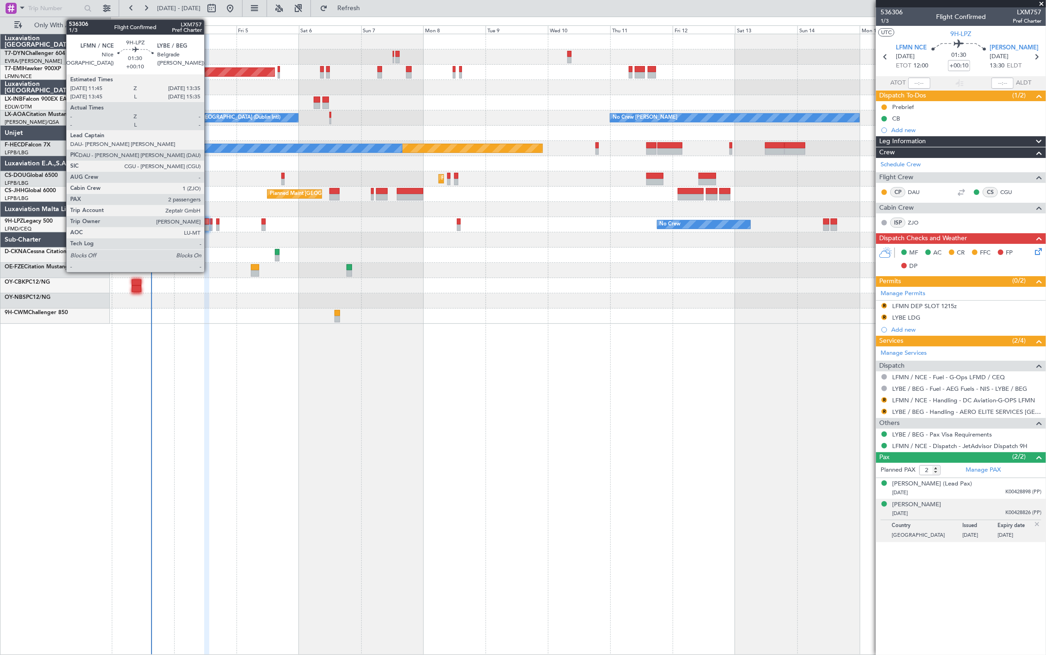
click at [207, 224] on div at bounding box center [206, 222] width 5 height 6
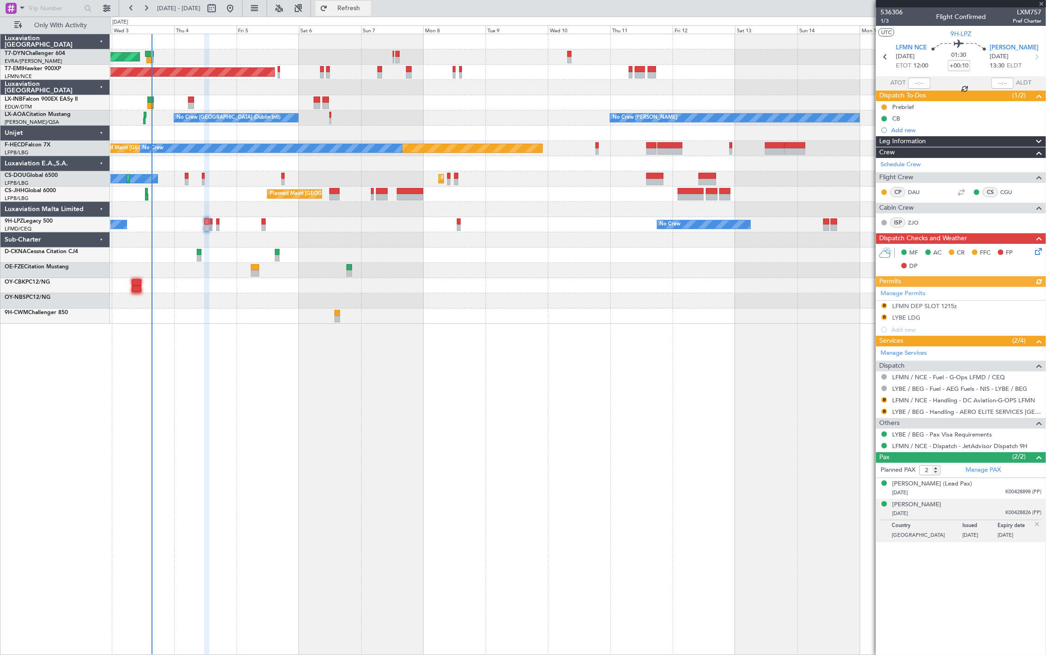
click at [357, 8] on button "Refresh" at bounding box center [343, 8] width 55 height 15
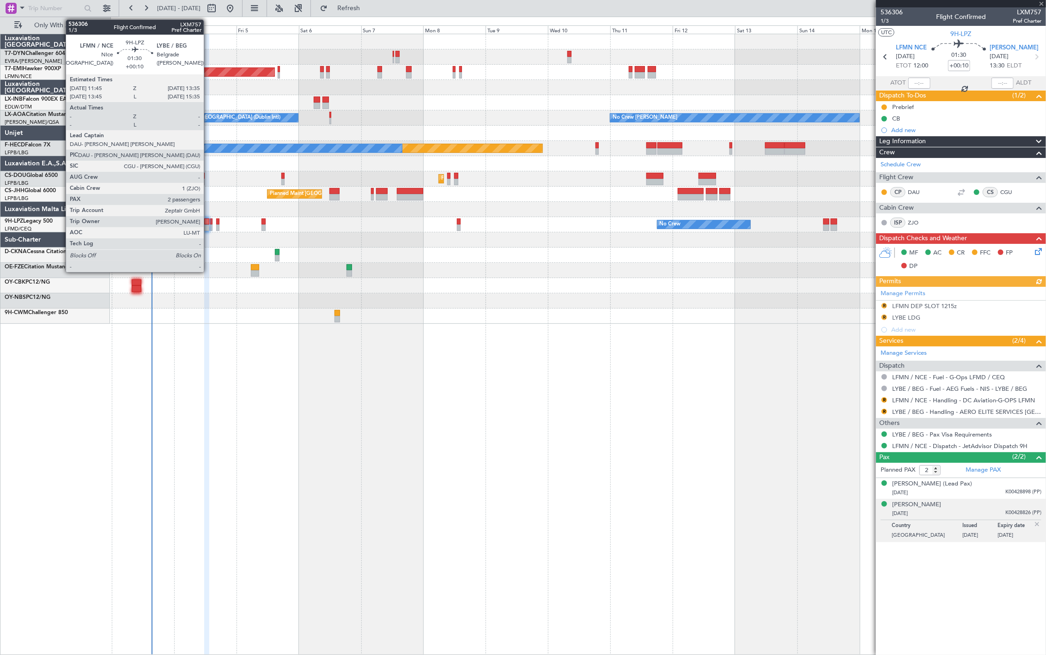
click at [206, 219] on div at bounding box center [206, 222] width 5 height 6
click at [211, 227] on div at bounding box center [211, 228] width 3 height 6
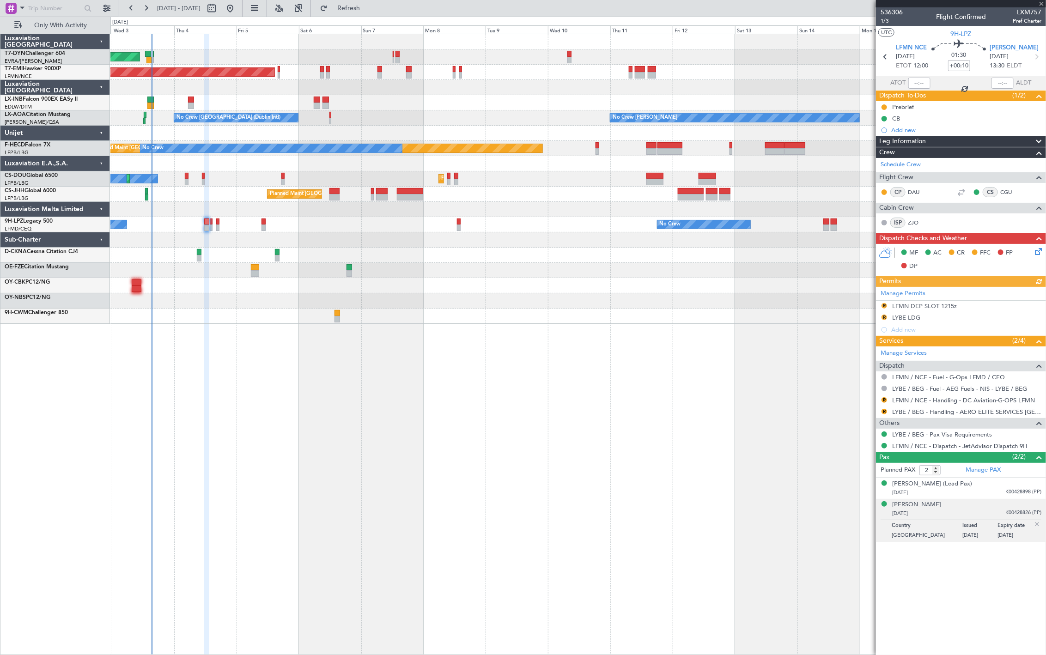
type input "+00:05"
type input "0"
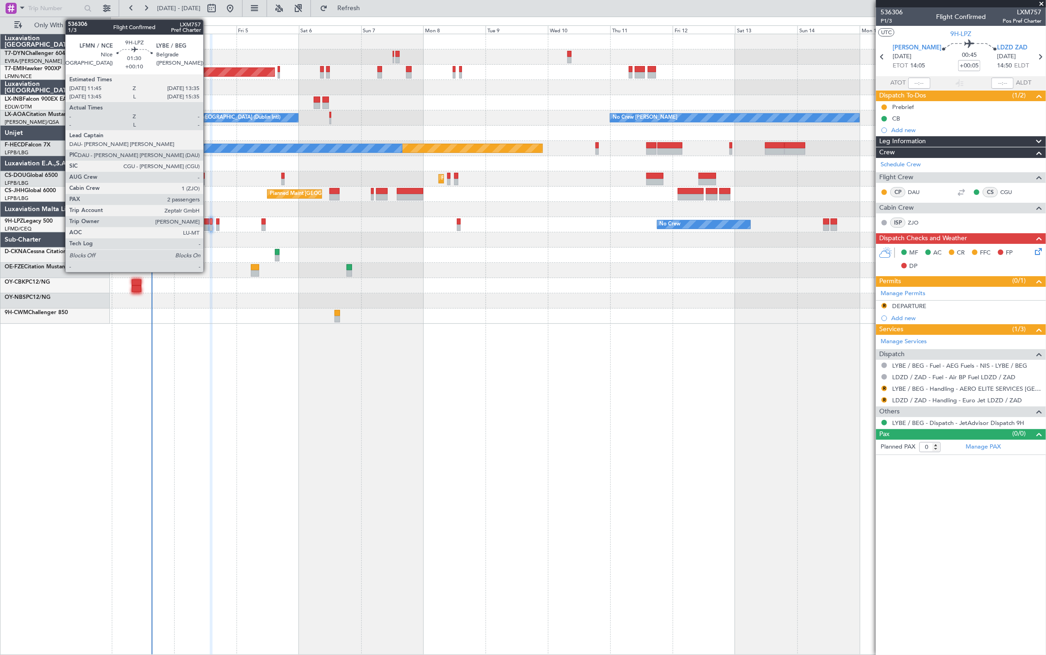
click at [207, 228] on div at bounding box center [206, 228] width 5 height 6
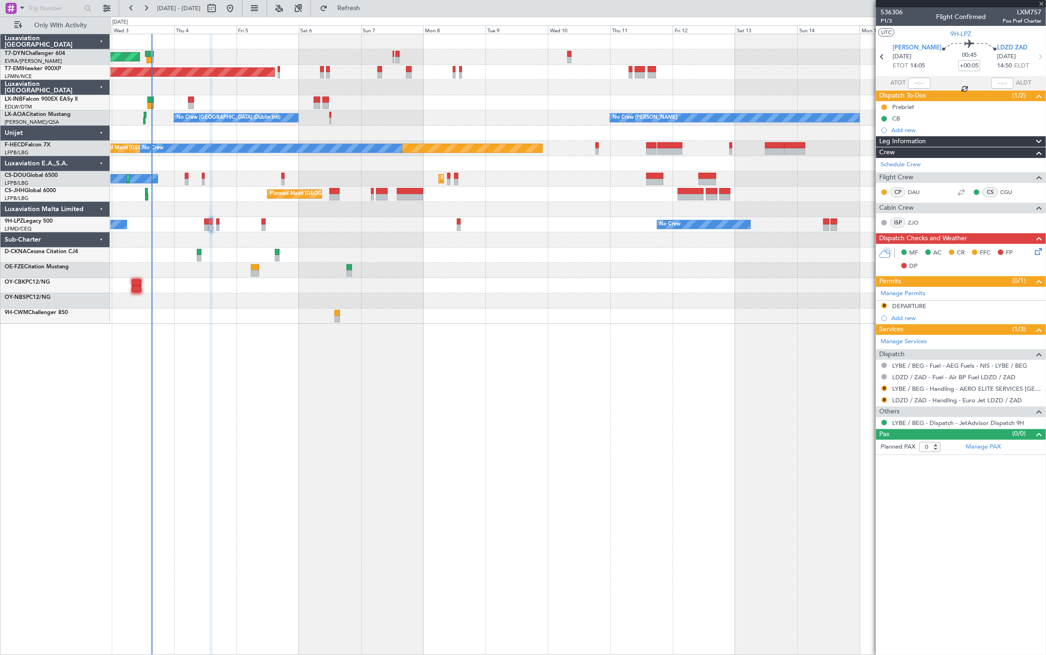
type input "+00:10"
type input "2"
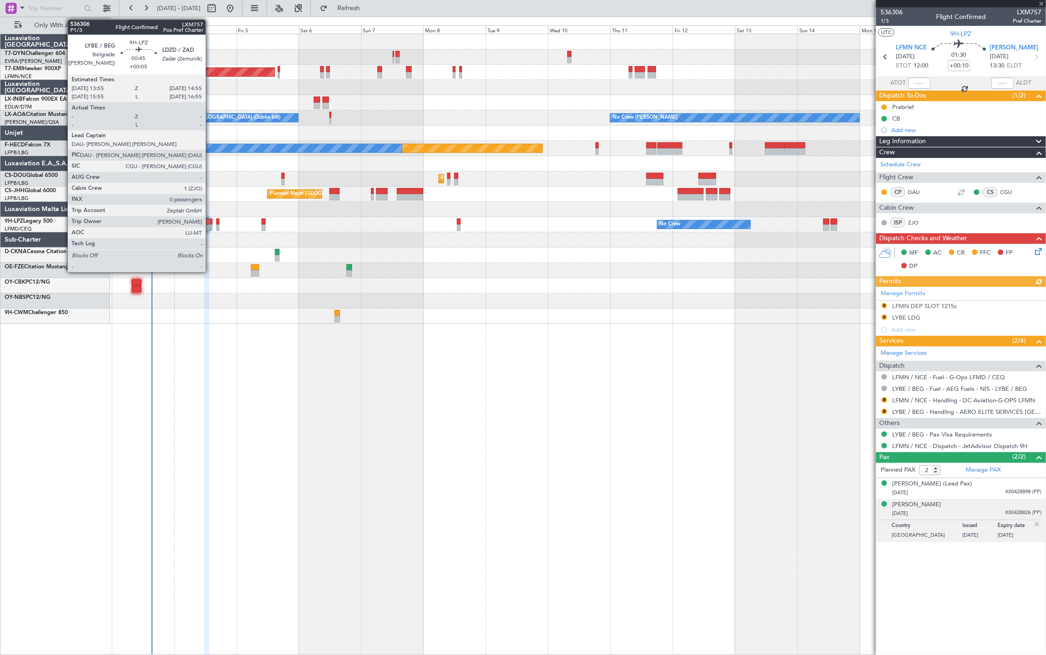
click at [210, 223] on div at bounding box center [211, 222] width 3 height 6
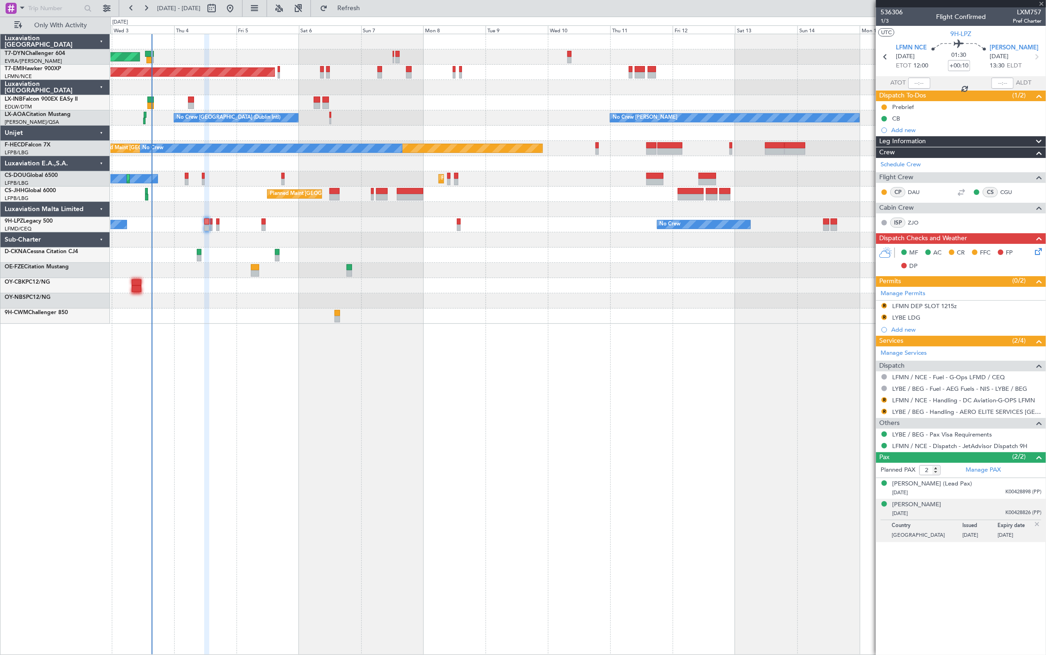
type input "+00:05"
type input "0"
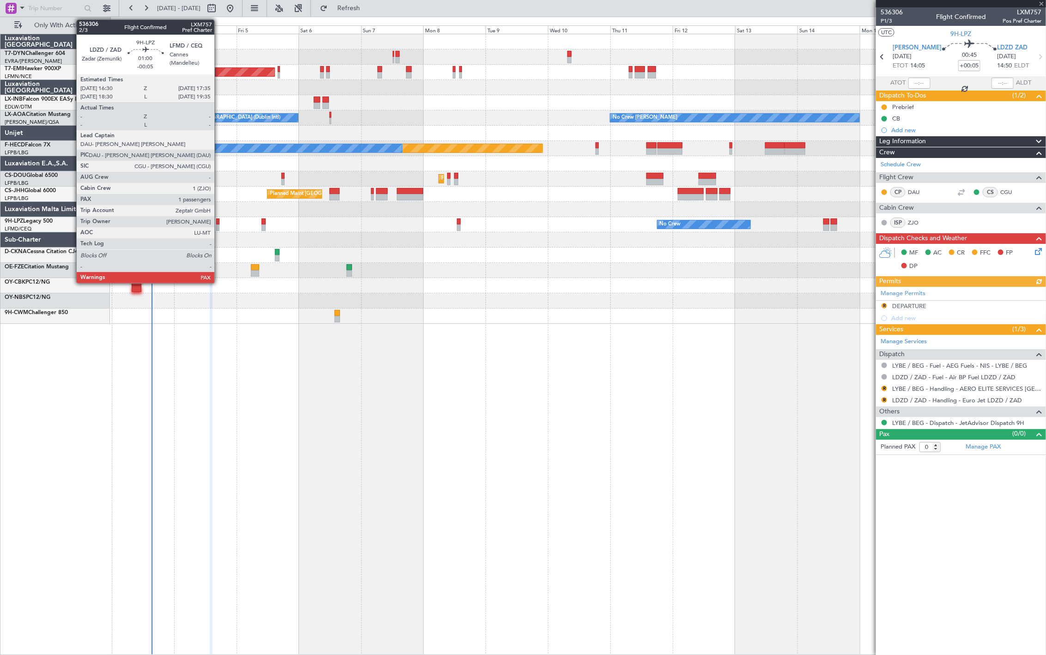
click at [219, 226] on div at bounding box center [217, 228] width 3 height 6
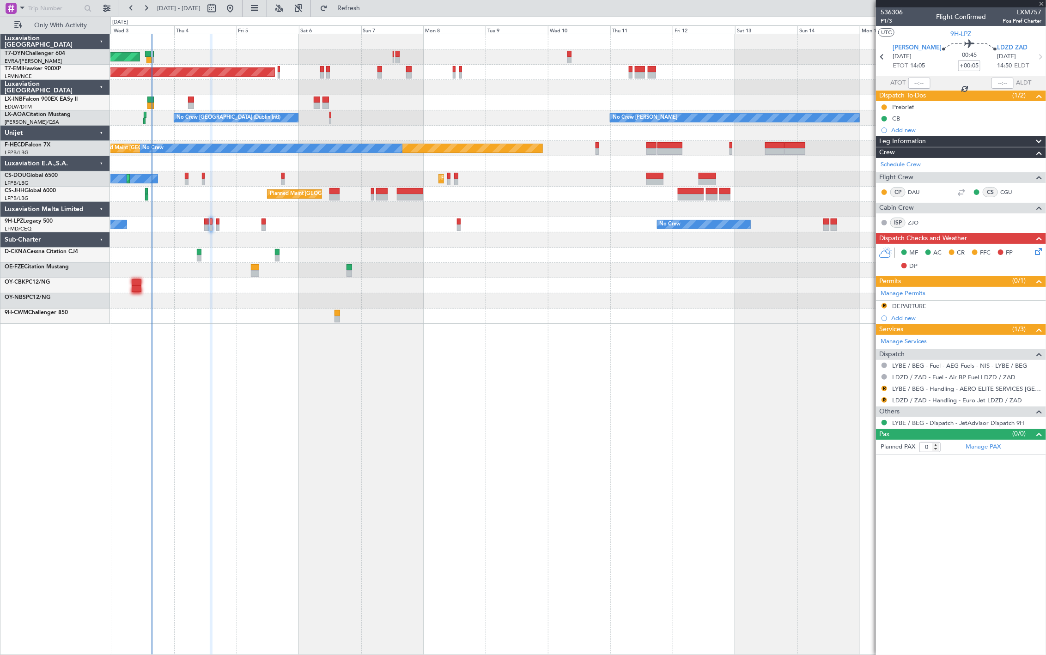
type input "-00:05"
type input "3"
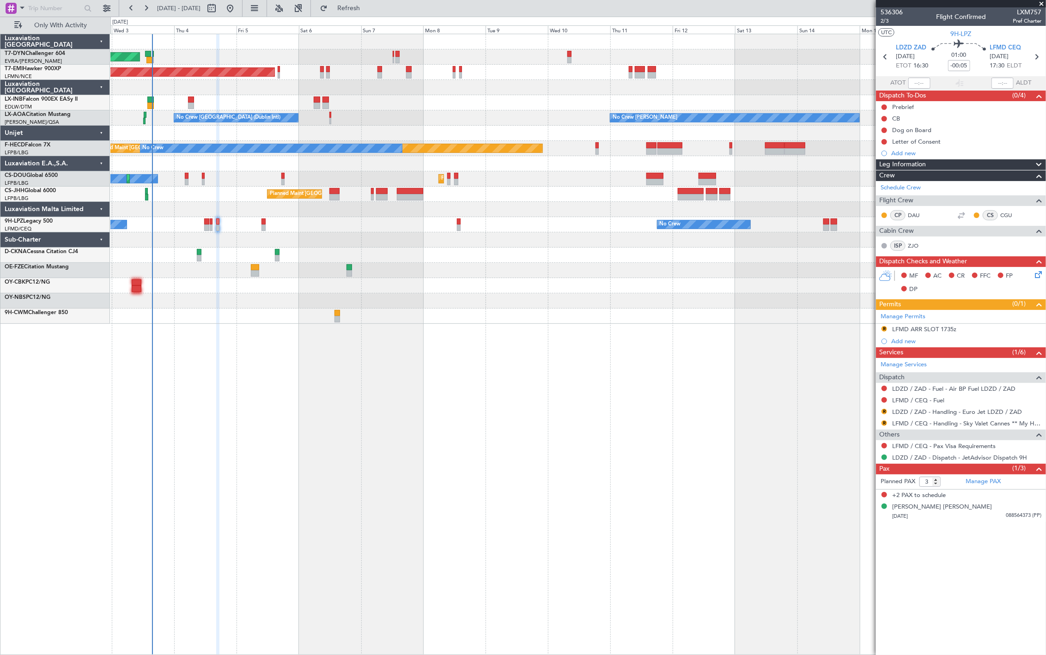
click at [336, 322] on div at bounding box center [577, 316] width 935 height 15
click at [337, 320] on div at bounding box center [337, 319] width 6 height 6
type input "15"
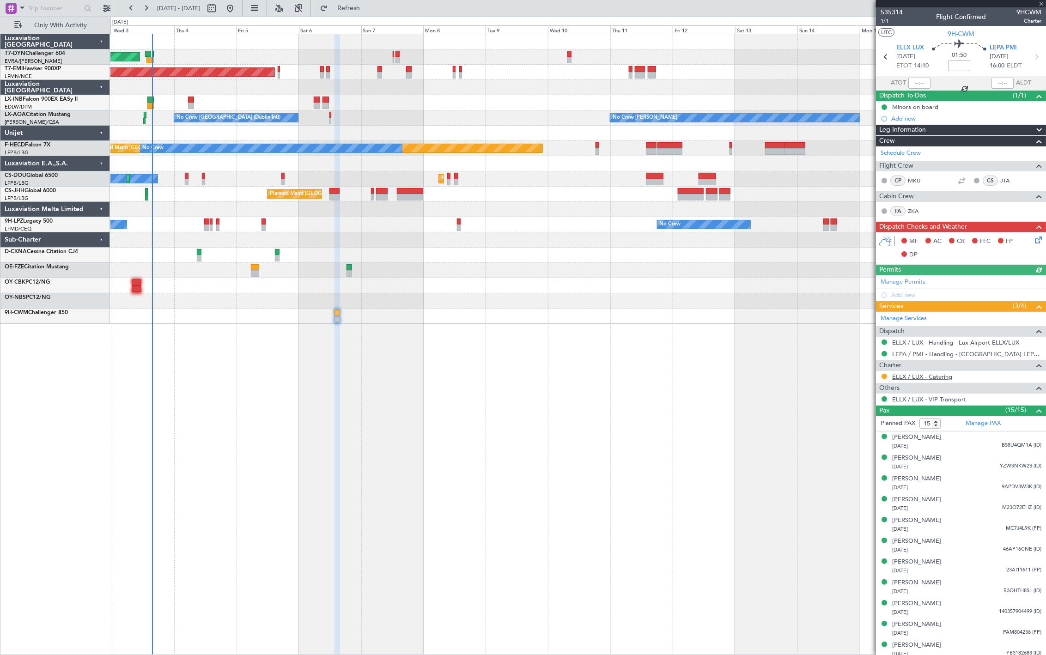
click at [918, 379] on link "ELLX / LUX - Catering" at bounding box center [922, 377] width 60 height 8
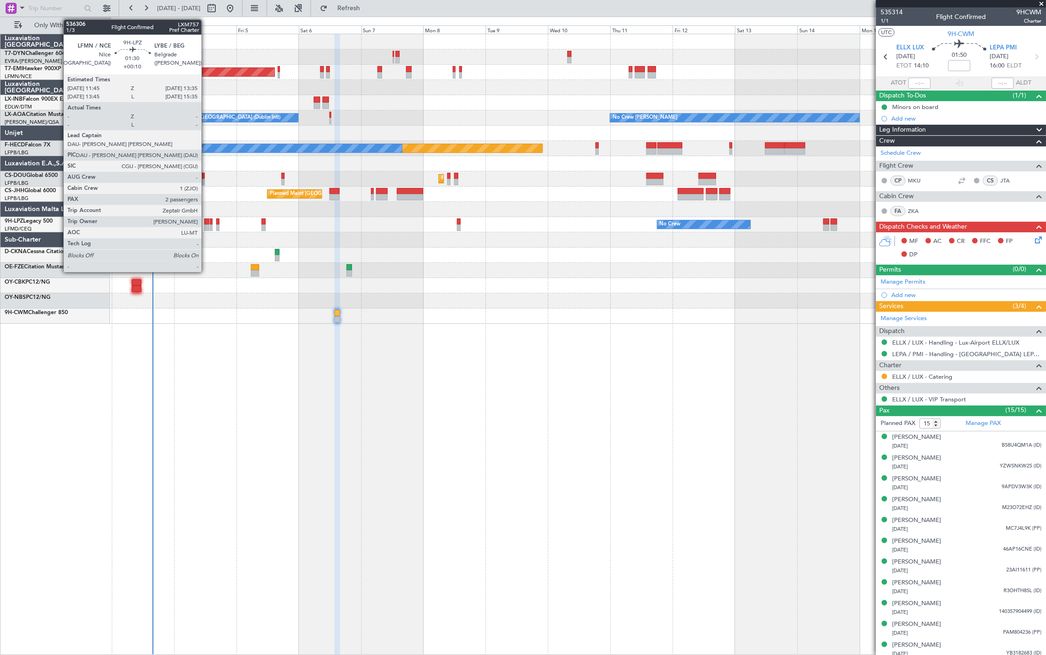
click at [206, 227] on div at bounding box center [206, 228] width 5 height 6
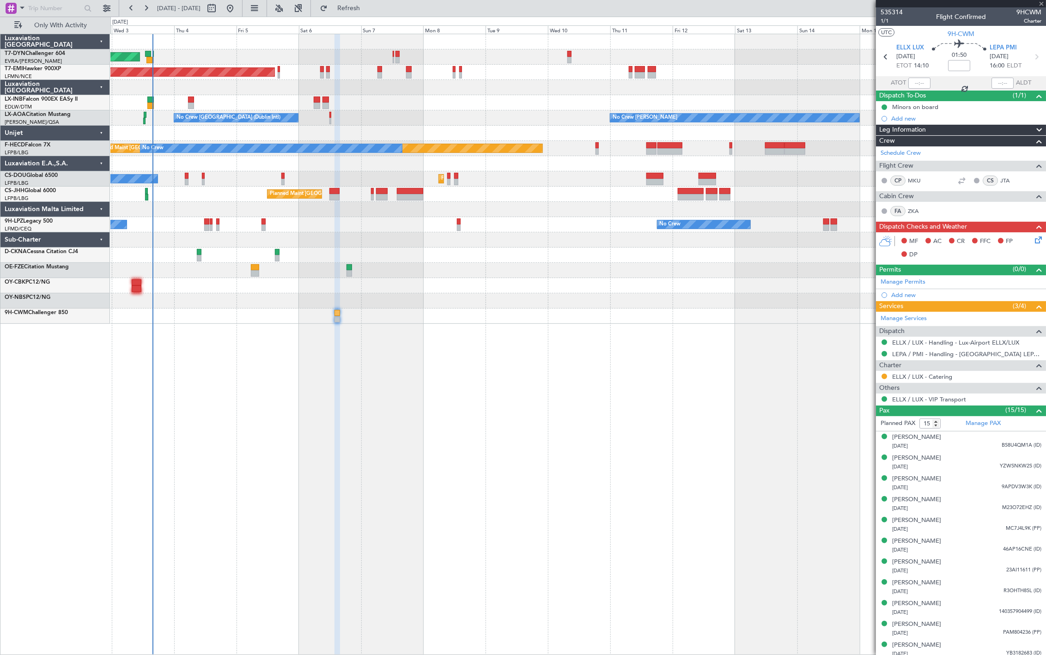
type input "+00:10"
type input "2"
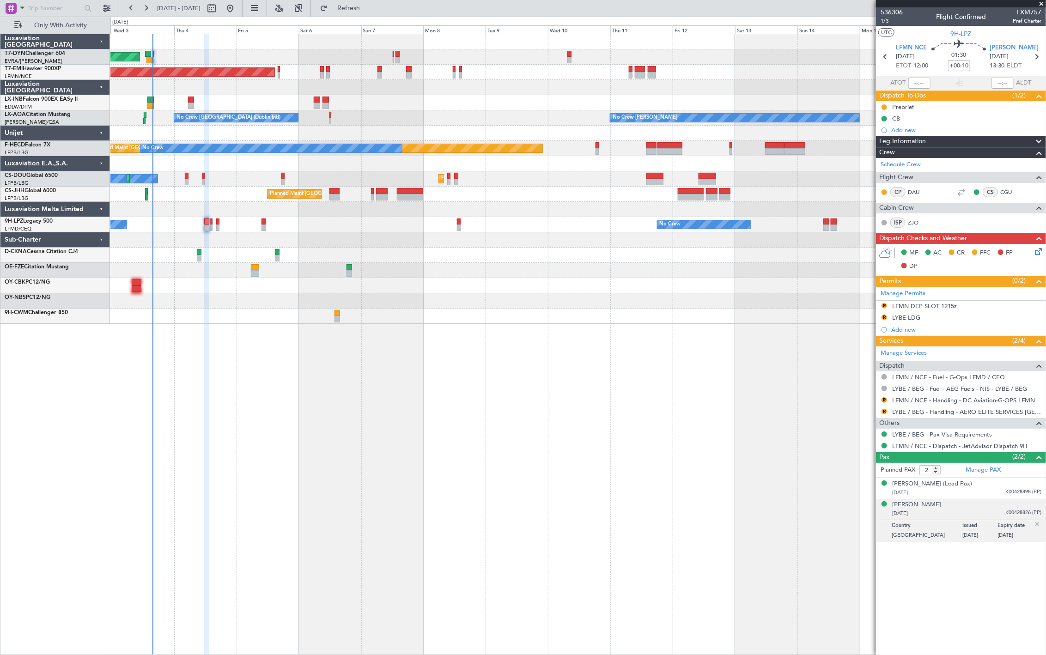
click at [260, 225] on div "No Crew No Crew [GEOGRAPHIC_DATA] ([GEOGRAPHIC_DATA])" at bounding box center [577, 224] width 935 height 15
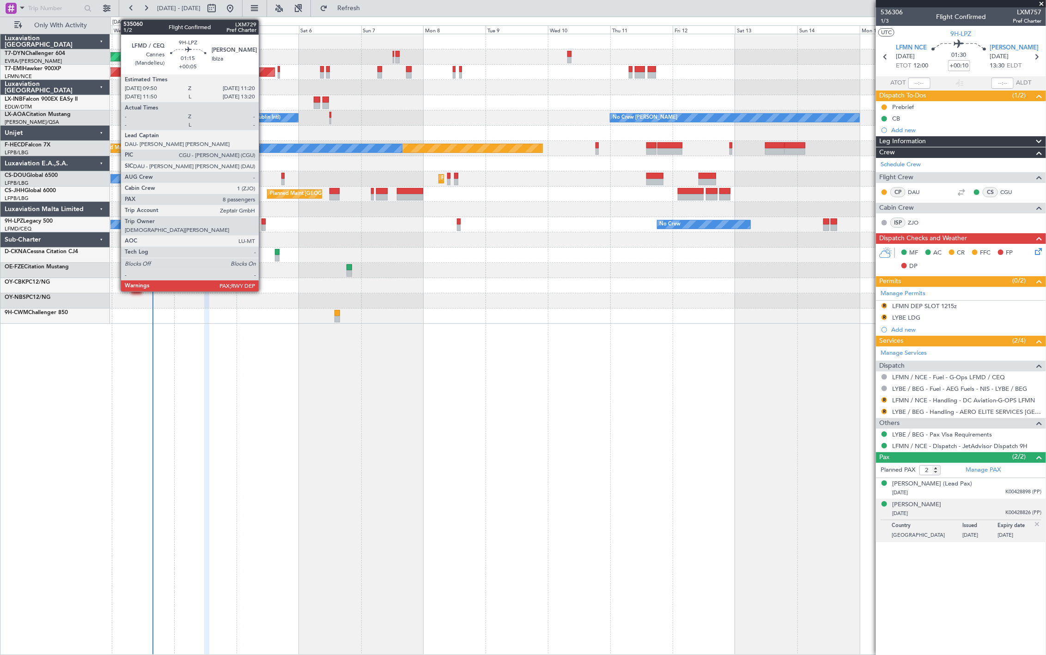
click at [262, 225] on div at bounding box center [263, 228] width 4 height 6
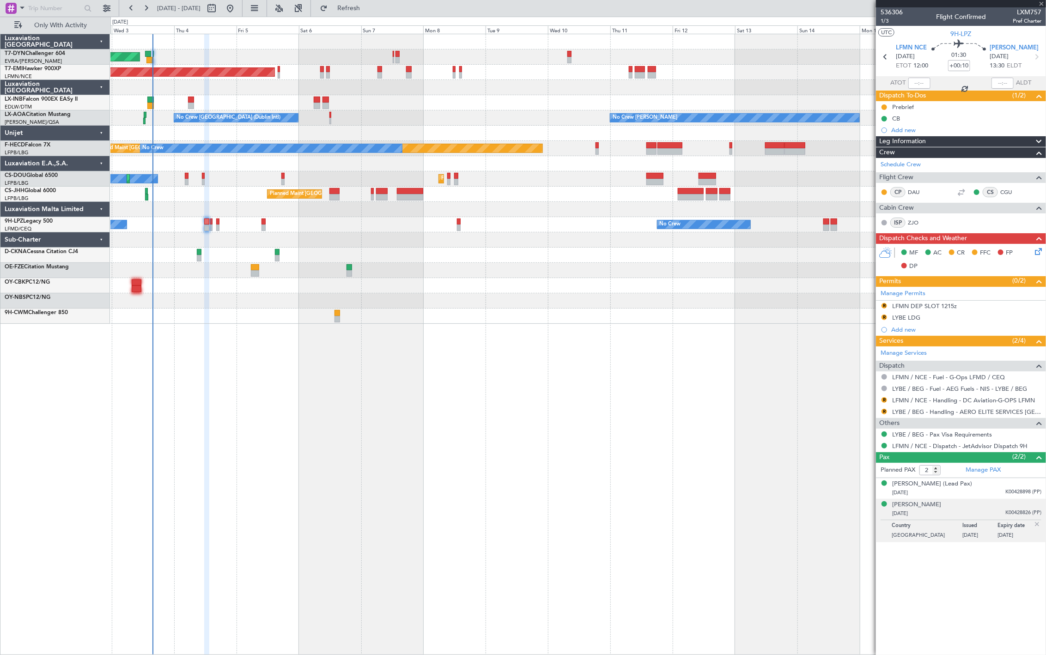
type input "+00:05"
type input "8"
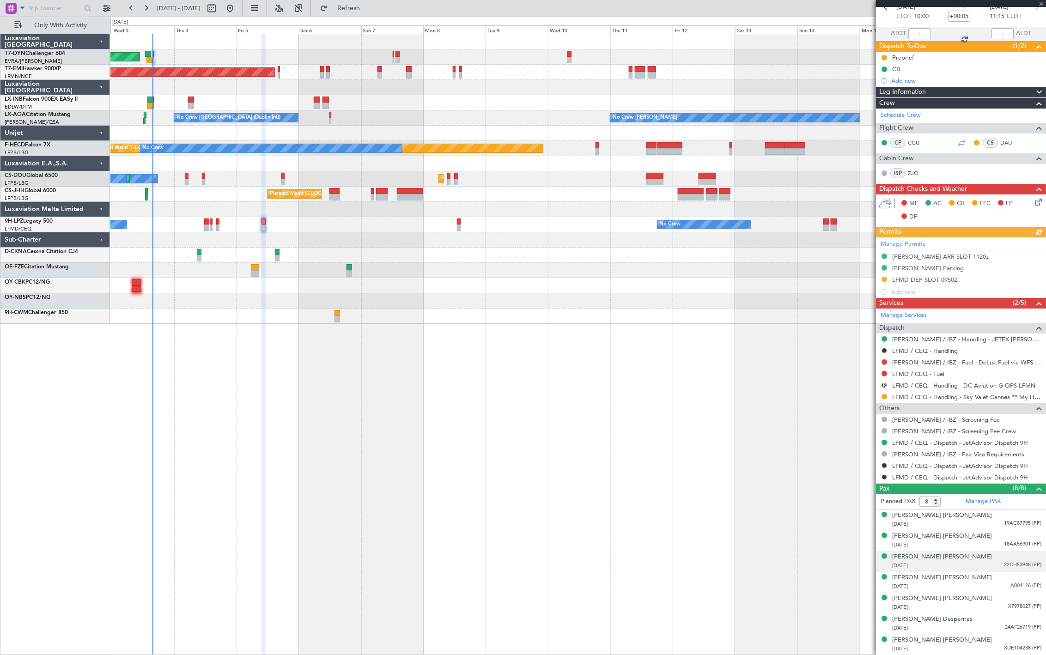
scroll to position [70, 0]
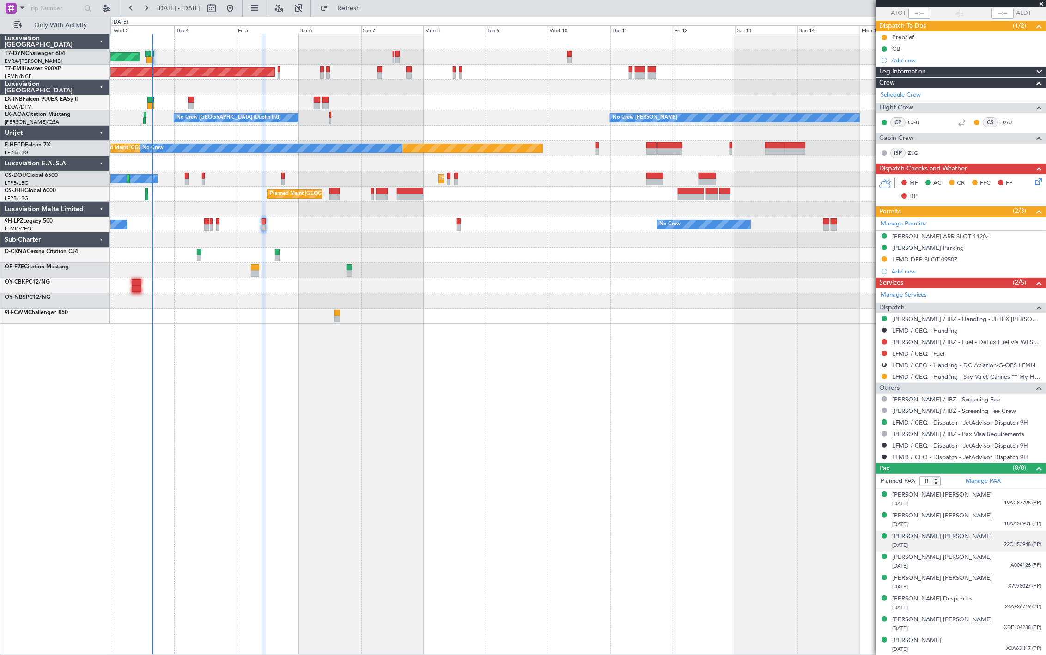
click at [993, 538] on div "Benjamin Alexis Valentin Baron 11/11/1990 22CH53948 (PP)" at bounding box center [966, 541] width 149 height 18
click at [992, 476] on div "Manage PAX" at bounding box center [1003, 481] width 85 height 15
click at [368, 6] on span "Refresh" at bounding box center [348, 8] width 39 height 6
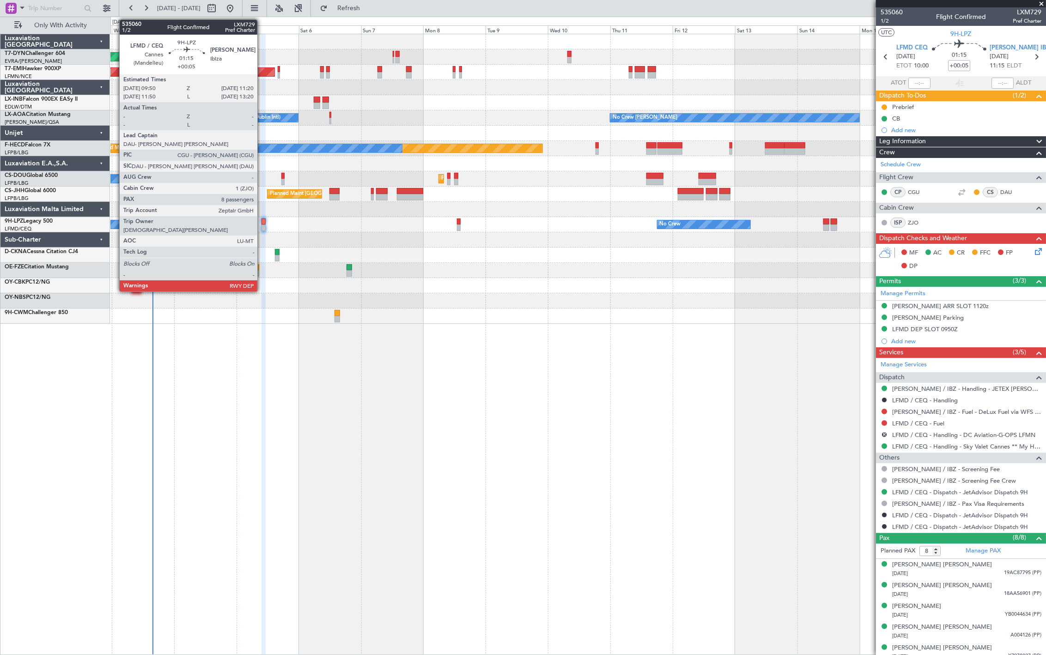
click at [265, 228] on div at bounding box center [263, 228] width 4 height 6
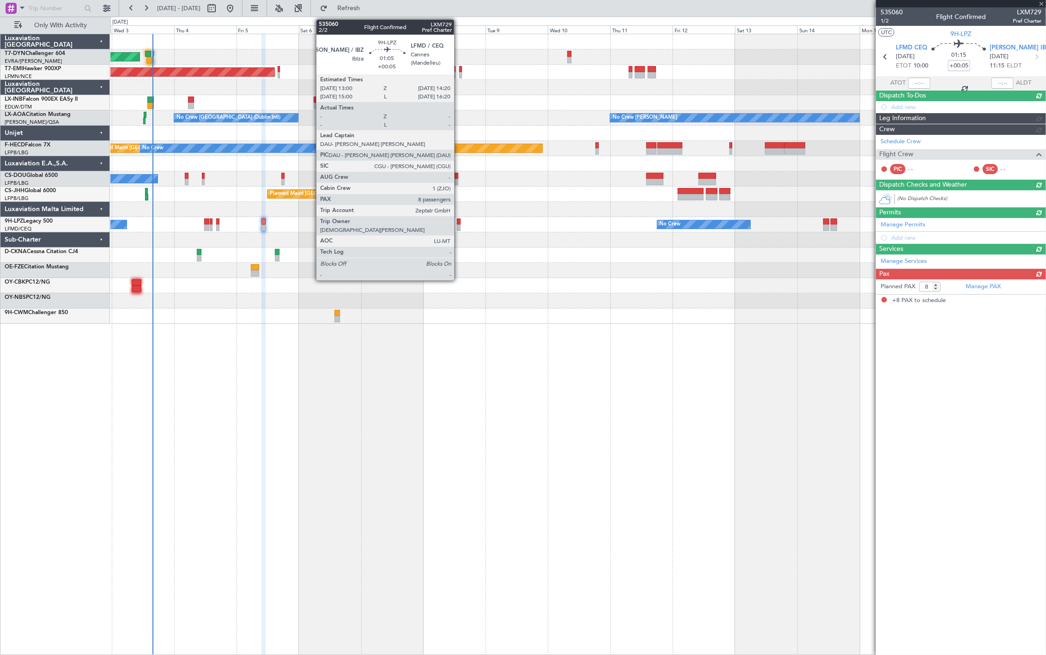
click at [459, 225] on div at bounding box center [459, 228] width 4 height 6
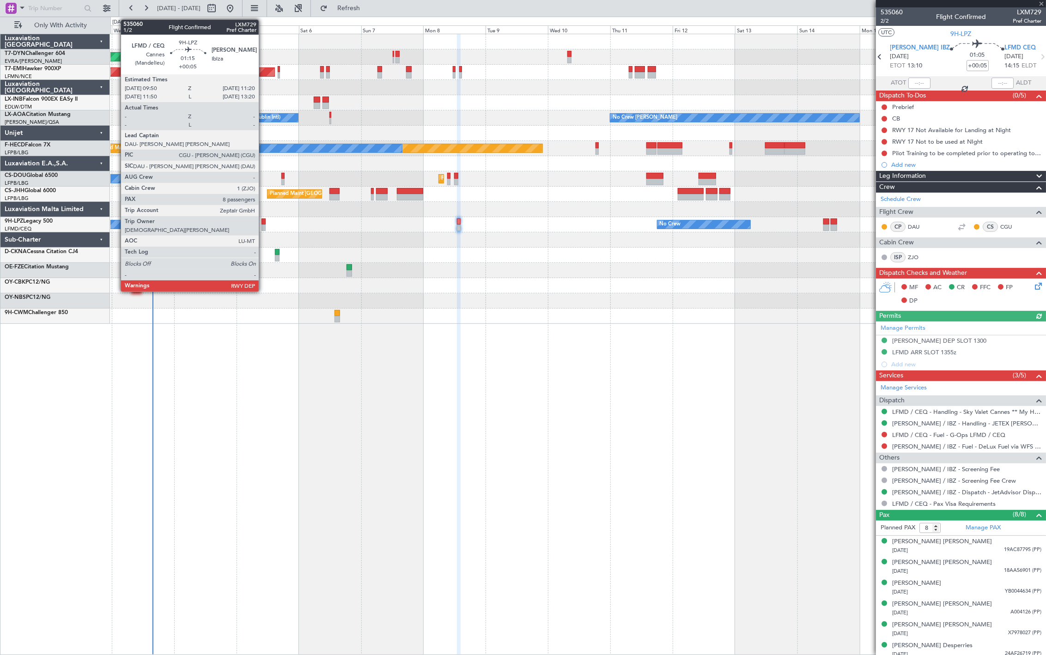
click at [263, 225] on div at bounding box center [263, 228] width 4 height 6
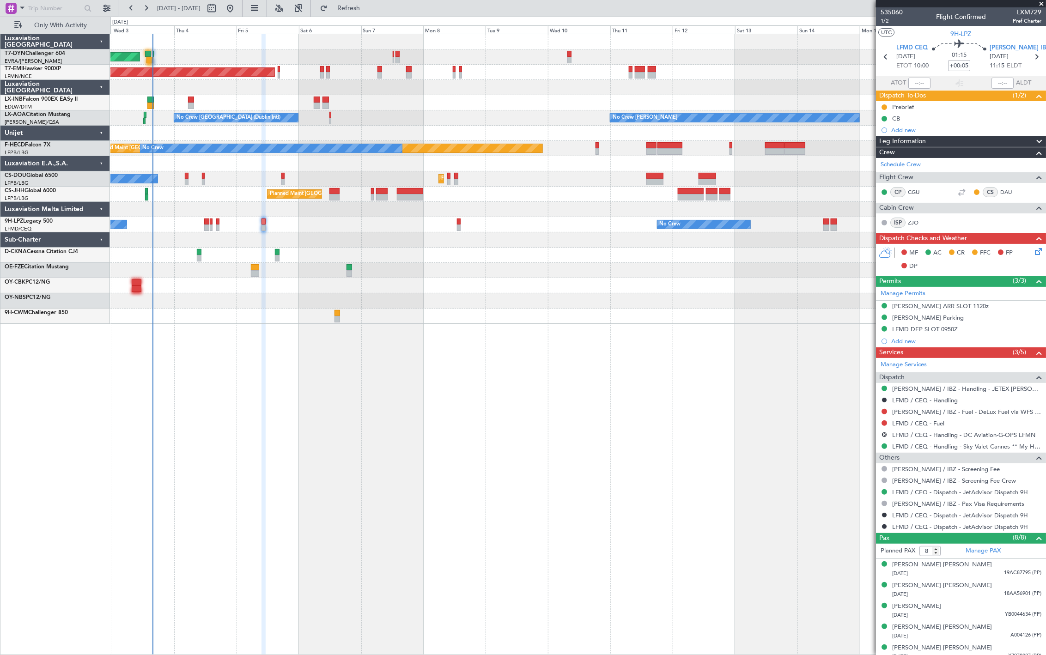
click at [896, 9] on span "535060" at bounding box center [891, 12] width 22 height 10
click at [972, 547] on link "Manage PAX" at bounding box center [982, 550] width 35 height 9
click at [311, 9] on fb-legs-stacking-toggle at bounding box center [300, 8] width 22 height 17
click at [368, 8] on span "Refresh" at bounding box center [348, 8] width 39 height 6
click at [894, 10] on span "535060" at bounding box center [891, 12] width 22 height 10
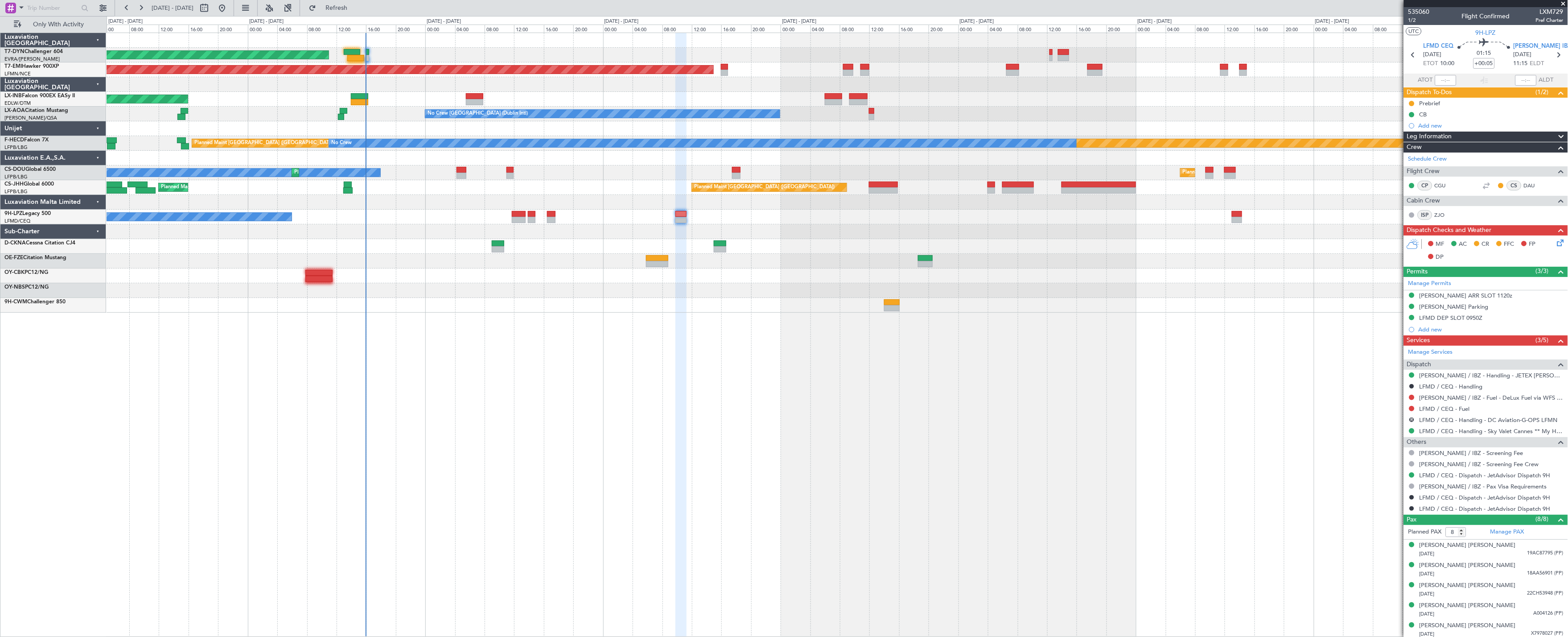
click at [393, 122] on div "AOG Maint Riga (Riga Intl) Planned Maint [GEOGRAPHIC_DATA] Unplanned Maint [GEO…" at bounding box center [837, 173] width 1461 height 280
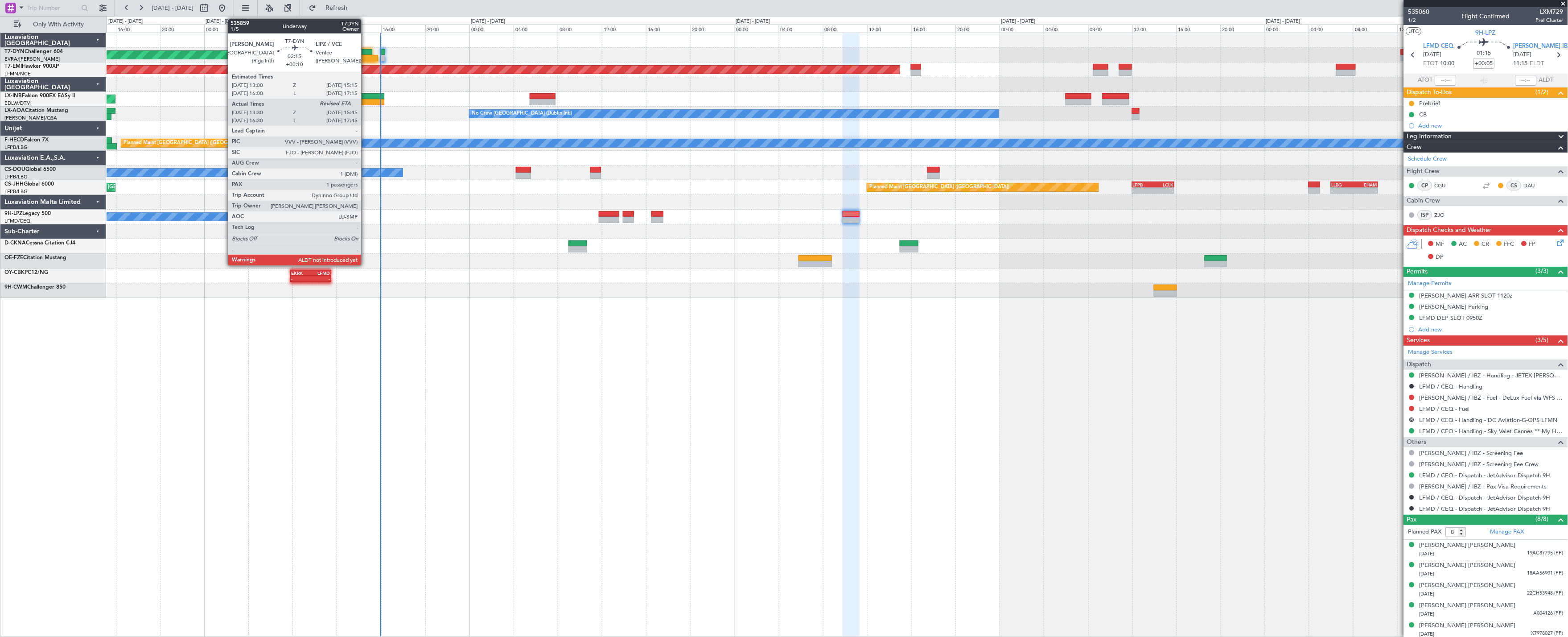
click at [366, 57] on div at bounding box center [366, 58] width 25 height 6
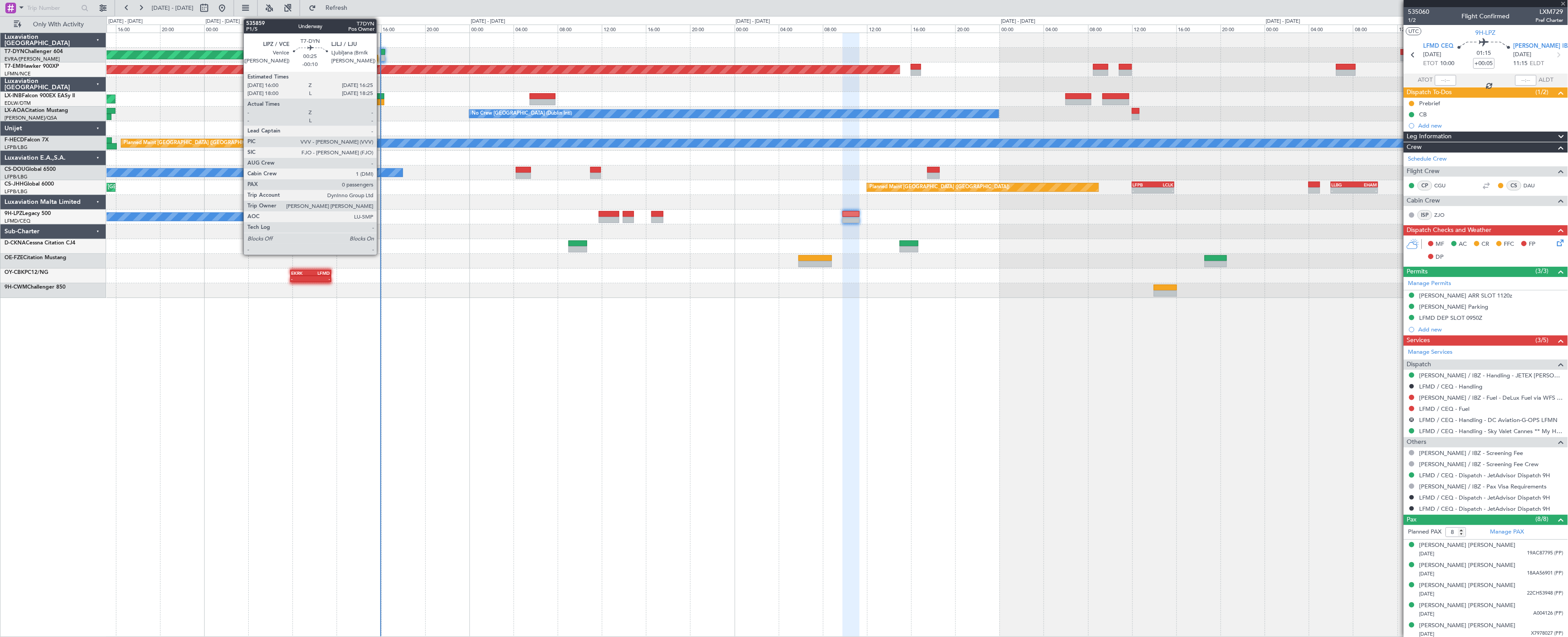
type input "+00:10"
type input "13:30"
type input "1"
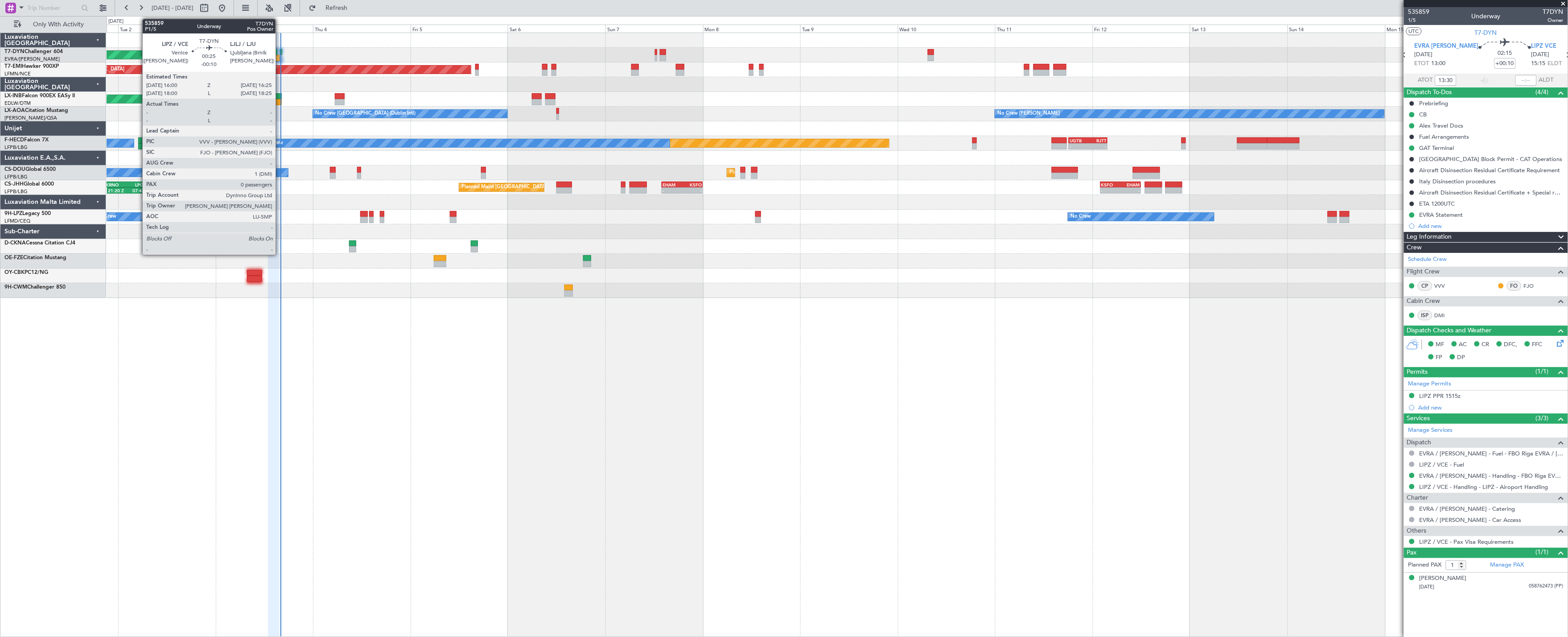
click at [280, 53] on div at bounding box center [281, 52] width 2 height 6
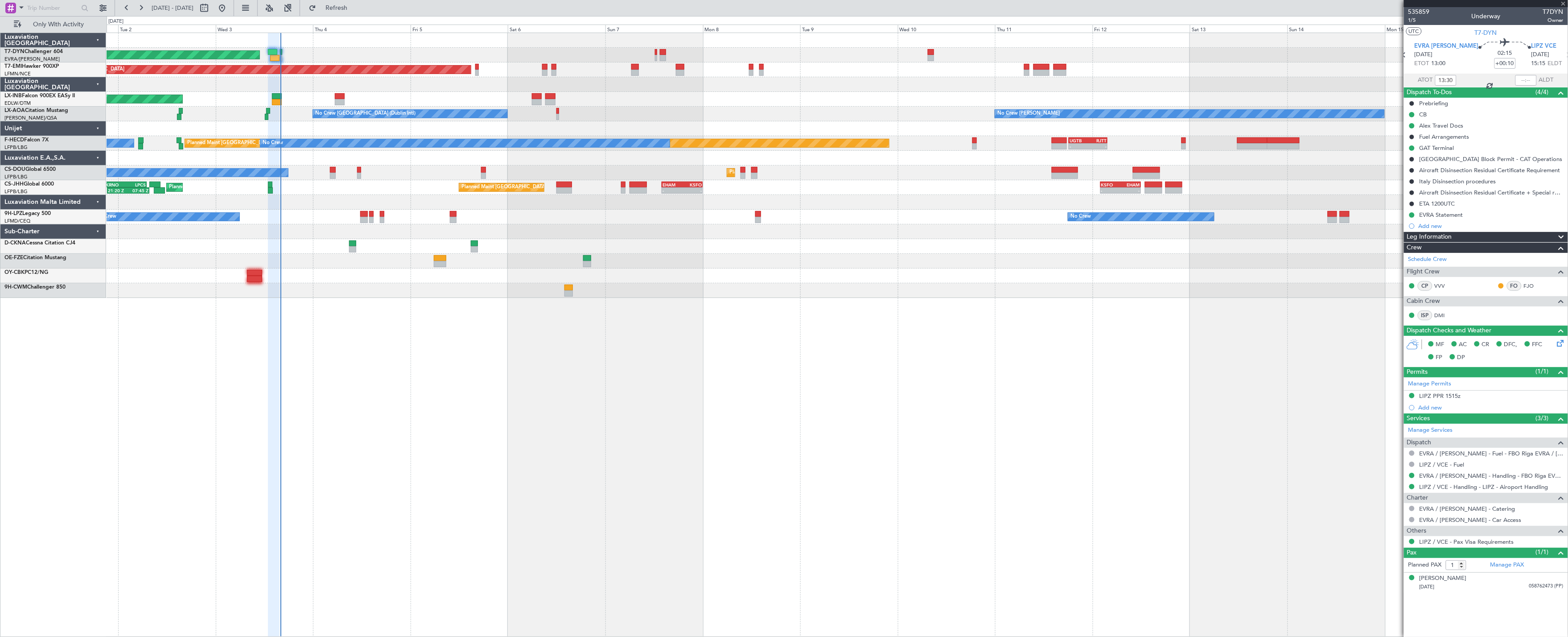
type input "-00:10"
type input "0"
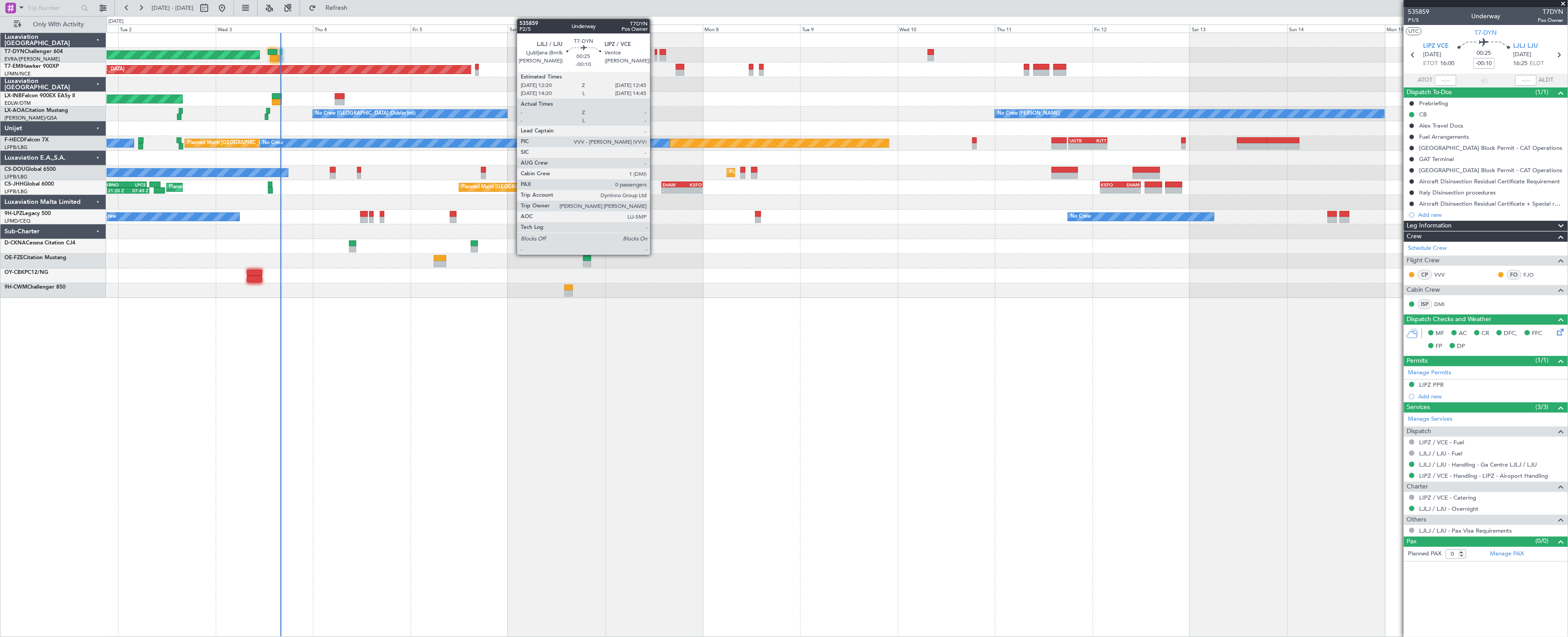
click at [655, 57] on div at bounding box center [656, 58] width 2 height 6
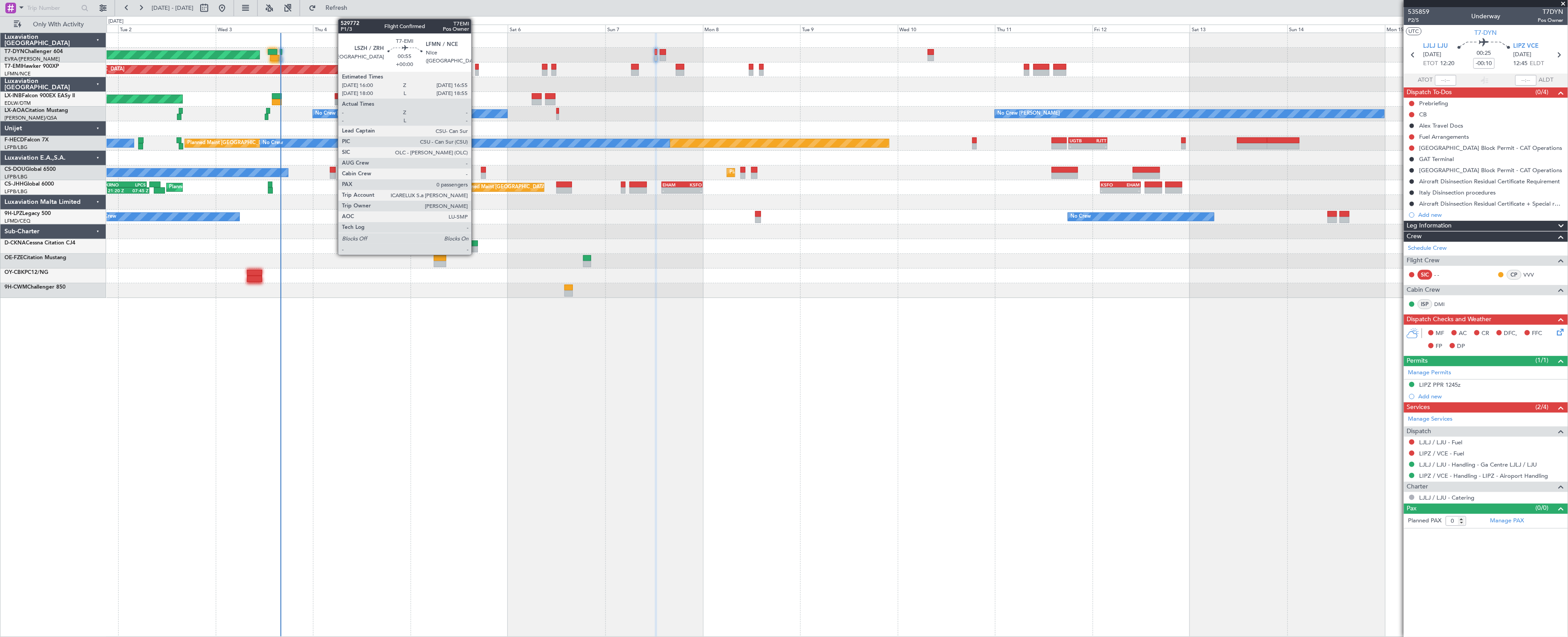
click at [476, 72] on div at bounding box center [477, 72] width 4 height 6
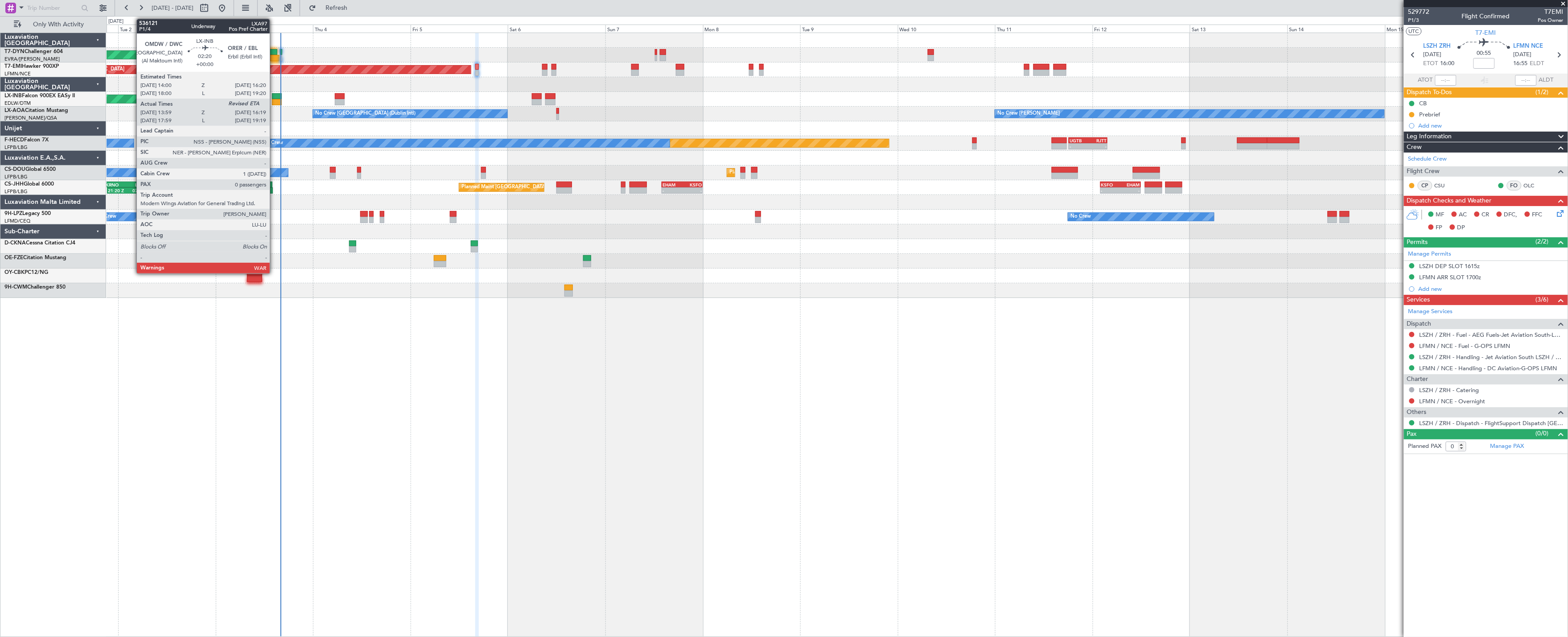
click at [274, 97] on div at bounding box center [277, 97] width 10 height 6
type input "13:59"
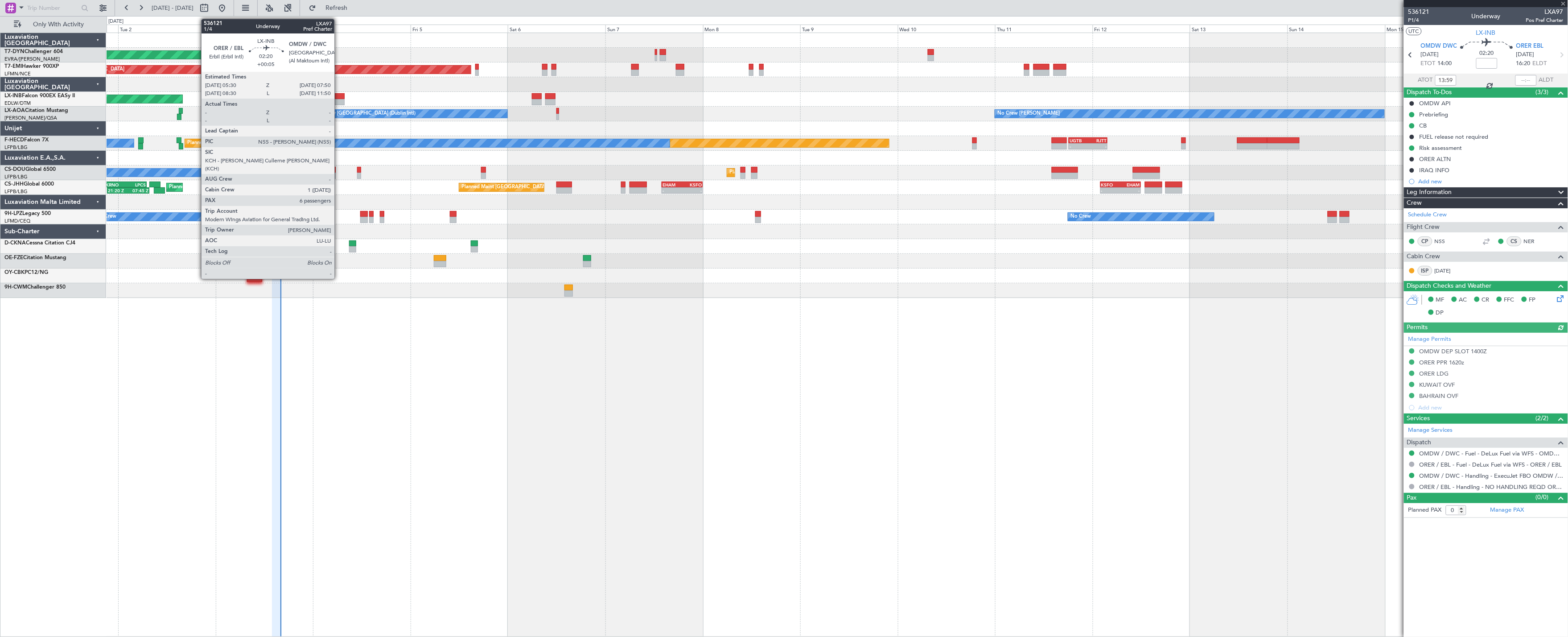
click at [339, 95] on div at bounding box center [340, 97] width 10 height 6
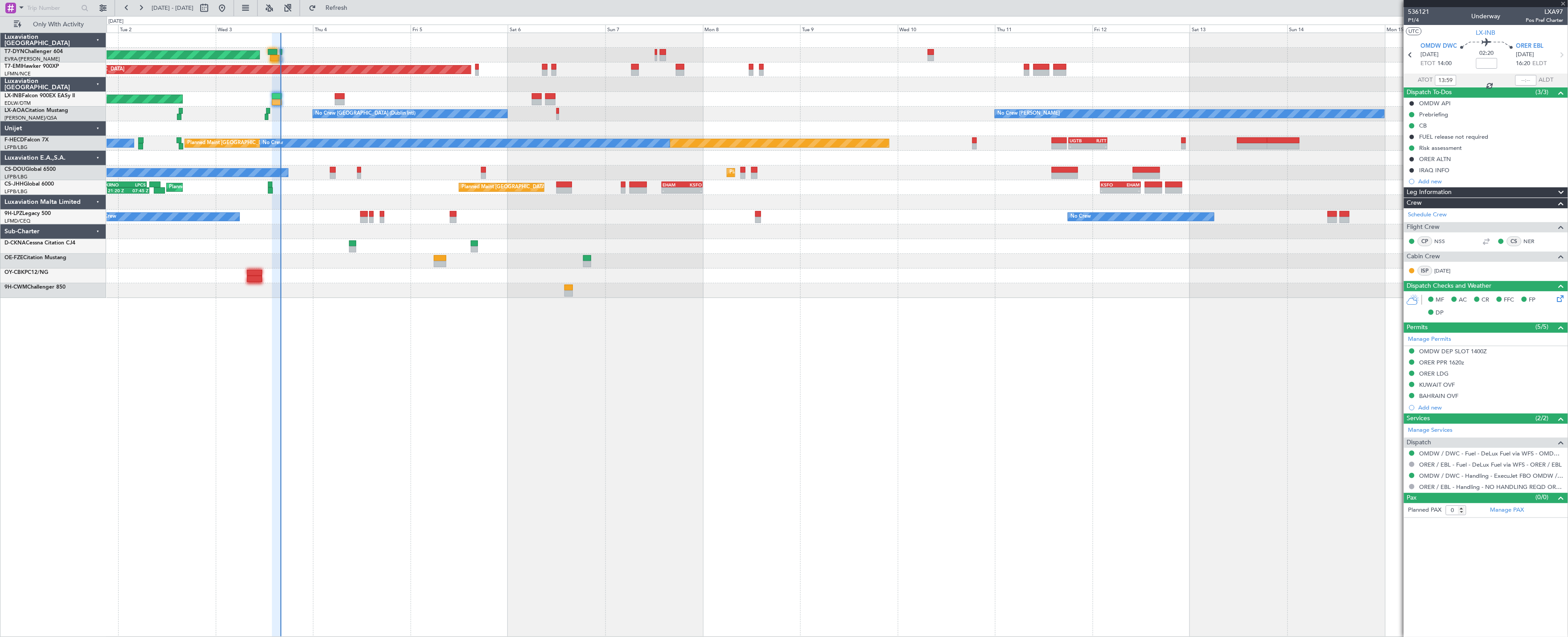
type input "+00:05"
type input "6"
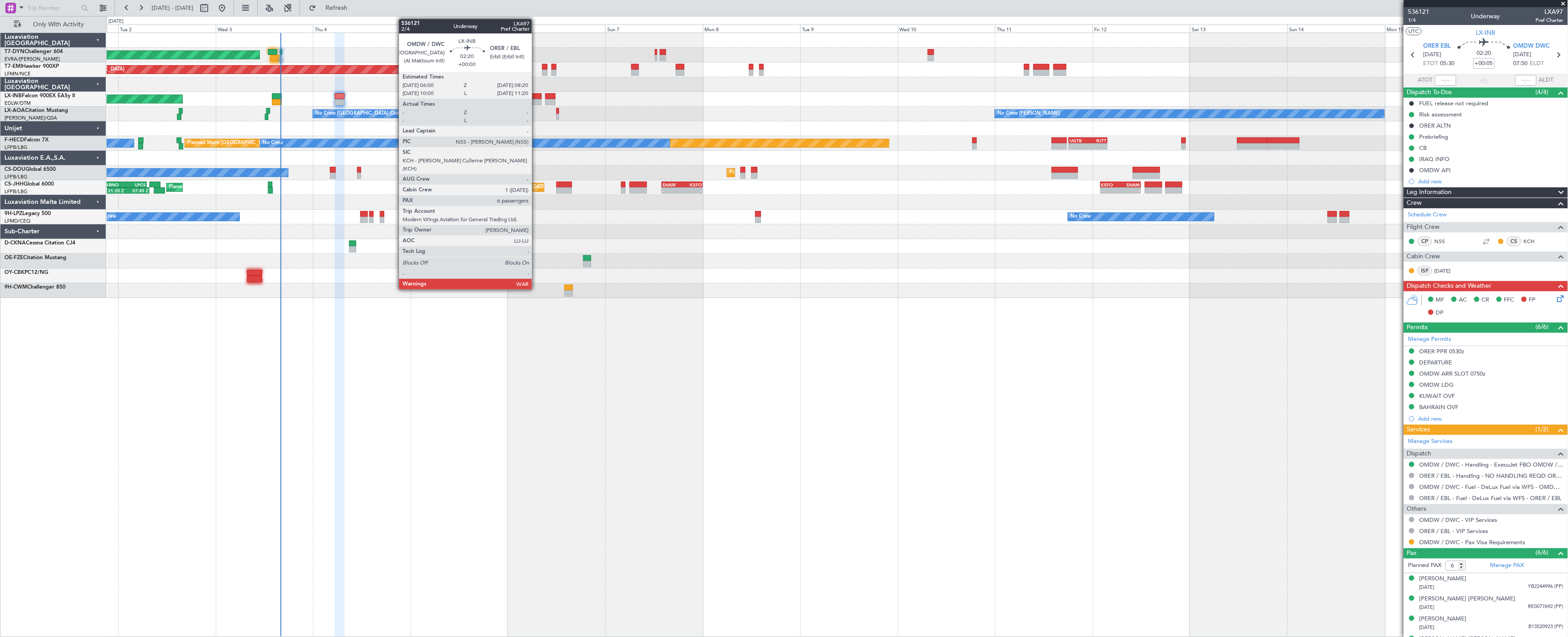
click at [536, 99] on div at bounding box center [536, 102] width 10 height 6
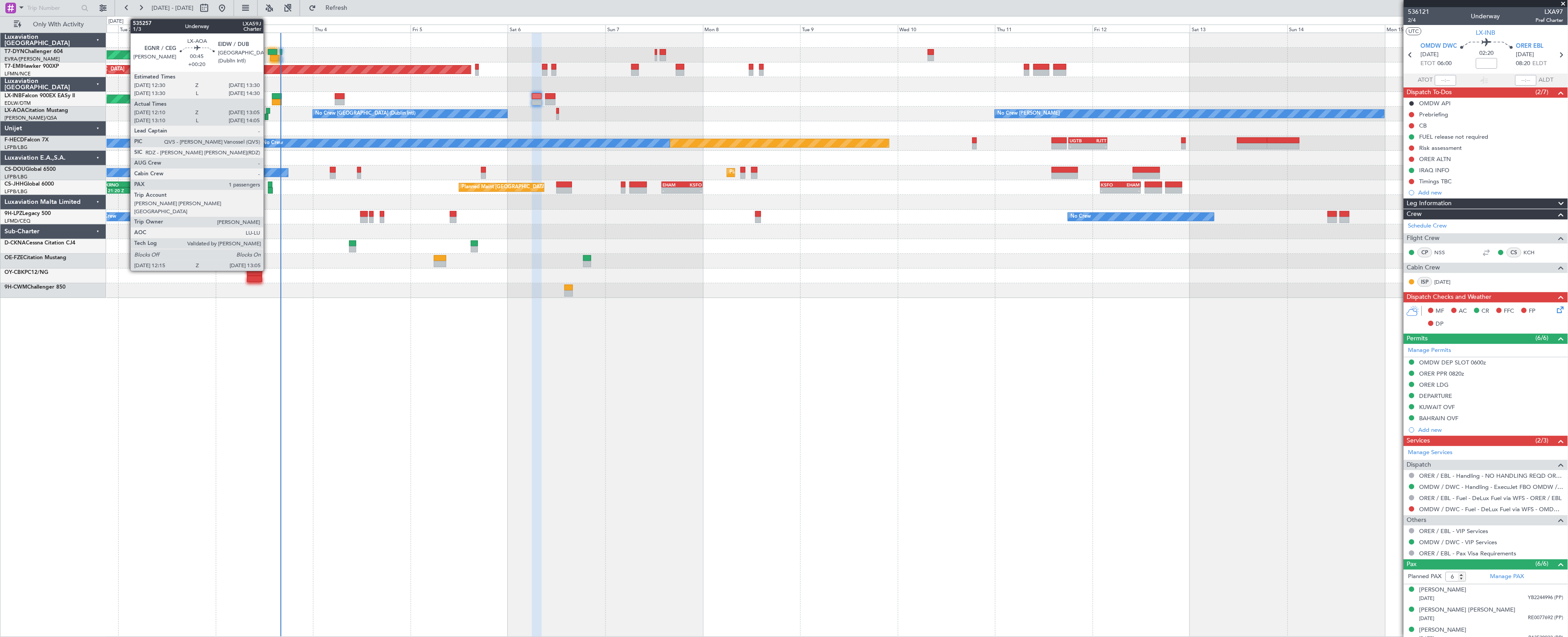
click at [268, 115] on div at bounding box center [266, 117] width 4 height 6
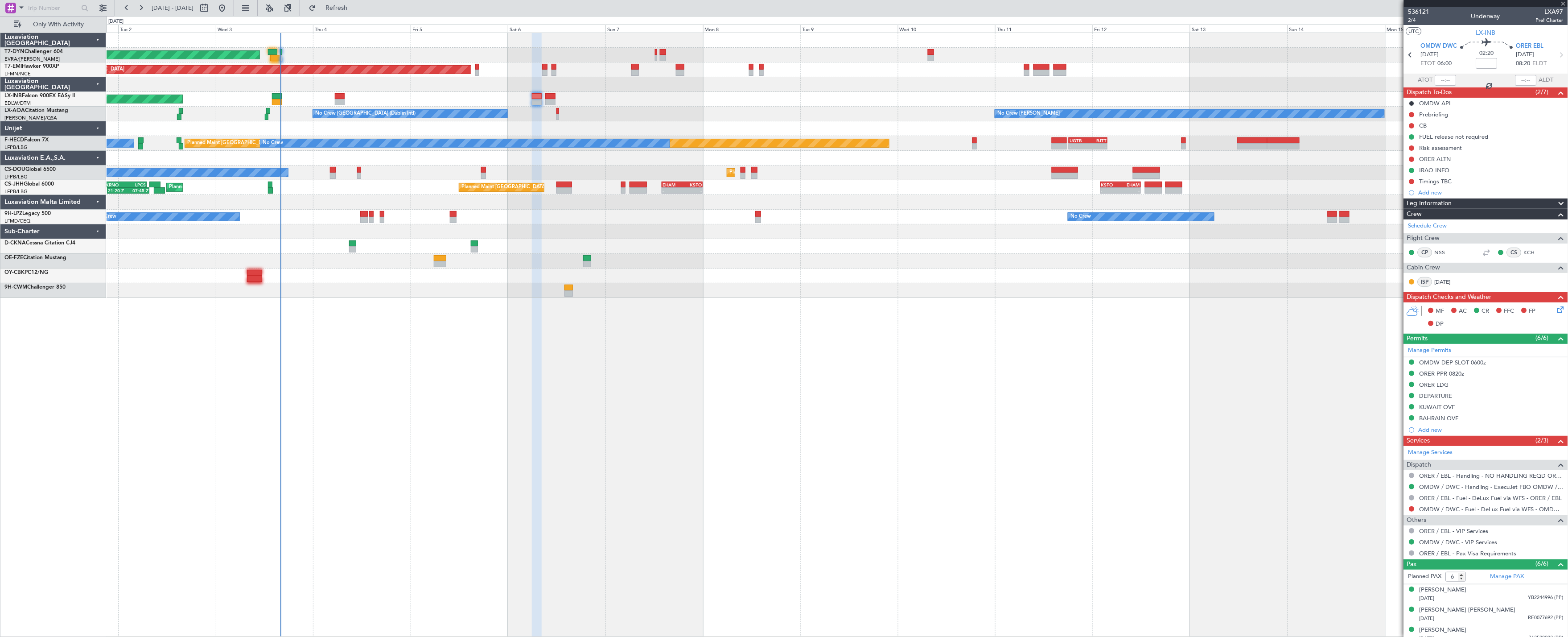
type input "+00:20"
type input "12:20"
type input "13:00"
type input "1"
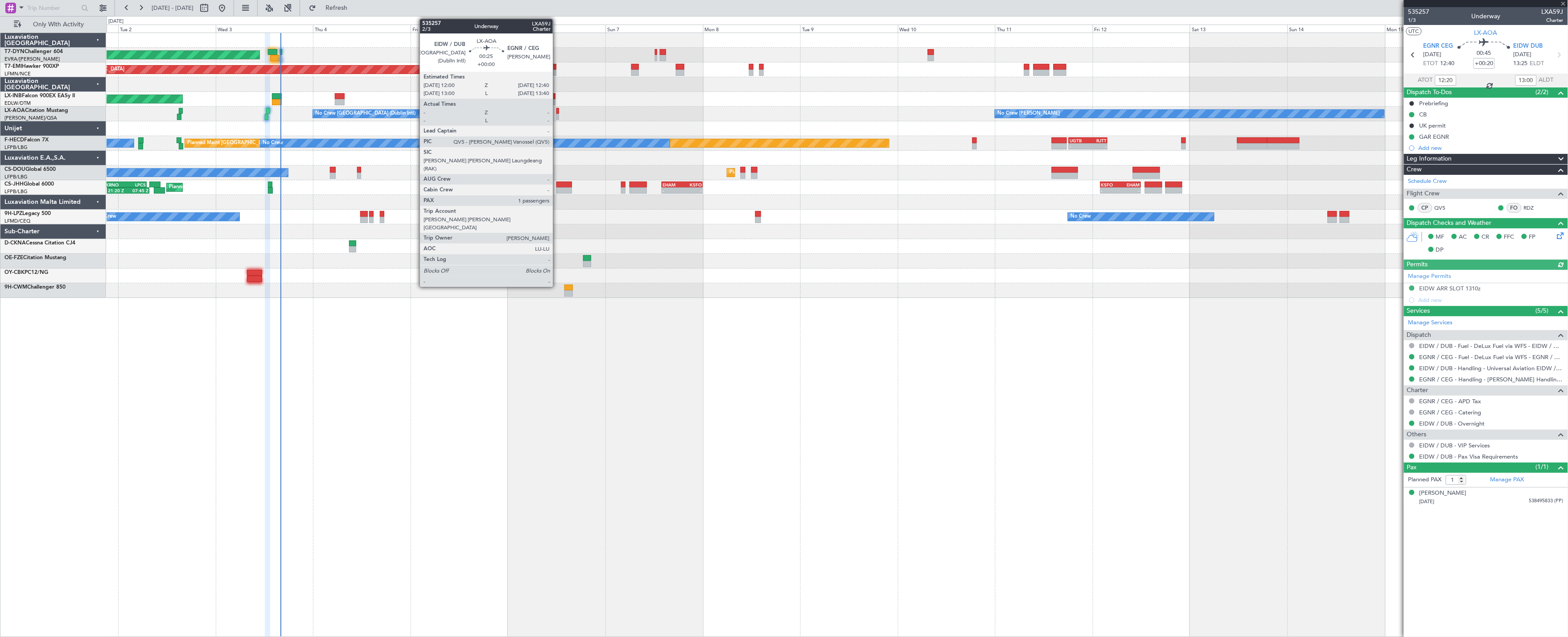
click at [557, 114] on div at bounding box center [558, 117] width 3 height 6
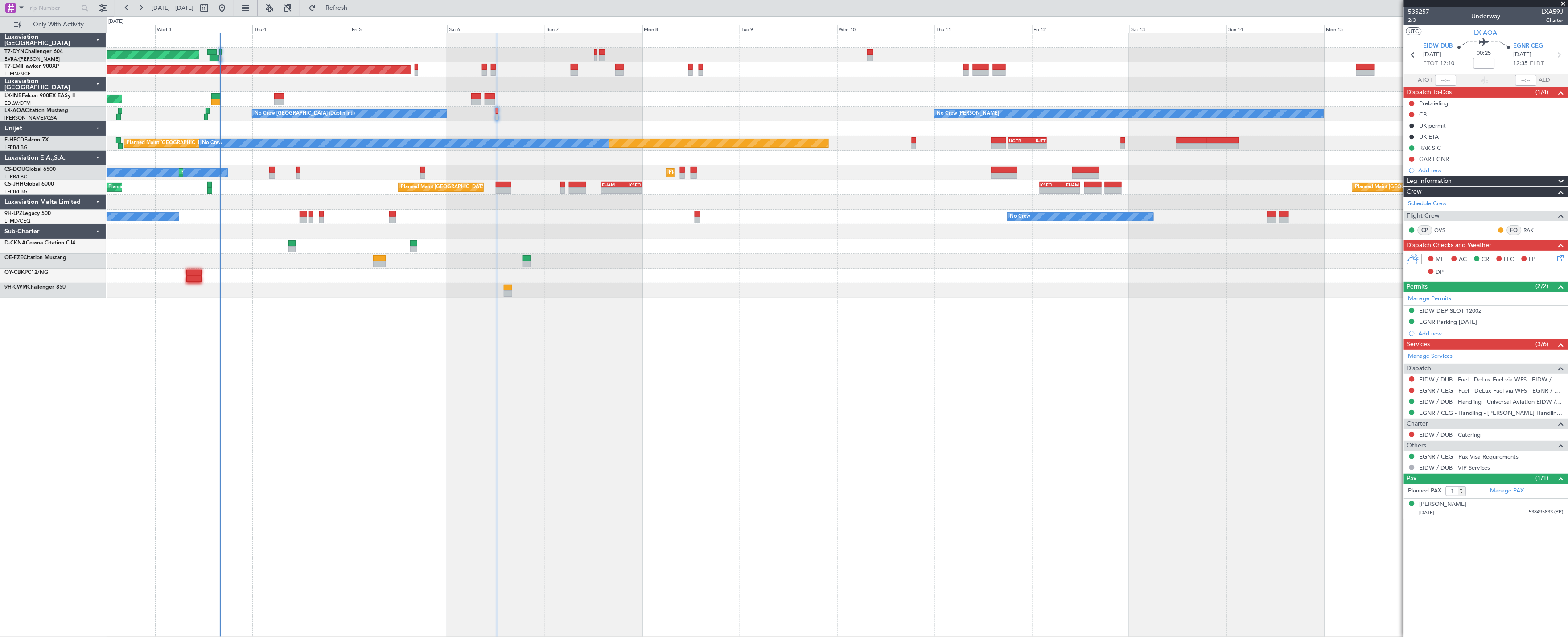
click at [858, 166] on div "AOG Maint Riga (Riga Intl) Planned Maint [GEOGRAPHIC_DATA] Unplanned Maint [GEO…" at bounding box center [837, 165] width 1461 height 264
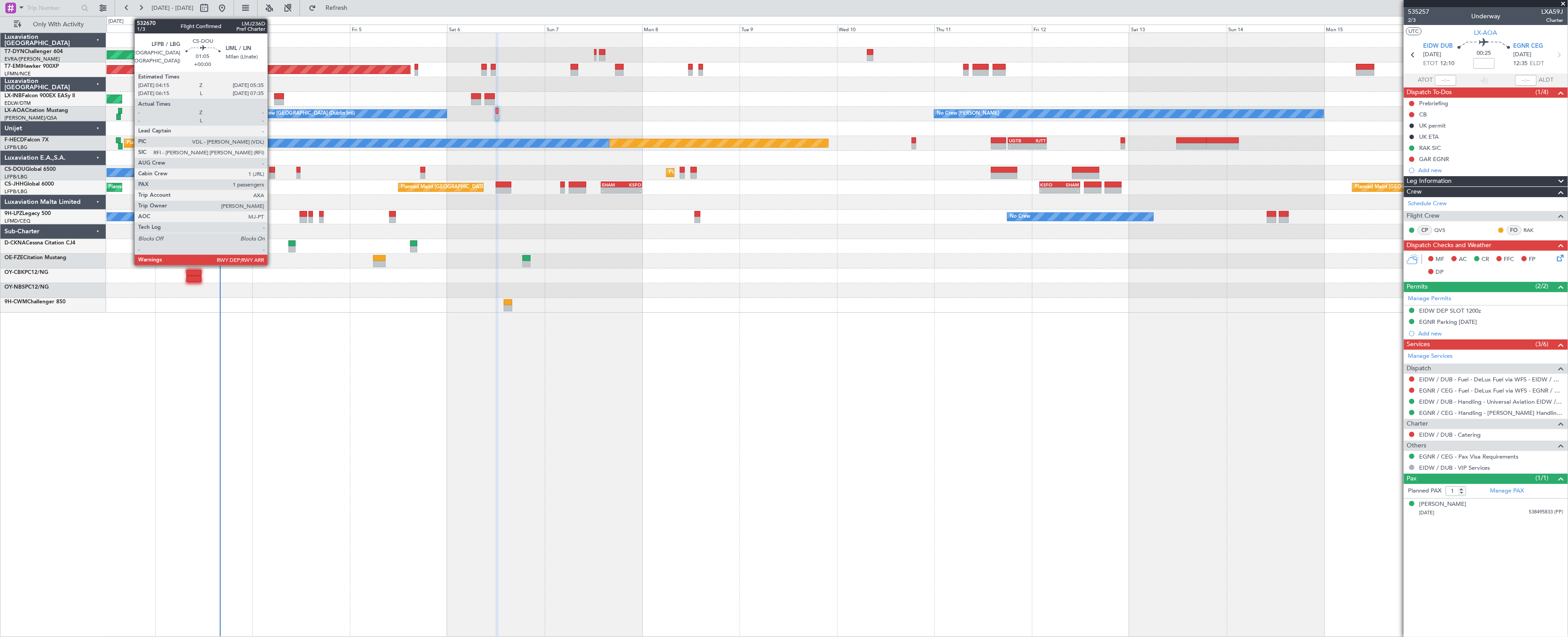
click at [272, 172] on div at bounding box center [272, 170] width 6 height 6
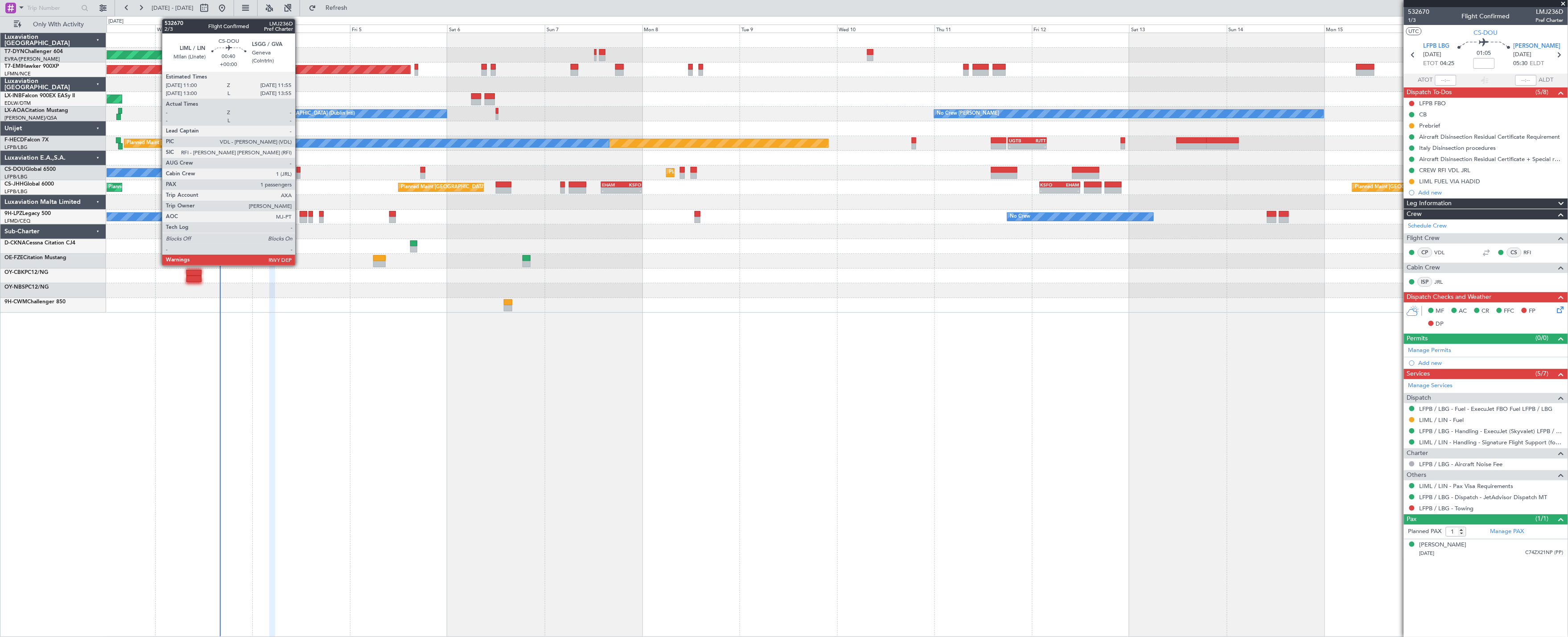
click at [299, 172] on div at bounding box center [298, 170] width 4 height 6
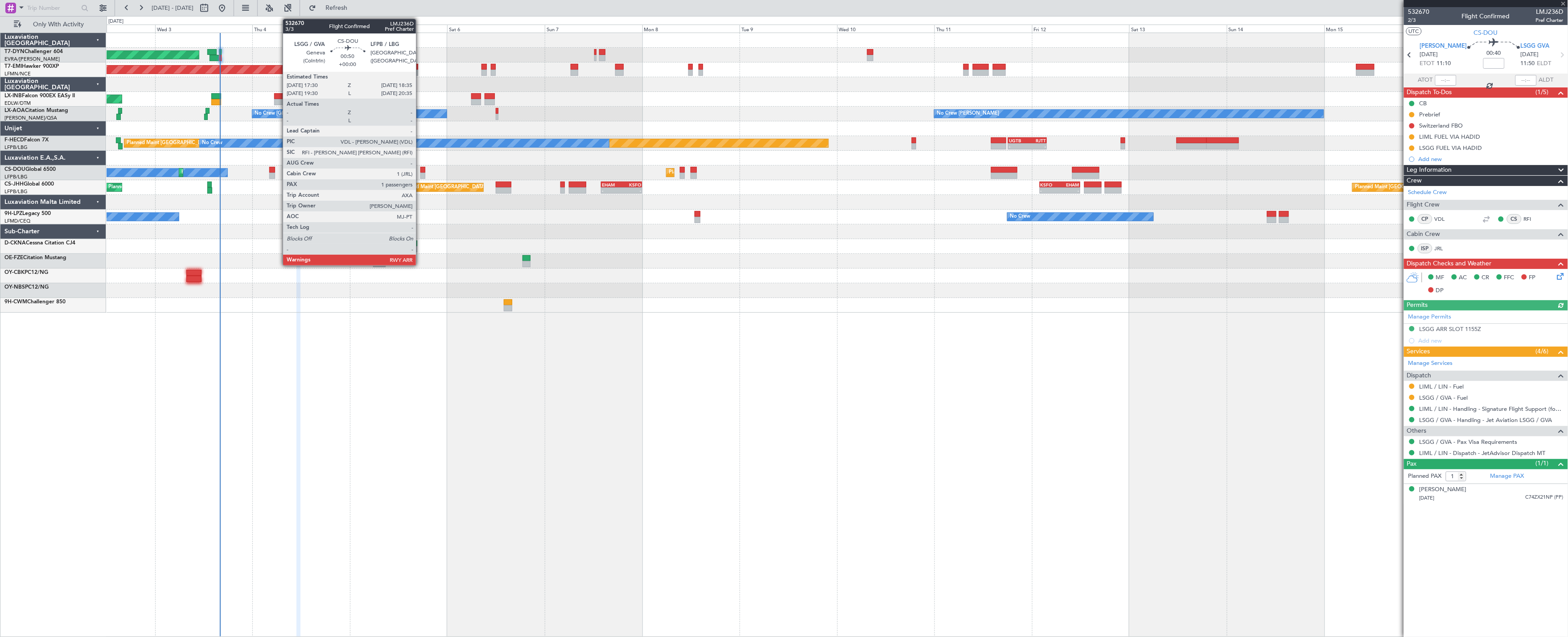
click at [421, 170] on div at bounding box center [423, 170] width 5 height 6
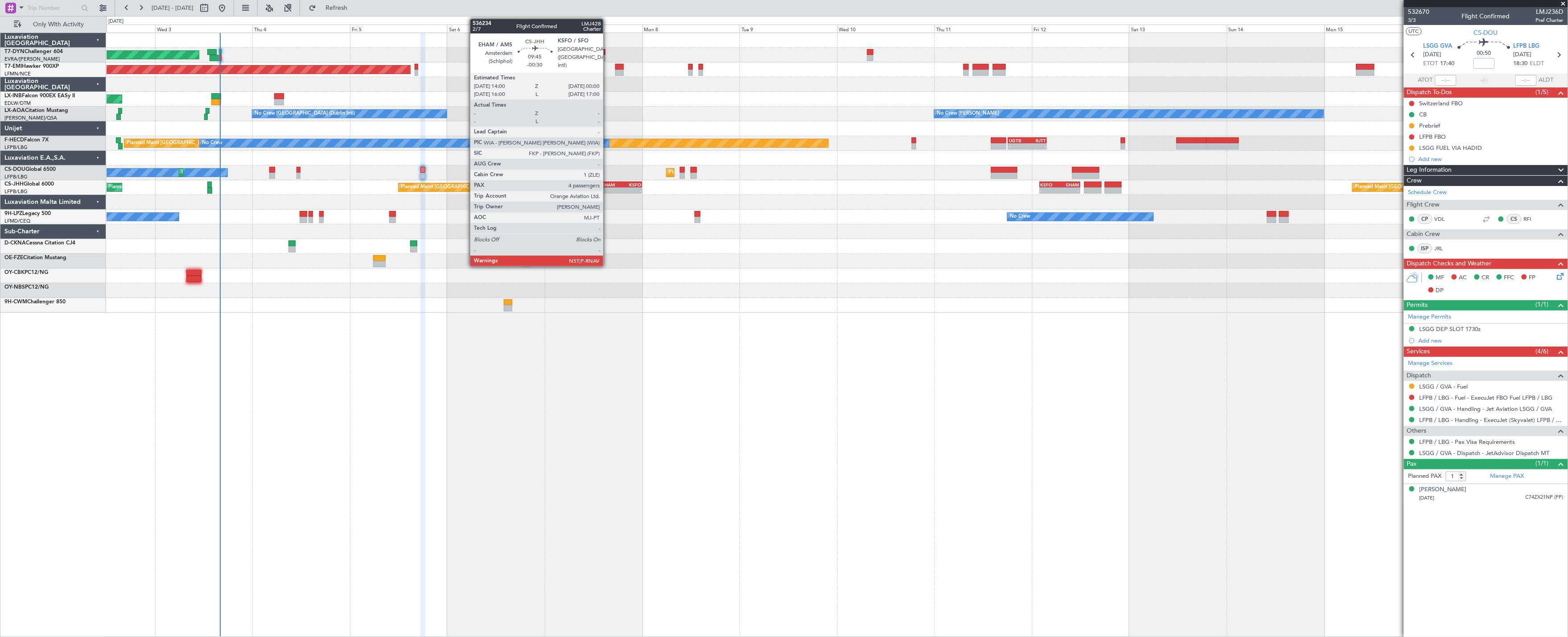
click at [608, 187] on div "14:00 Z" at bounding box center [612, 190] width 19 height 6
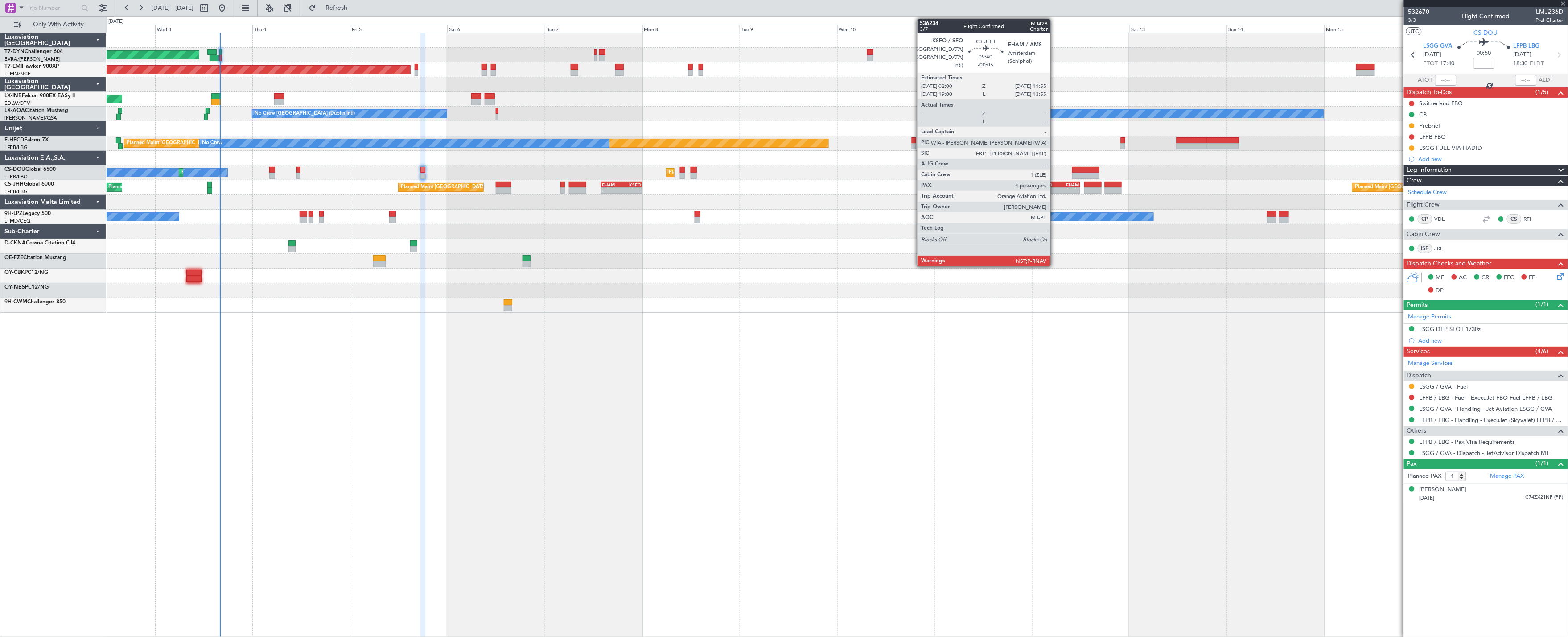
type input "-00:30"
type input "4"
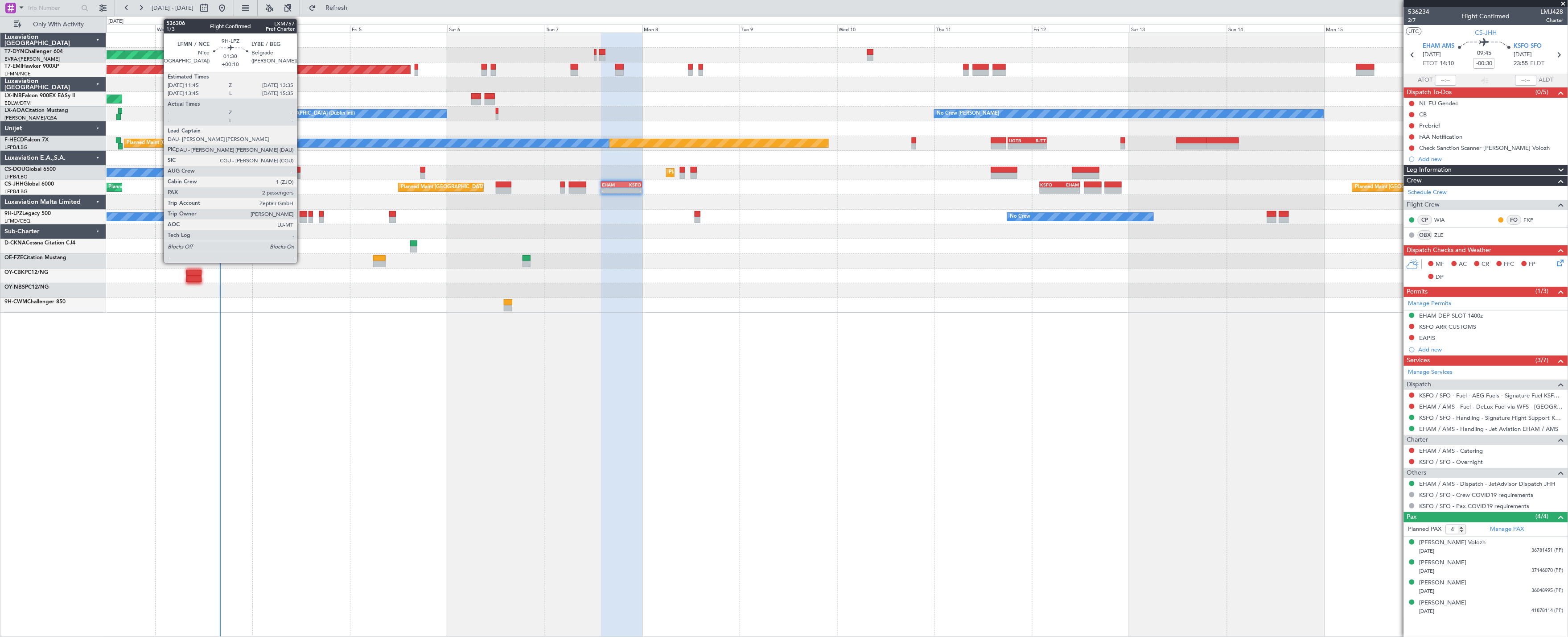
click at [301, 219] on div at bounding box center [303, 220] width 8 height 6
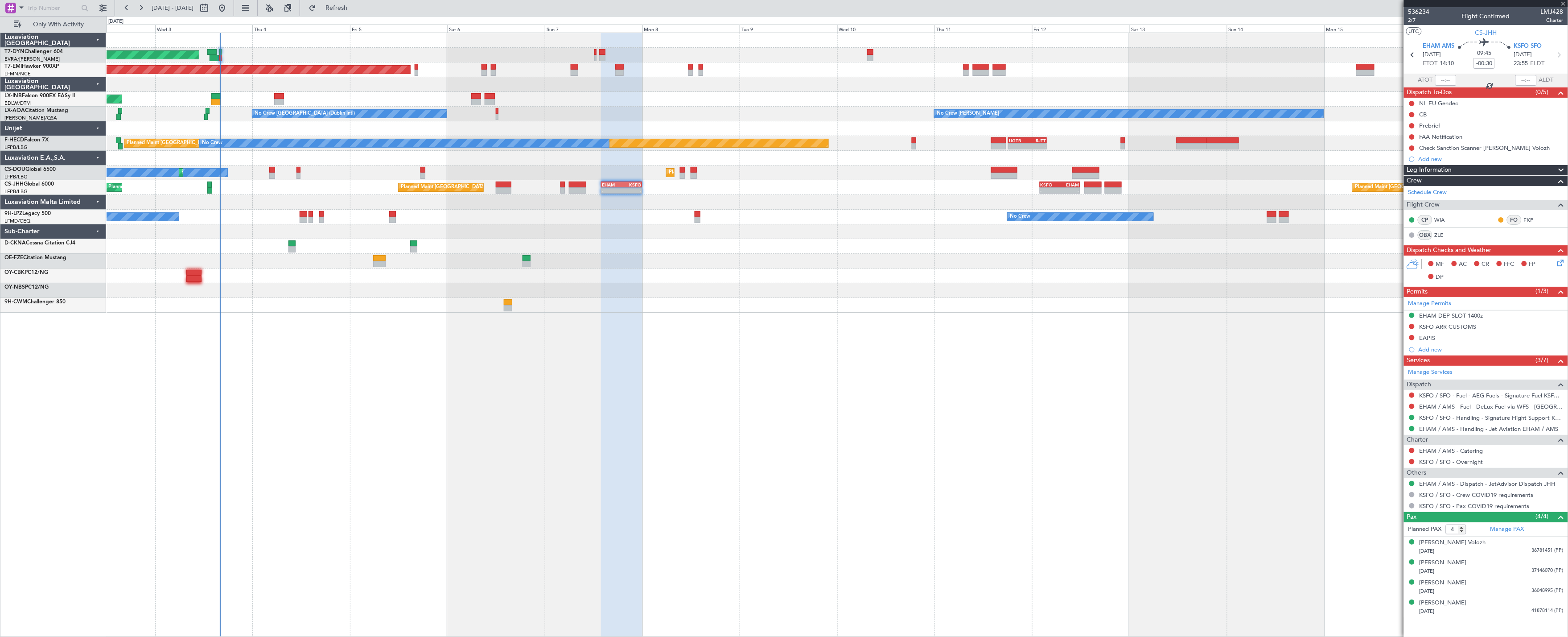
type input "+00:10"
type input "2"
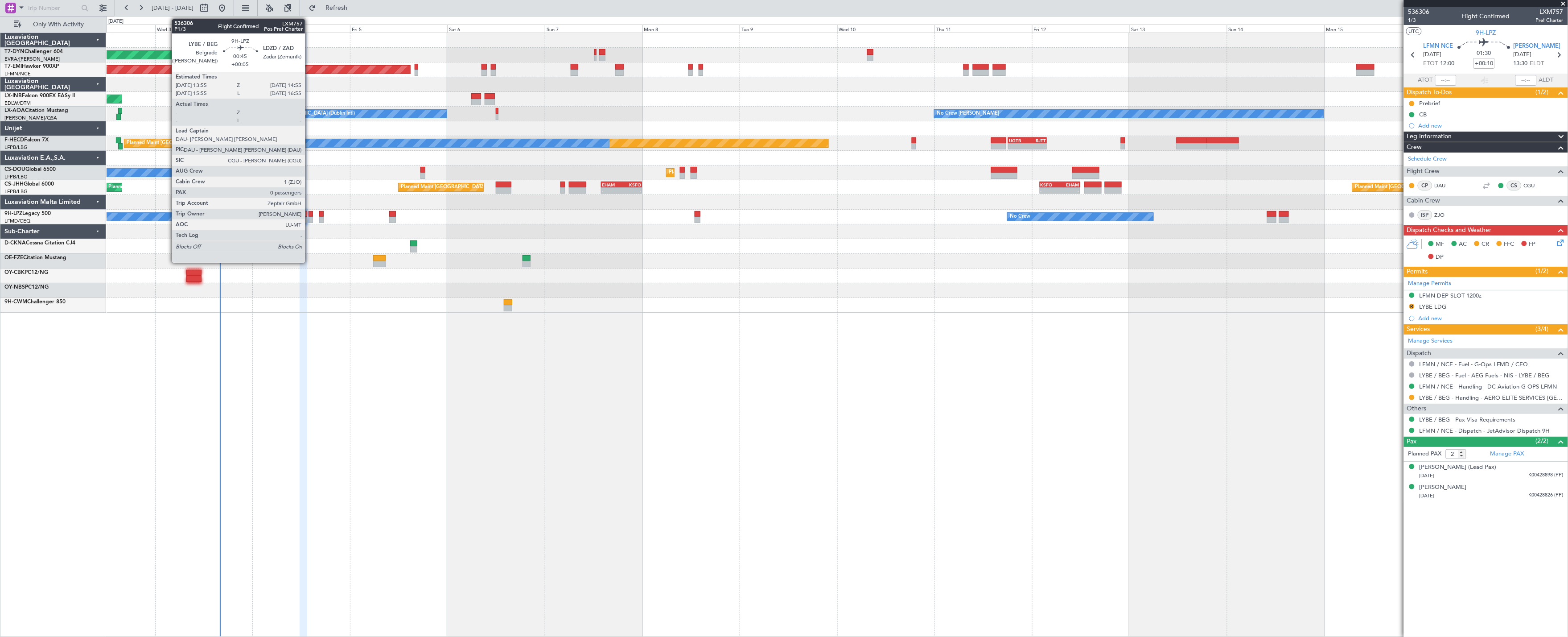
click at [310, 220] on div at bounding box center [311, 220] width 5 height 6
type input "+00:05"
type input "0"
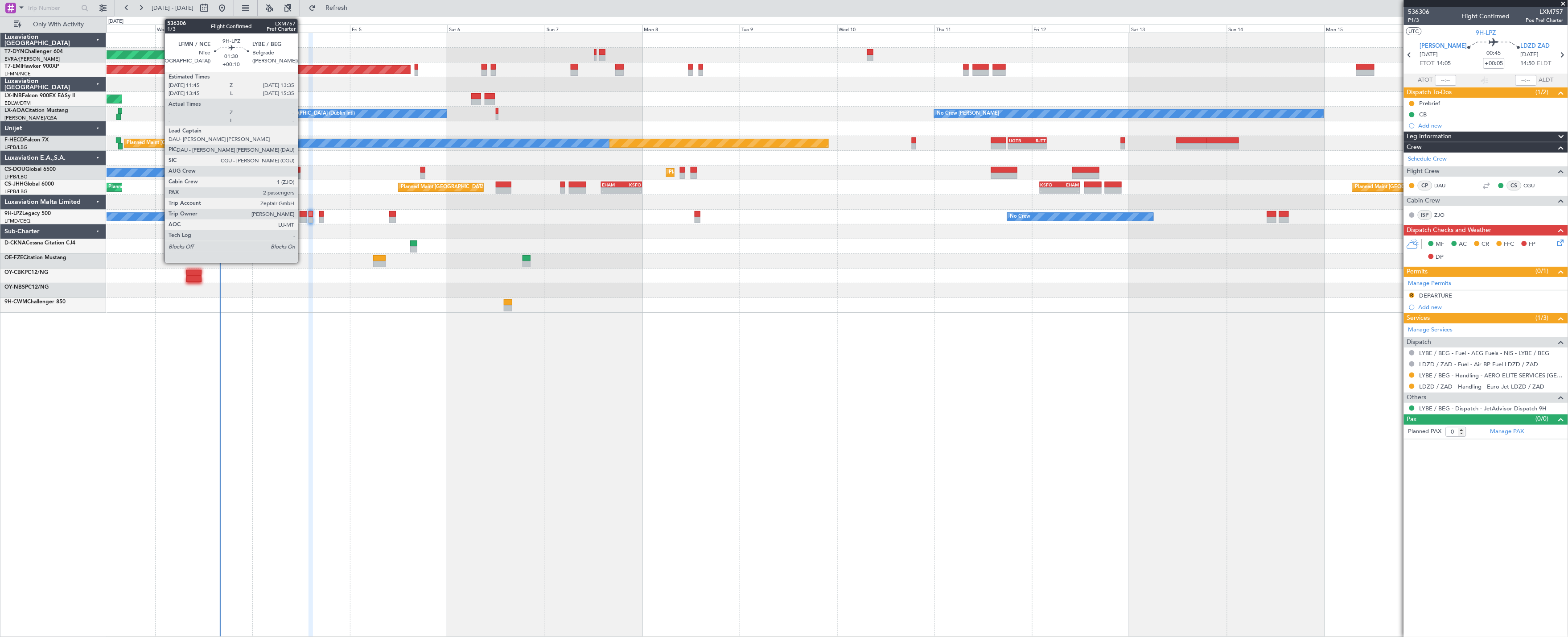
click at [302, 219] on div at bounding box center [303, 220] width 8 height 6
type input "+00:10"
type input "2"
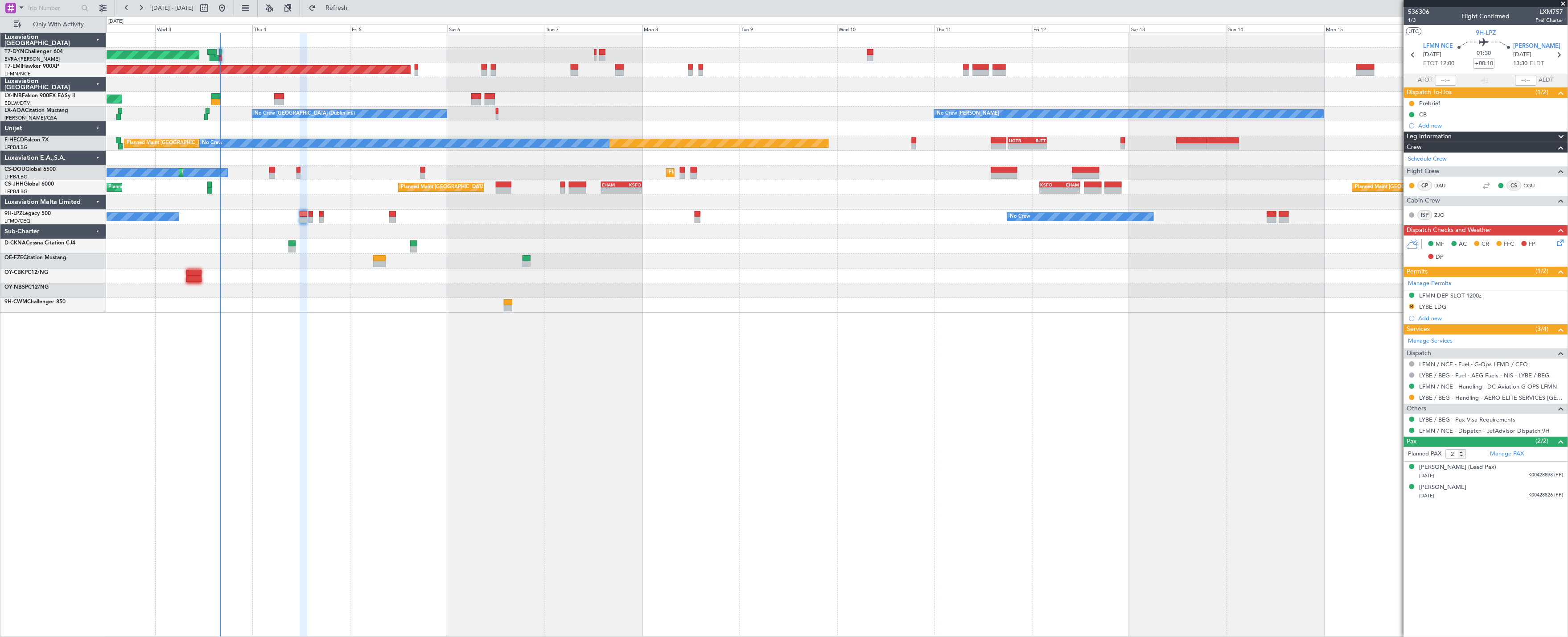
click at [396, 221] on div "No Crew No Crew [GEOGRAPHIC_DATA] ([GEOGRAPHIC_DATA])" at bounding box center [837, 216] width 1461 height 14
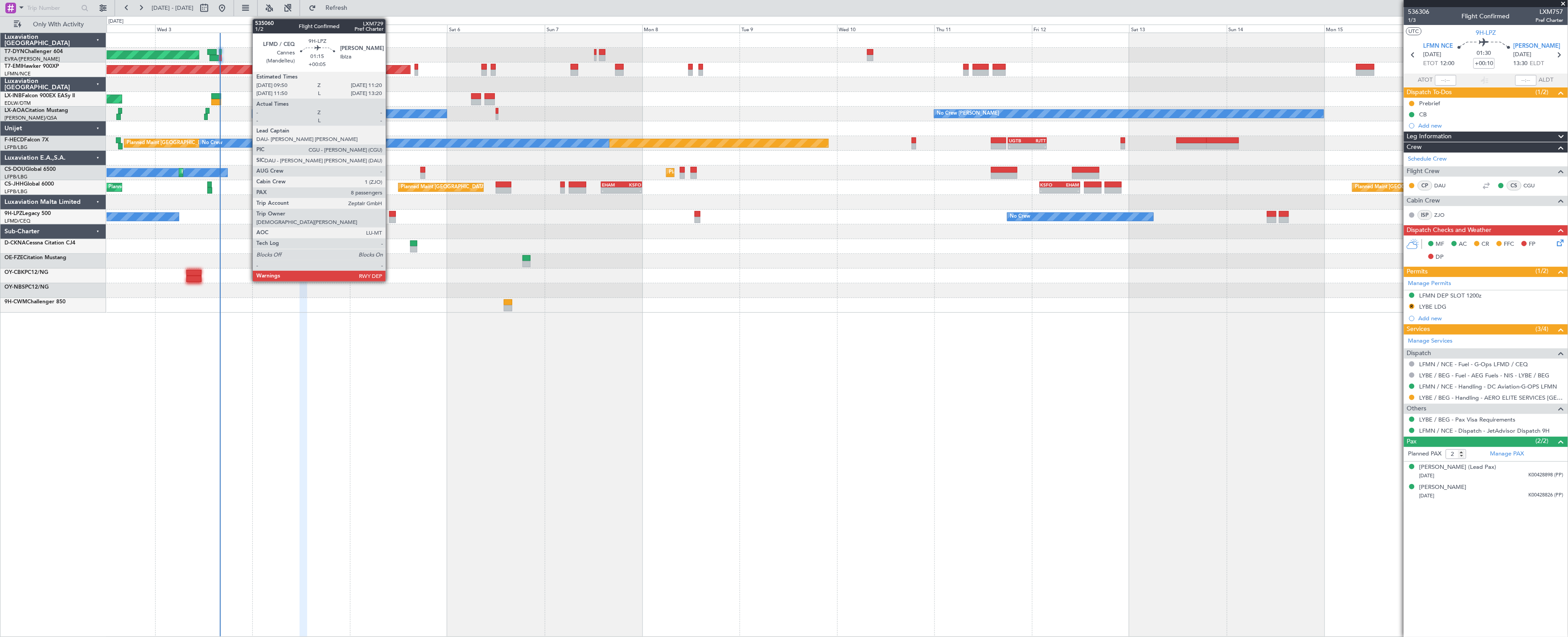
click at [391, 220] on div at bounding box center [392, 220] width 6 height 6
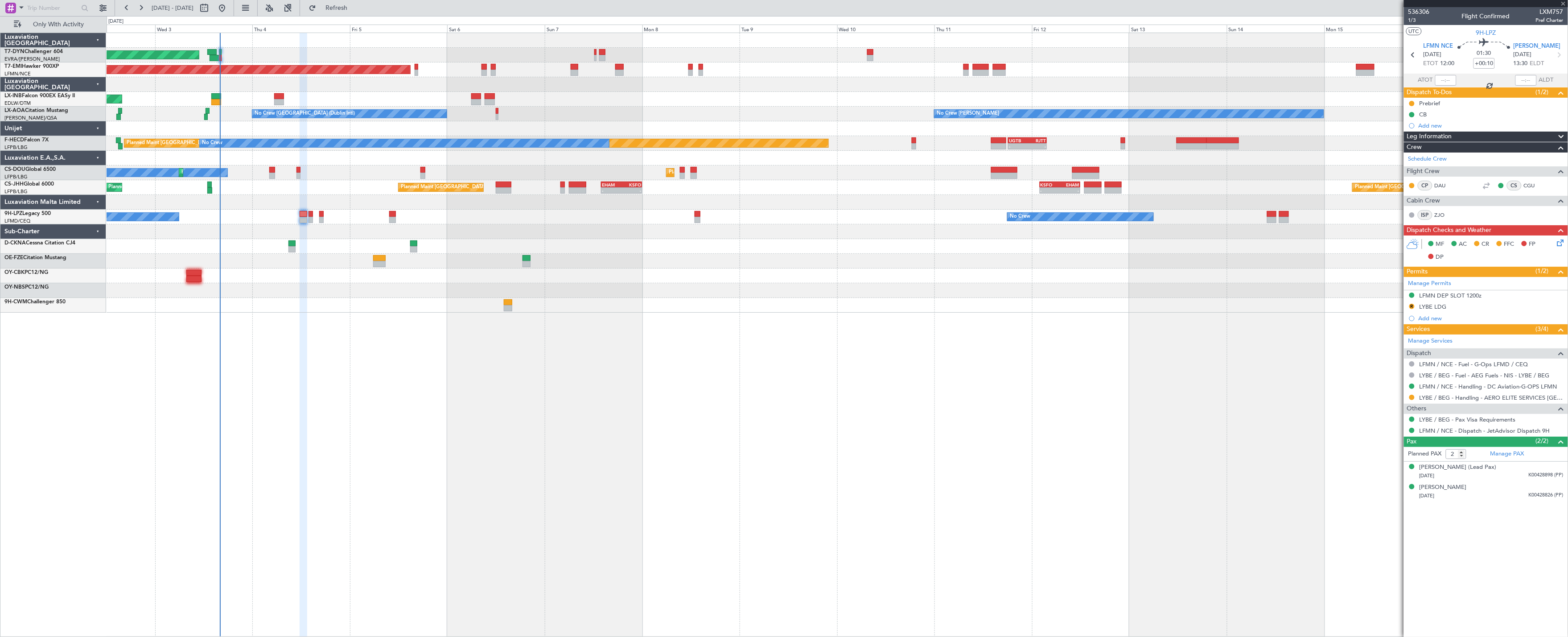
type input "+00:05"
type input "8"
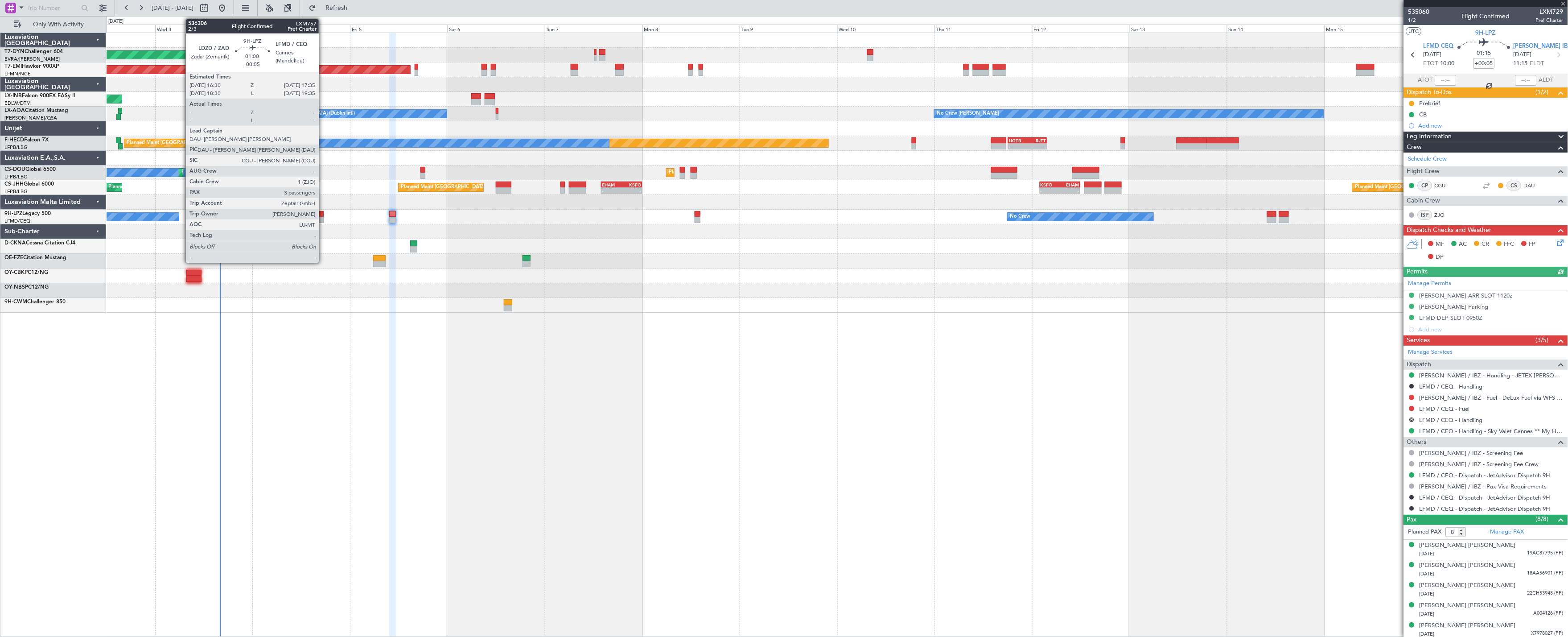
click at [322, 217] on div at bounding box center [321, 220] width 5 height 6
type input "-00:05"
type input "3"
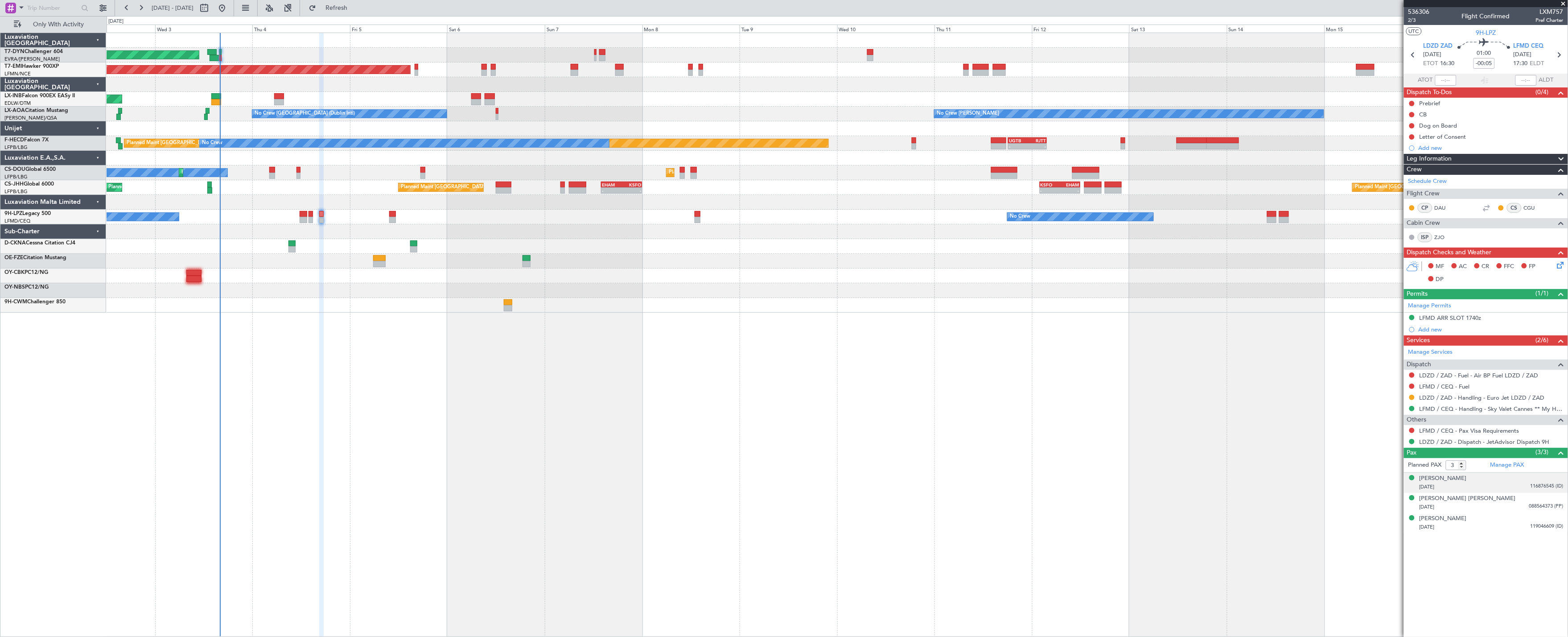
click at [1008, 485] on div "[DATE] 116876545 (ID)" at bounding box center [1491, 486] width 144 height 9
click at [1008, 524] on div "[DATE] 088564373 (PP)" at bounding box center [1491, 528] width 144 height 9
click at [1008, 541] on div "[PERSON_NAME] [DATE] 119046609 (ID)" at bounding box center [1491, 544] width 144 height 17
click at [355, 11] on span "Refresh" at bounding box center [336, 8] width 38 height 6
click at [1008, 429] on button at bounding box center [1412, 430] width 6 height 6
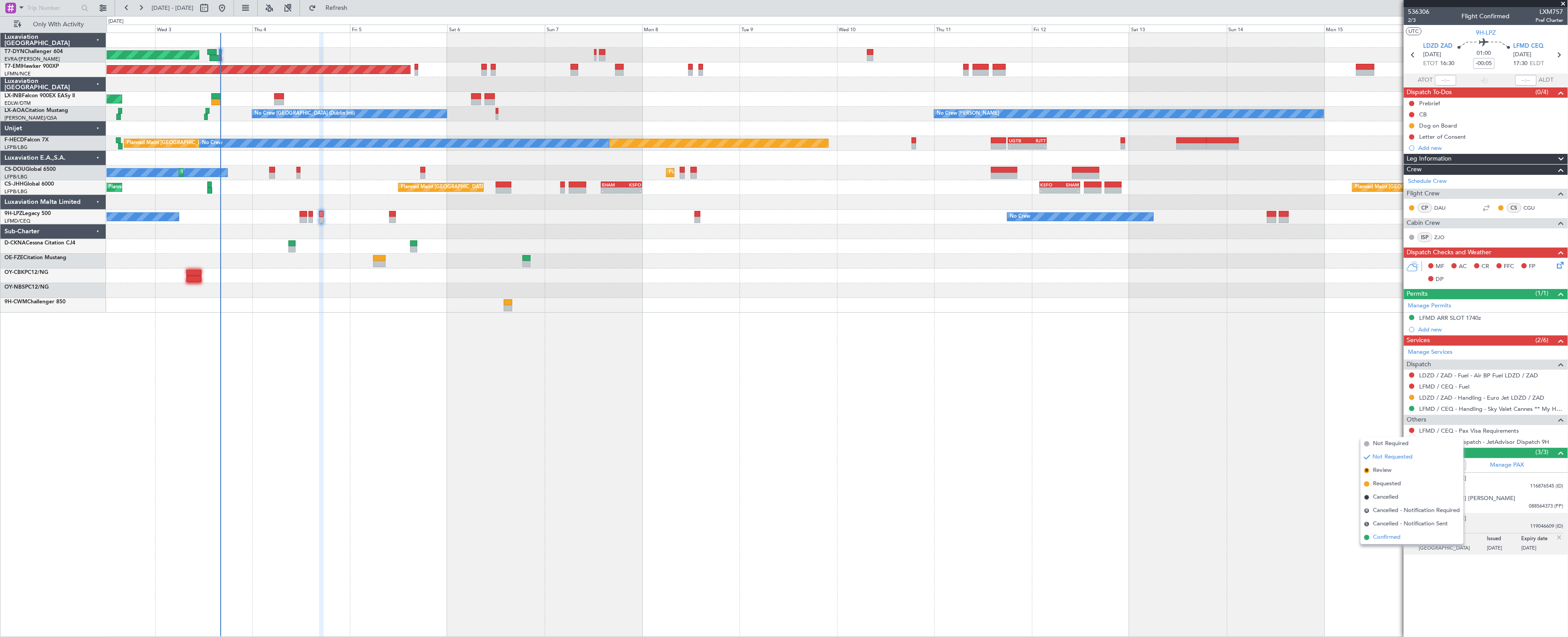
click at [1008, 540] on span "Confirmed" at bounding box center [1387, 537] width 28 height 9
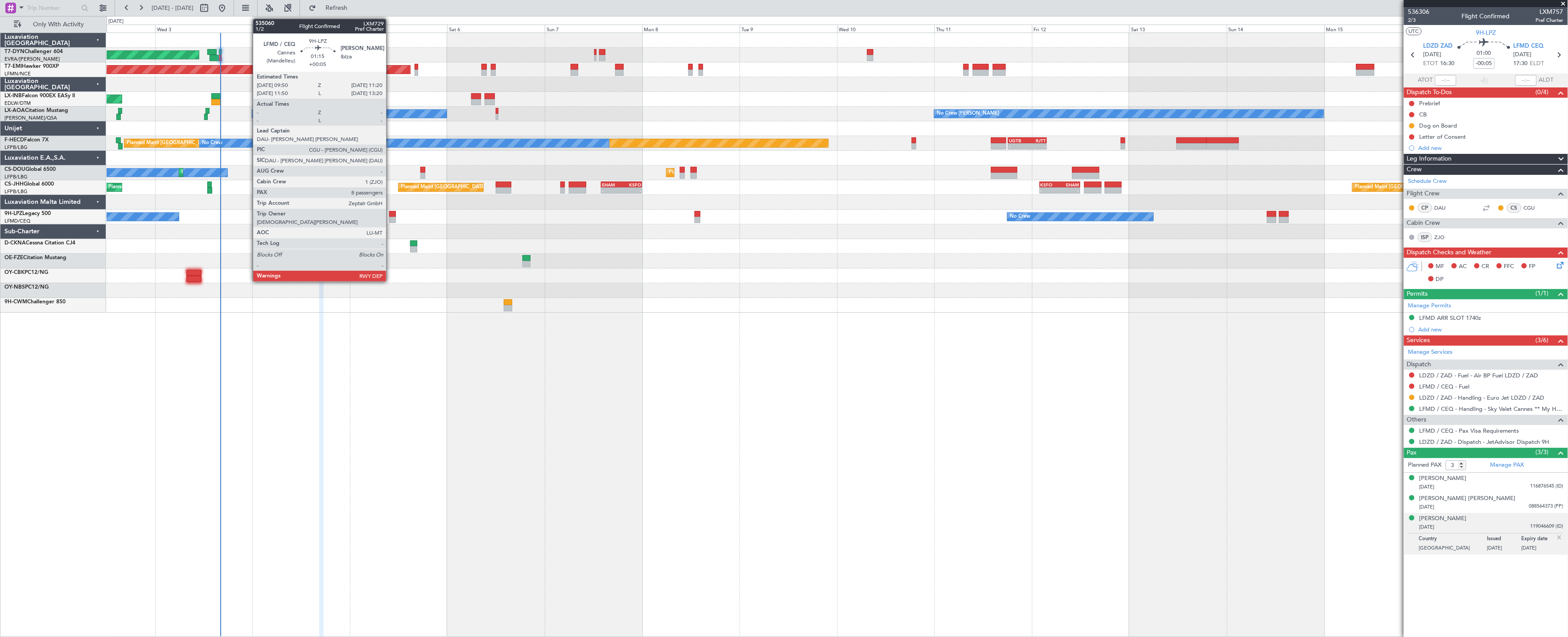
click at [391, 217] on div at bounding box center [392, 220] width 6 height 6
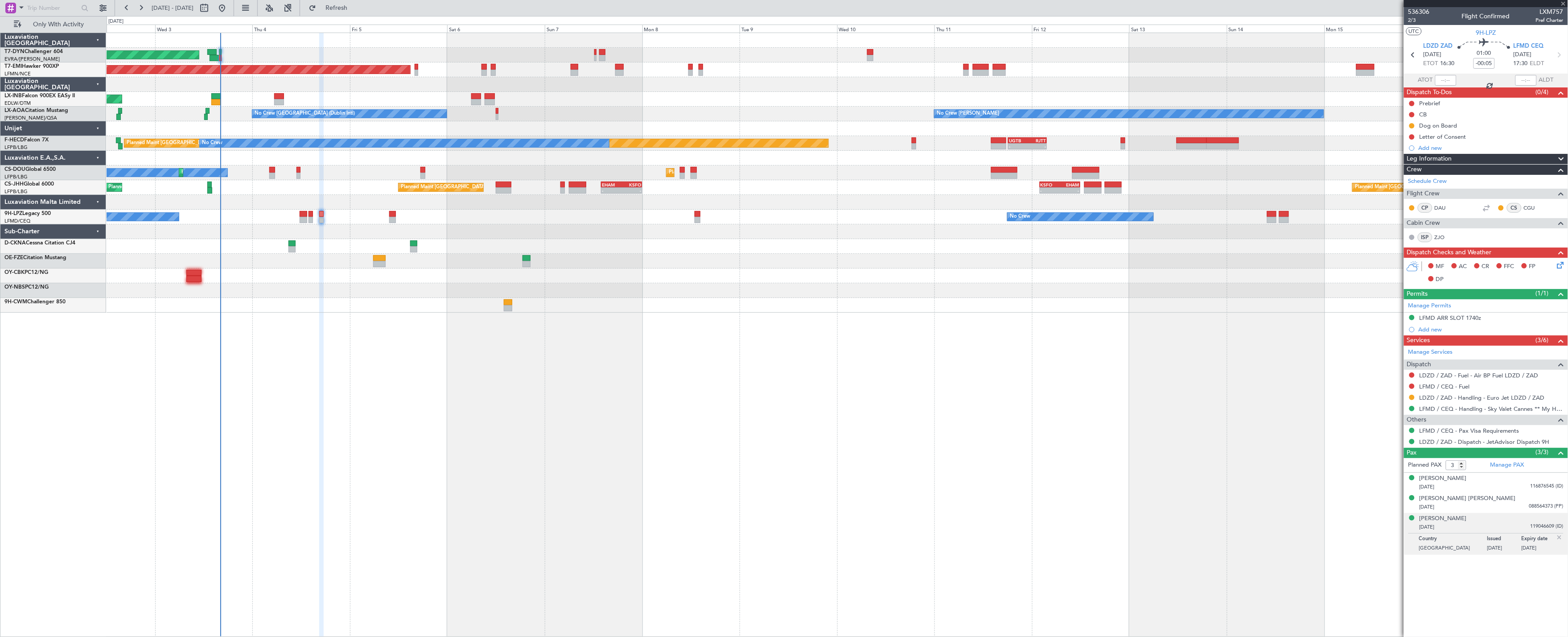
type input "+00:05"
type input "8"
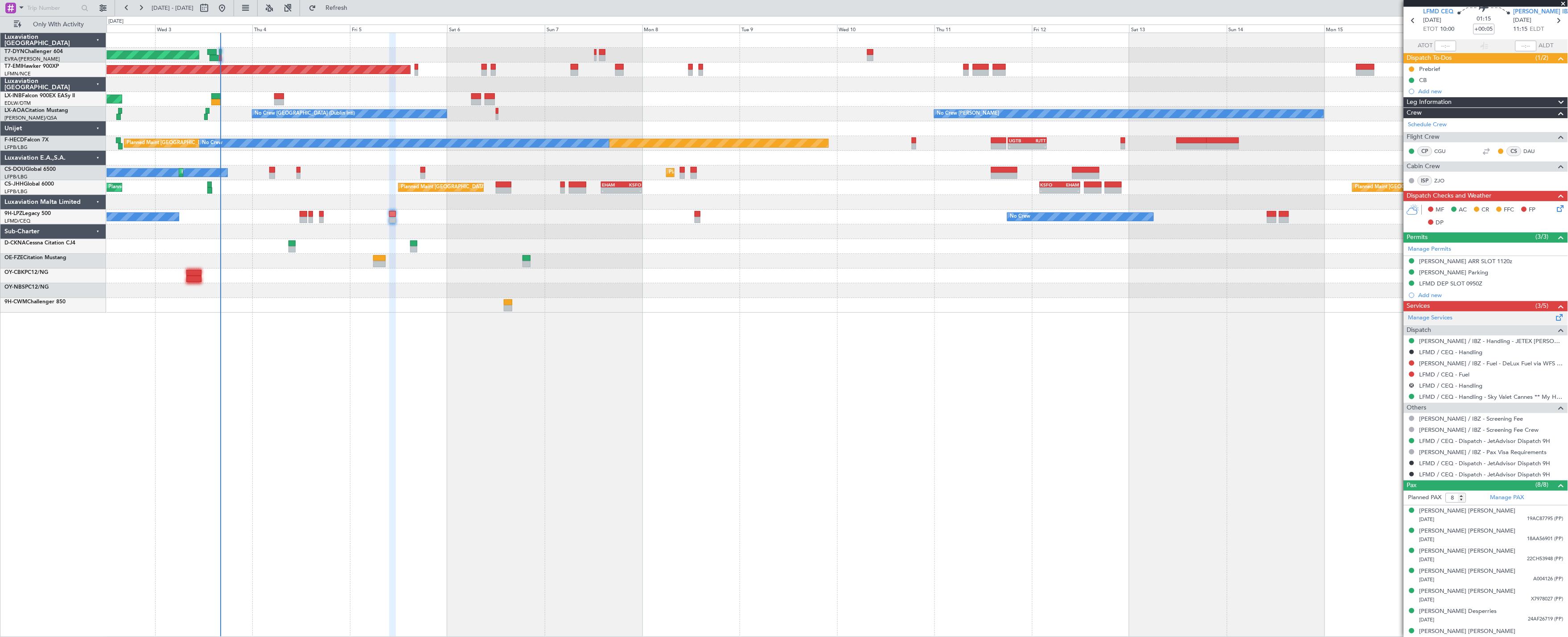
scroll to position [63, 0]
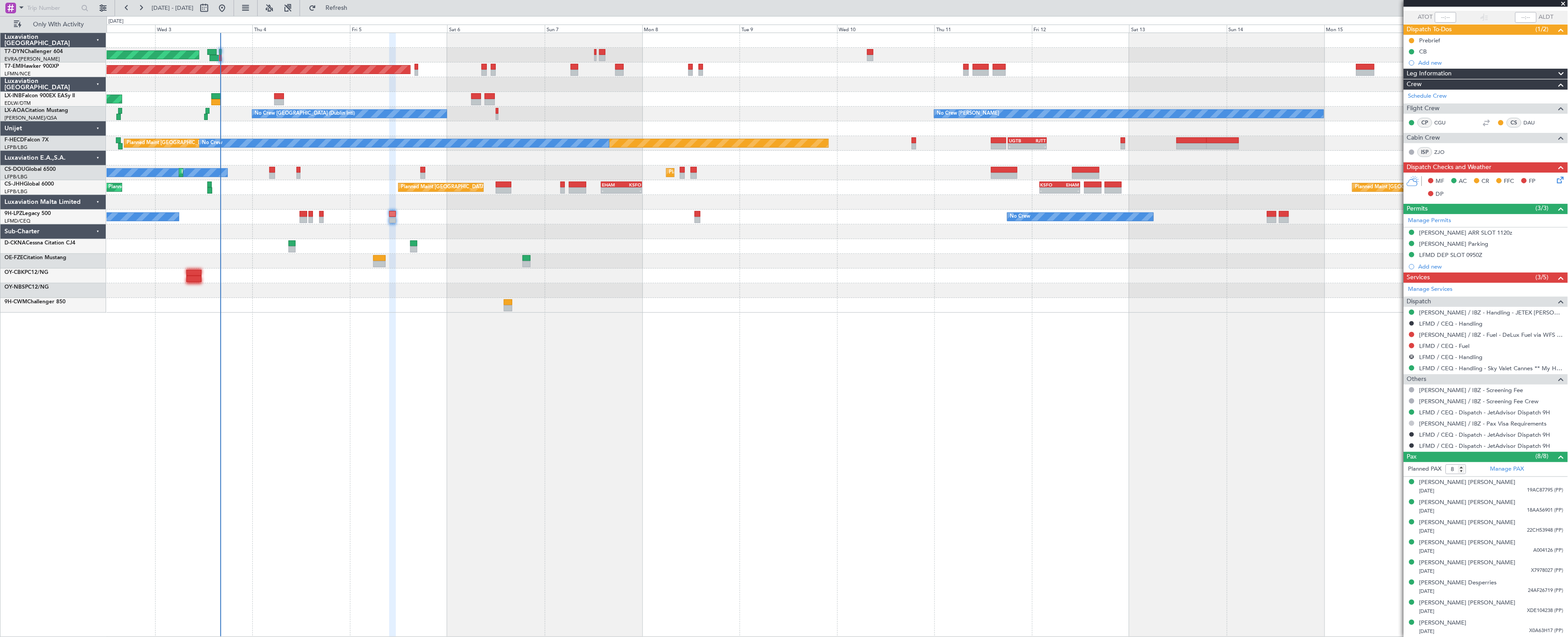
click at [1008, 423] on button at bounding box center [1412, 424] width 6 height 6
click at [1008, 528] on span "Confirmed" at bounding box center [1387, 529] width 28 height 9
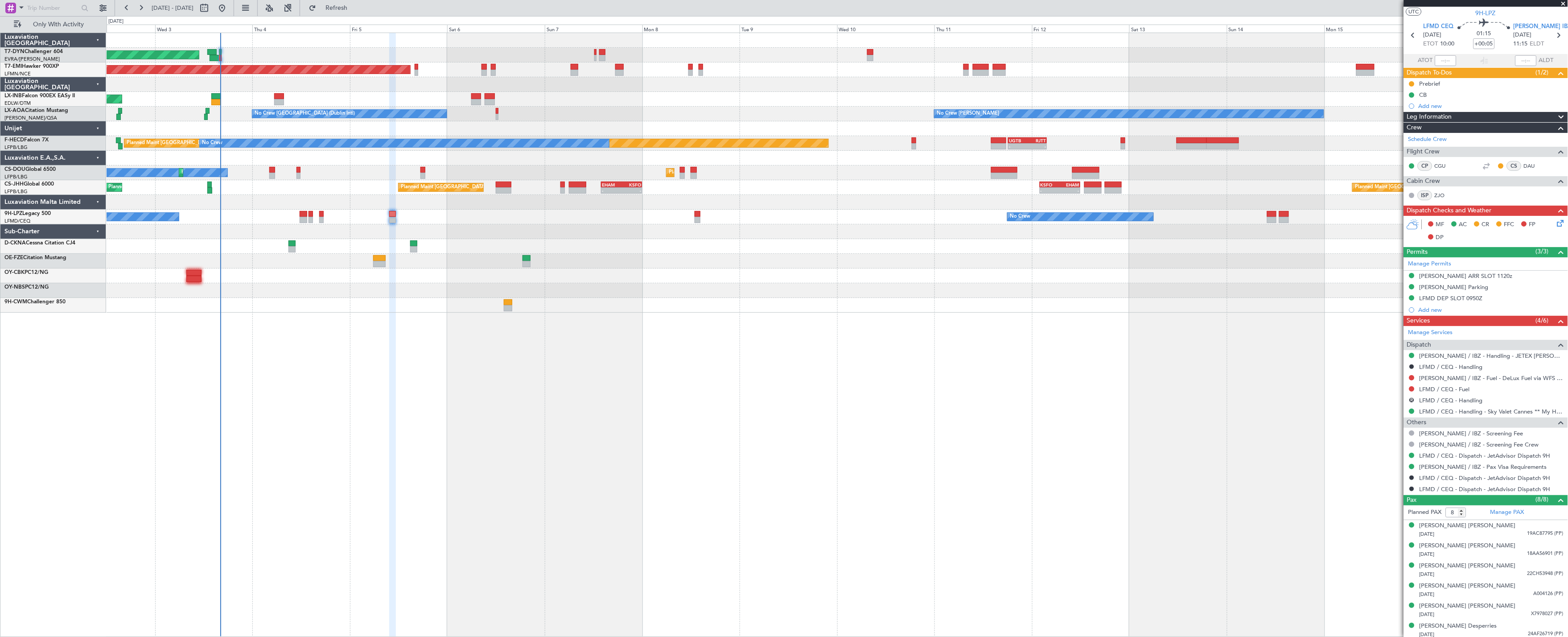
scroll to position [0, 0]
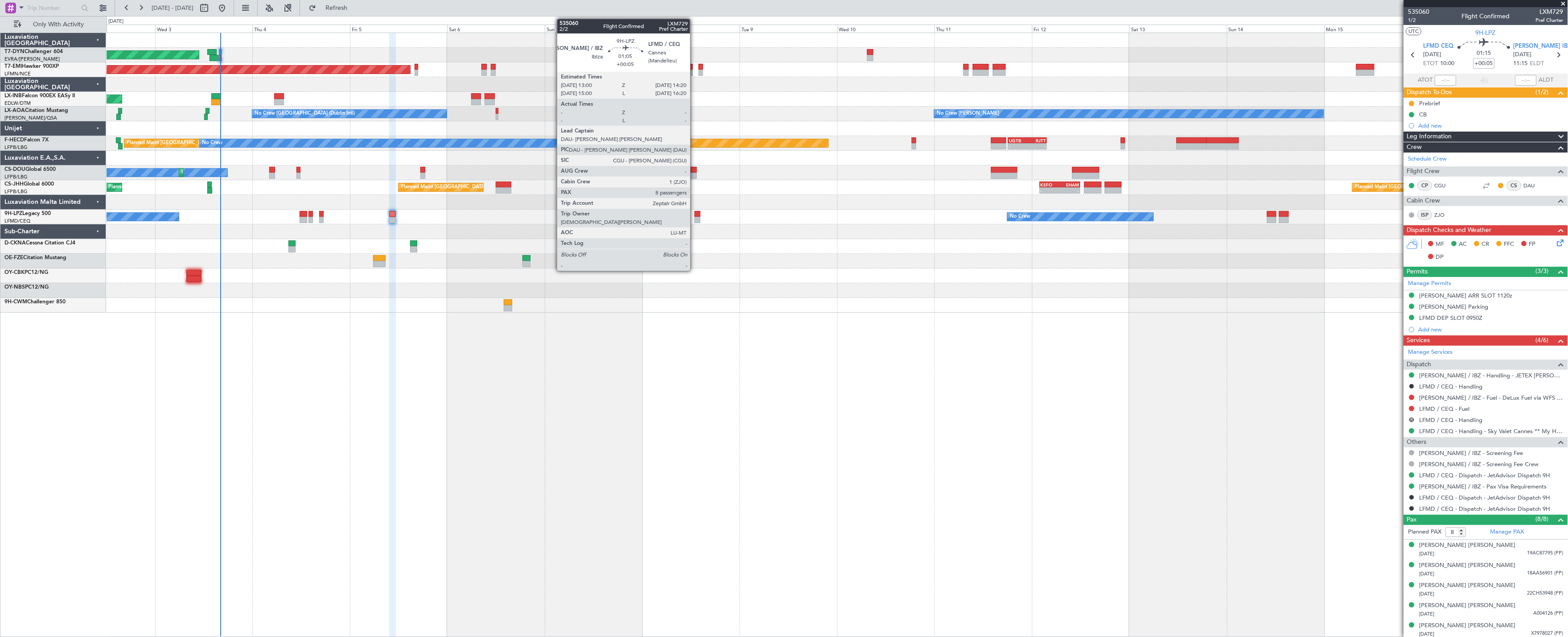
click at [695, 217] on div at bounding box center [698, 220] width 6 height 6
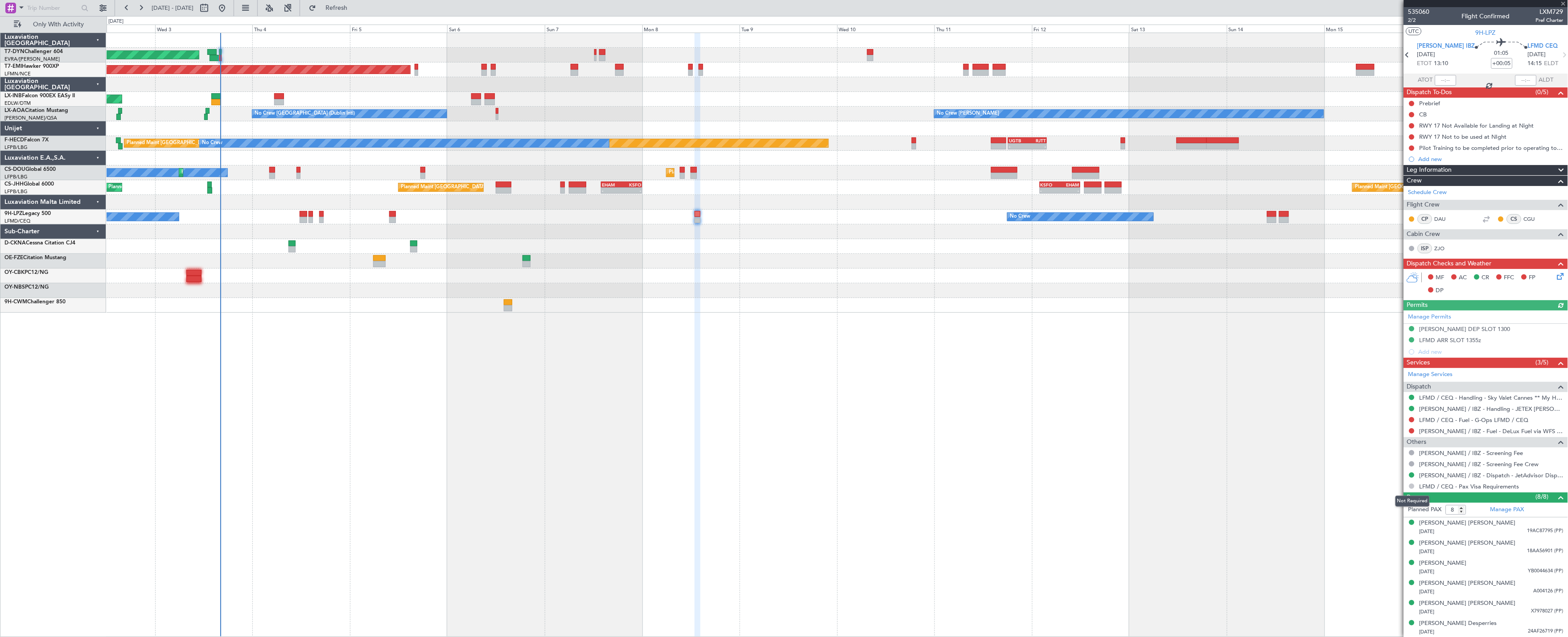
click at [1008, 487] on button at bounding box center [1412, 486] width 6 height 6
click at [1008, 593] on li "Confirmed" at bounding box center [1412, 593] width 103 height 14
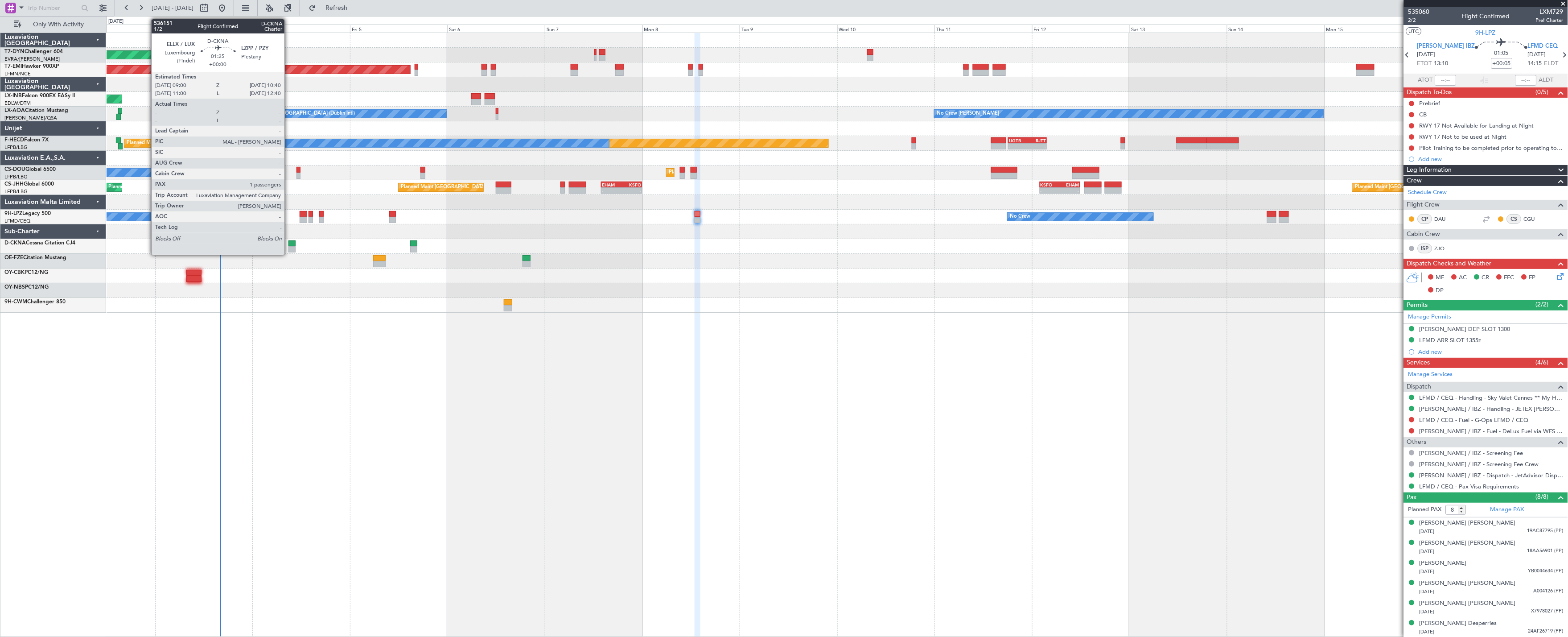
click at [289, 245] on div at bounding box center [291, 243] width 7 height 6
type input "1"
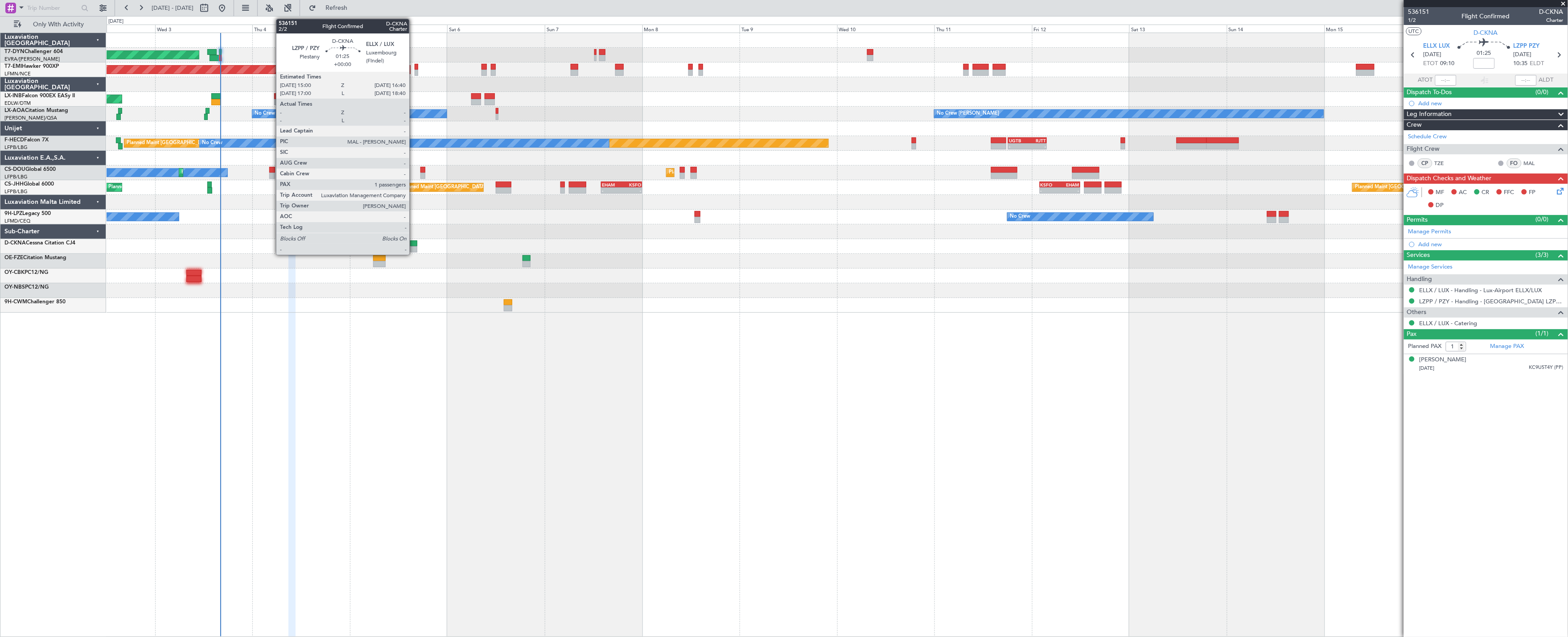
click at [414, 248] on div at bounding box center [413, 249] width 7 height 6
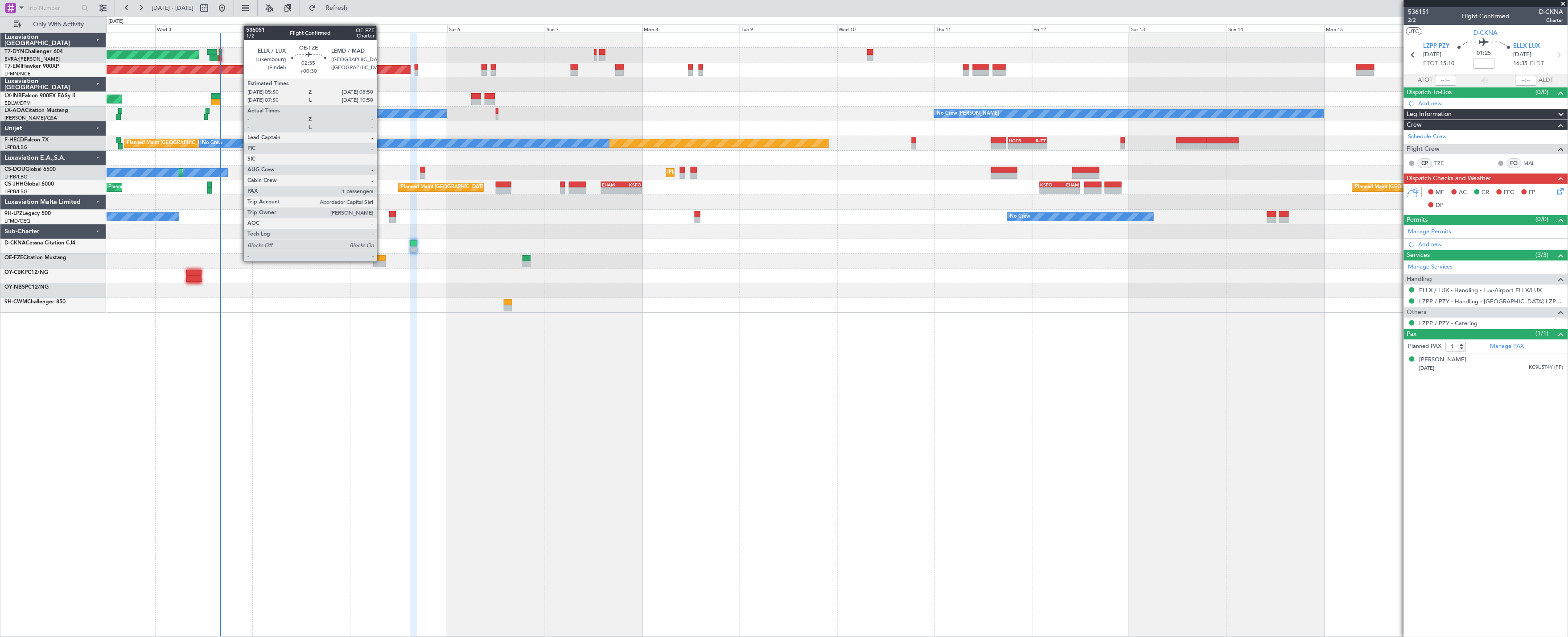
click at [381, 261] on div at bounding box center [379, 263] width 13 height 6
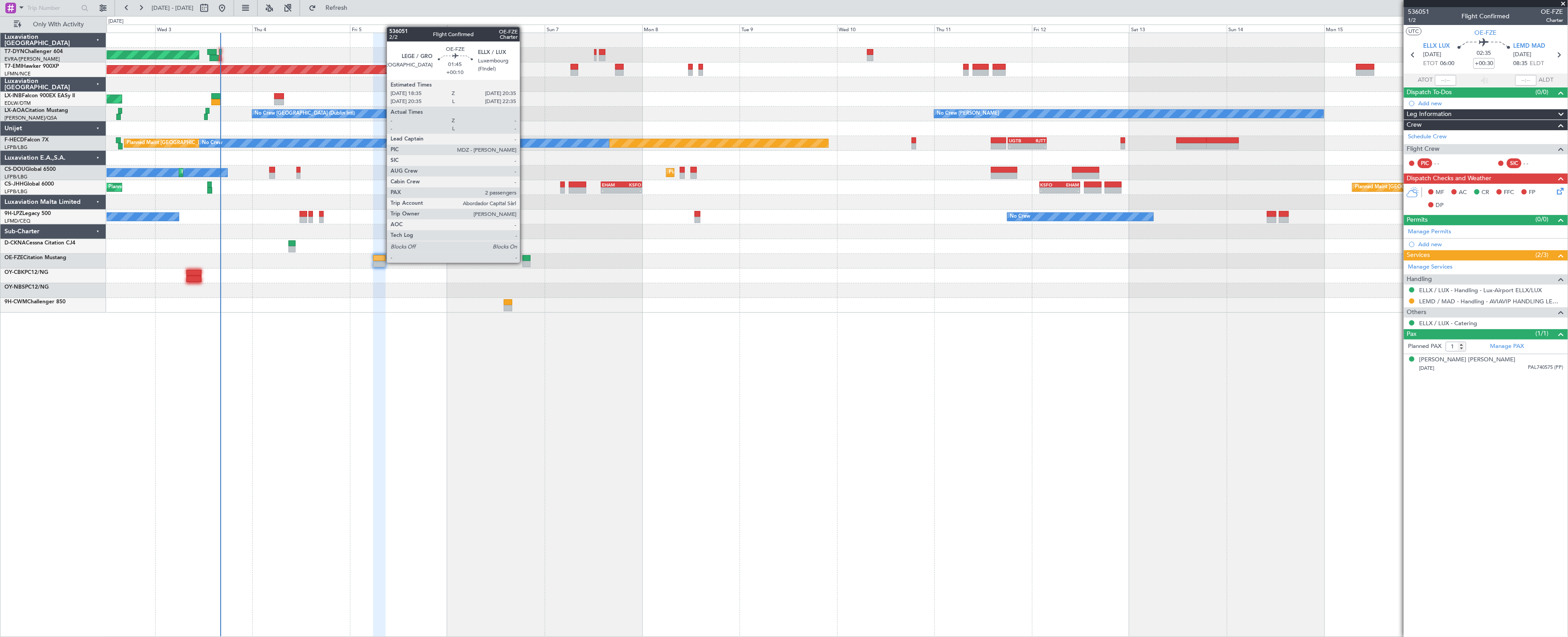
click at [524, 262] on div at bounding box center [526, 263] width 9 height 6
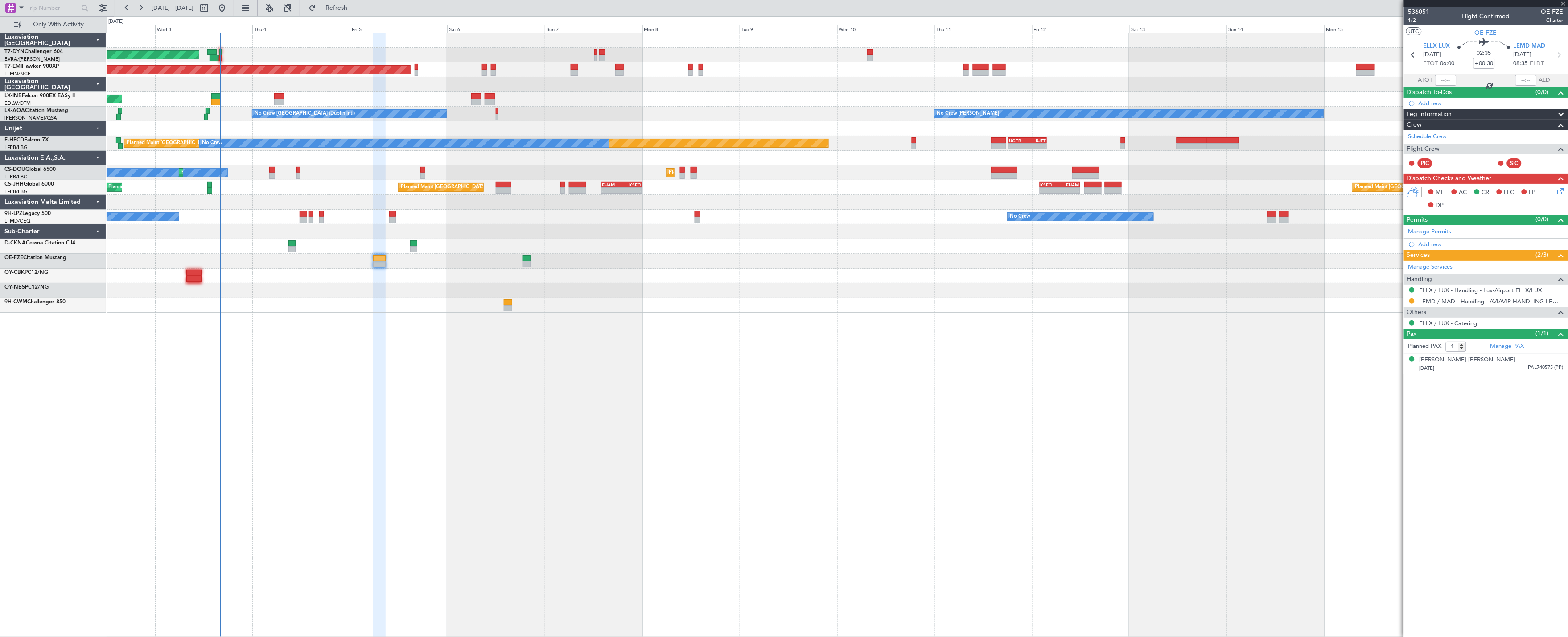
type input "+00:10"
type input "2"
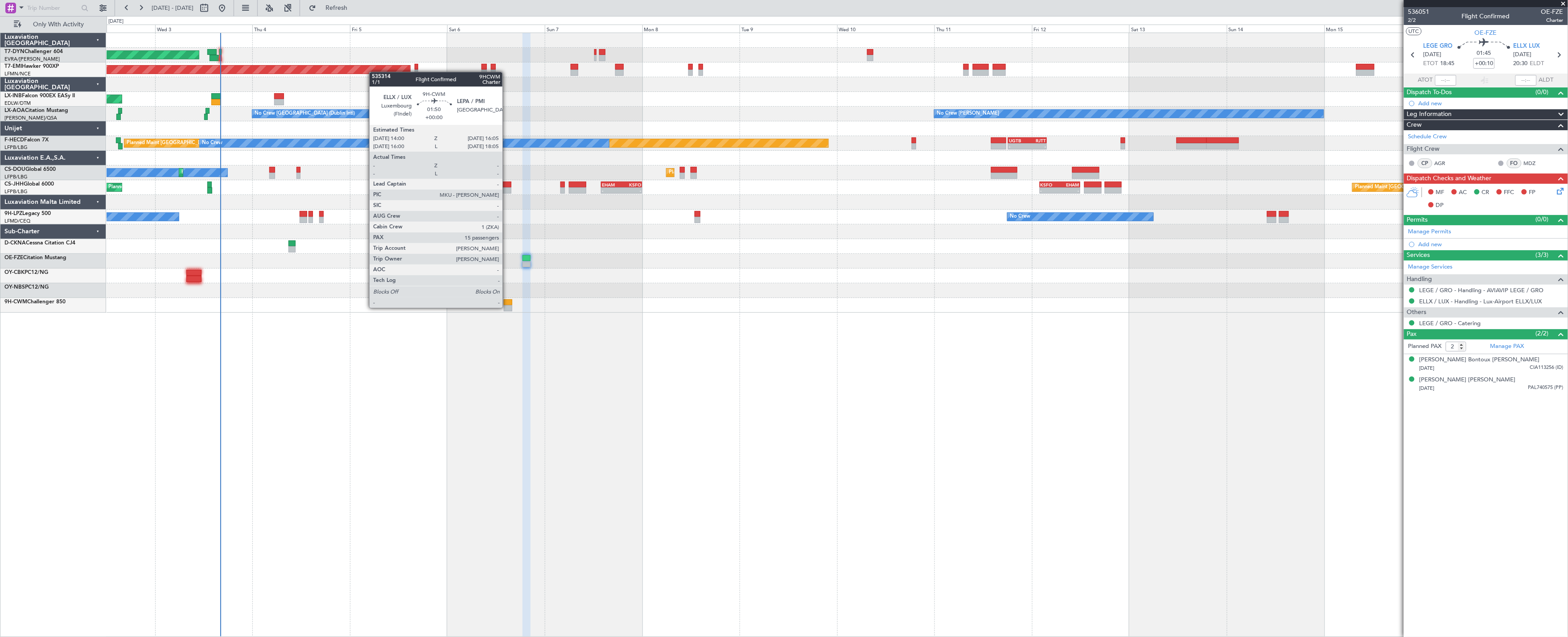
click at [508, 306] on div at bounding box center [508, 308] width 9 height 6
type input "15"
